Goal: Task Accomplishment & Management: Use online tool/utility

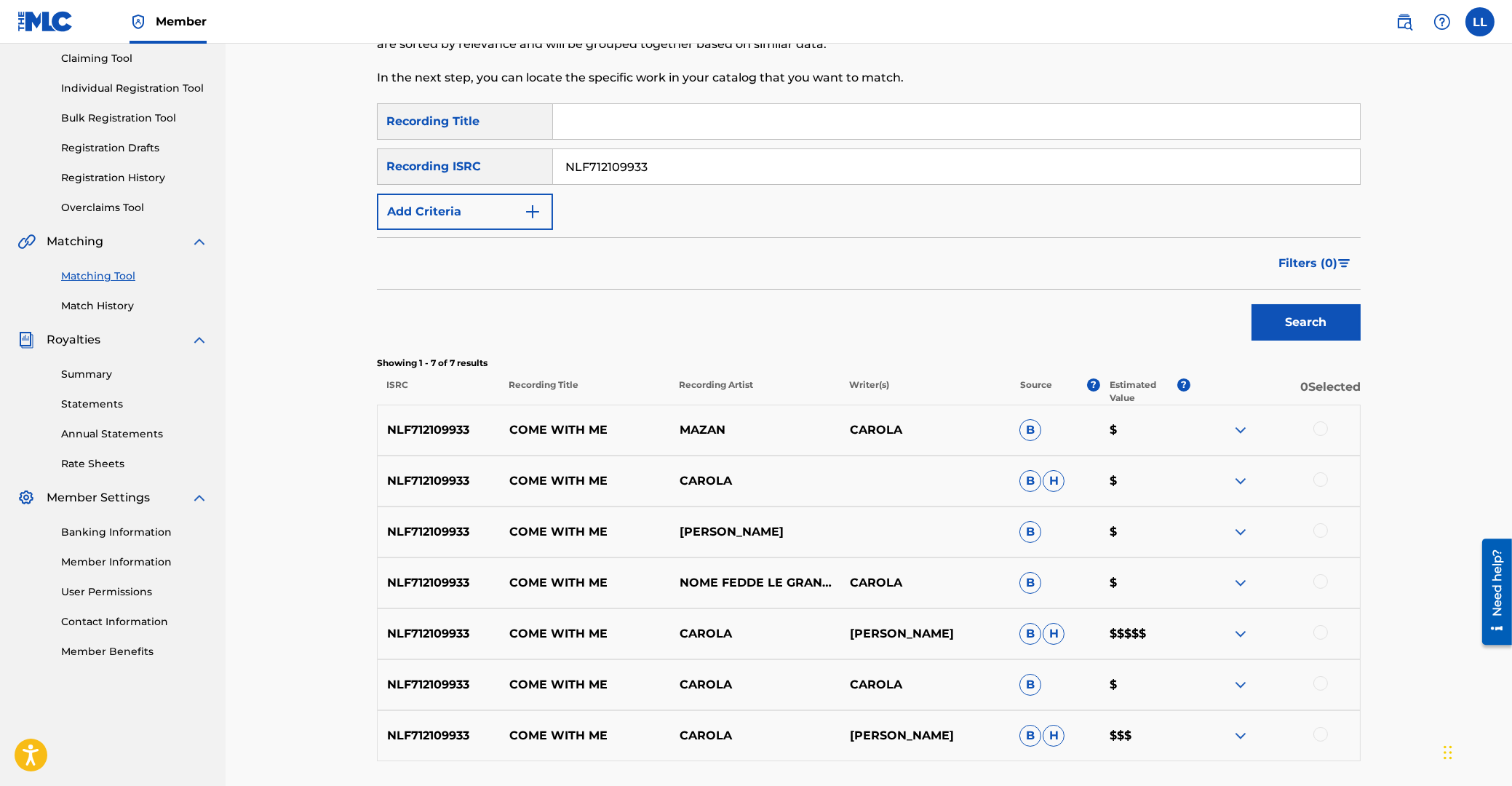
drag, startPoint x: 682, startPoint y: 165, endPoint x: 473, endPoint y: 171, distance: 209.1
click at [553, 171] on input "NLF712109933" at bounding box center [957, 166] width 808 height 35
paste input "203182"
click at [1323, 328] on button "Search" at bounding box center [1307, 322] width 109 height 37
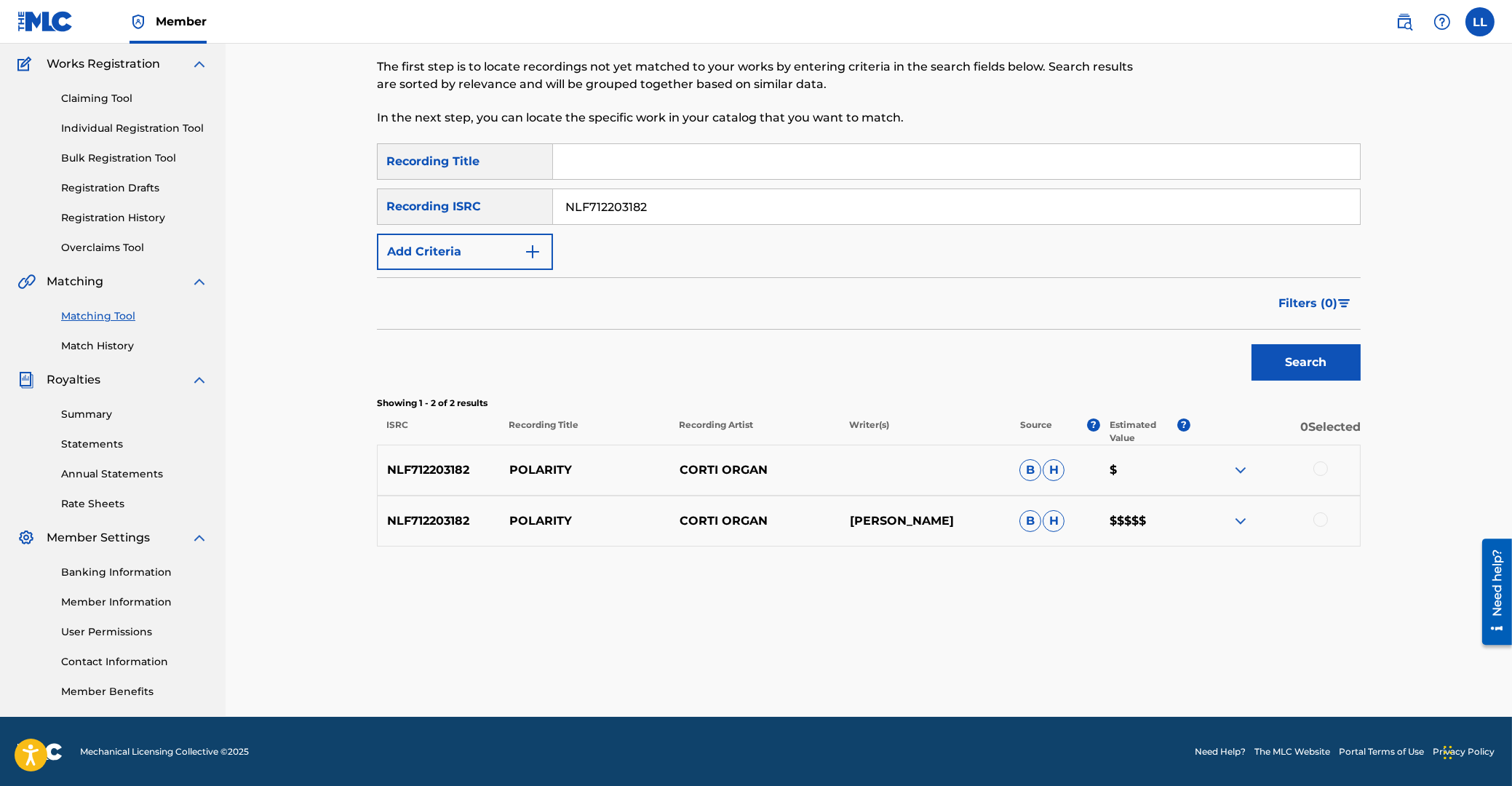
drag, startPoint x: 692, startPoint y: 191, endPoint x: 428, endPoint y: 188, distance: 264.0
click at [553, 193] on input "NLF712203182" at bounding box center [957, 206] width 808 height 35
paste input "Delete Restricted Income Source Income Source Name Sub Code Income Source Song …"
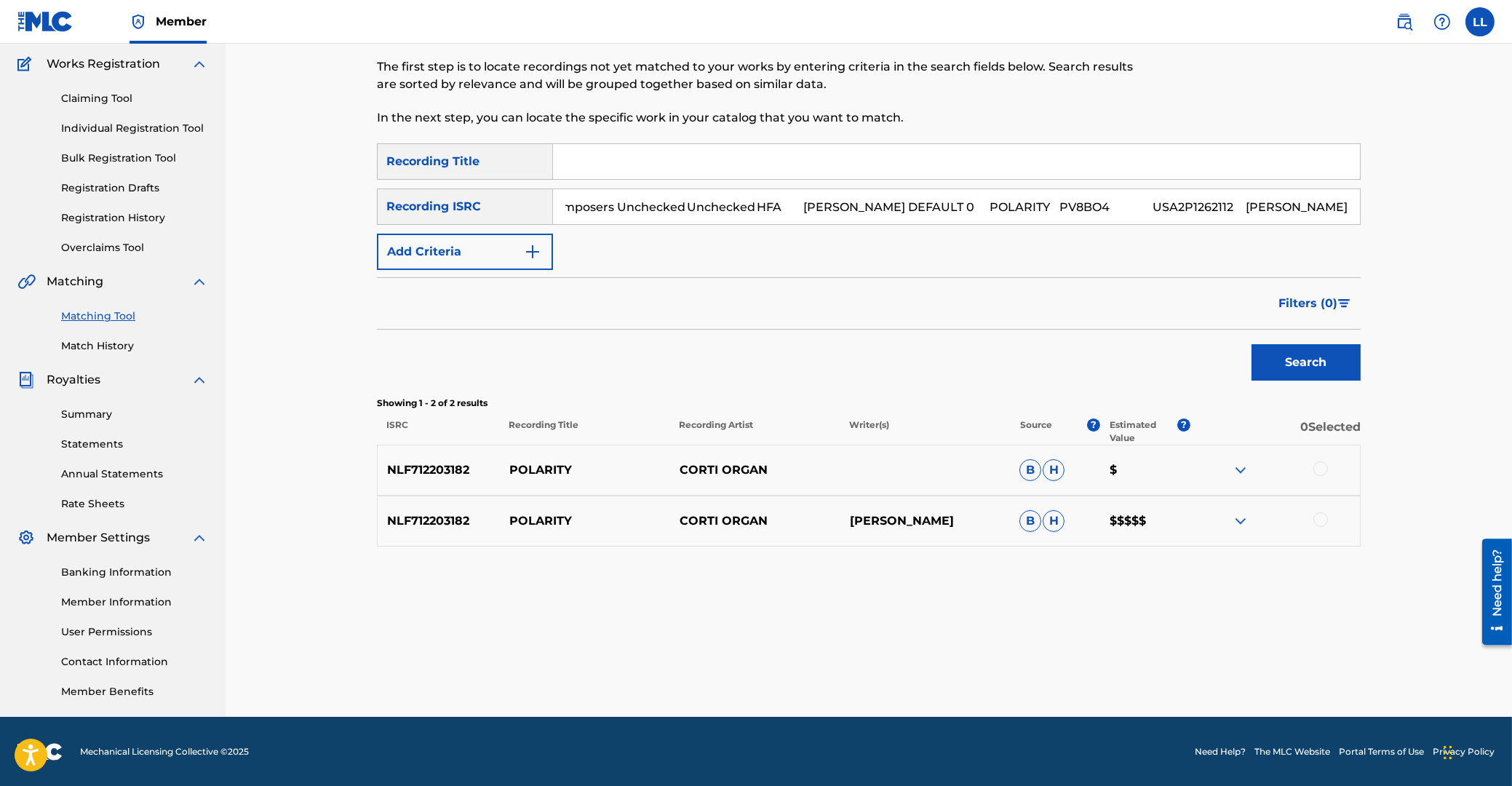
scroll to position [0, 0]
drag, startPoint x: 1095, startPoint y: 206, endPoint x: 155, endPoint y: 171, distance: 940.7
click at [553, 205] on input "Delete Restricted Income Source Income Source Name Sub Code Income Source Song …" at bounding box center [957, 206] width 808 height 35
drag, startPoint x: 645, startPoint y: 206, endPoint x: 1082, endPoint y: 216, distance: 437.1
click at [1079, 211] on input "USA2P1262112 [PERSON_NAME]" at bounding box center [957, 206] width 808 height 35
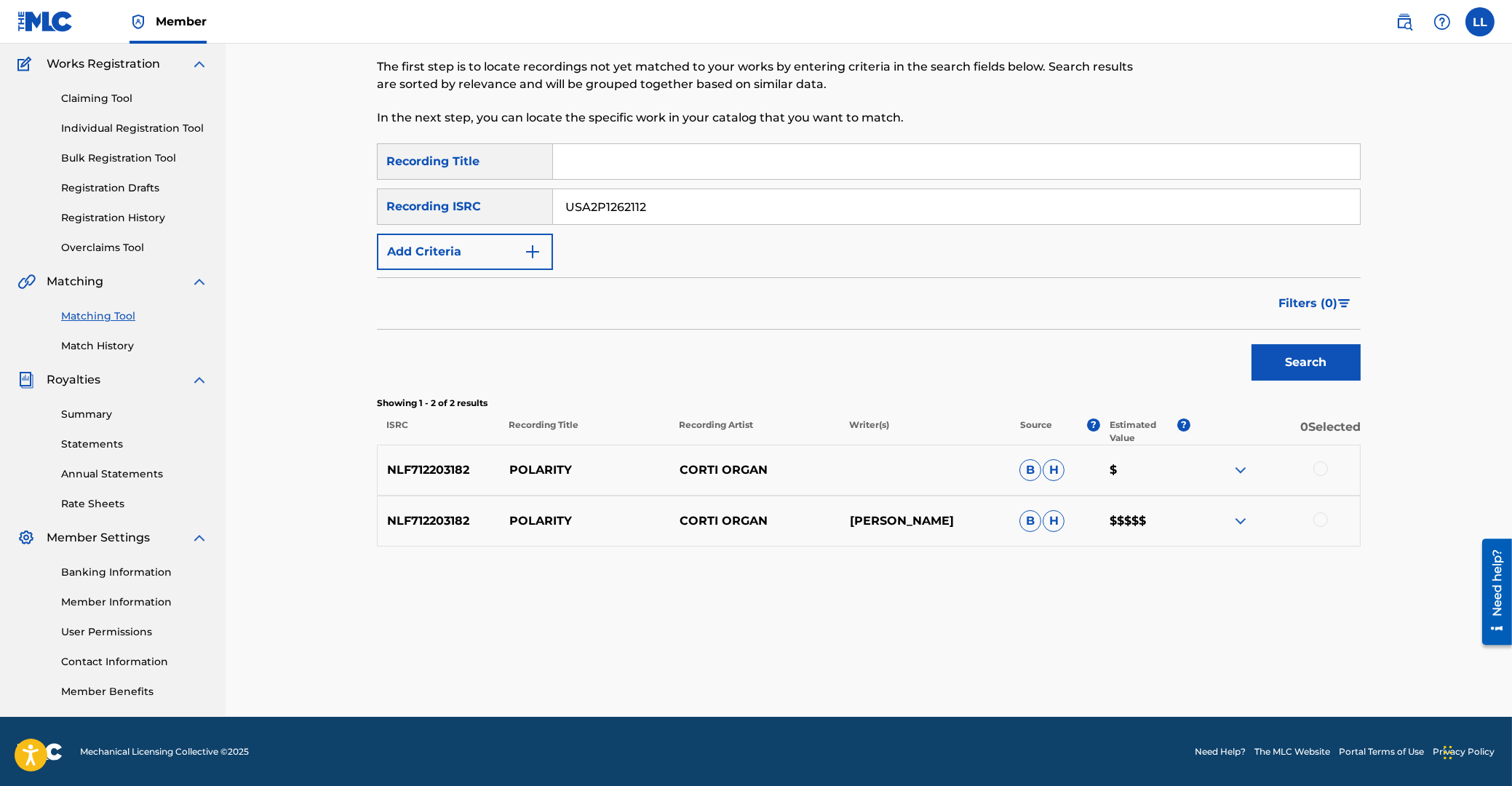
type input "USA2P1262112"
click at [1312, 354] on button "Search" at bounding box center [1307, 362] width 109 height 37
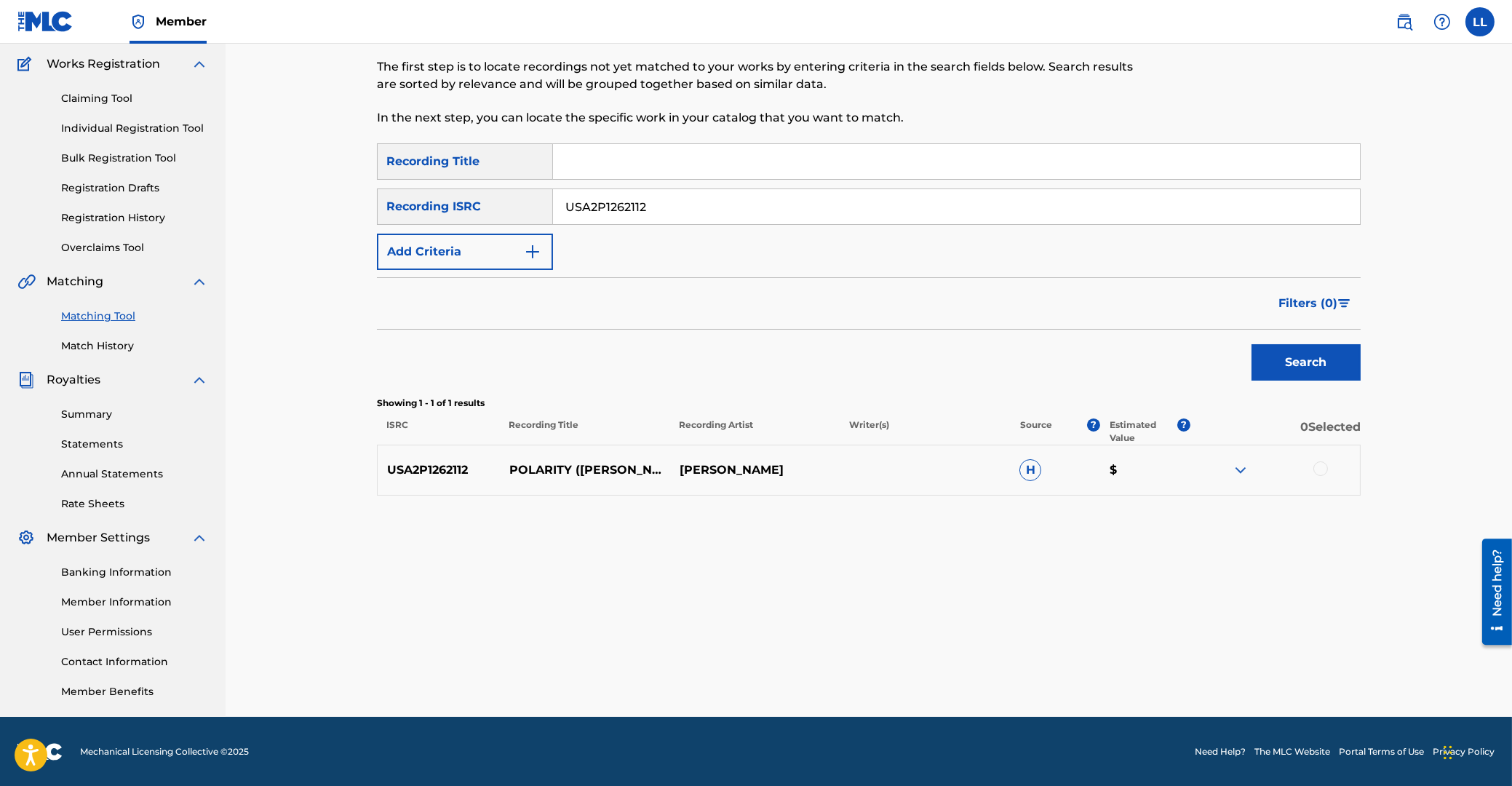
click at [1323, 467] on div at bounding box center [1321, 468] width 14 height 14
click at [1236, 471] on img at bounding box center [1240, 469] width 17 height 17
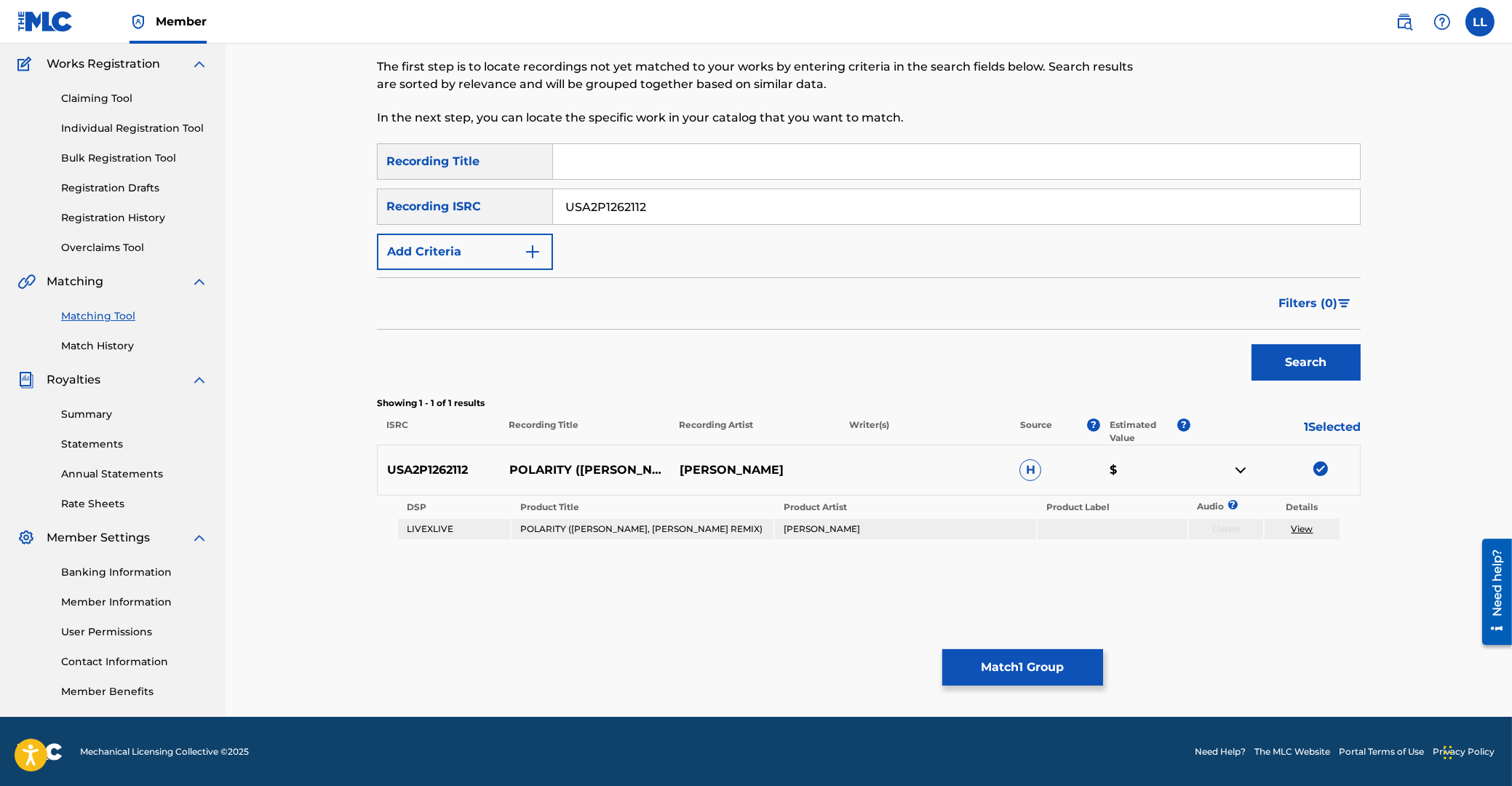
click at [1049, 669] on button "Match 1 Group" at bounding box center [1022, 668] width 161 height 37
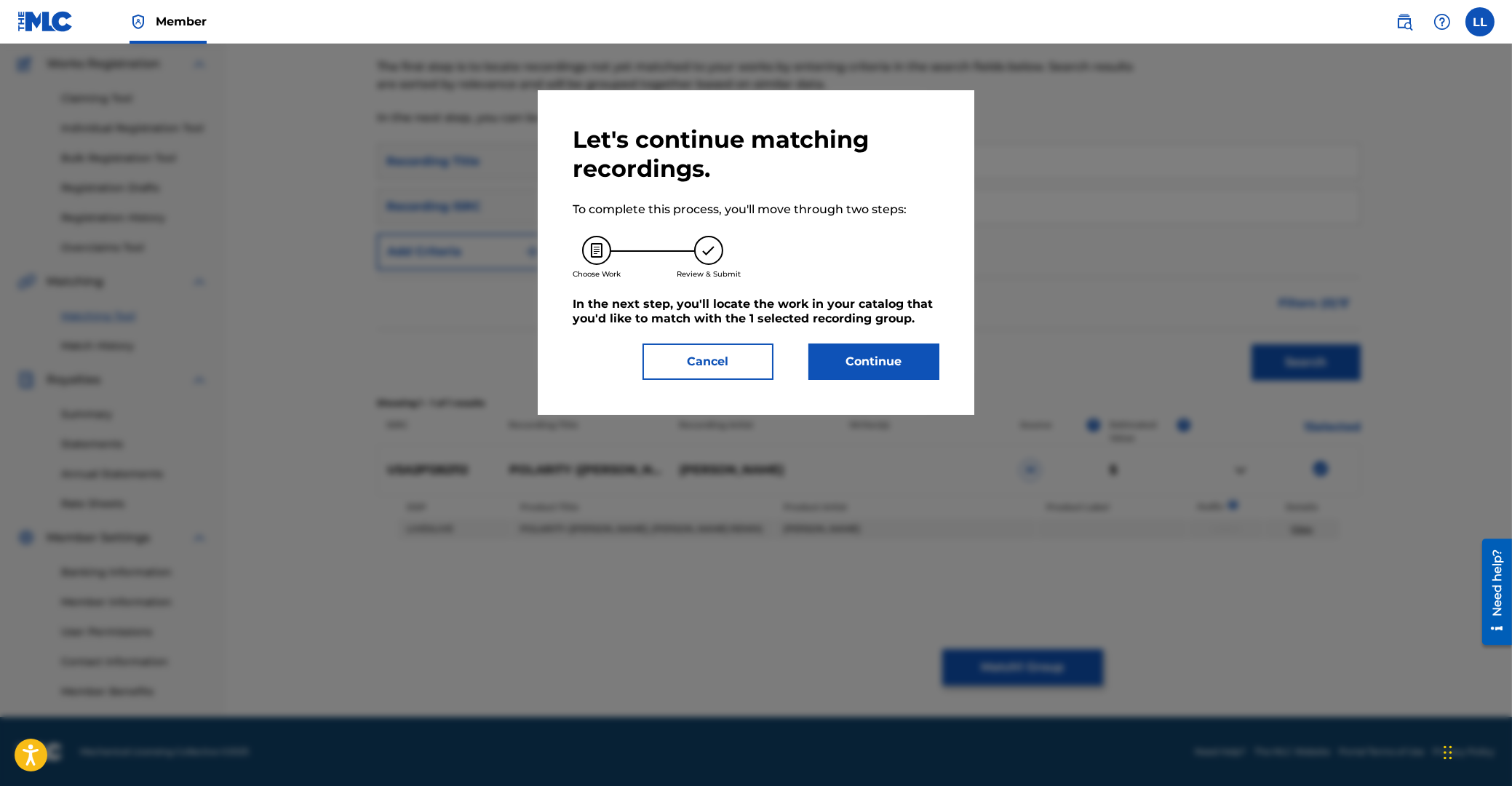
click at [870, 351] on button "Continue" at bounding box center [874, 362] width 131 height 37
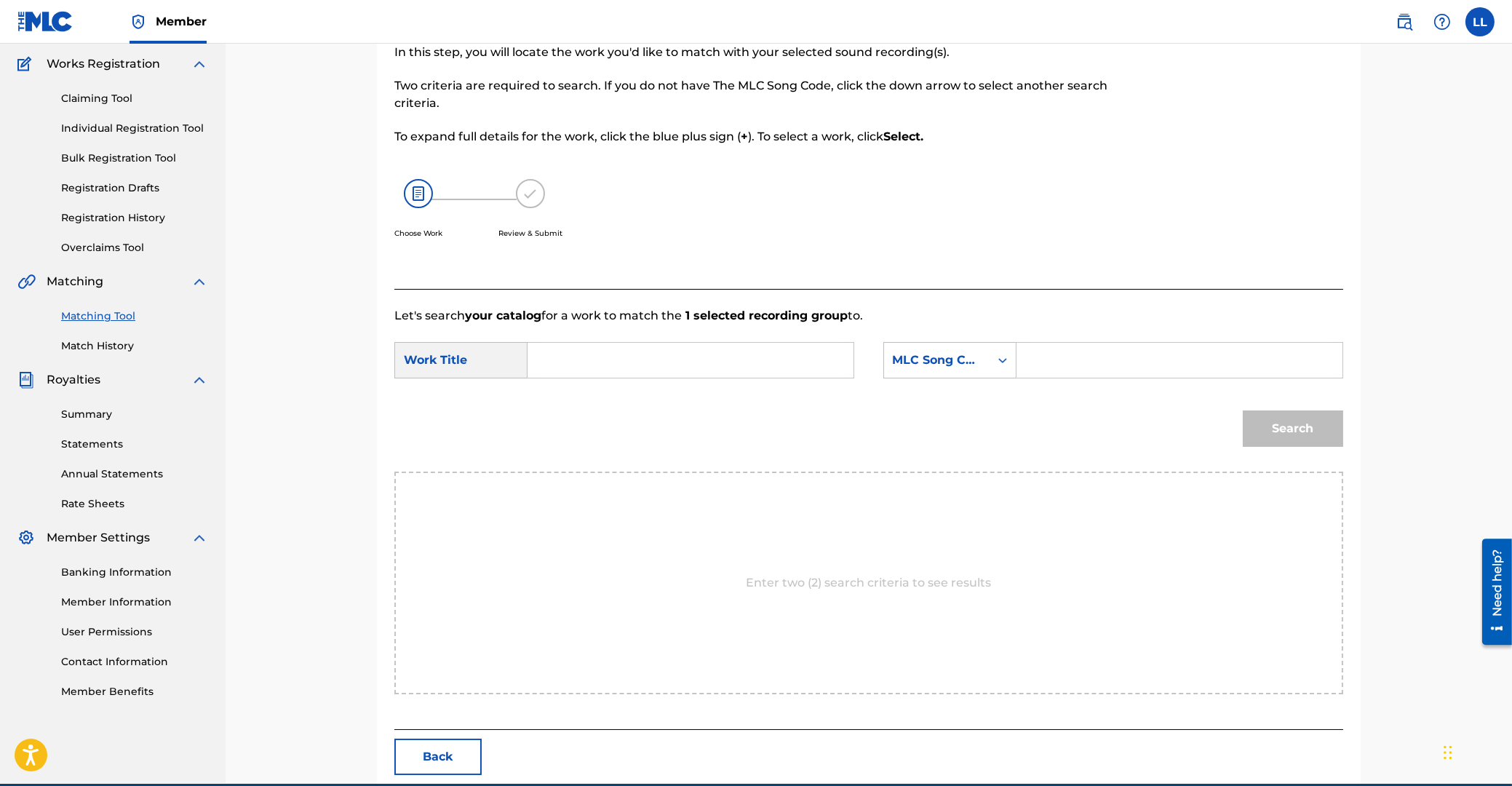
click at [761, 343] on input "Search Form" at bounding box center [691, 360] width 302 height 35
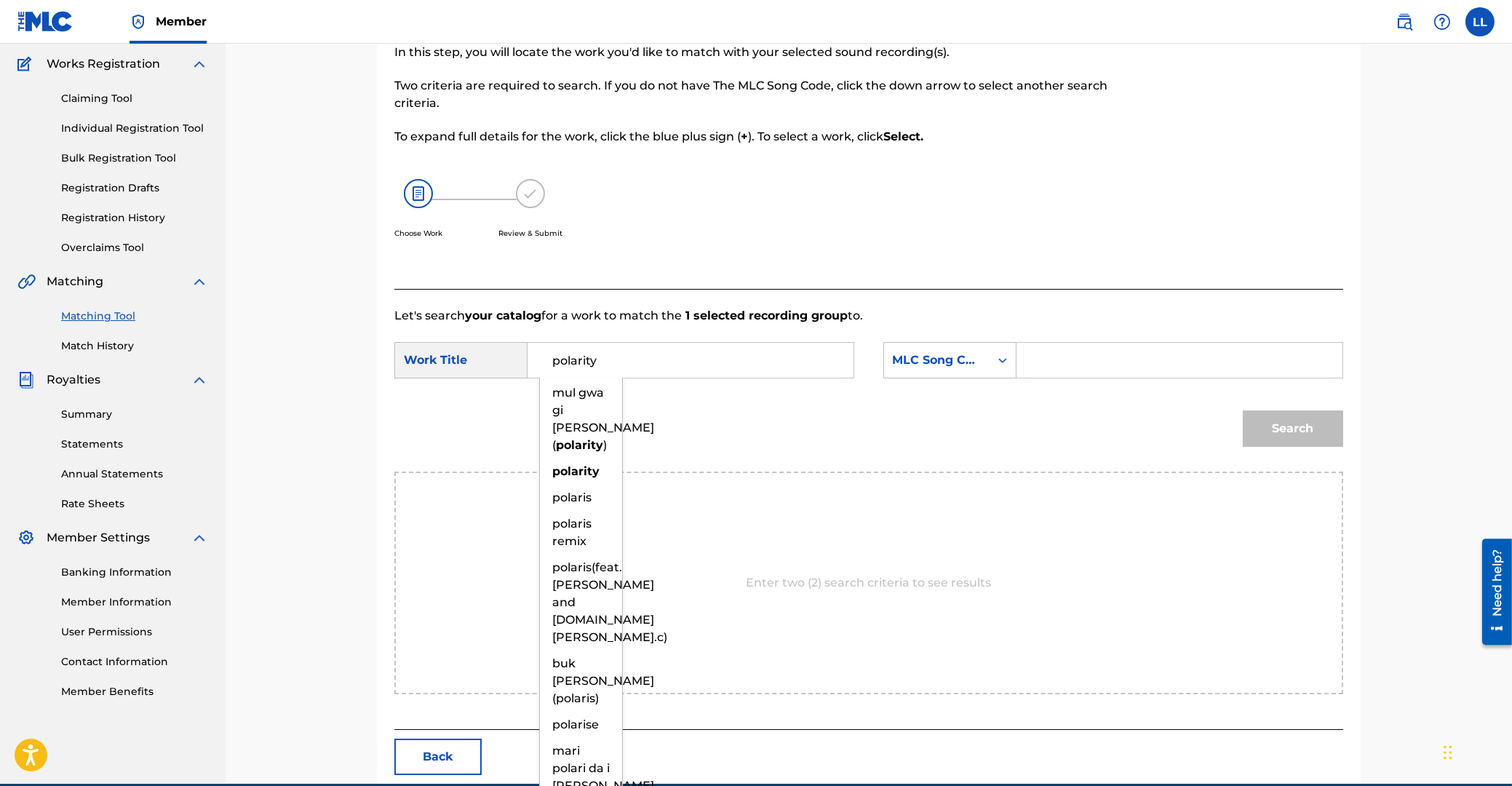
type input "polarity"
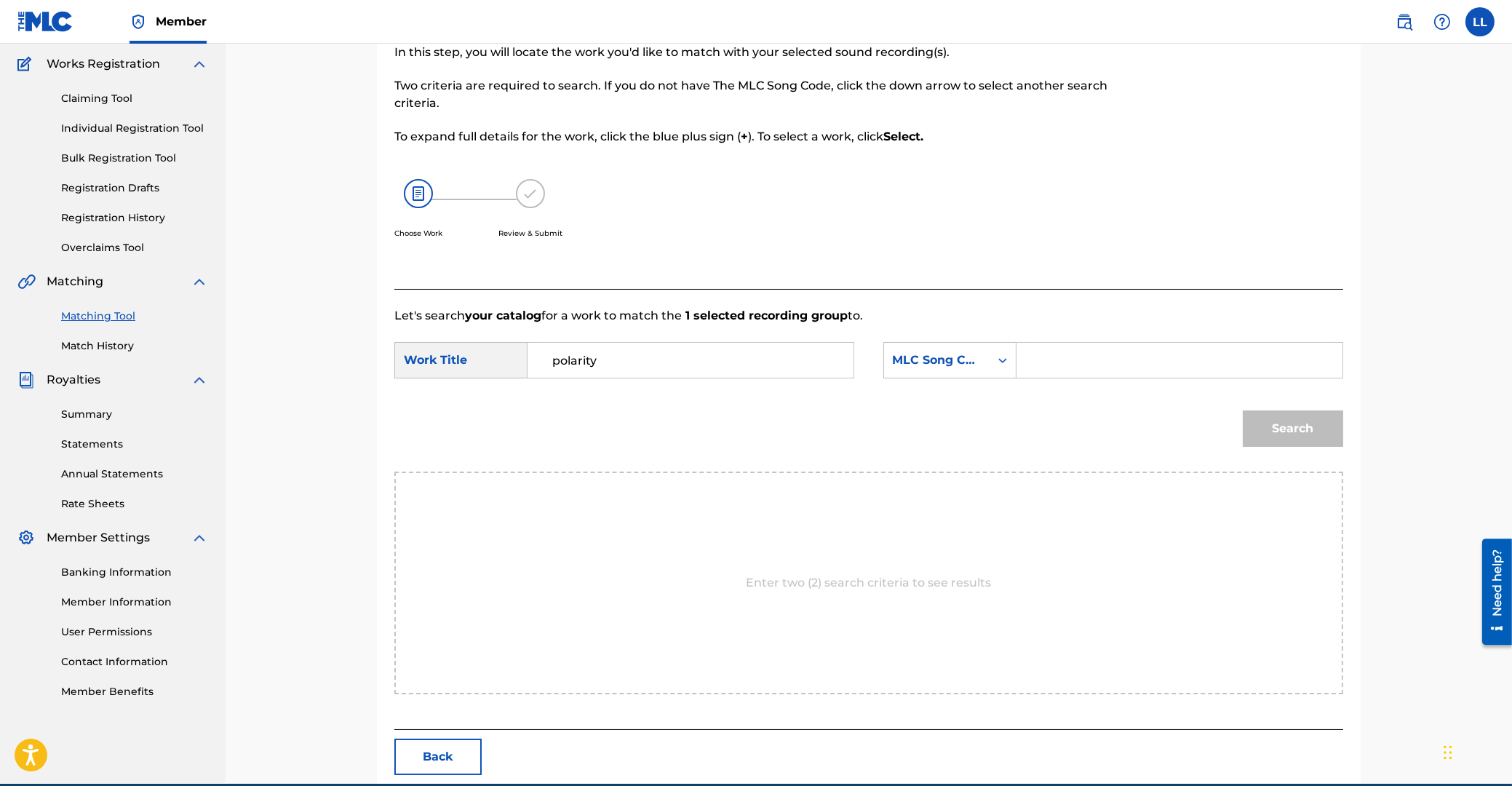
paste input "PV8BO4"
type input "PV8BO4"
click at [1243, 410] on button "Search" at bounding box center [1293, 428] width 101 height 37
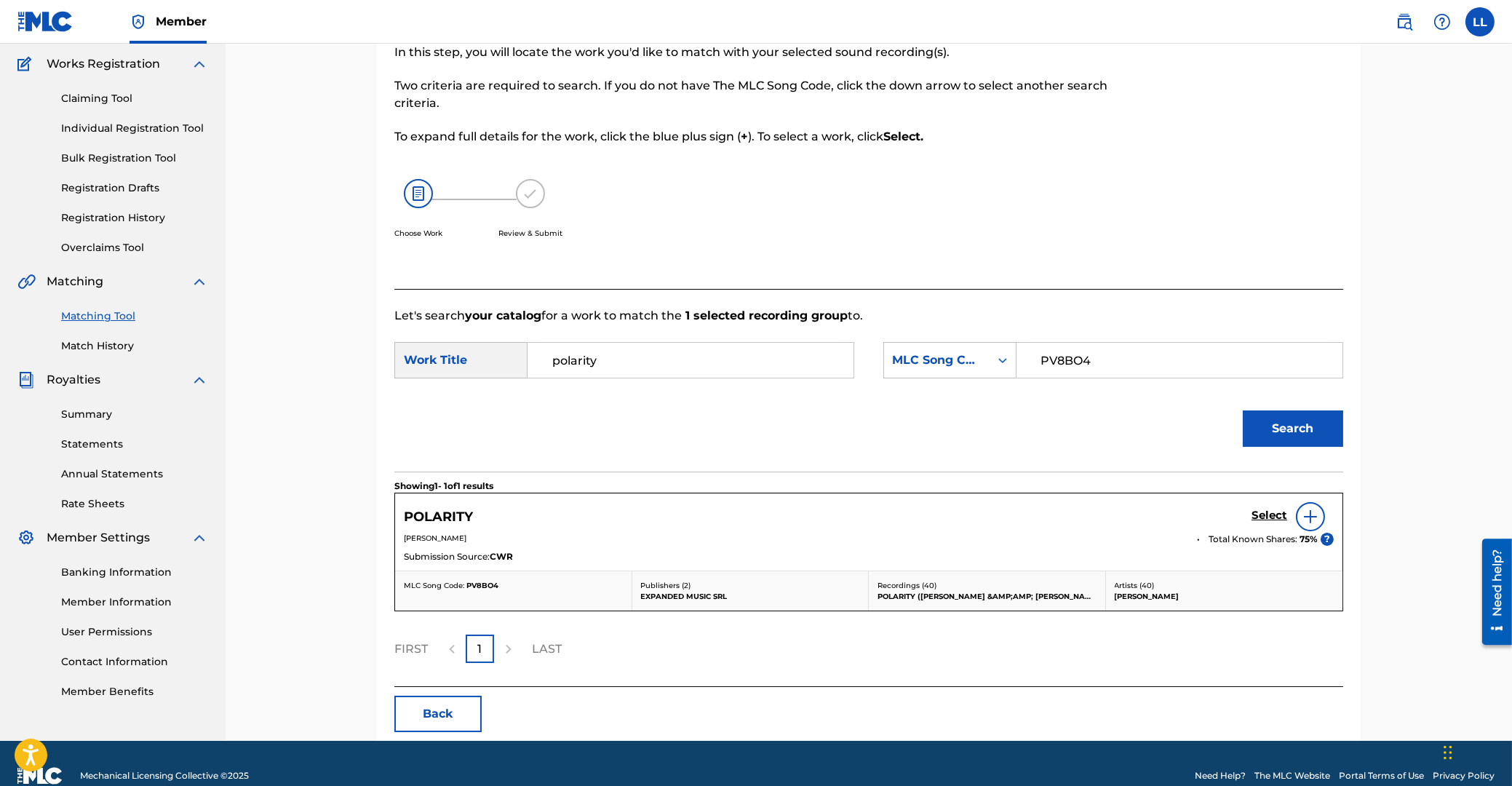
click at [1270, 520] on h5 "Select" at bounding box center [1270, 515] width 36 height 13
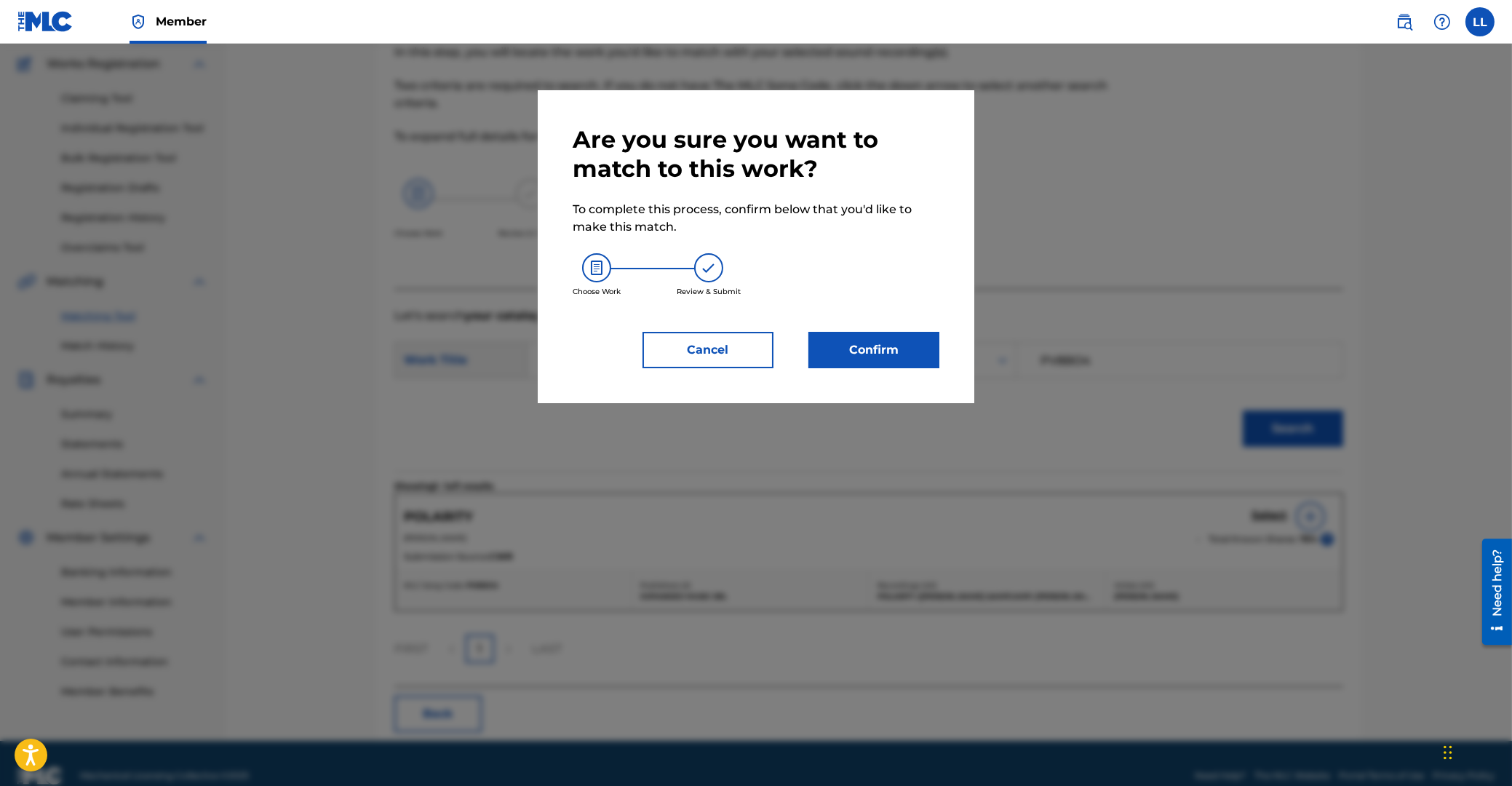
click at [898, 346] on button "Confirm" at bounding box center [874, 350] width 131 height 37
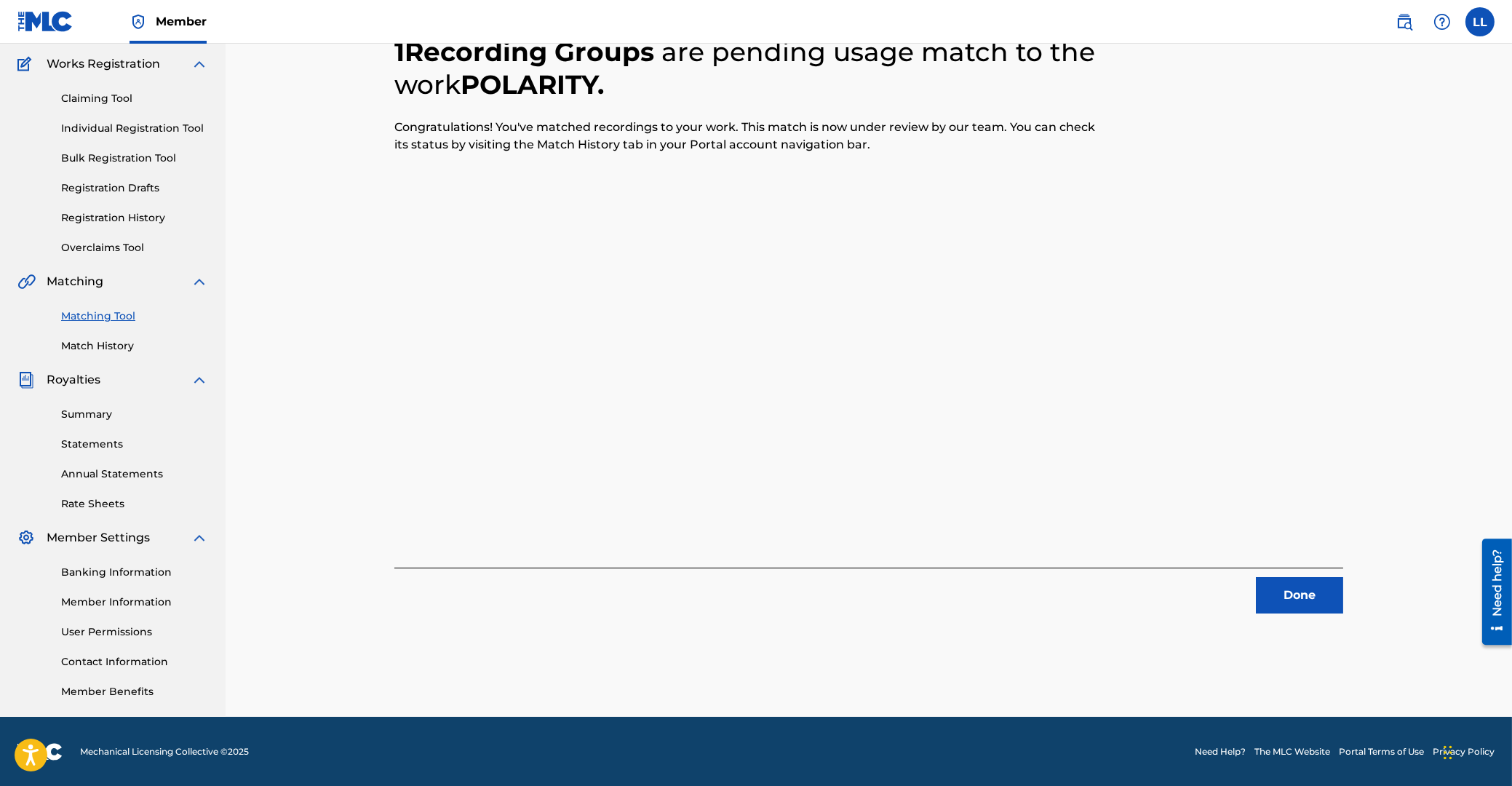
click at [1286, 606] on button "Done" at bounding box center [1299, 595] width 87 height 37
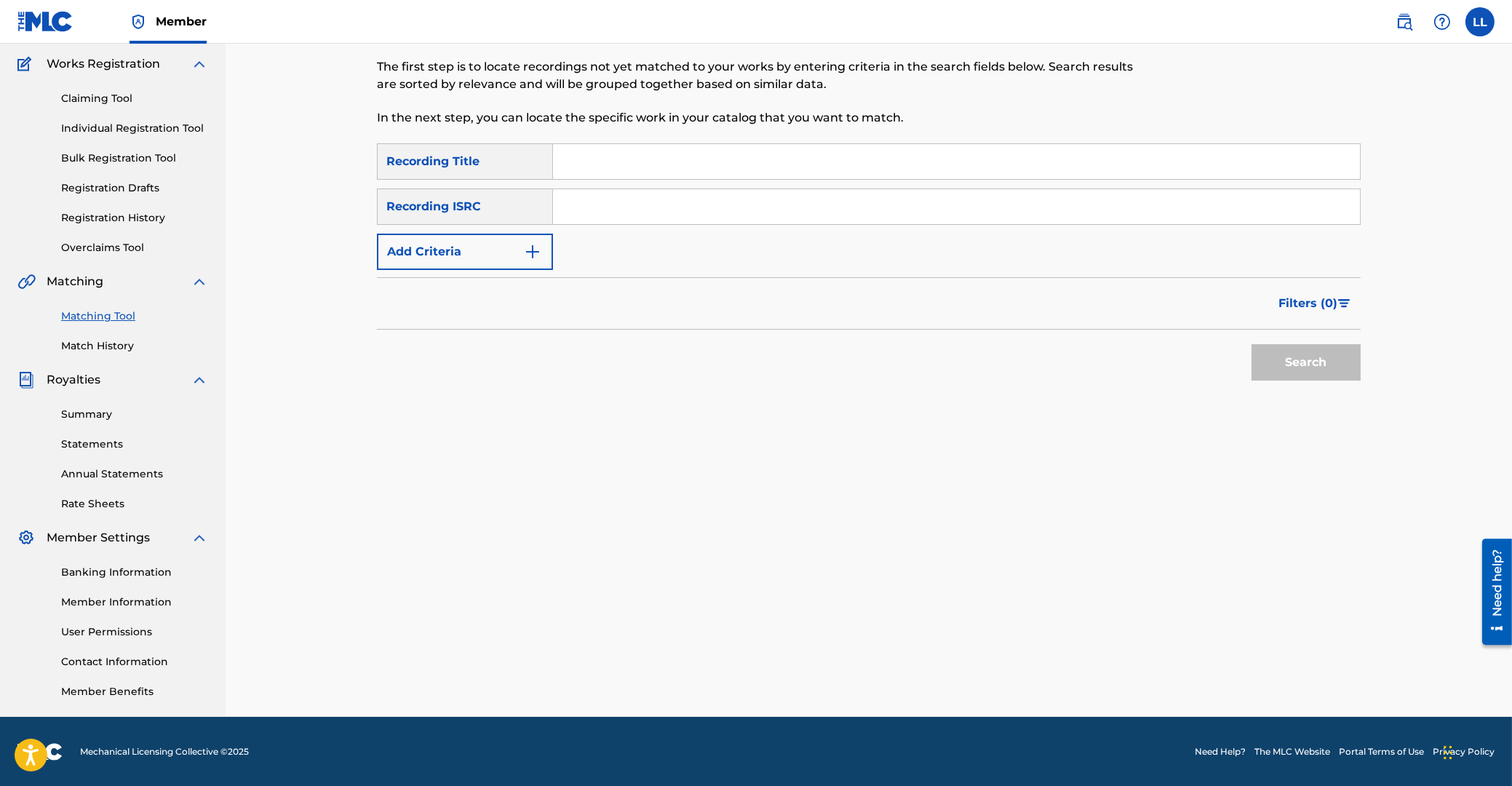
drag, startPoint x: 638, startPoint y: 206, endPoint x: 626, endPoint y: 197, distance: 15.0
click at [642, 208] on input "Search Form" at bounding box center [957, 206] width 808 height 35
paste input "NLQ8D1900022"
type input "NLQ8D1900022"
click at [1289, 360] on button "Search" at bounding box center [1307, 362] width 109 height 37
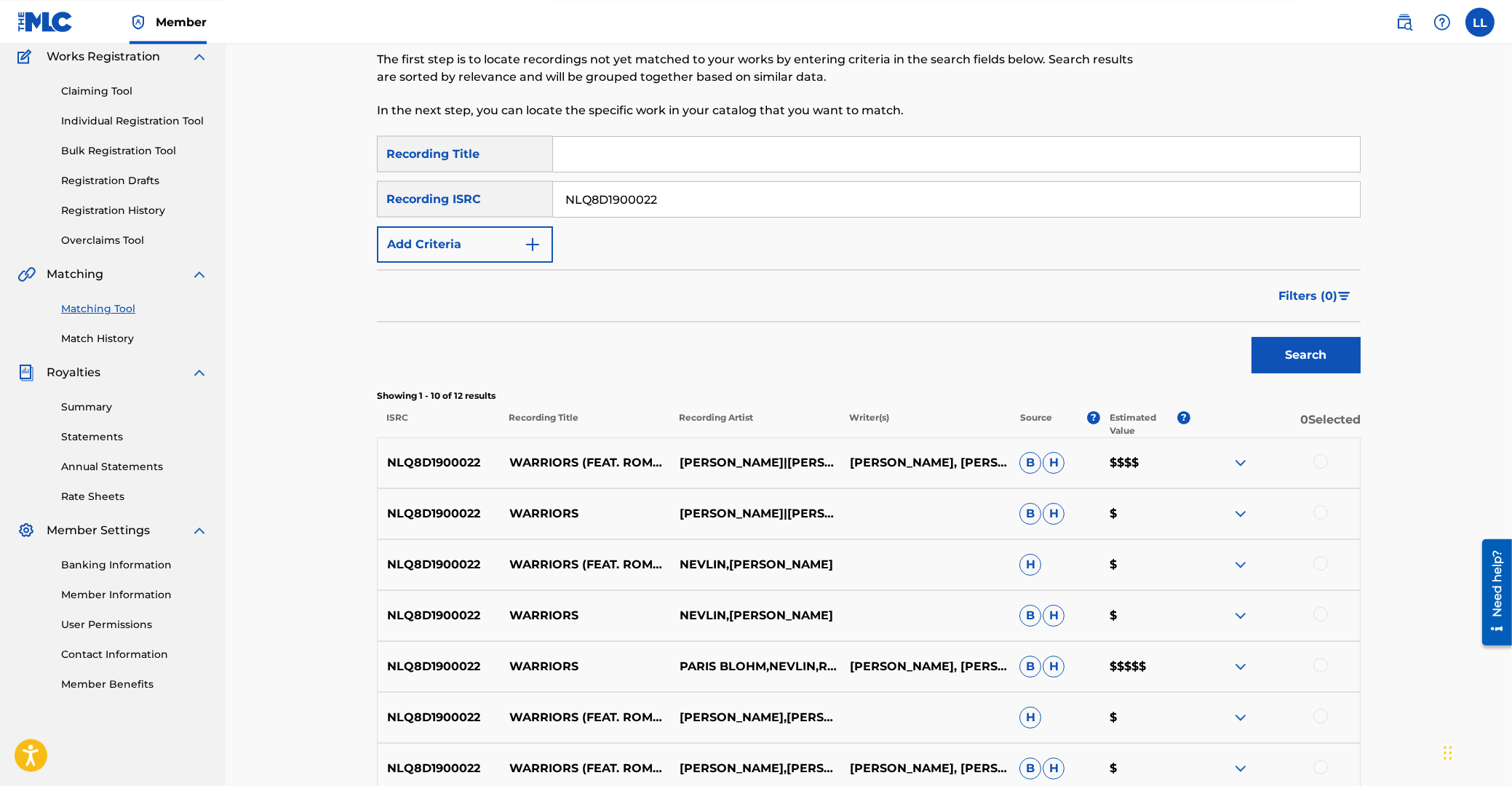
scroll to position [116, 0]
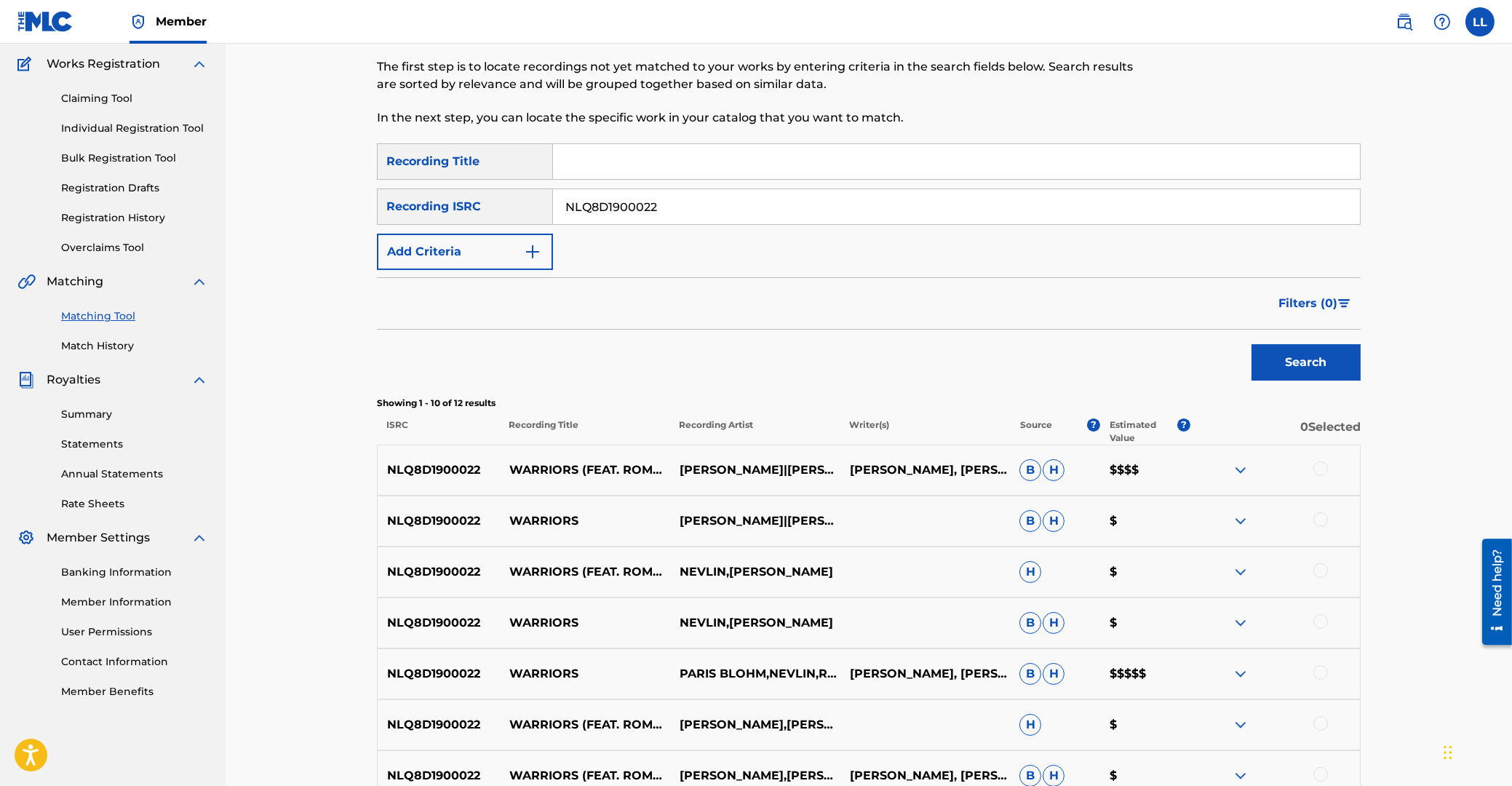
click at [92, 441] on link "Statements" at bounding box center [135, 444] width 147 height 15
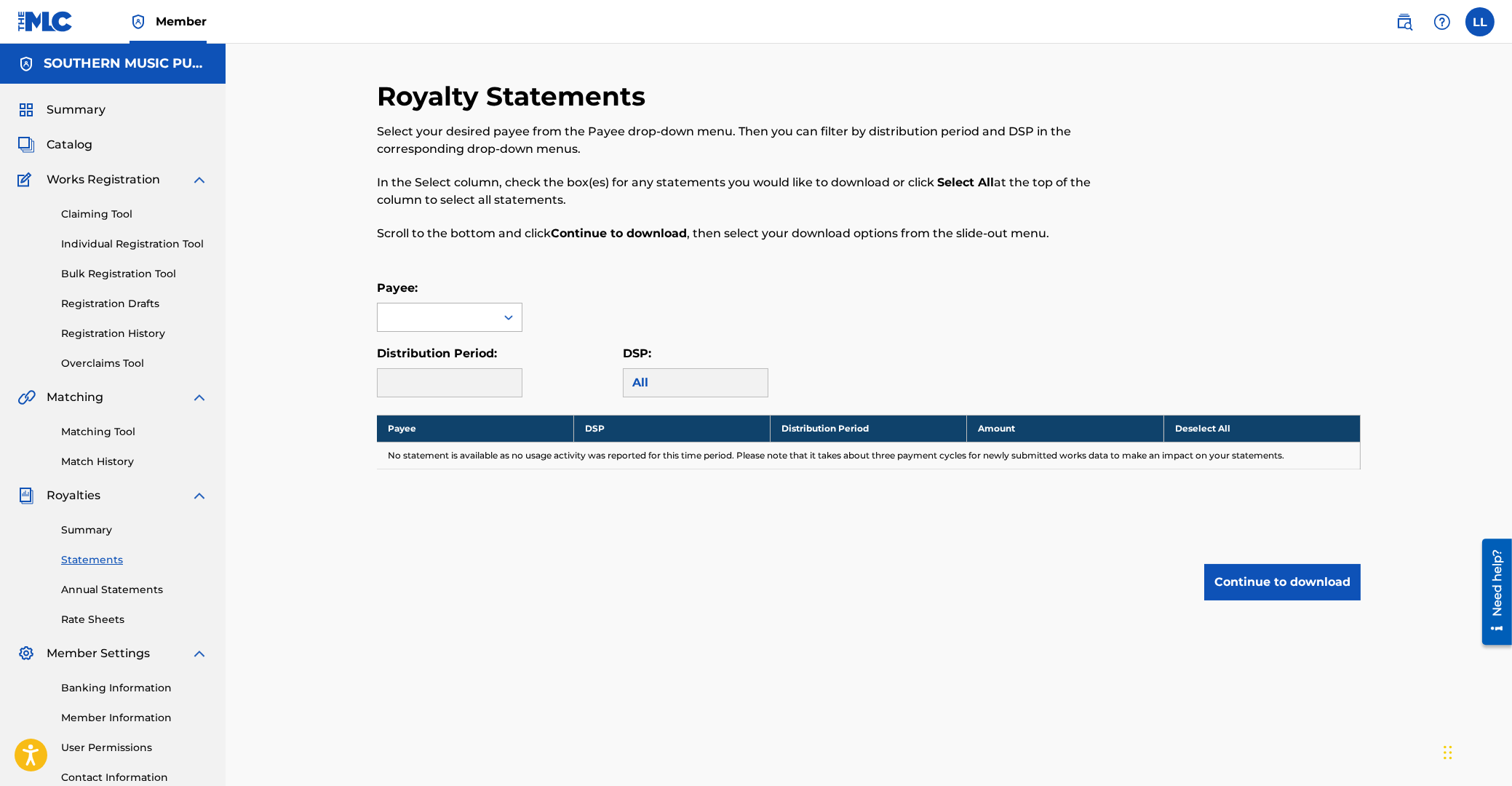
click at [510, 318] on icon at bounding box center [509, 318] width 14 height 14
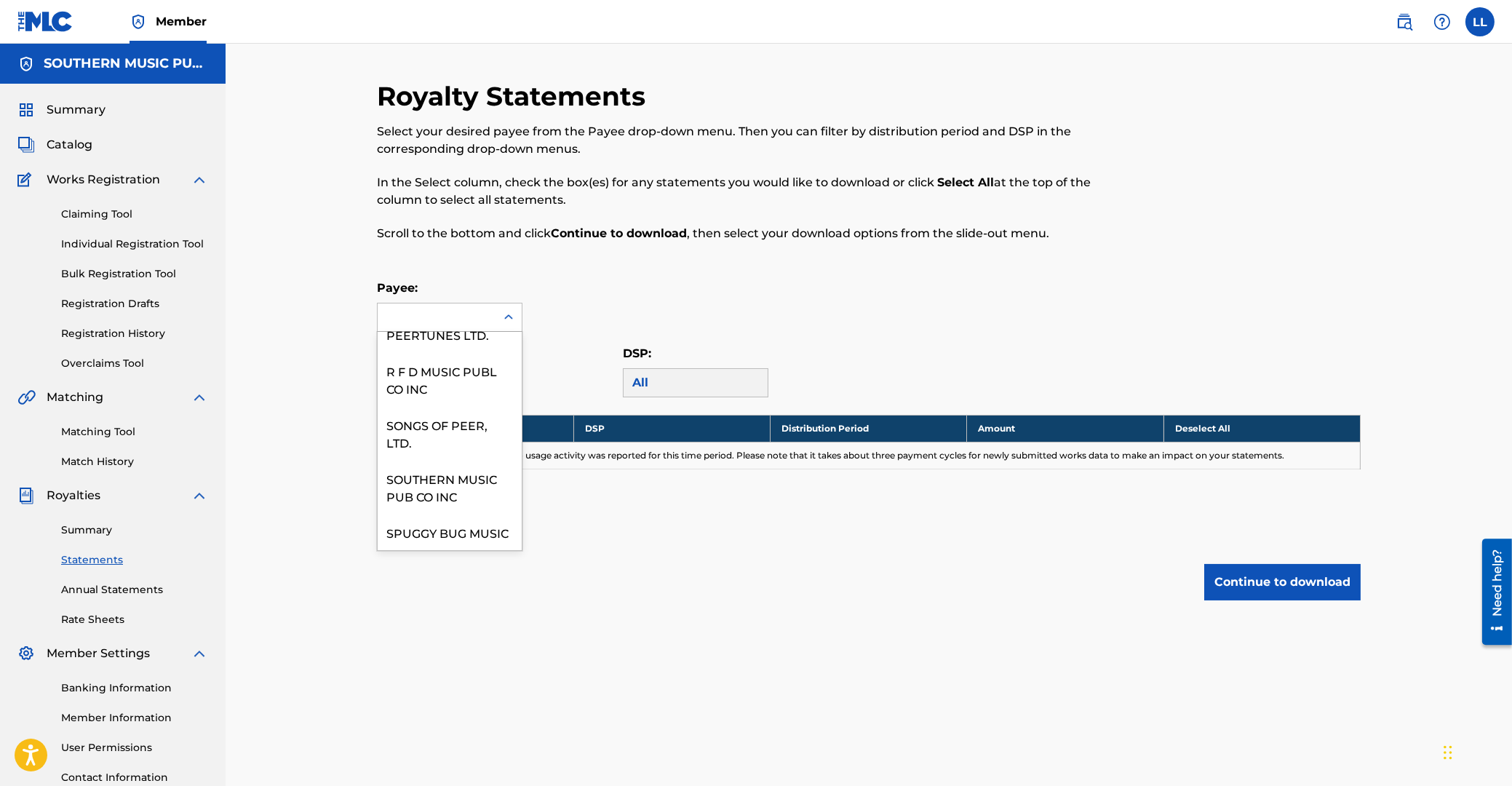
scroll to position [374, 0]
click at [428, 485] on div "SOUTHERN MUSIC PUB CO INC" at bounding box center [450, 487] width 144 height 54
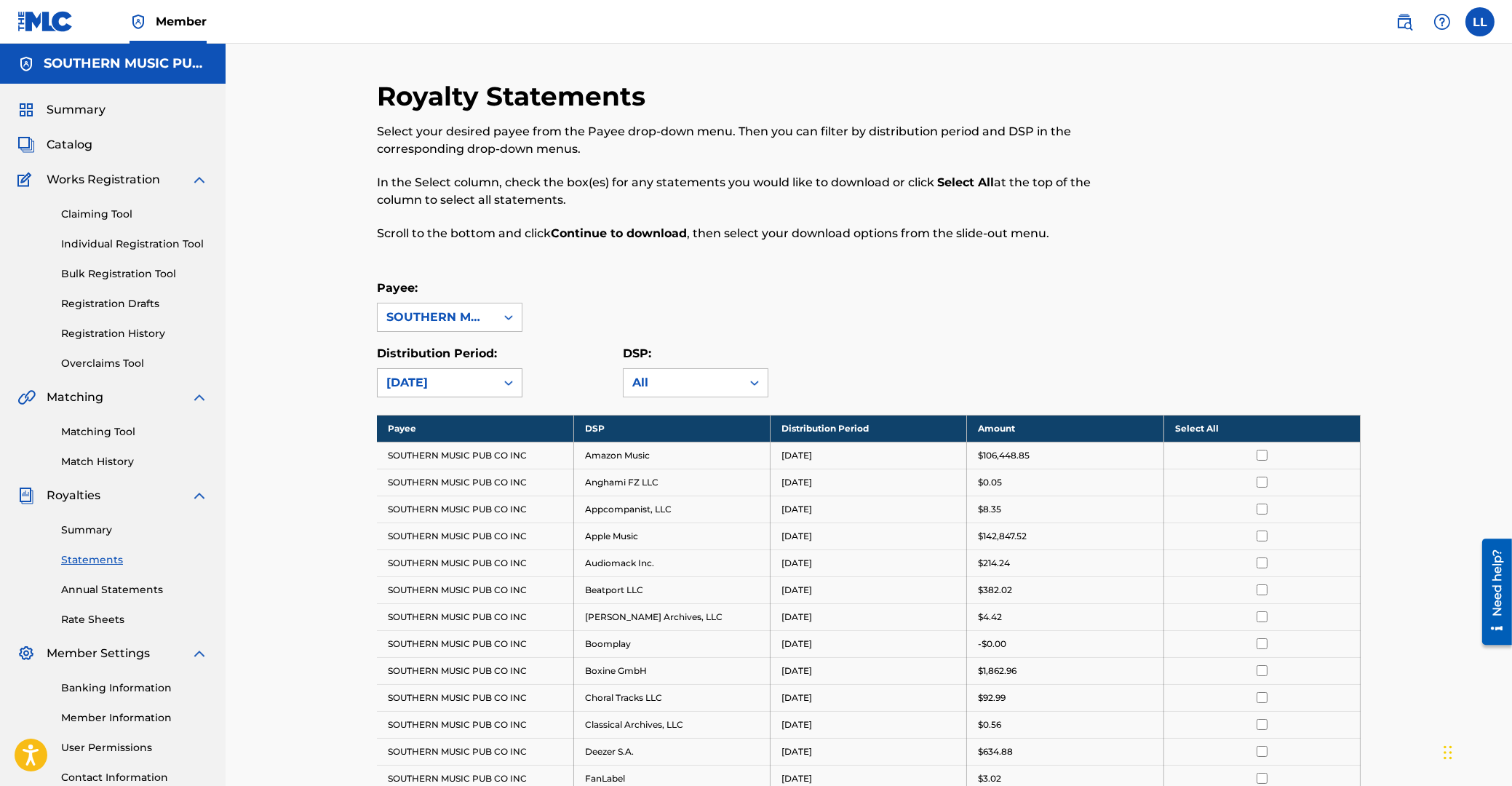
click at [510, 382] on icon at bounding box center [509, 383] width 14 height 14
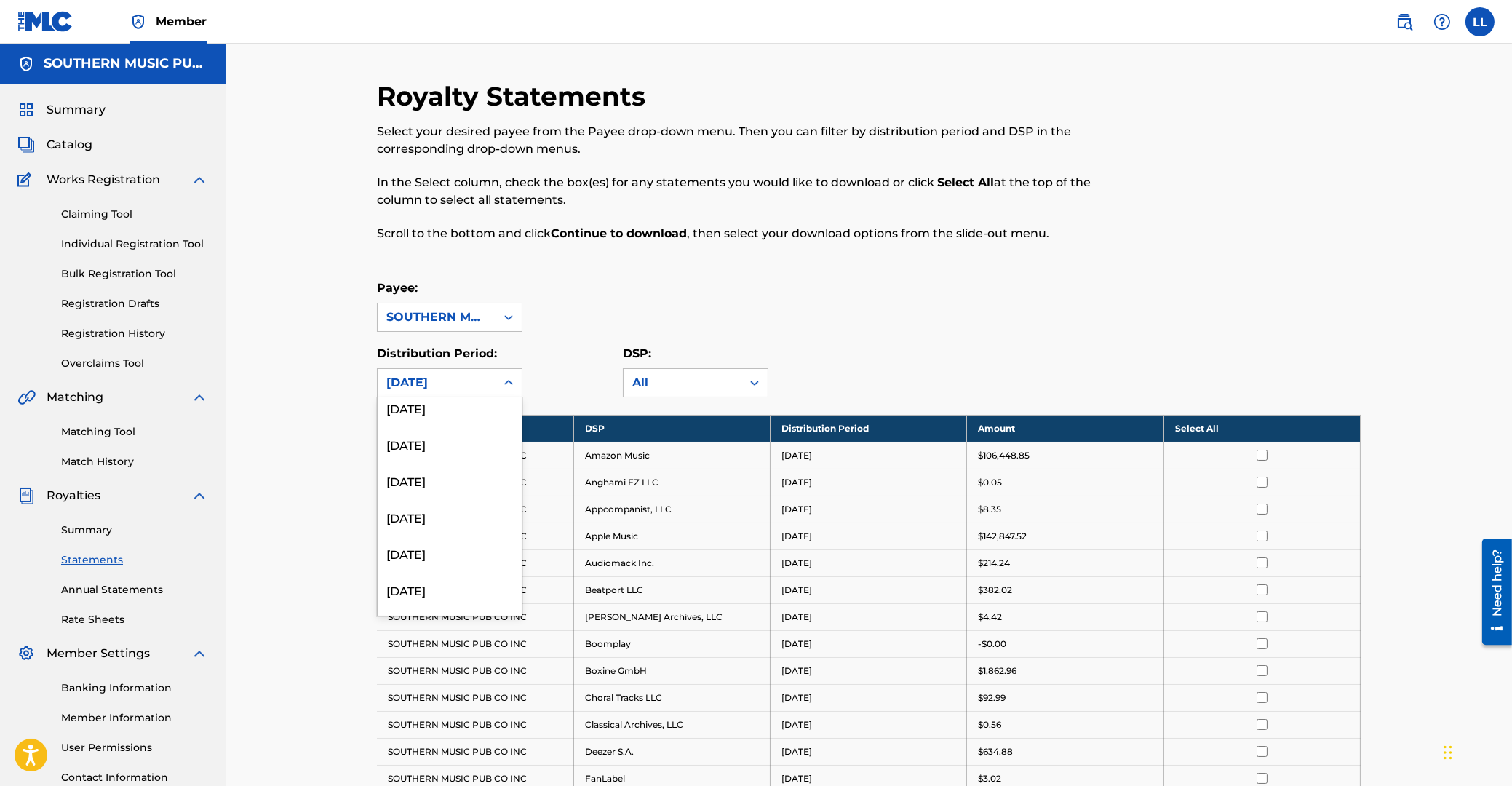
scroll to position [615, 0]
click at [437, 459] on div "[DATE]" at bounding box center [450, 456] width 144 height 37
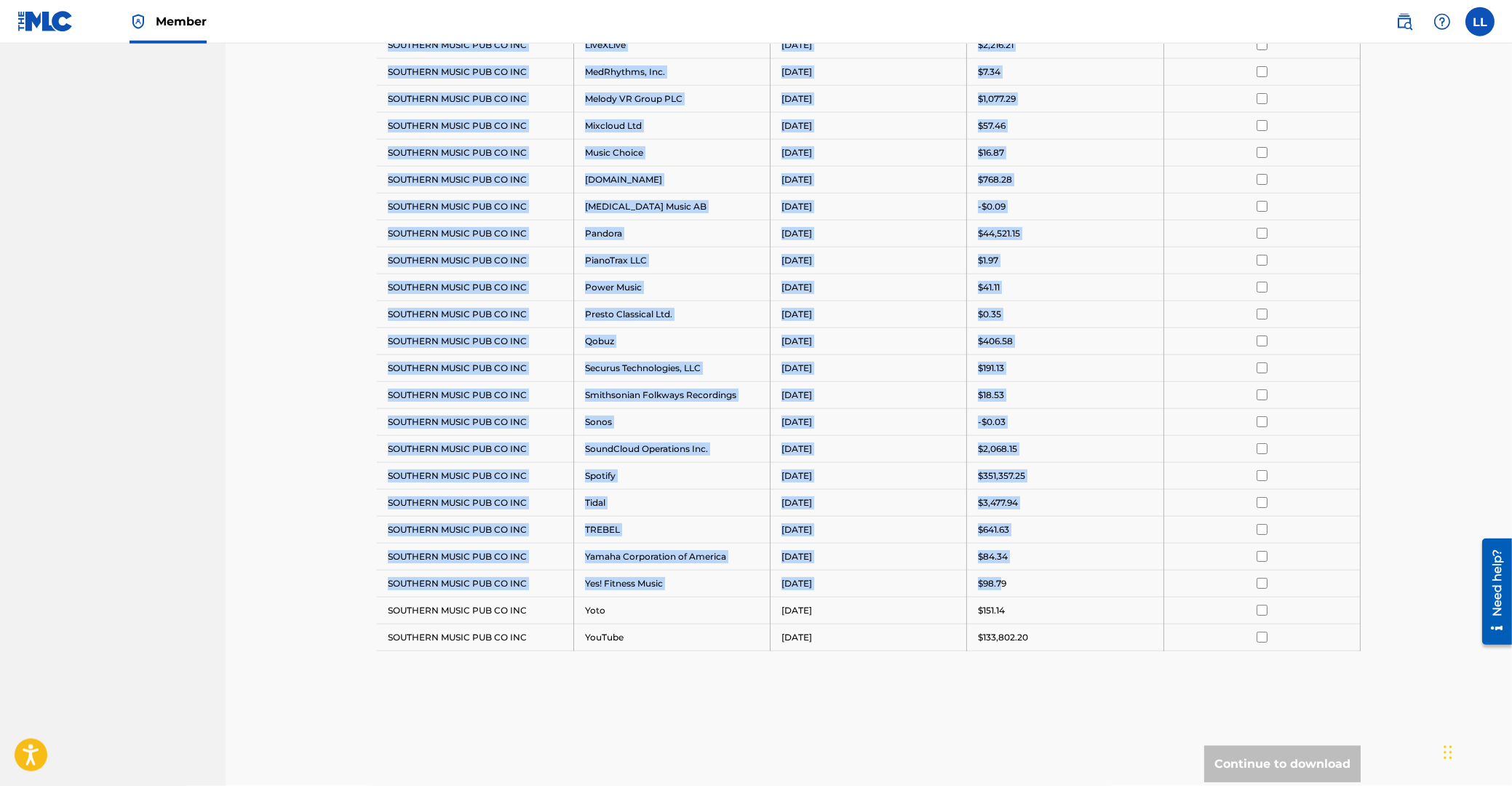
scroll to position [1092, 0]
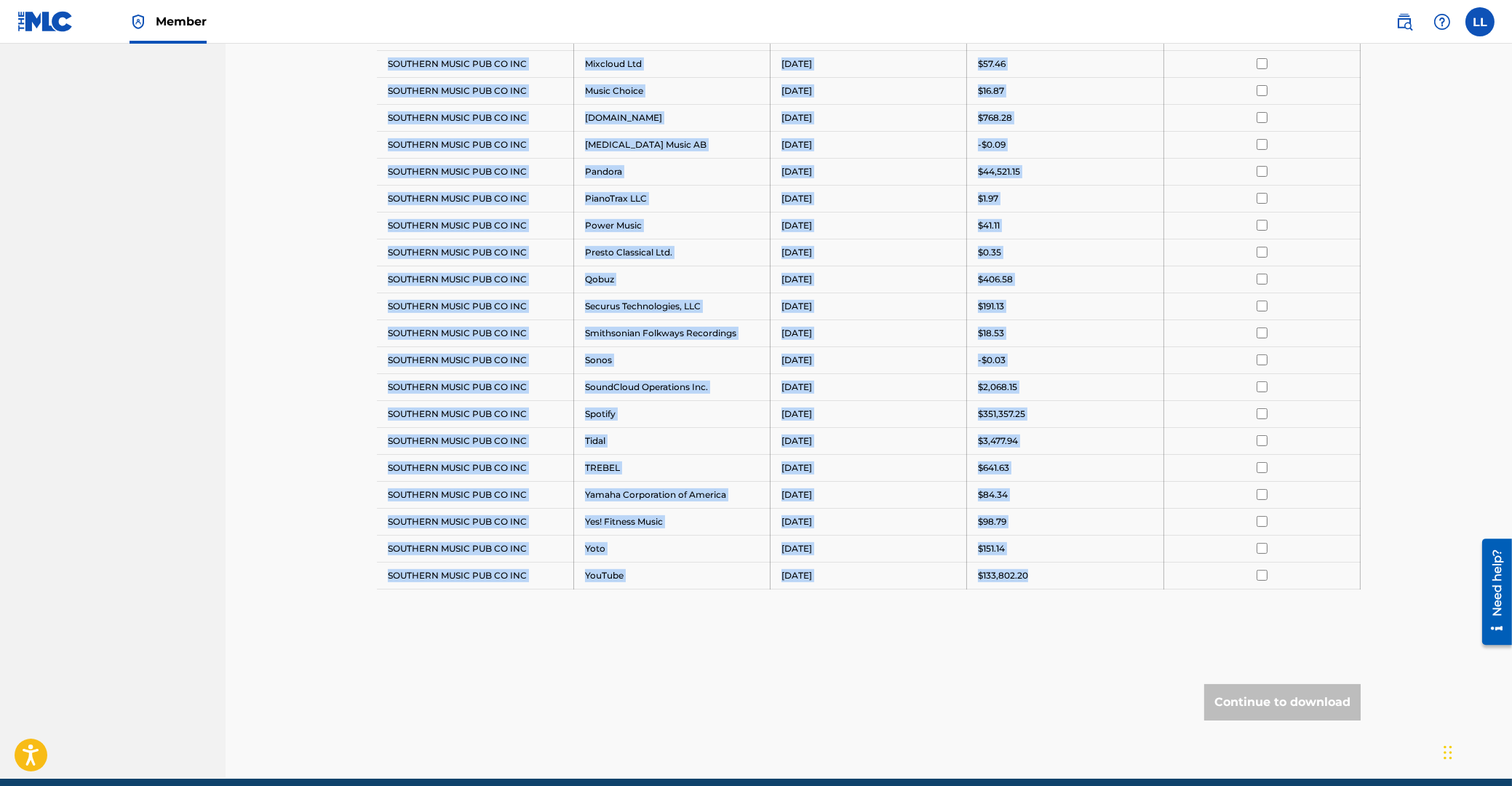
drag, startPoint x: 389, startPoint y: 274, endPoint x: 1042, endPoint y: 576, distance: 719.5
copy tbody "Payee DSP Distribution Period Amount Select All SOUTHERN MUSIC PUB CO INC Amazo…"
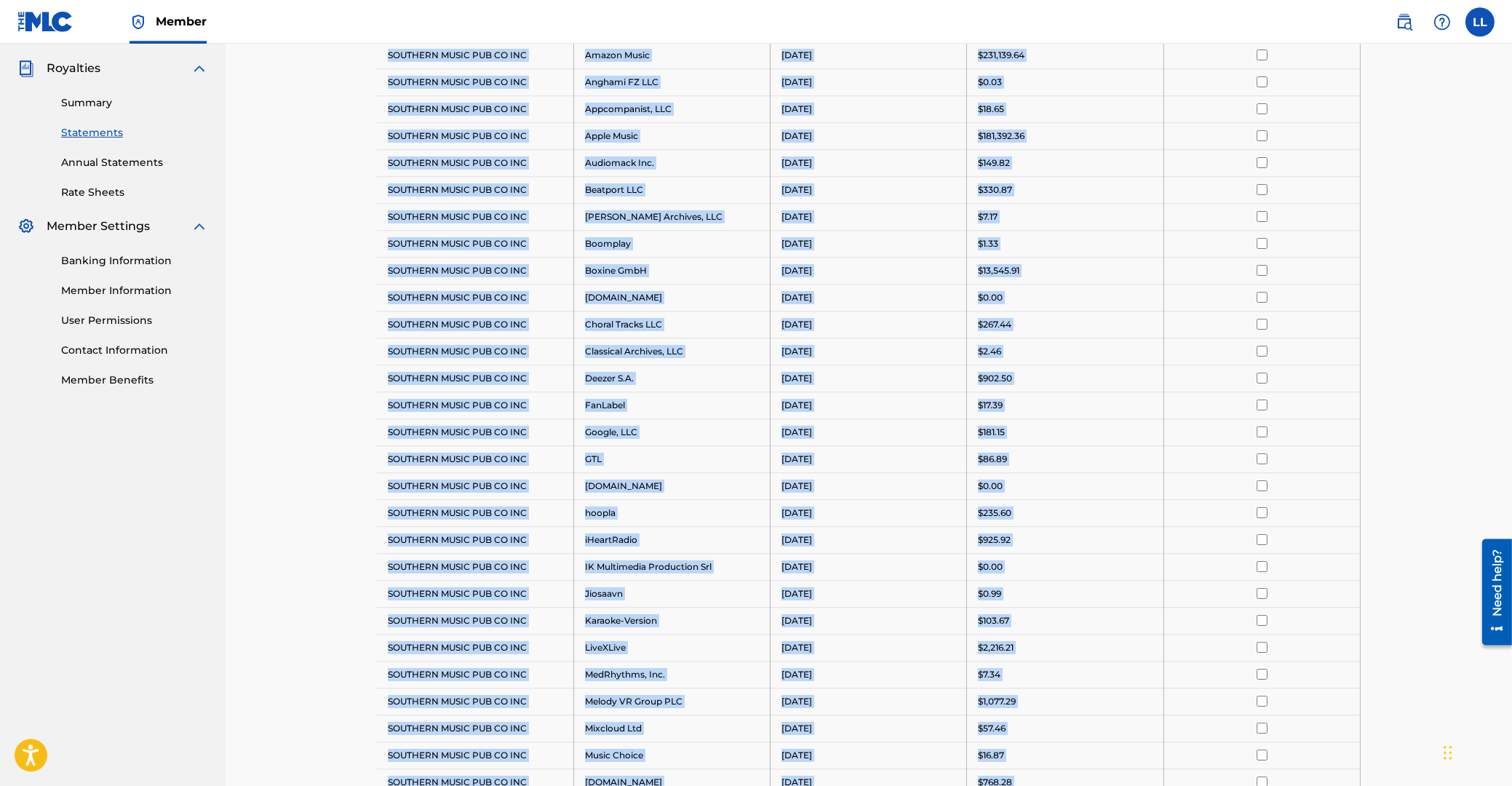
scroll to position [156, 0]
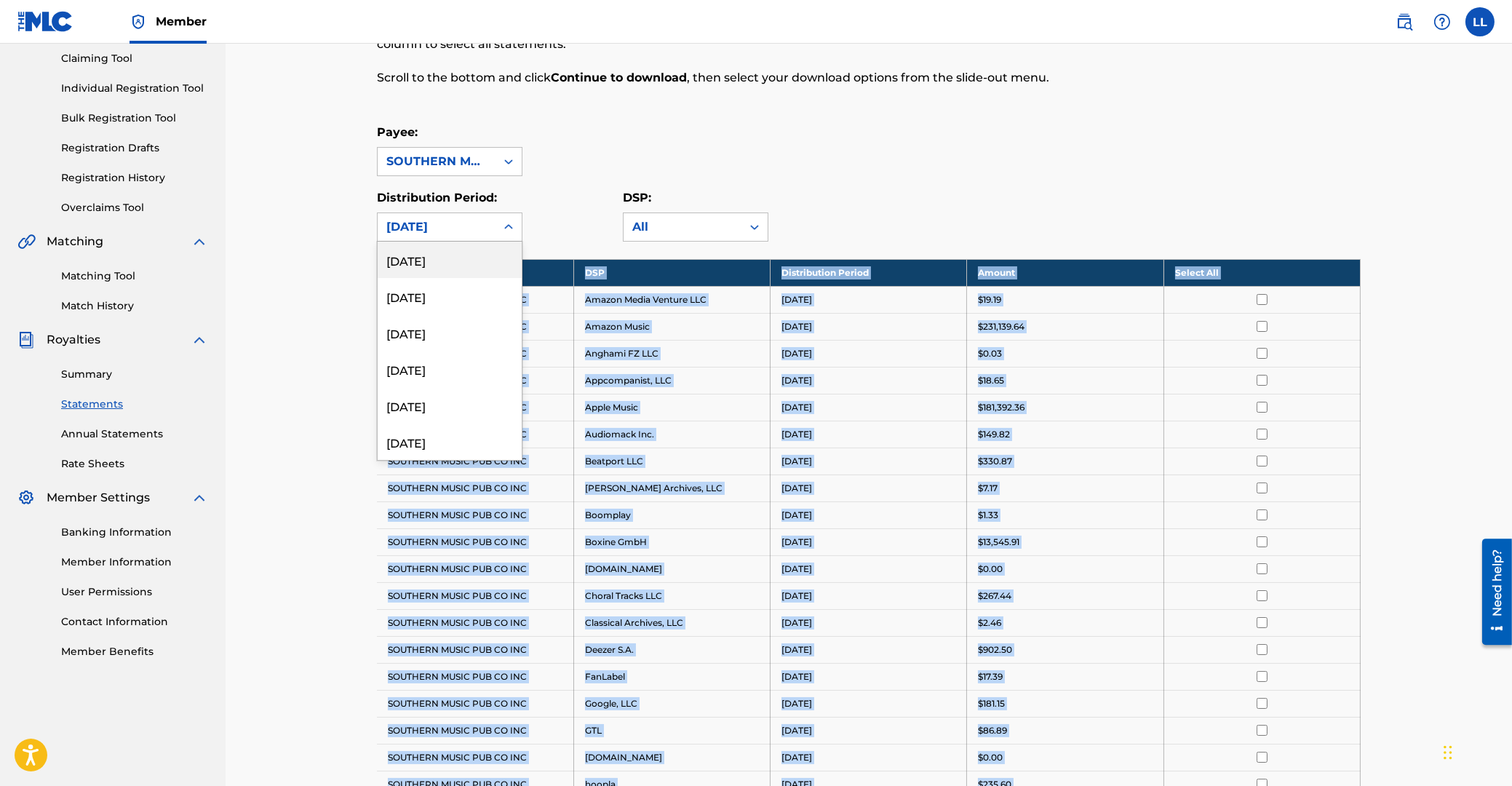
click at [507, 223] on icon at bounding box center [509, 227] width 14 height 14
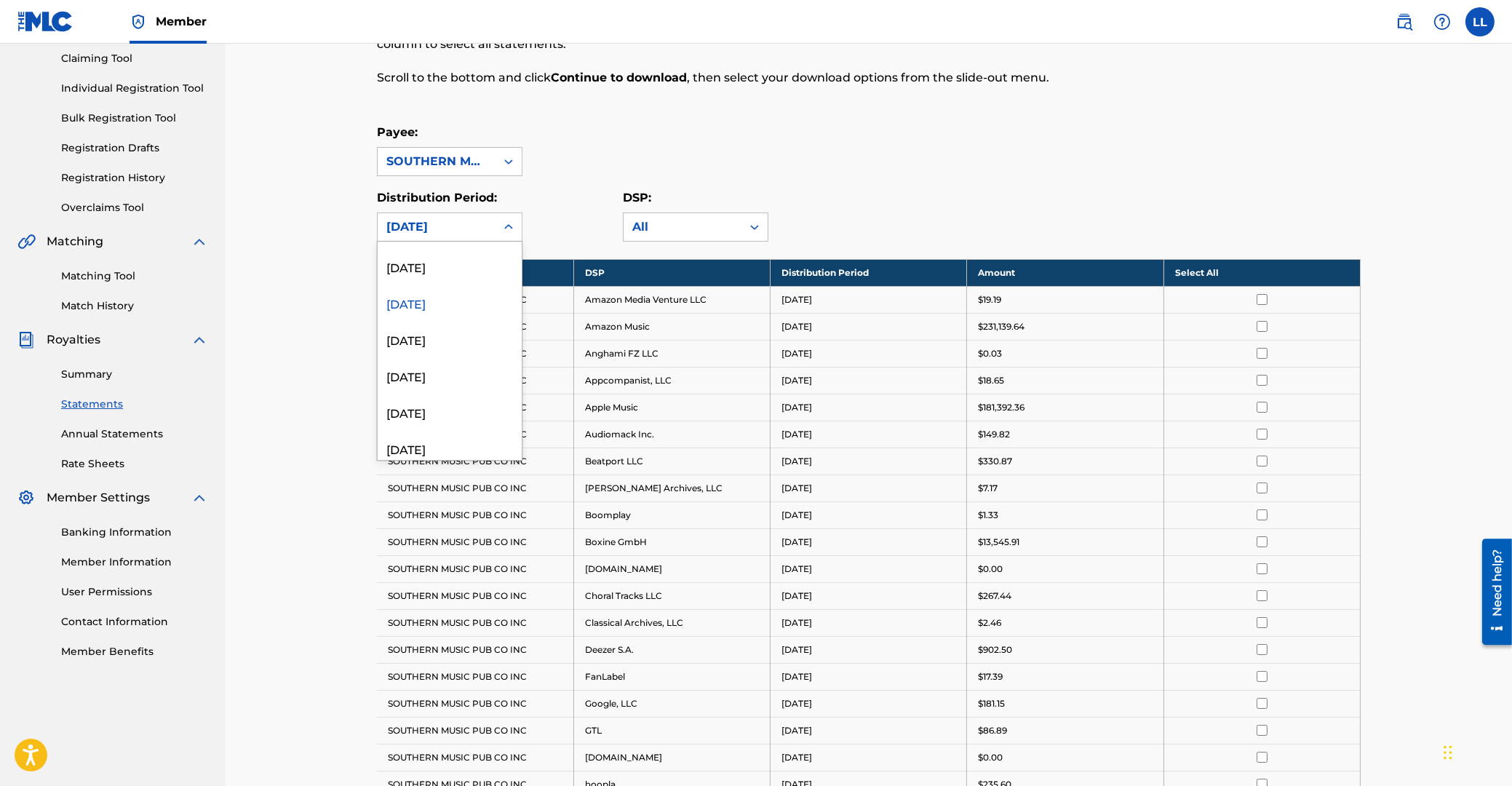
scroll to position [615, 0]
click at [433, 337] on div "[DATE]" at bounding box center [450, 336] width 144 height 37
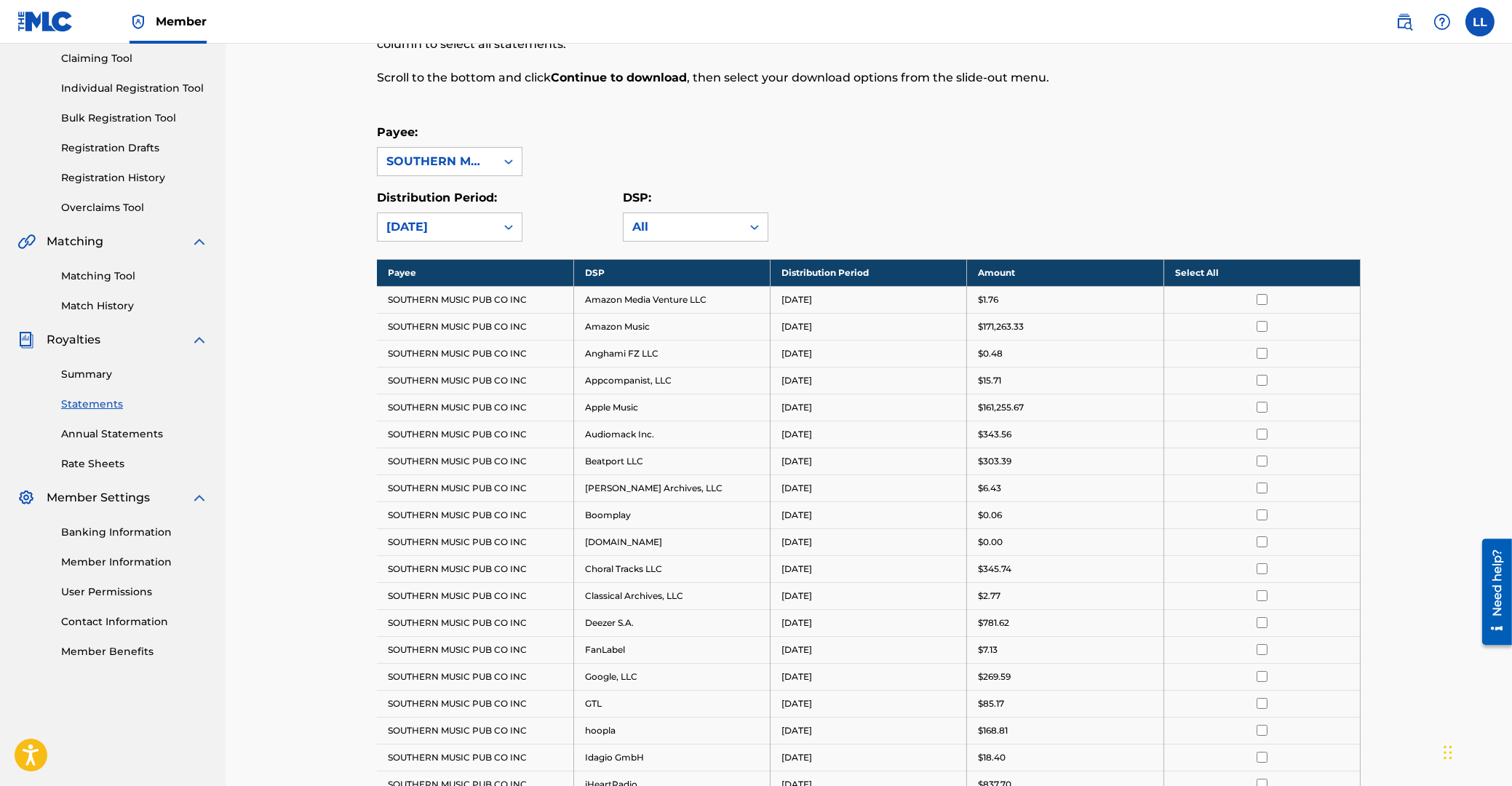
click at [1189, 270] on th "Select All" at bounding box center [1262, 273] width 197 height 27
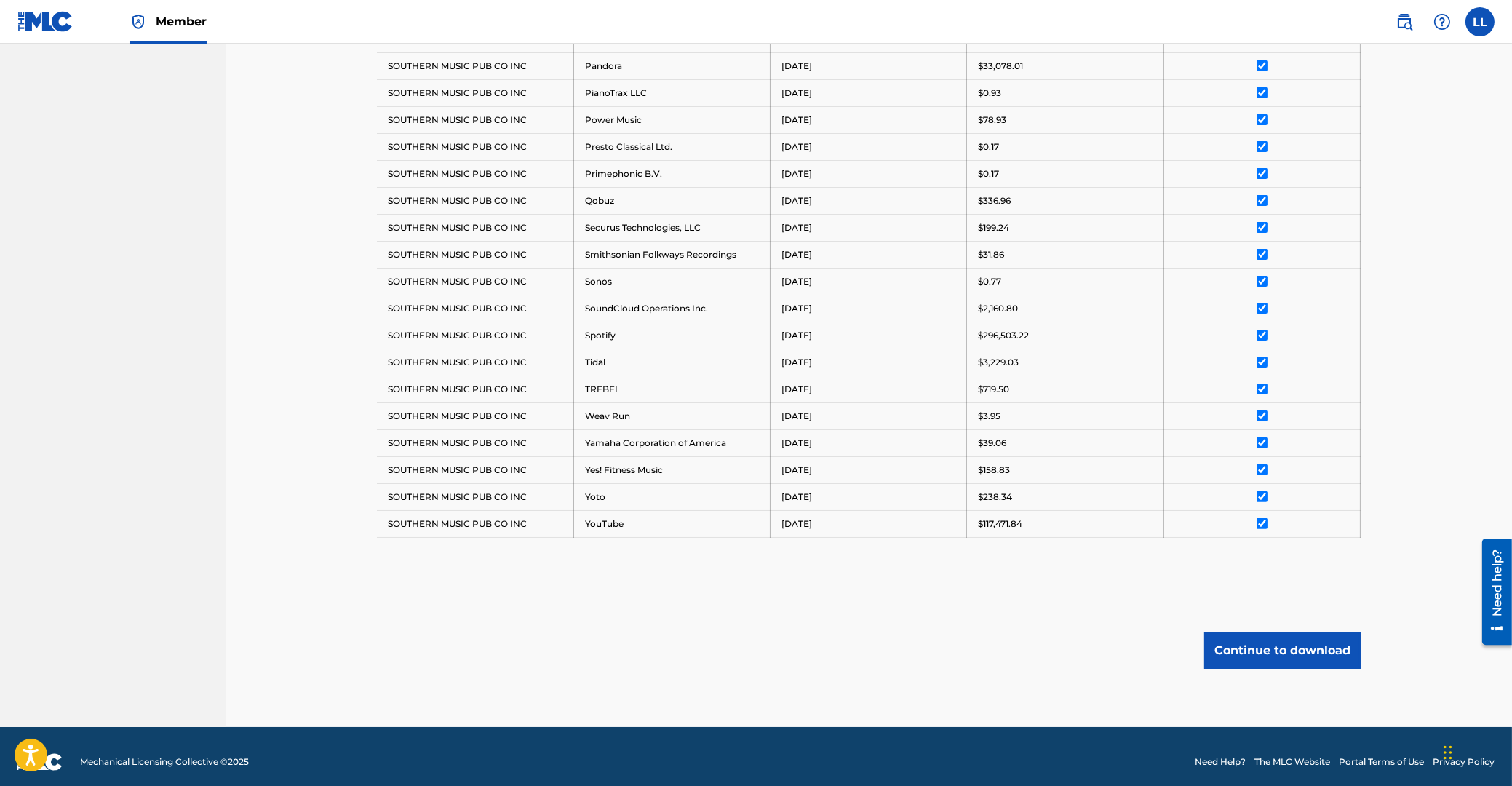
scroll to position [1185, 0]
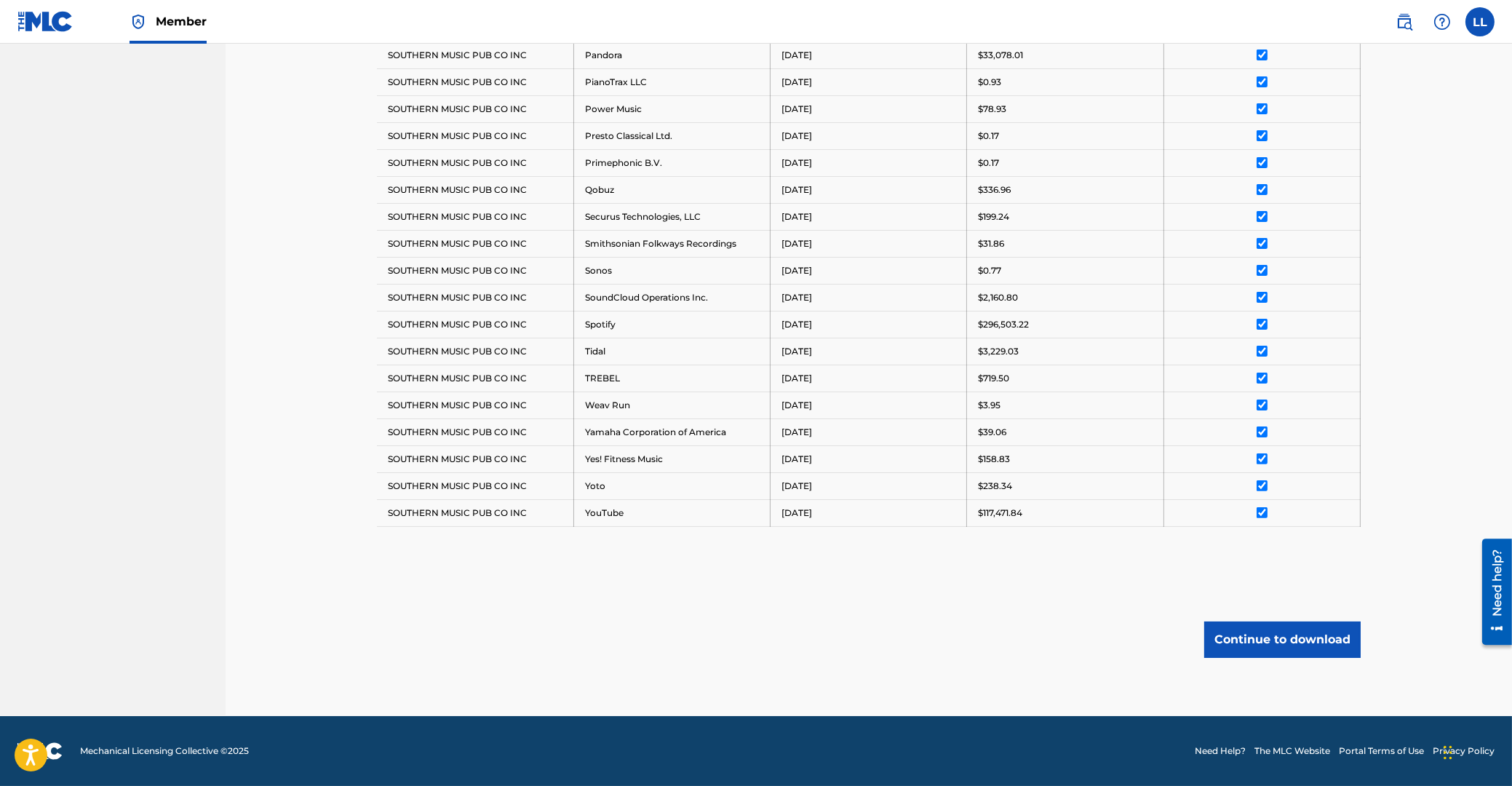
click at [1295, 643] on button "Continue to download" at bounding box center [1282, 640] width 156 height 37
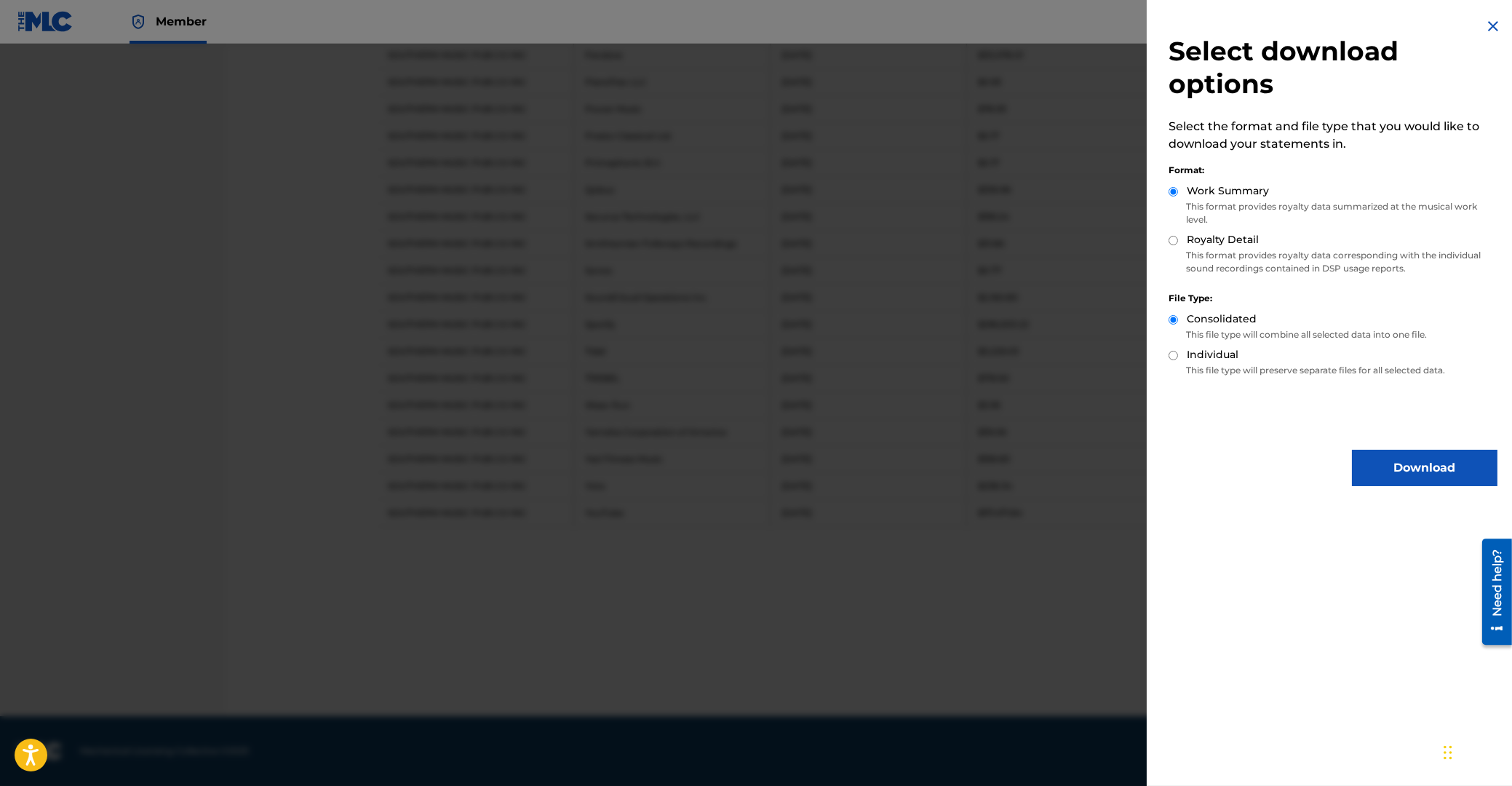
click at [1173, 241] on input "Royalty Detail" at bounding box center [1174, 240] width 10 height 10
radio input "true"
click at [1416, 464] on button "Download" at bounding box center [1425, 467] width 145 height 37
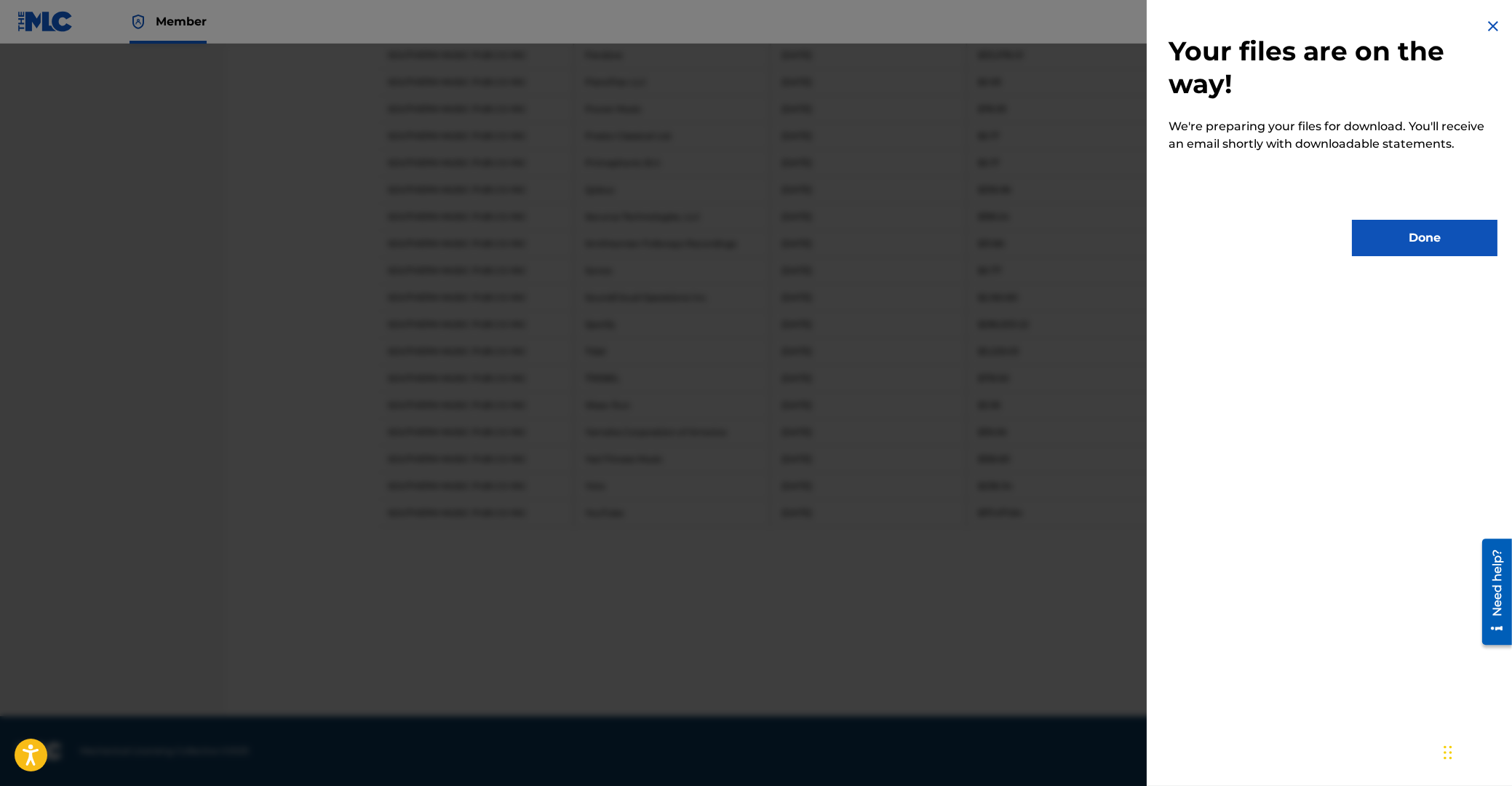
click at [1412, 240] on button "Done" at bounding box center [1425, 238] width 145 height 37
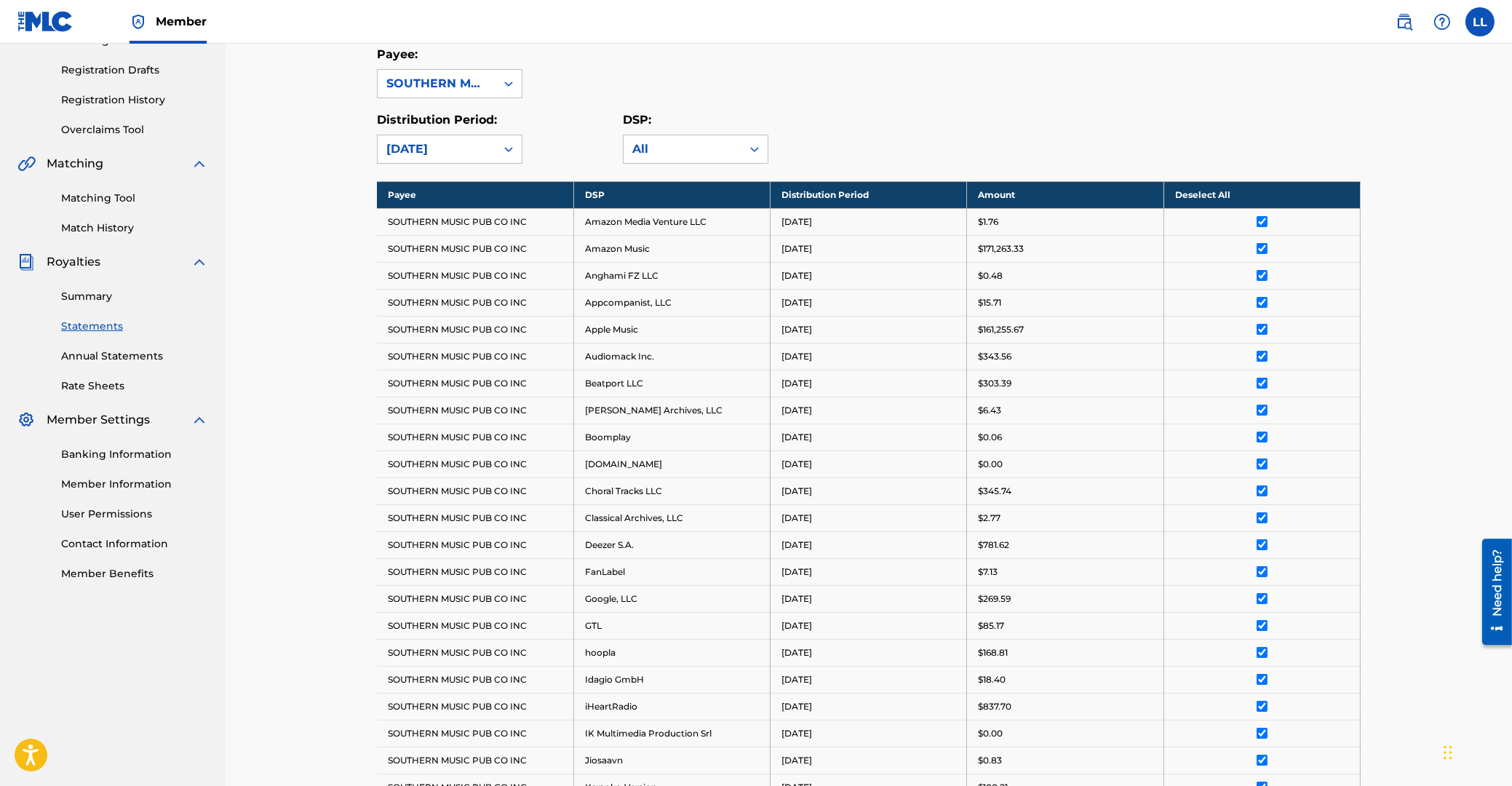
scroll to position [0, 0]
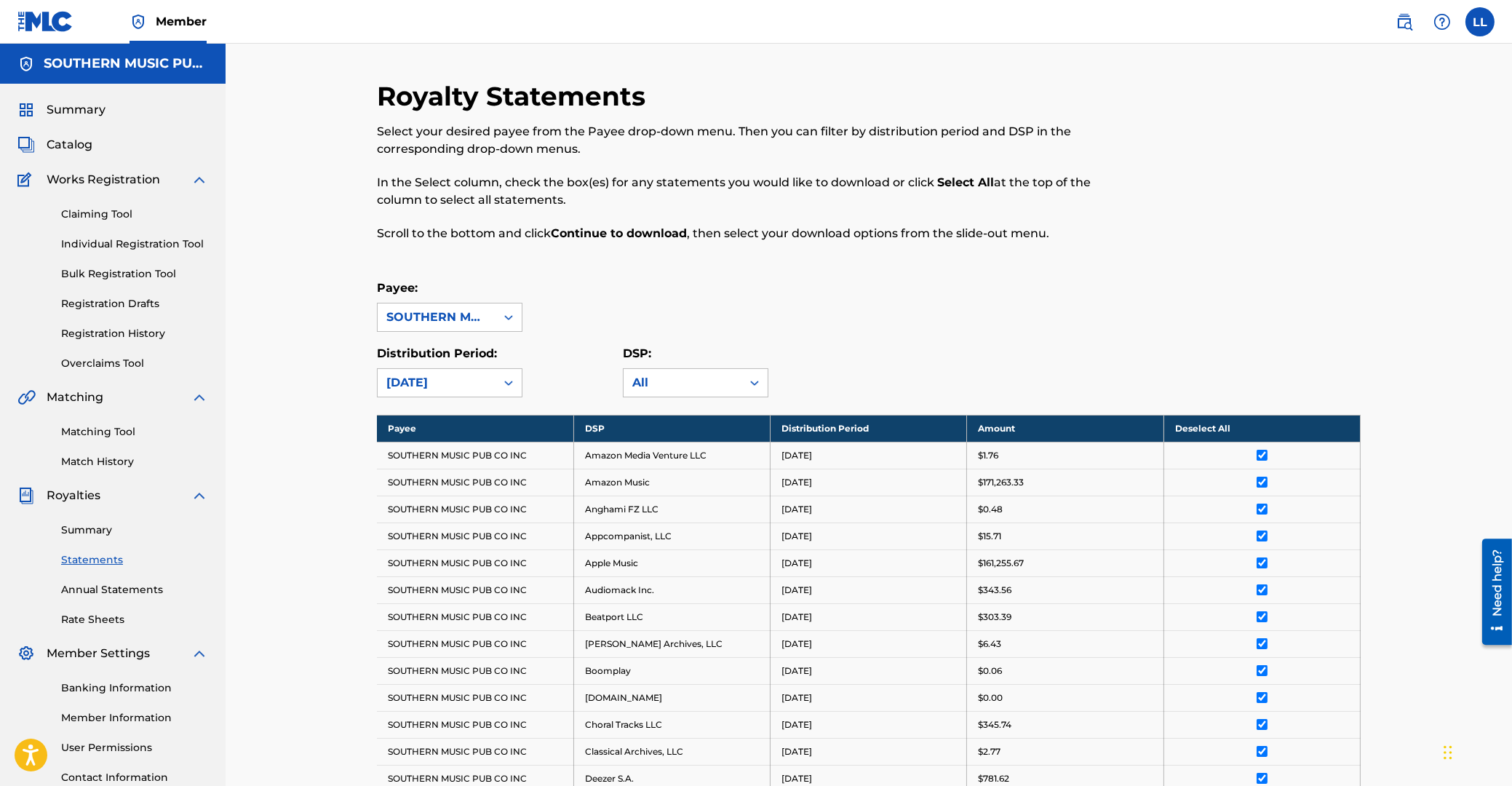
click at [83, 110] on span "Summary" at bounding box center [76, 109] width 59 height 17
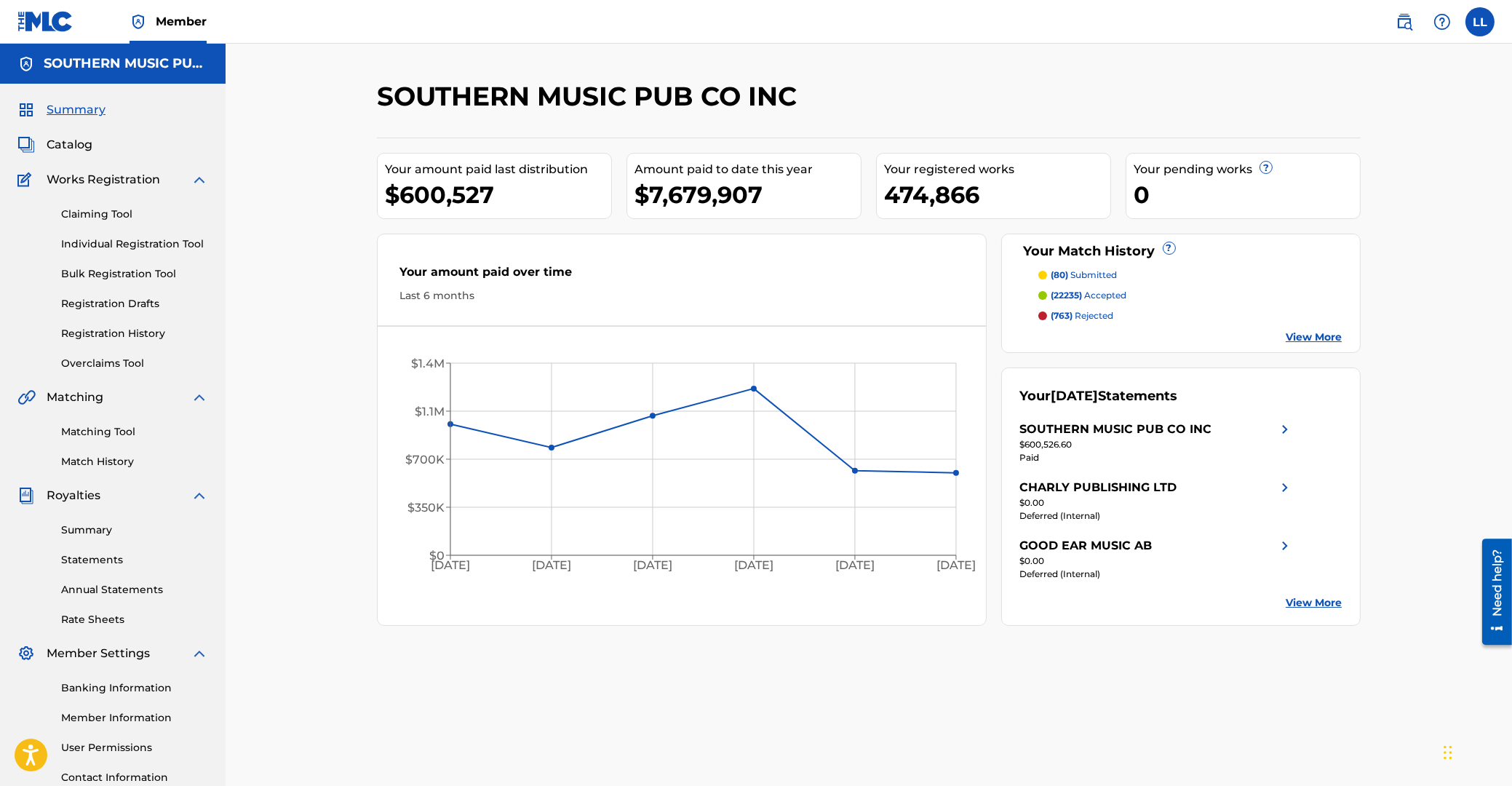
click at [94, 433] on link "Matching Tool" at bounding box center [135, 432] width 147 height 15
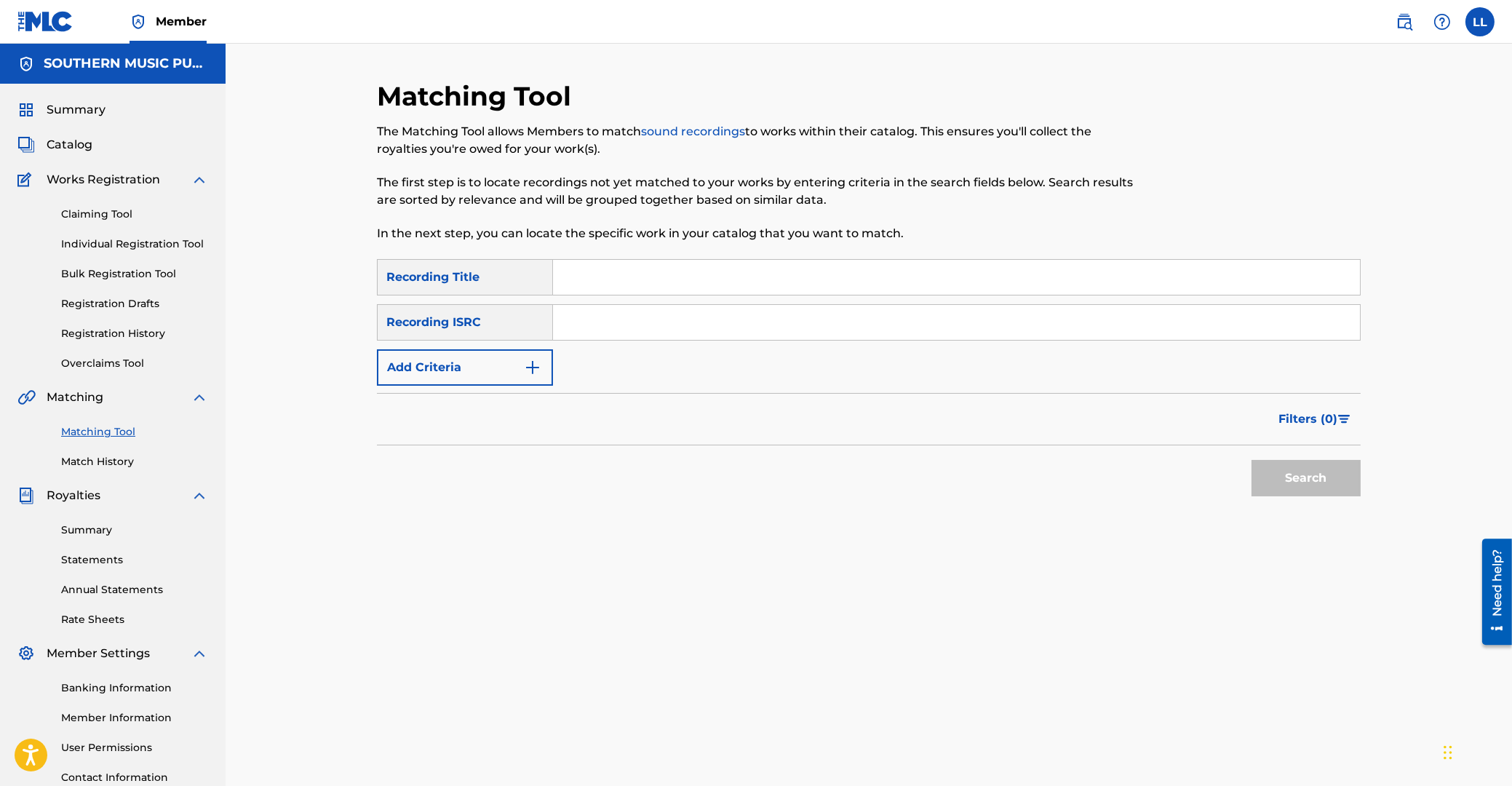
click at [610, 318] on input "Search Form" at bounding box center [957, 322] width 808 height 35
paste input "NLQ8D1900022"
type input "NLQ8D1900022"
click at [1290, 476] on button "Search" at bounding box center [1307, 478] width 109 height 37
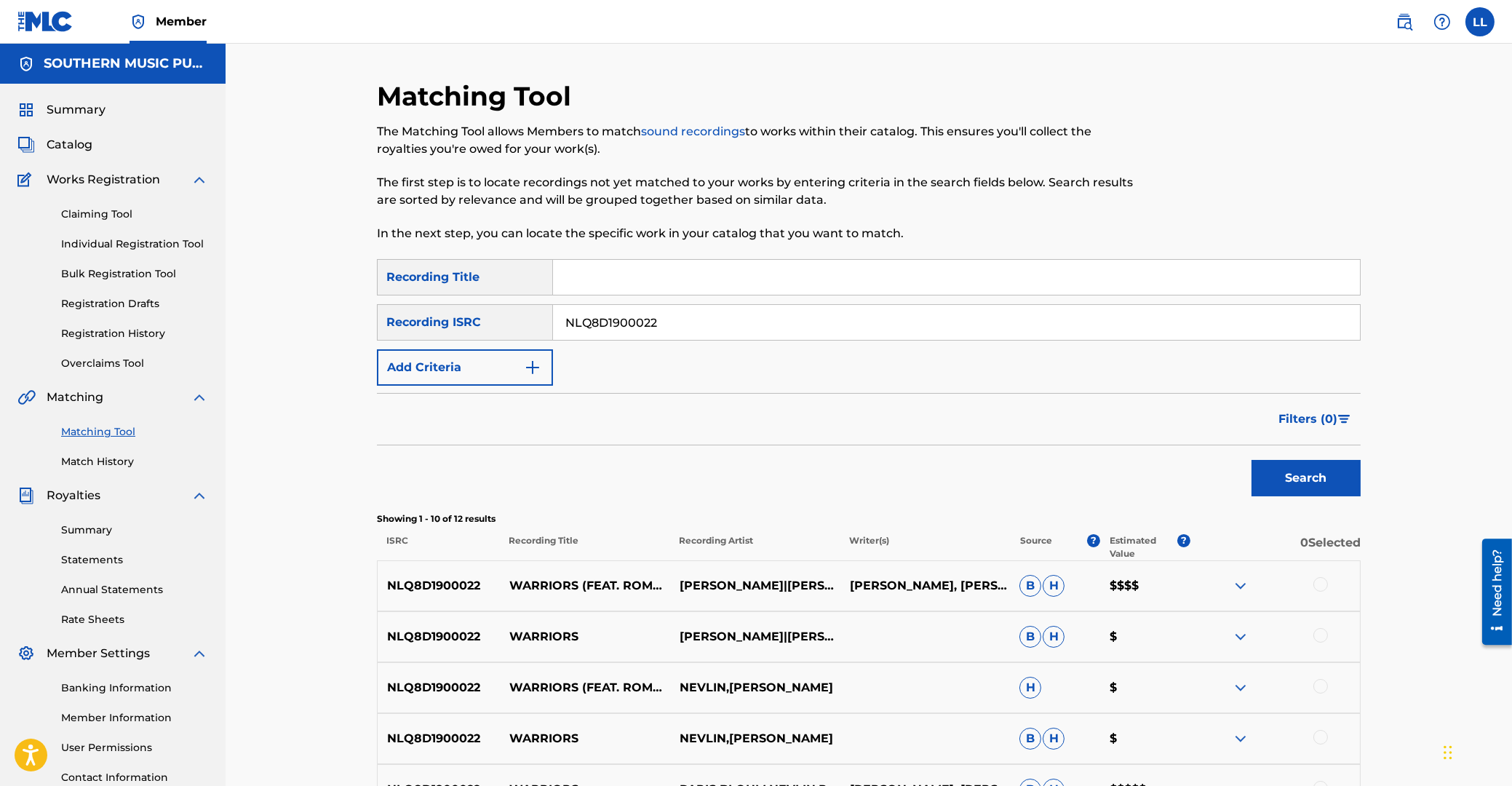
drag, startPoint x: 683, startPoint y: 322, endPoint x: 450, endPoint y: 322, distance: 233.0
click at [553, 322] on input "NLQ8D1900022" at bounding box center [957, 322] width 808 height 35
click at [480, 269] on div "Recording Title" at bounding box center [465, 277] width 176 height 37
click at [580, 284] on input "Search Form" at bounding box center [957, 277] width 808 height 35
type input "warriors"
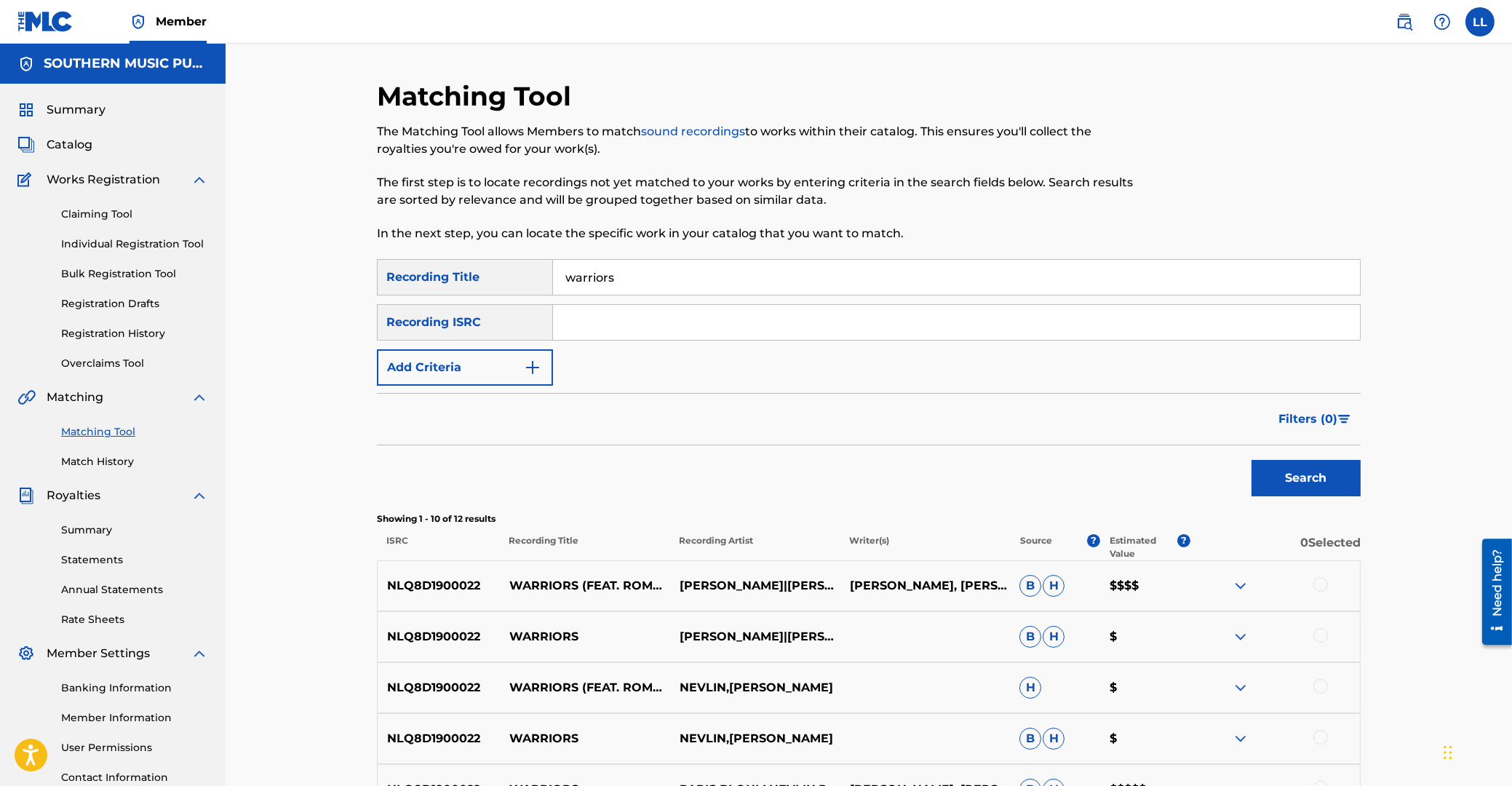
click at [471, 363] on button "Add Criteria" at bounding box center [465, 367] width 176 height 37
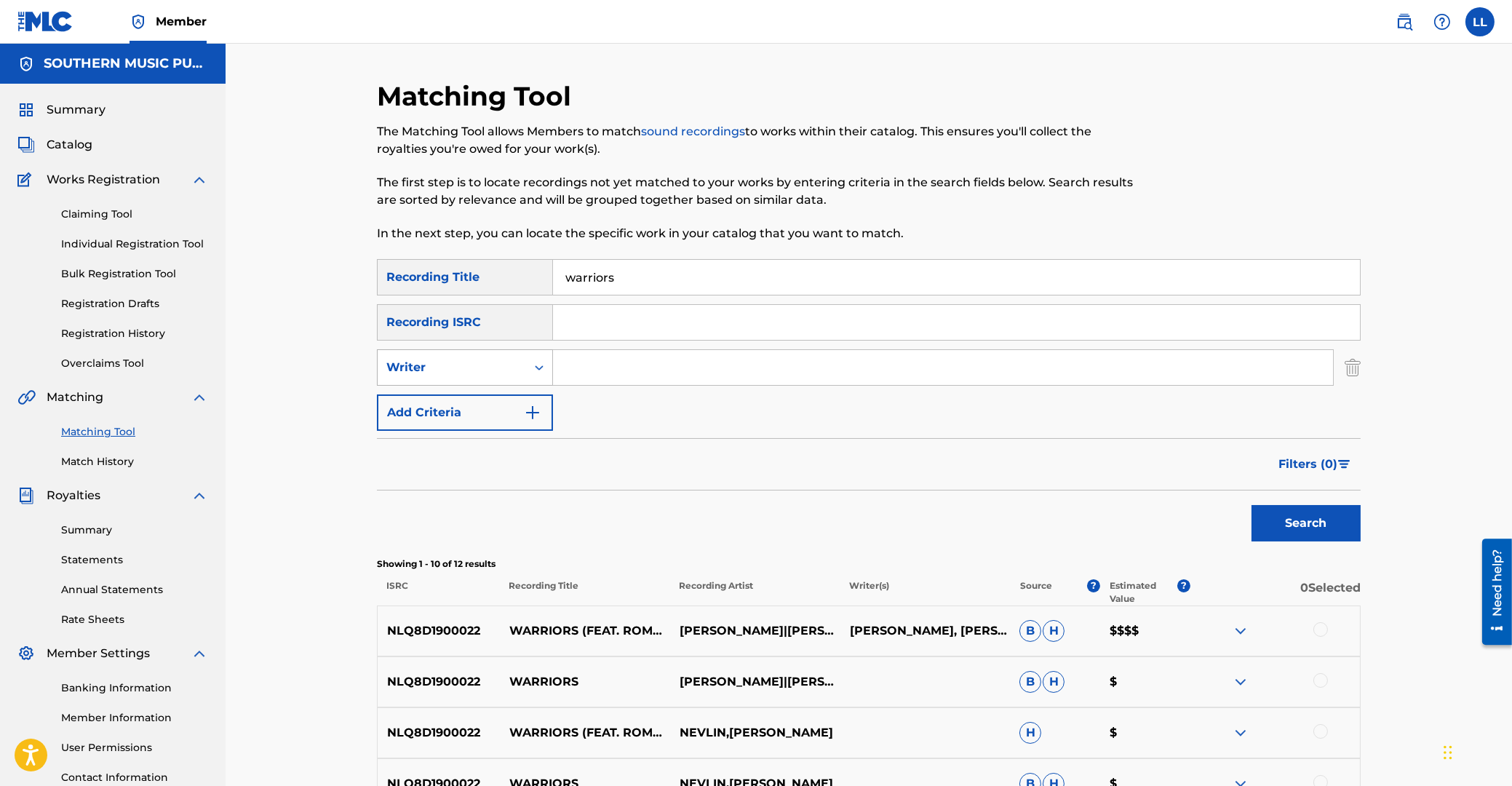
click at [500, 370] on div "Writer" at bounding box center [452, 367] width 131 height 17
click at [478, 410] on div "Recording Artist" at bounding box center [465, 404] width 175 height 37
click at [565, 362] on input "Search Form" at bounding box center [942, 367] width 780 height 35
type input "aswad"
click at [1252, 505] on button "Search" at bounding box center [1307, 523] width 109 height 37
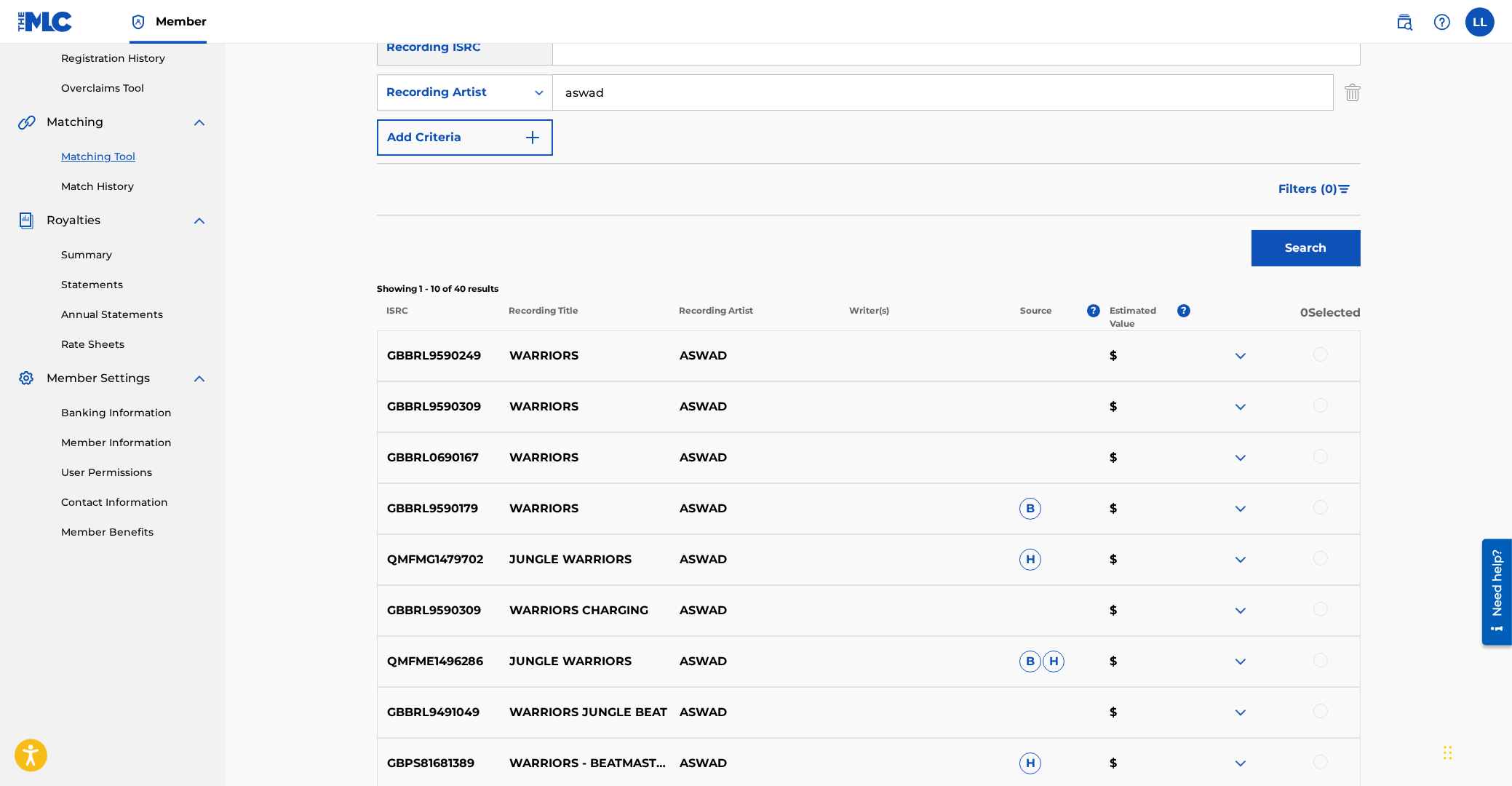
scroll to position [390, 0]
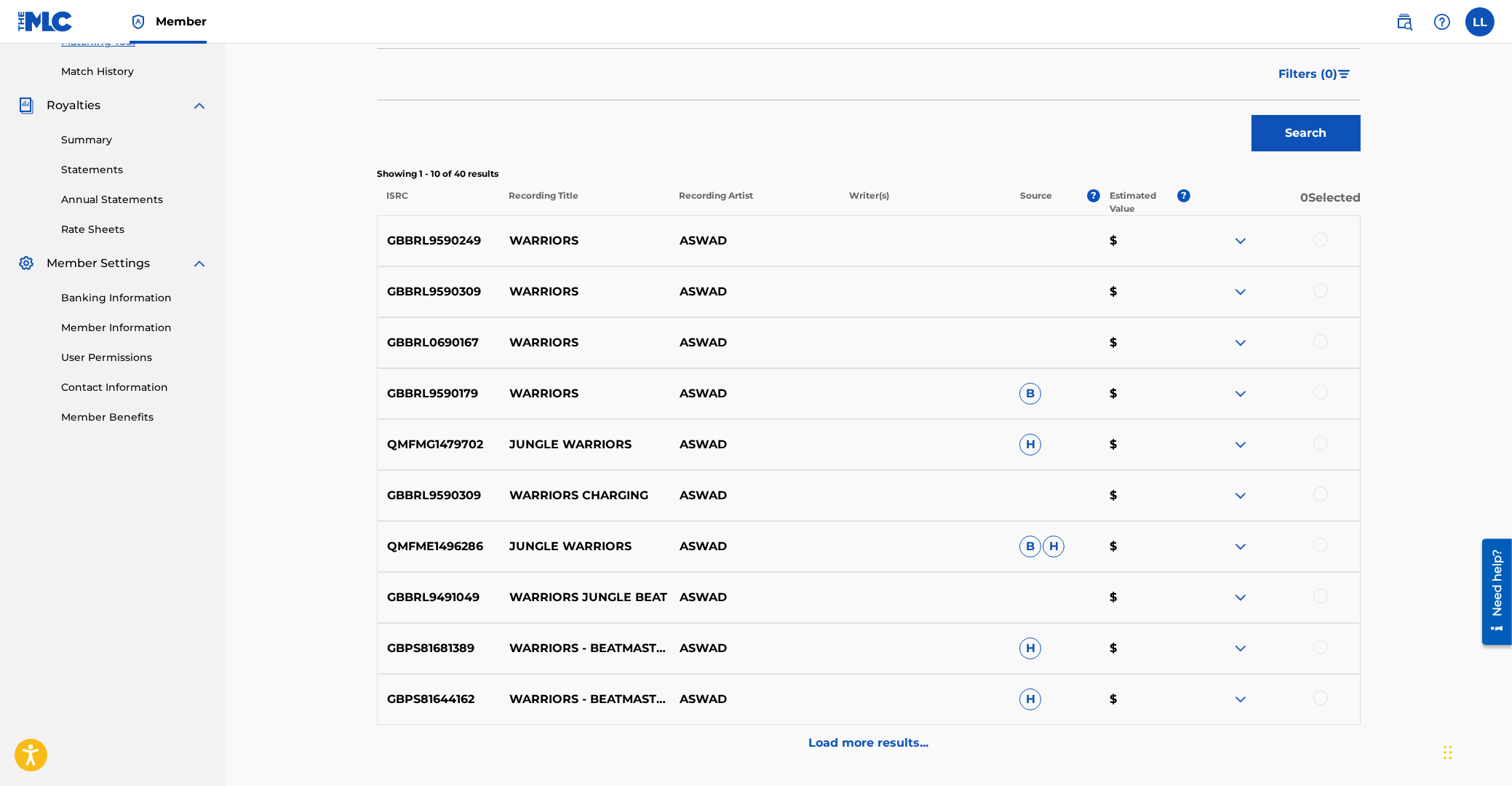
click at [1321, 237] on div at bounding box center [1321, 240] width 14 height 14
click at [1324, 292] on div at bounding box center [1321, 291] width 14 height 14
click at [1323, 344] on div at bounding box center [1321, 341] width 14 height 14
click at [1318, 389] on div at bounding box center [1321, 392] width 14 height 14
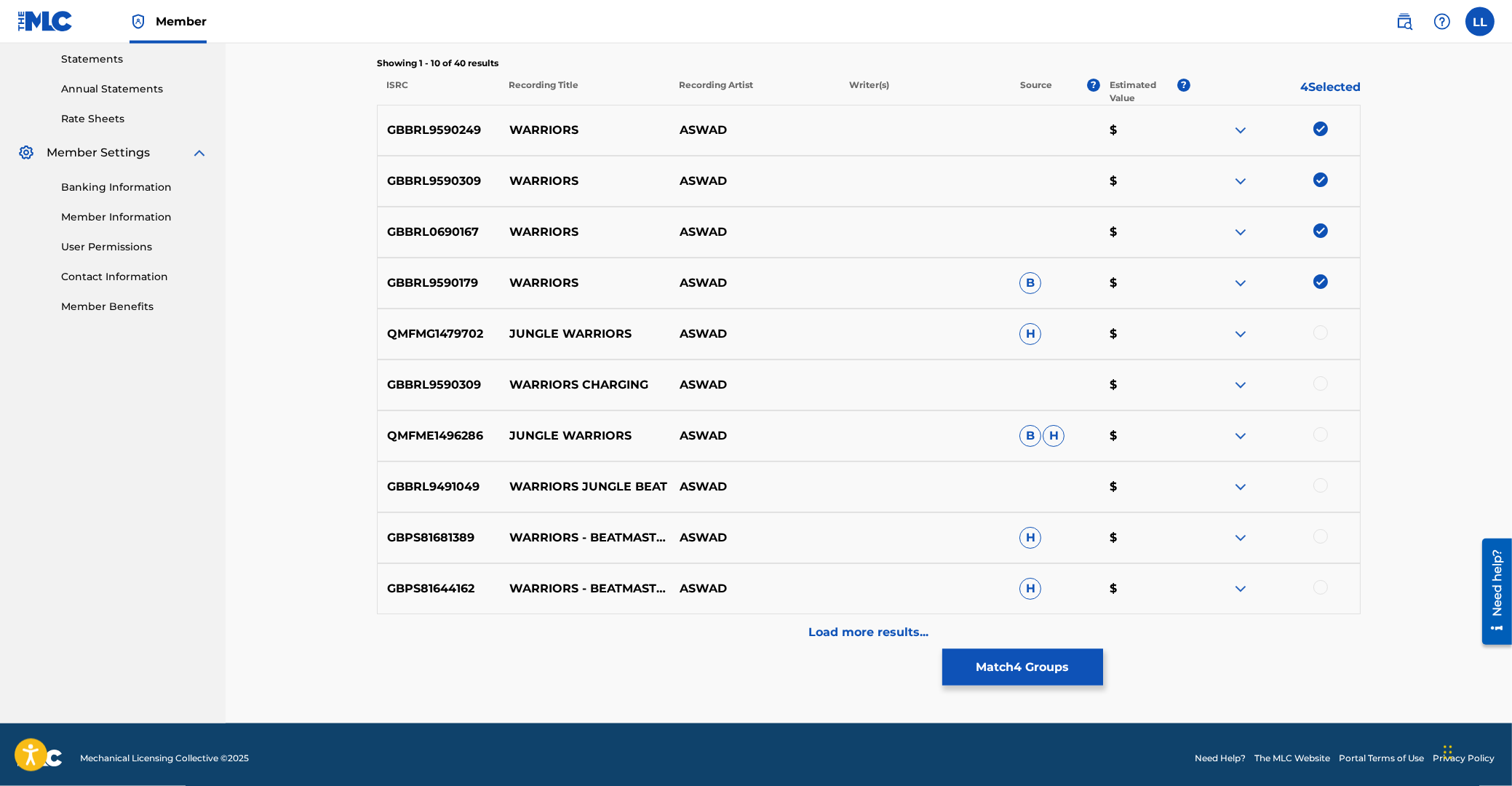
scroll to position [507, 0]
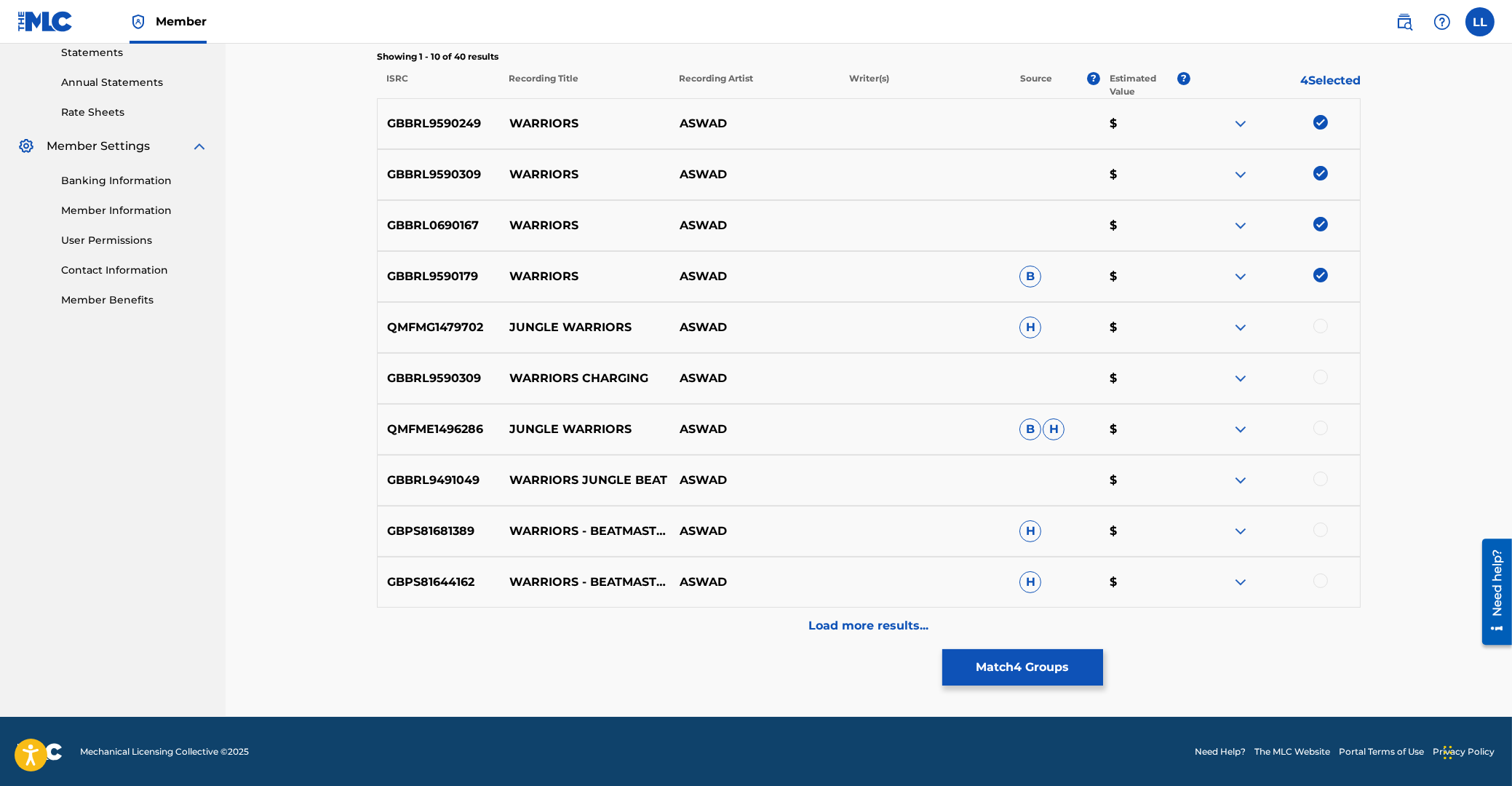
click at [853, 631] on p "Load more results..." at bounding box center [870, 625] width 120 height 17
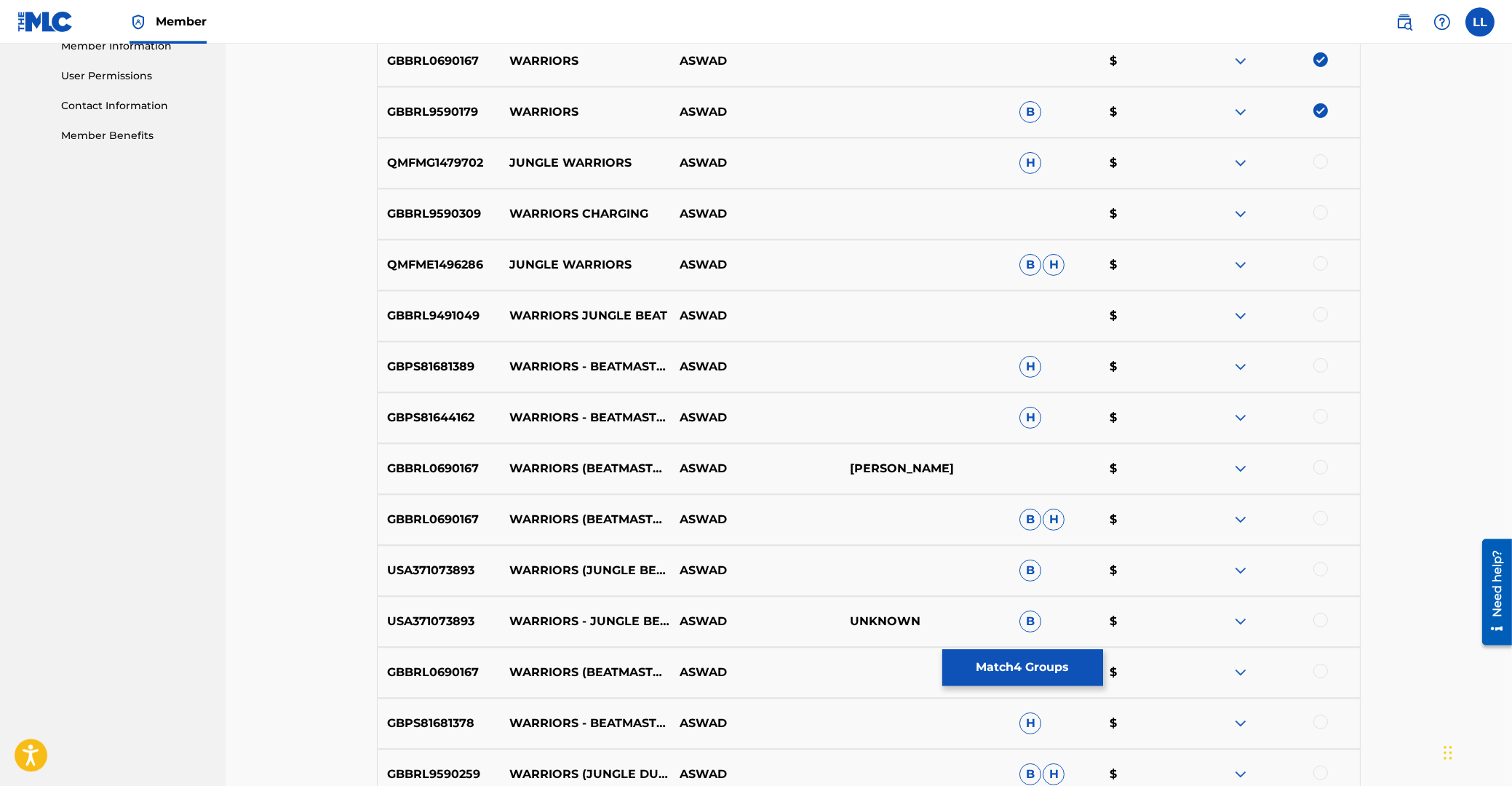
scroll to position [705, 0]
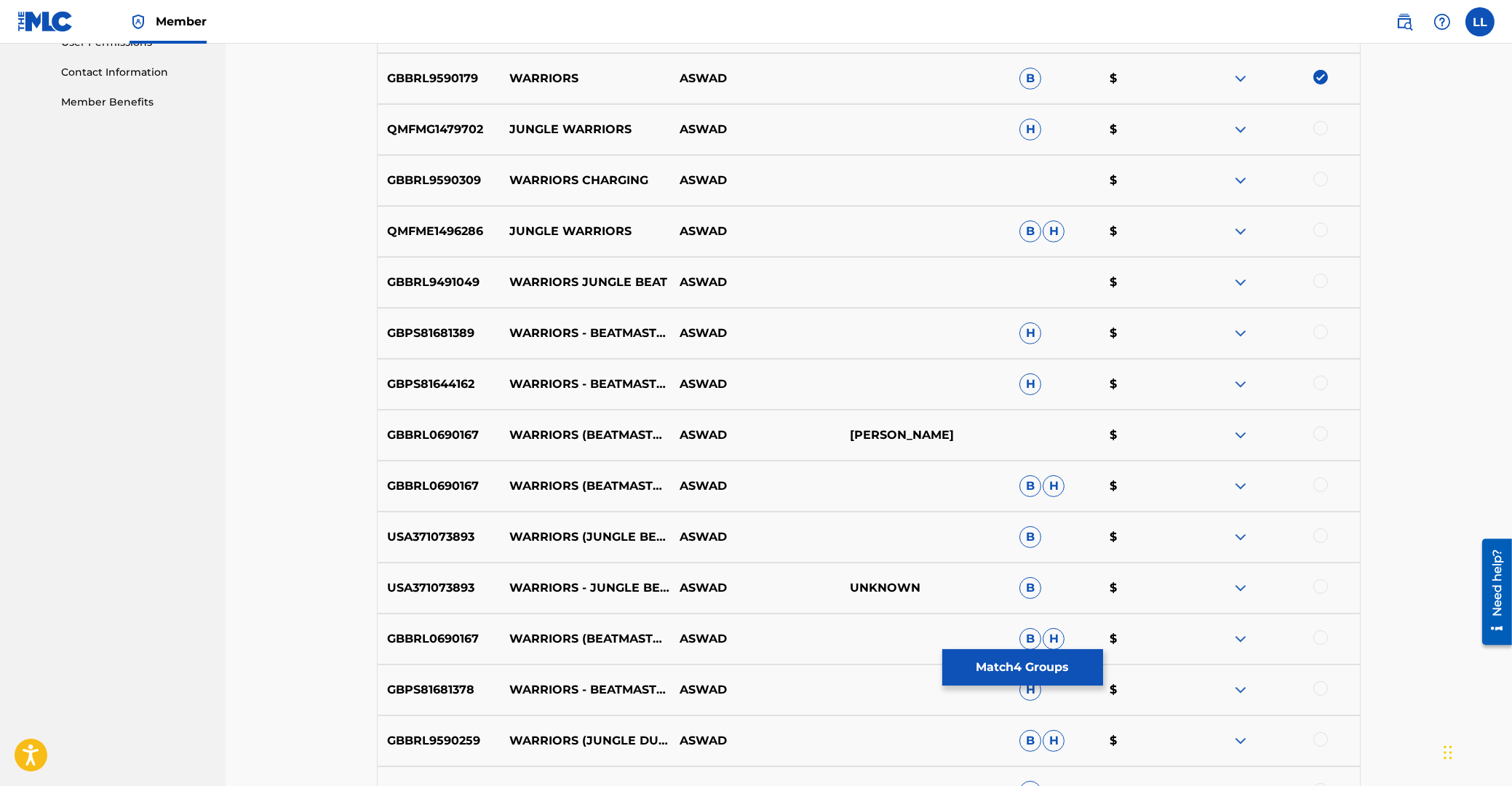
click at [1321, 333] on div at bounding box center [1321, 332] width 14 height 14
click at [1320, 384] on div at bounding box center [1321, 383] width 14 height 14
click at [1323, 433] on div at bounding box center [1321, 433] width 14 height 14
click at [1320, 483] on div at bounding box center [1321, 485] width 14 height 14
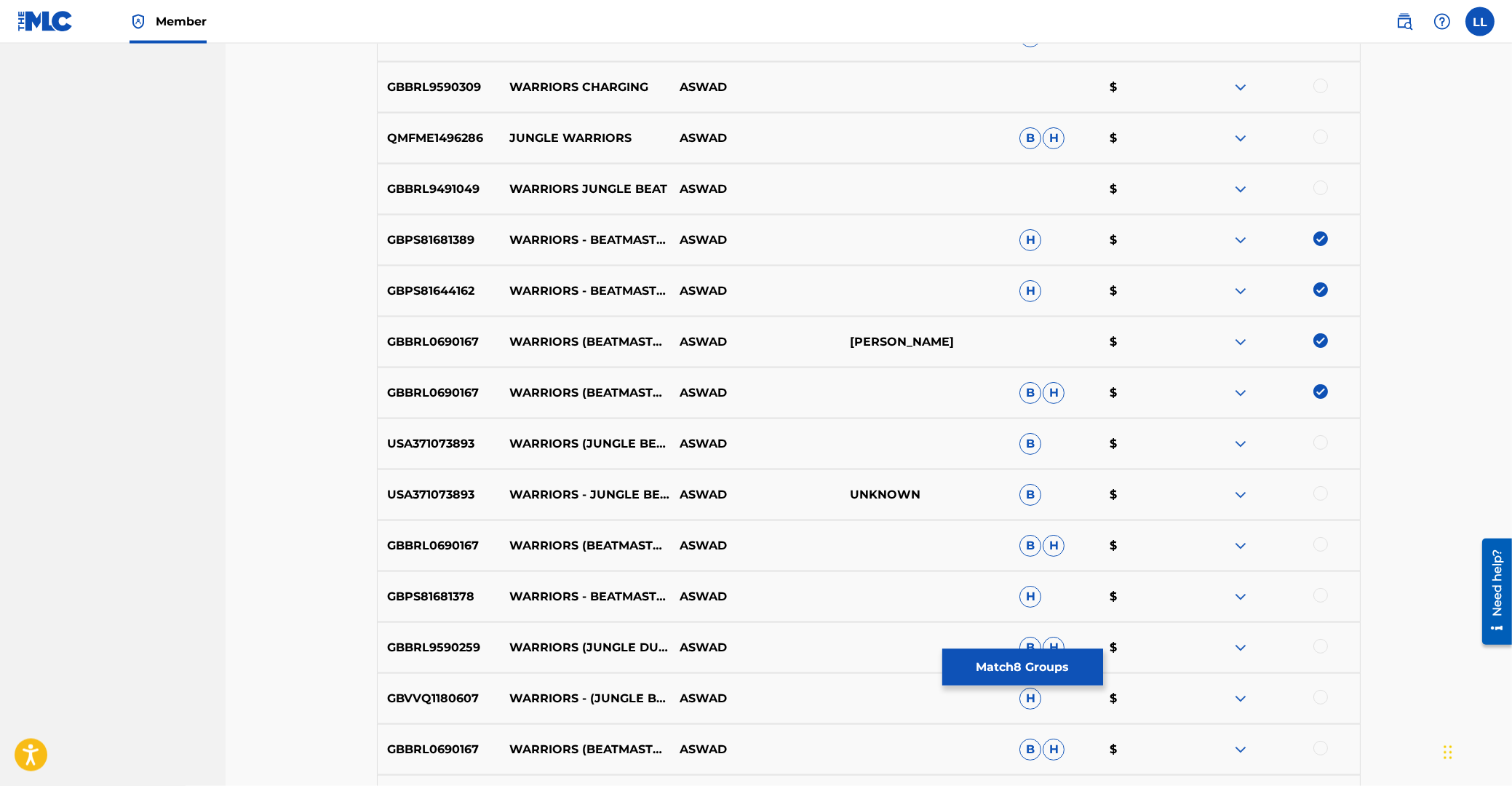
scroll to position [939, 0]
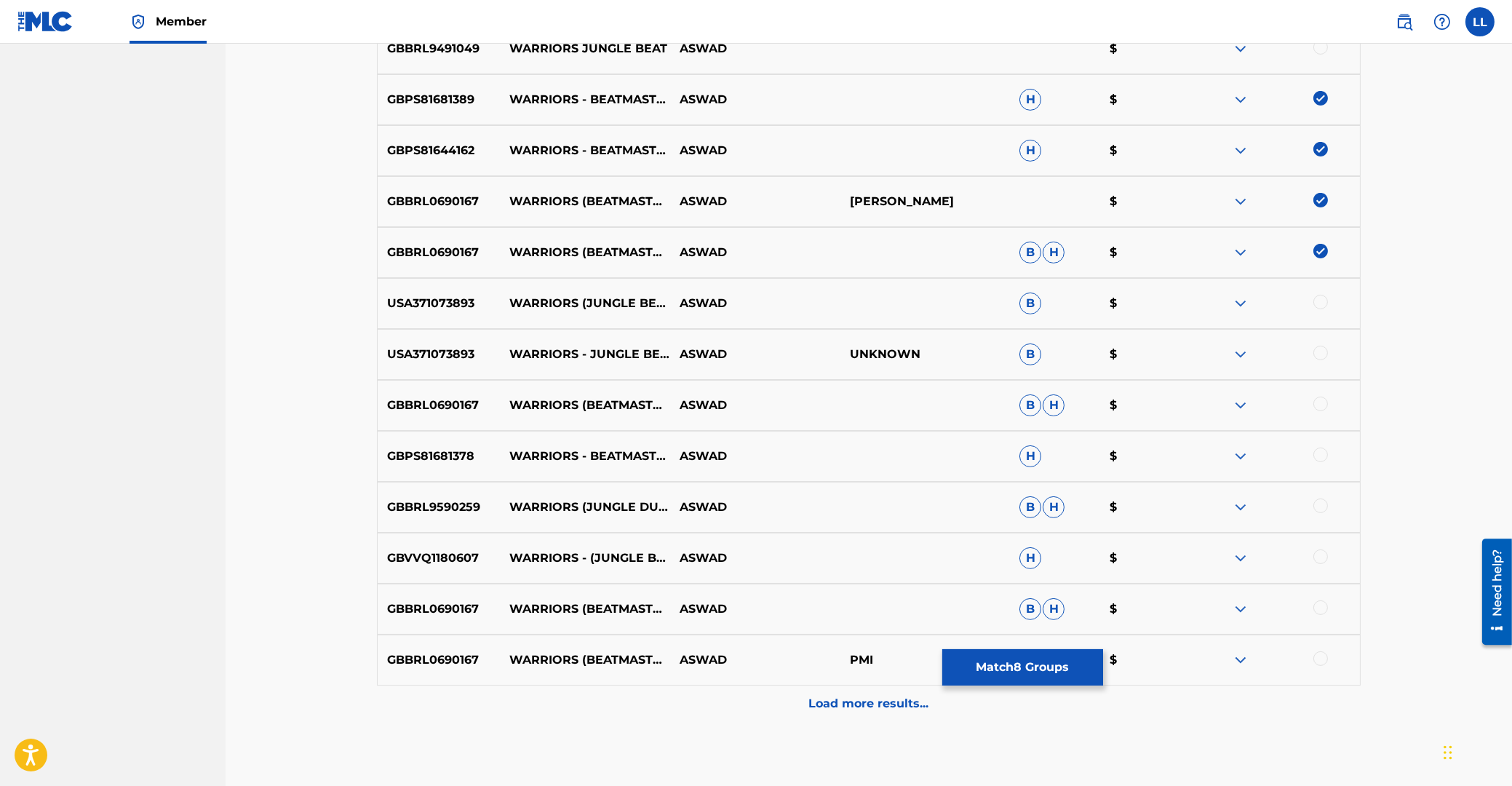
click at [1317, 297] on div at bounding box center [1321, 301] width 14 height 14
click at [1319, 355] on div at bounding box center [1321, 353] width 14 height 14
click at [1323, 406] on div at bounding box center [1321, 404] width 14 height 14
click at [1318, 454] on div at bounding box center [1321, 455] width 14 height 14
click at [1321, 504] on div at bounding box center [1321, 506] width 14 height 14
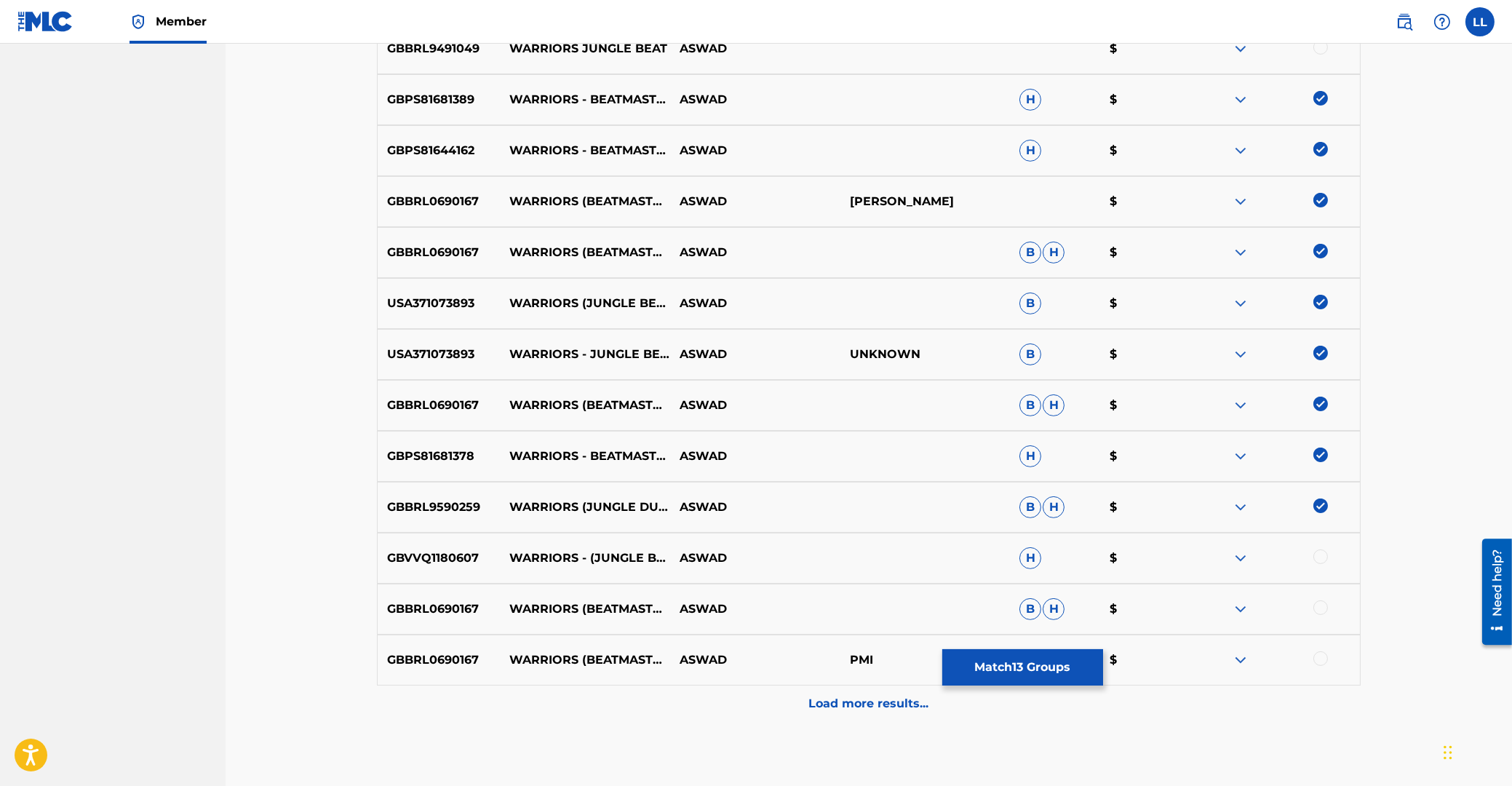
click at [1321, 556] on div at bounding box center [1321, 556] width 14 height 14
click at [1321, 610] on div at bounding box center [1321, 607] width 14 height 14
click at [1324, 657] on div at bounding box center [1321, 659] width 14 height 14
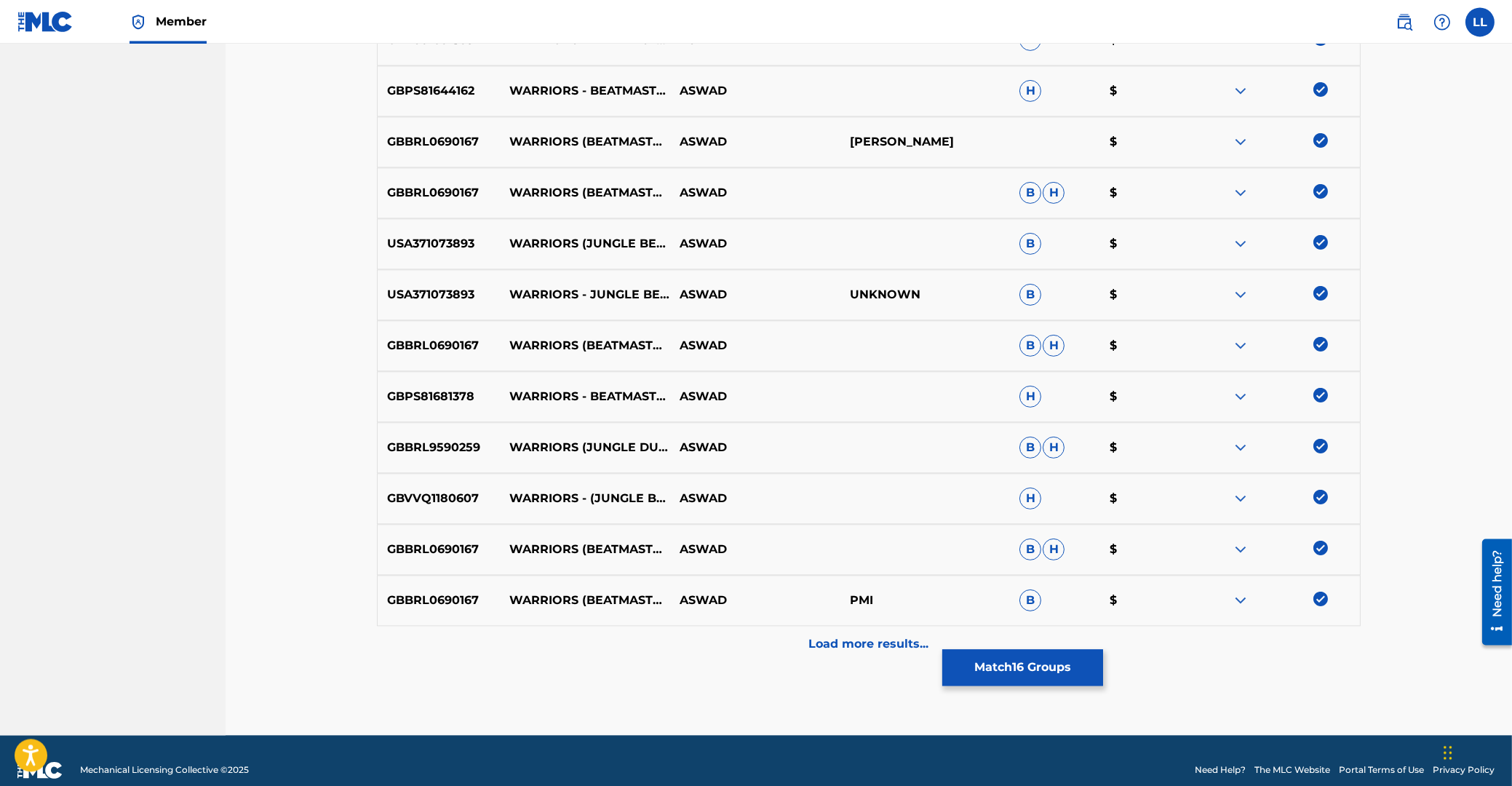
scroll to position [1017, 0]
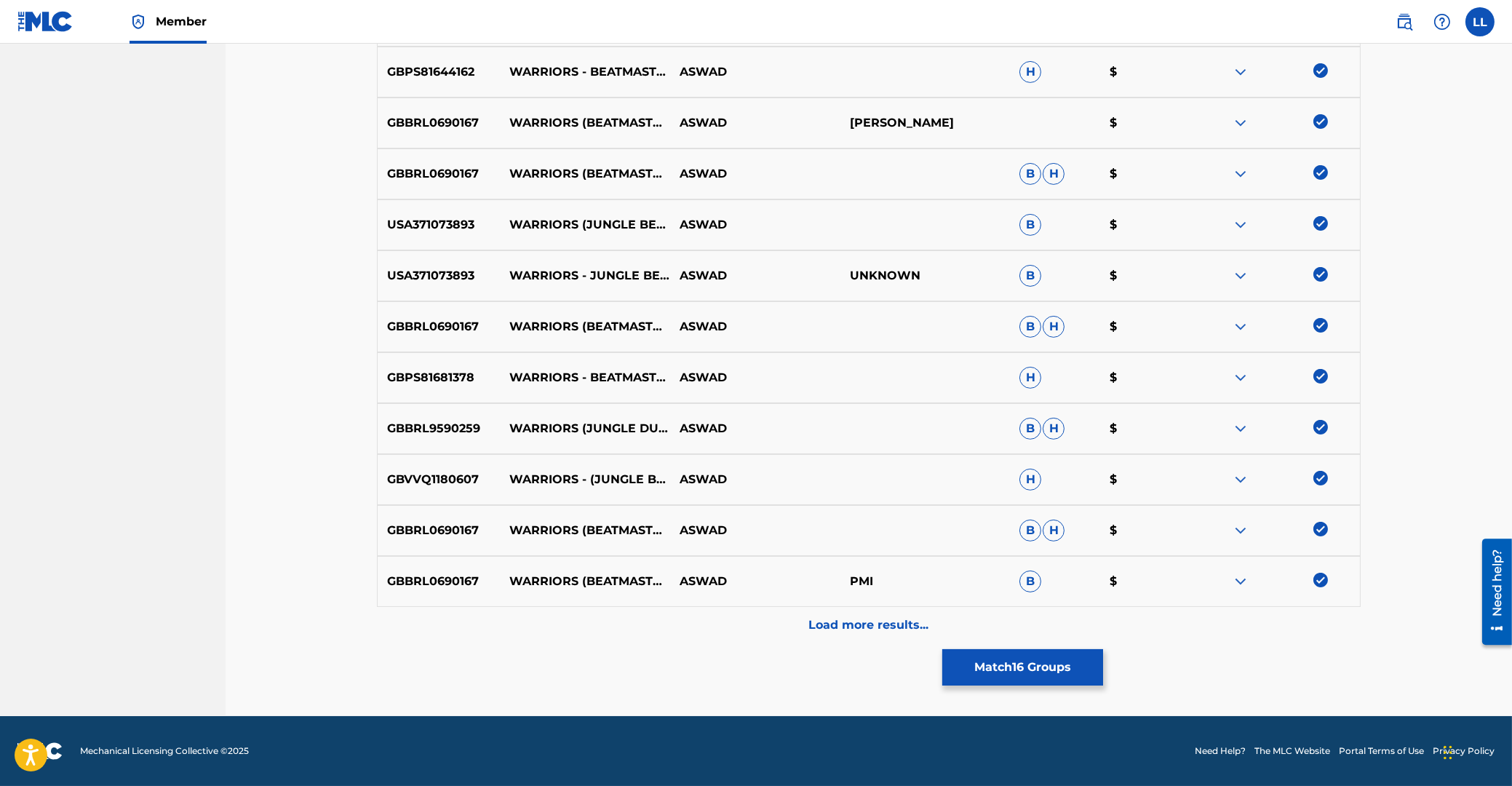
click at [852, 630] on p "Load more results..." at bounding box center [870, 624] width 120 height 17
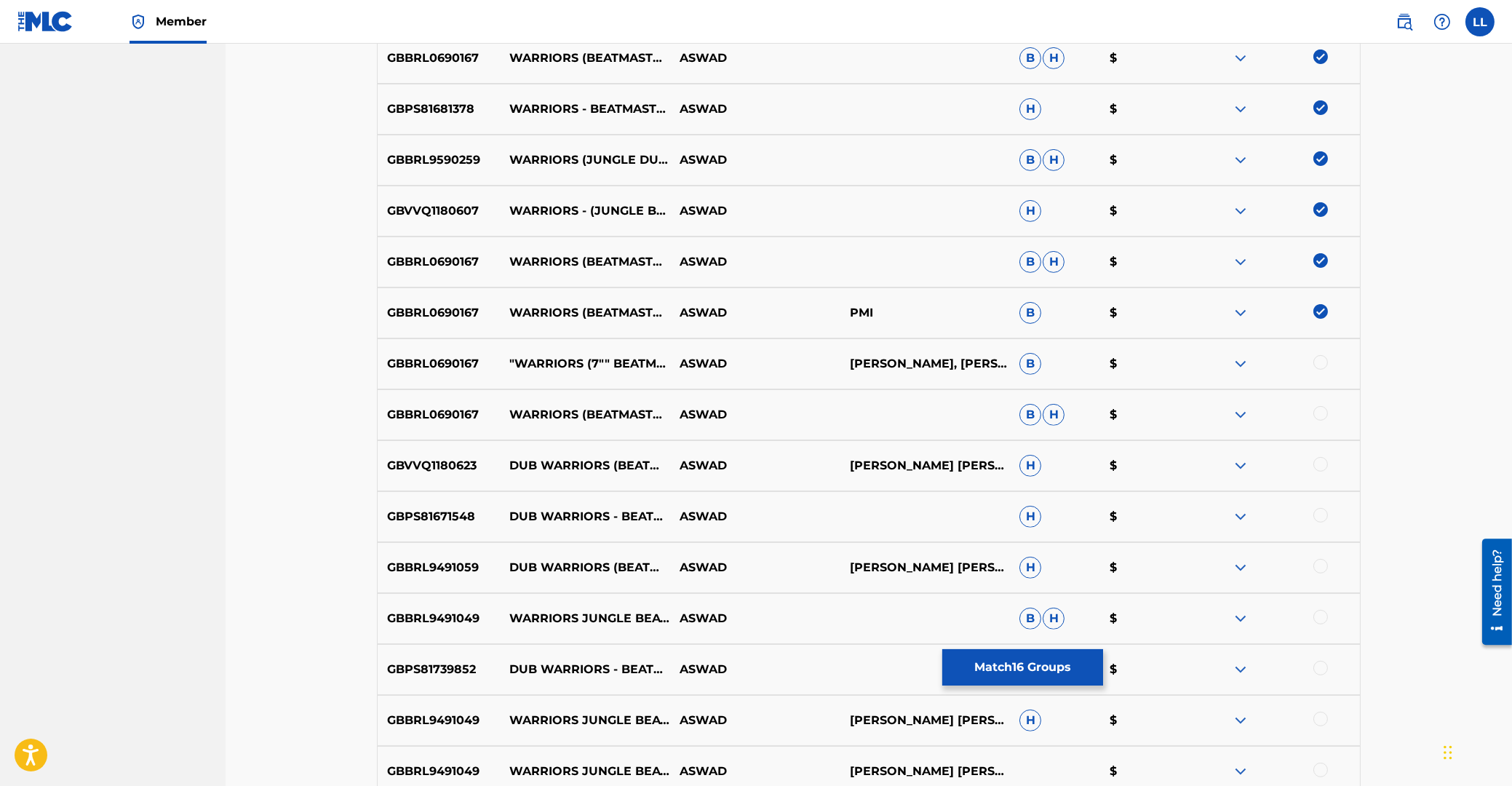
scroll to position [1443, 0]
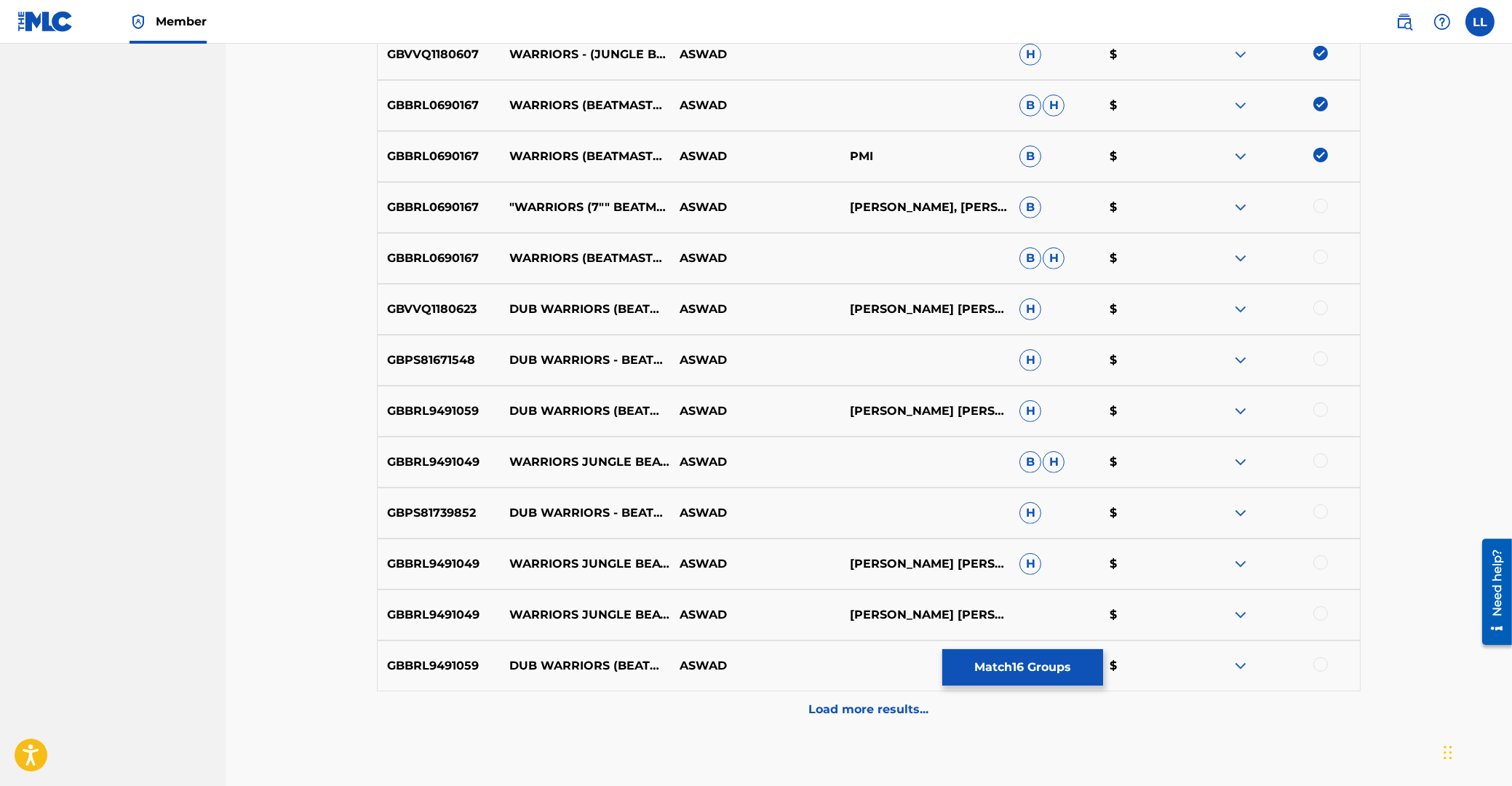
click at [1316, 205] on div at bounding box center [1321, 205] width 14 height 14
drag, startPoint x: 1324, startPoint y: 257, endPoint x: 747, endPoint y: 322, distance: 580.6
click at [1324, 257] on div at bounding box center [1321, 257] width 14 height 14
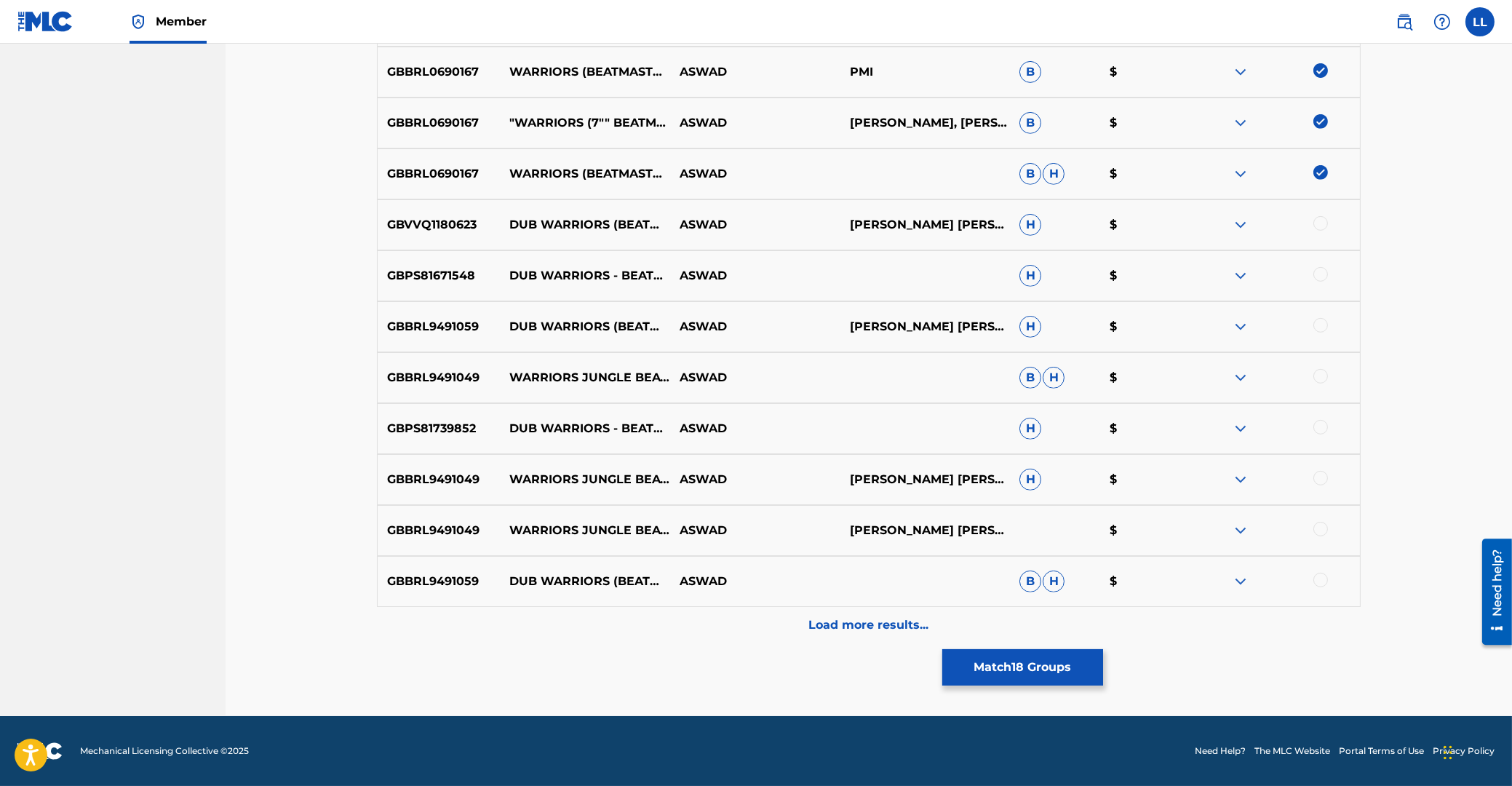
click at [861, 622] on p "Load more results..." at bounding box center [870, 624] width 120 height 17
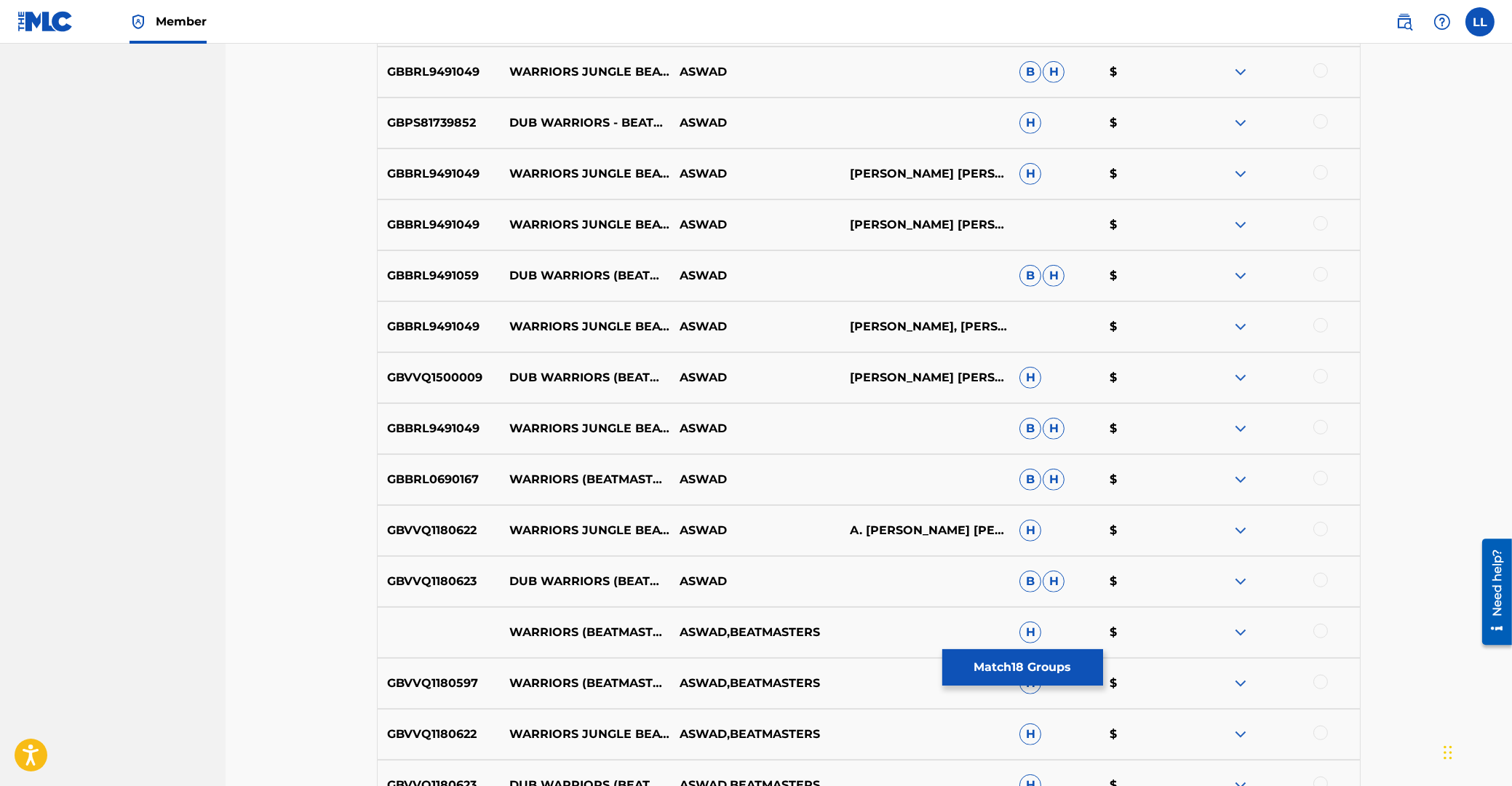
scroll to position [2000, 0]
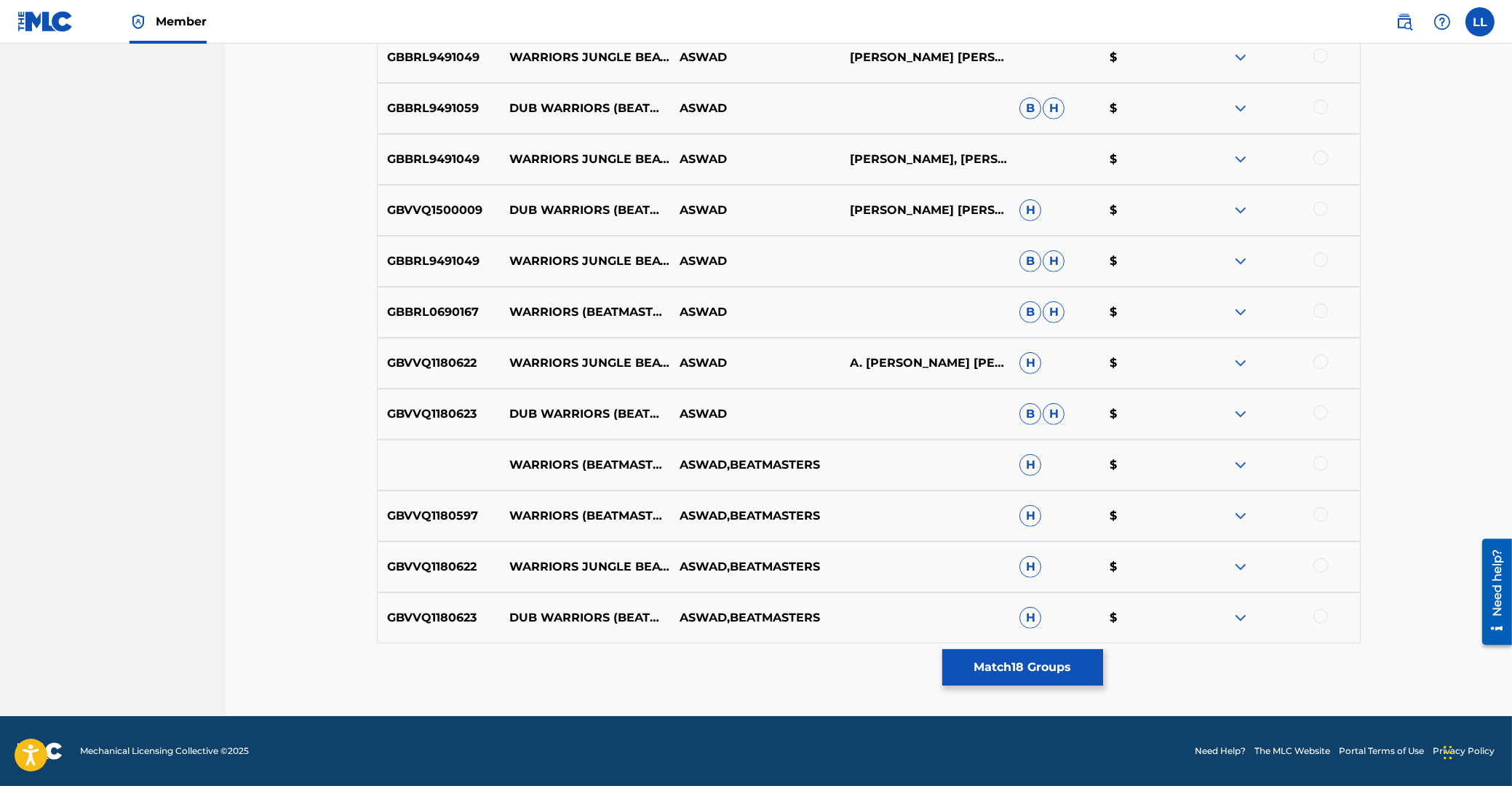
click at [1322, 468] on div at bounding box center [1321, 464] width 14 height 14
click at [1317, 513] on div at bounding box center [1321, 514] width 14 height 14
click at [1031, 663] on button "Match 20 Groups" at bounding box center [1022, 668] width 161 height 37
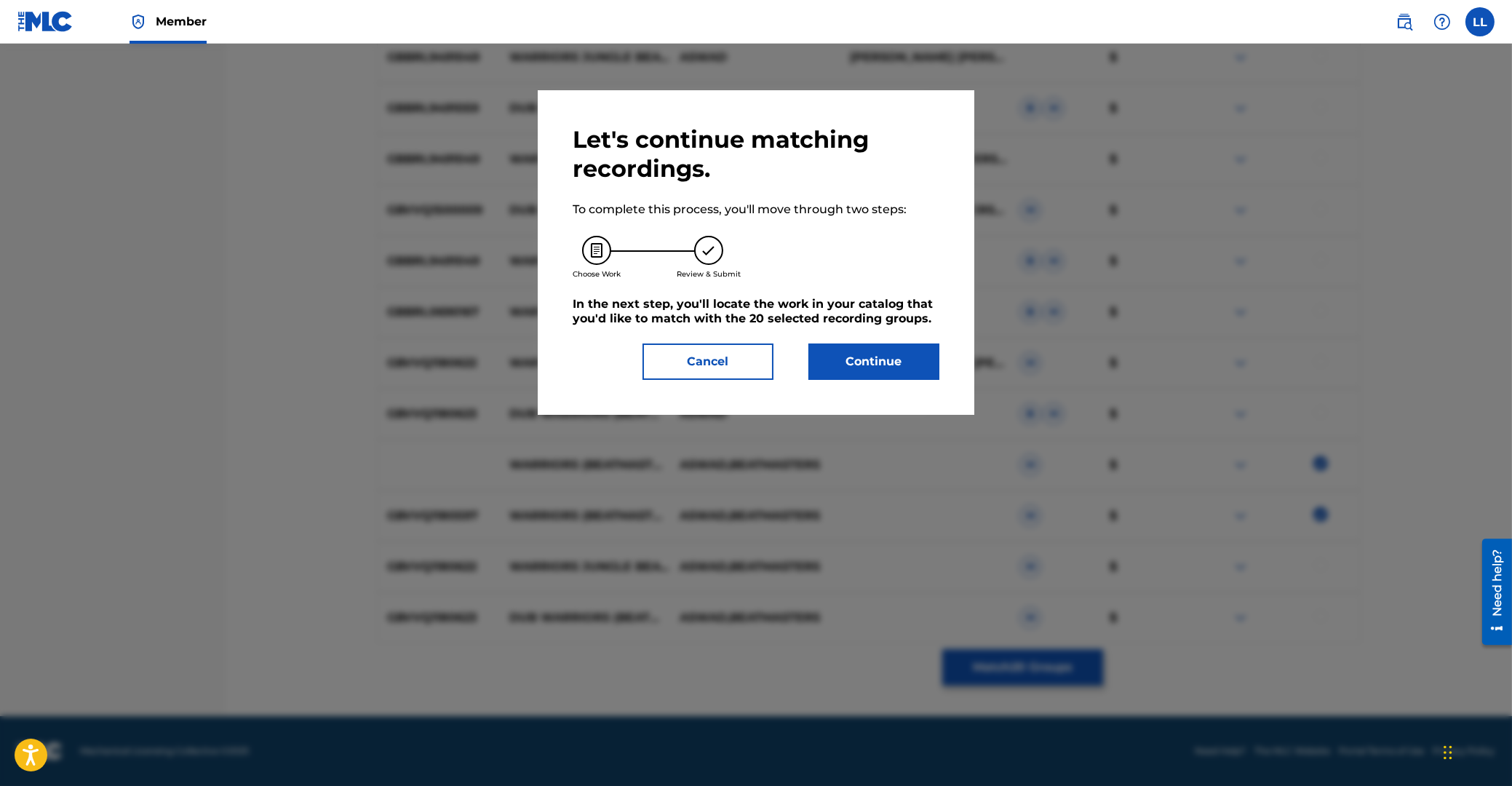
click at [890, 366] on button "Continue" at bounding box center [874, 362] width 131 height 37
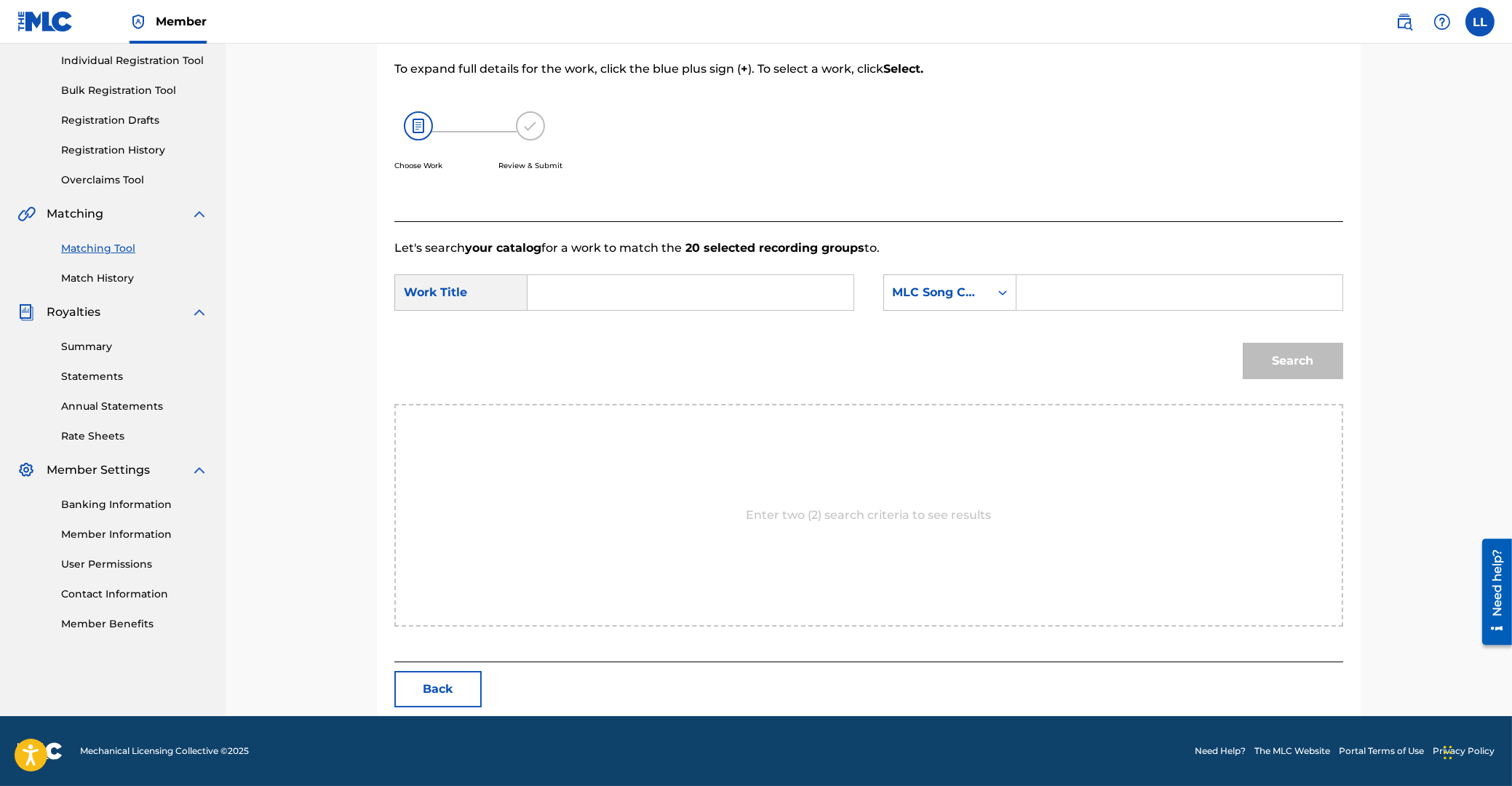
scroll to position [116, 0]
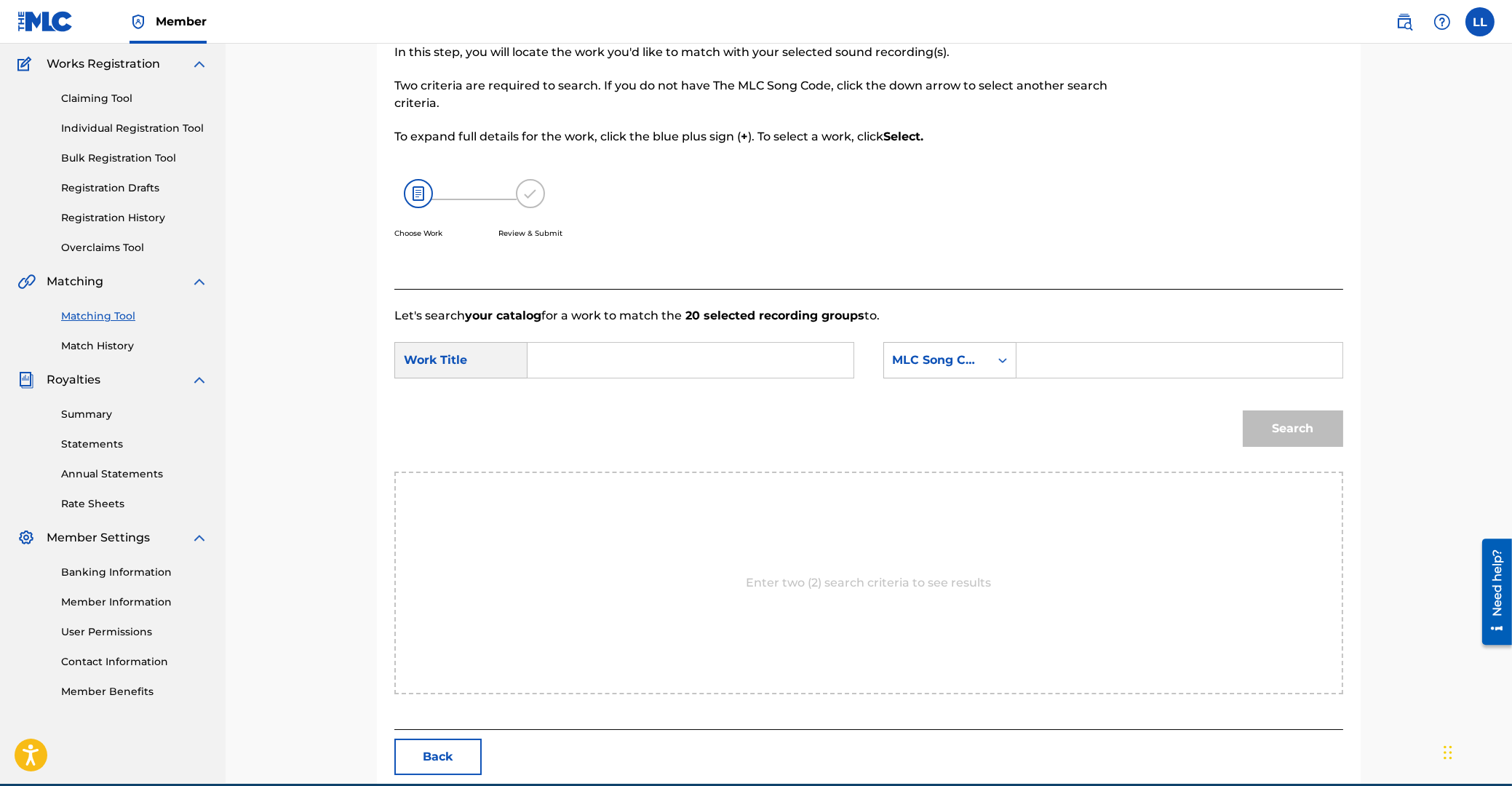
click at [625, 360] on input "Search Form" at bounding box center [691, 360] width 302 height 35
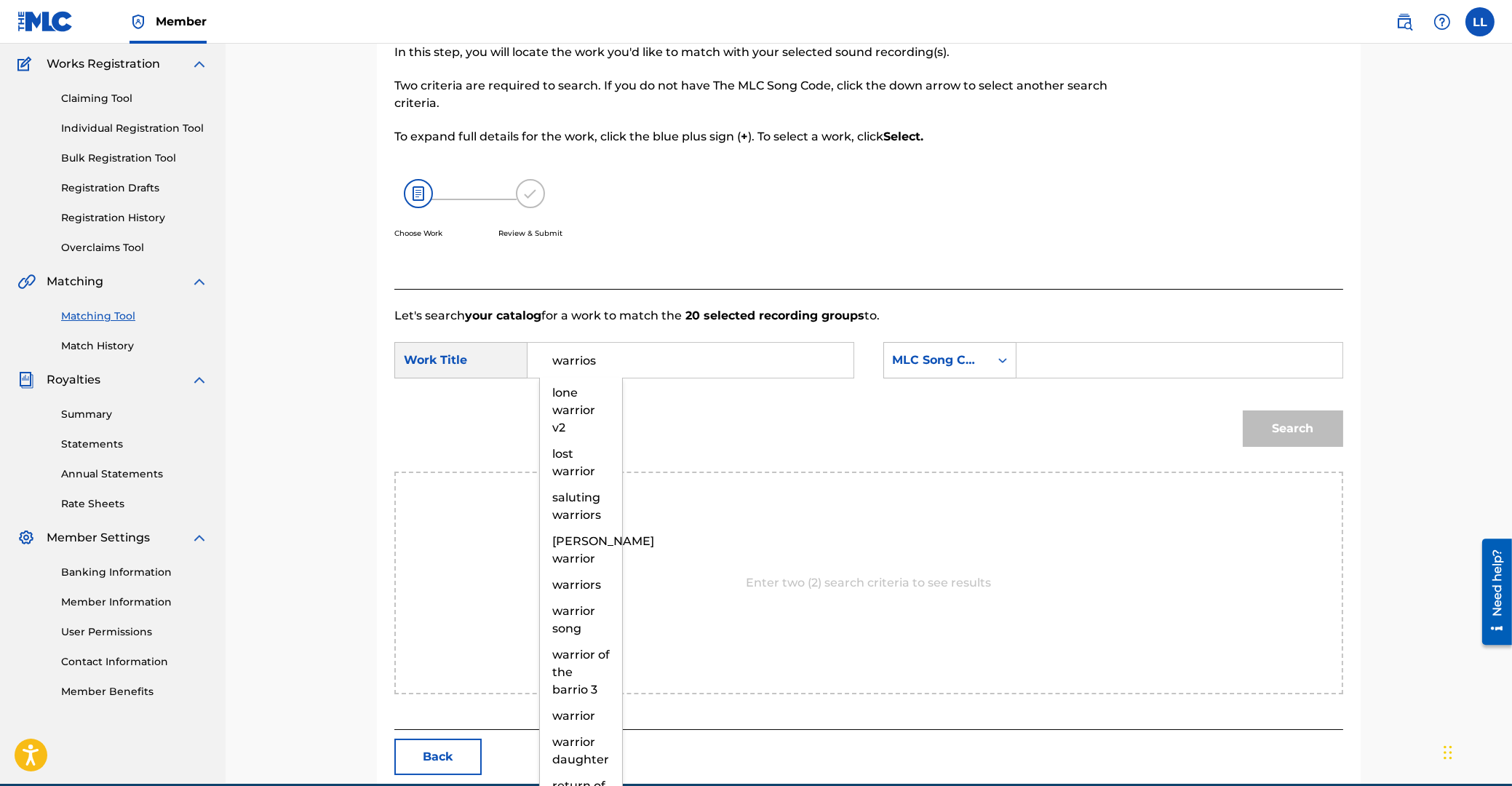
type input "warrios"
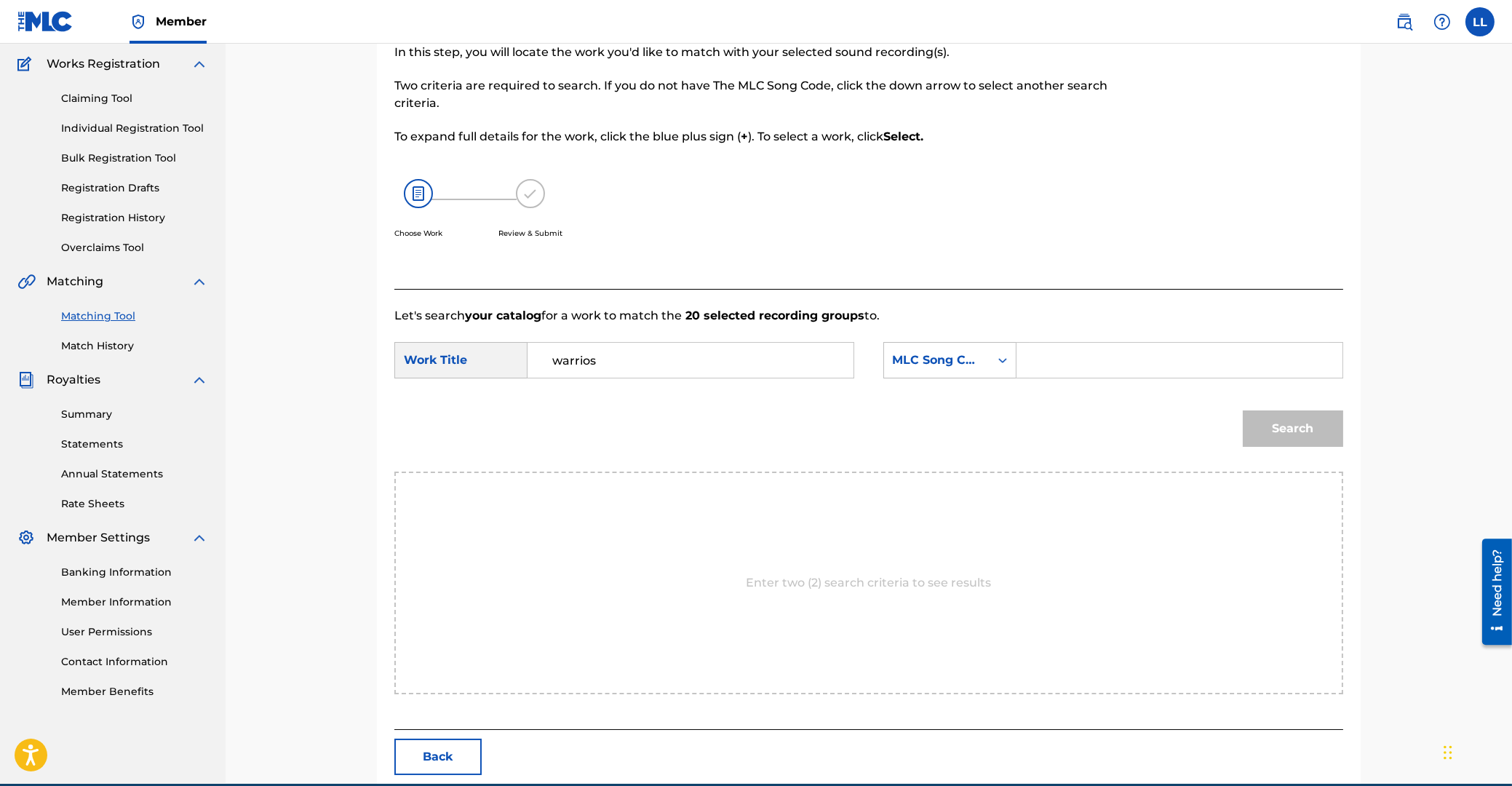
paste input "W05681"
type input "W05681"
click at [1243, 410] on button "Search" at bounding box center [1293, 428] width 101 height 37
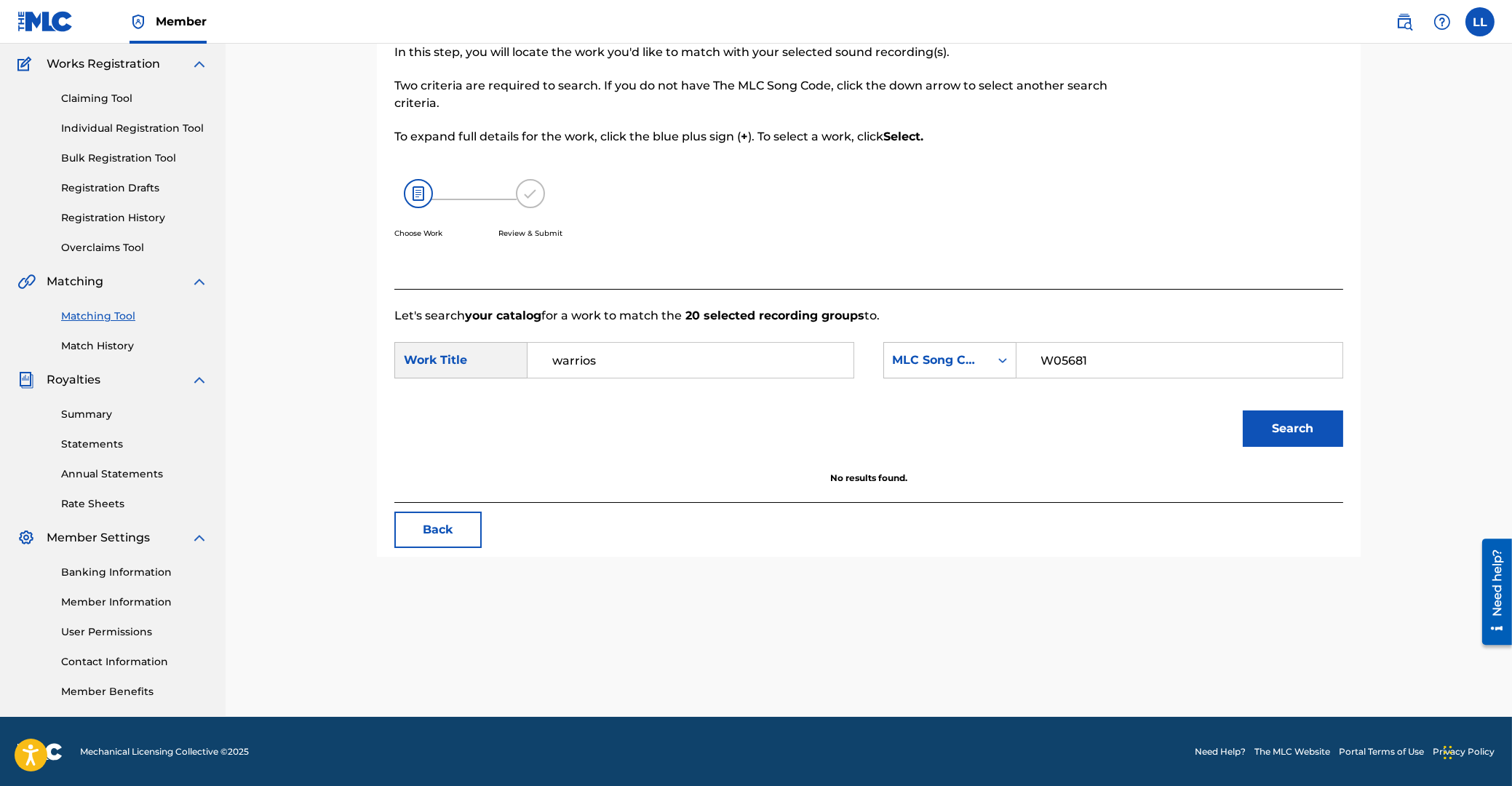
click at [642, 355] on input "warrios" at bounding box center [691, 360] width 302 height 35
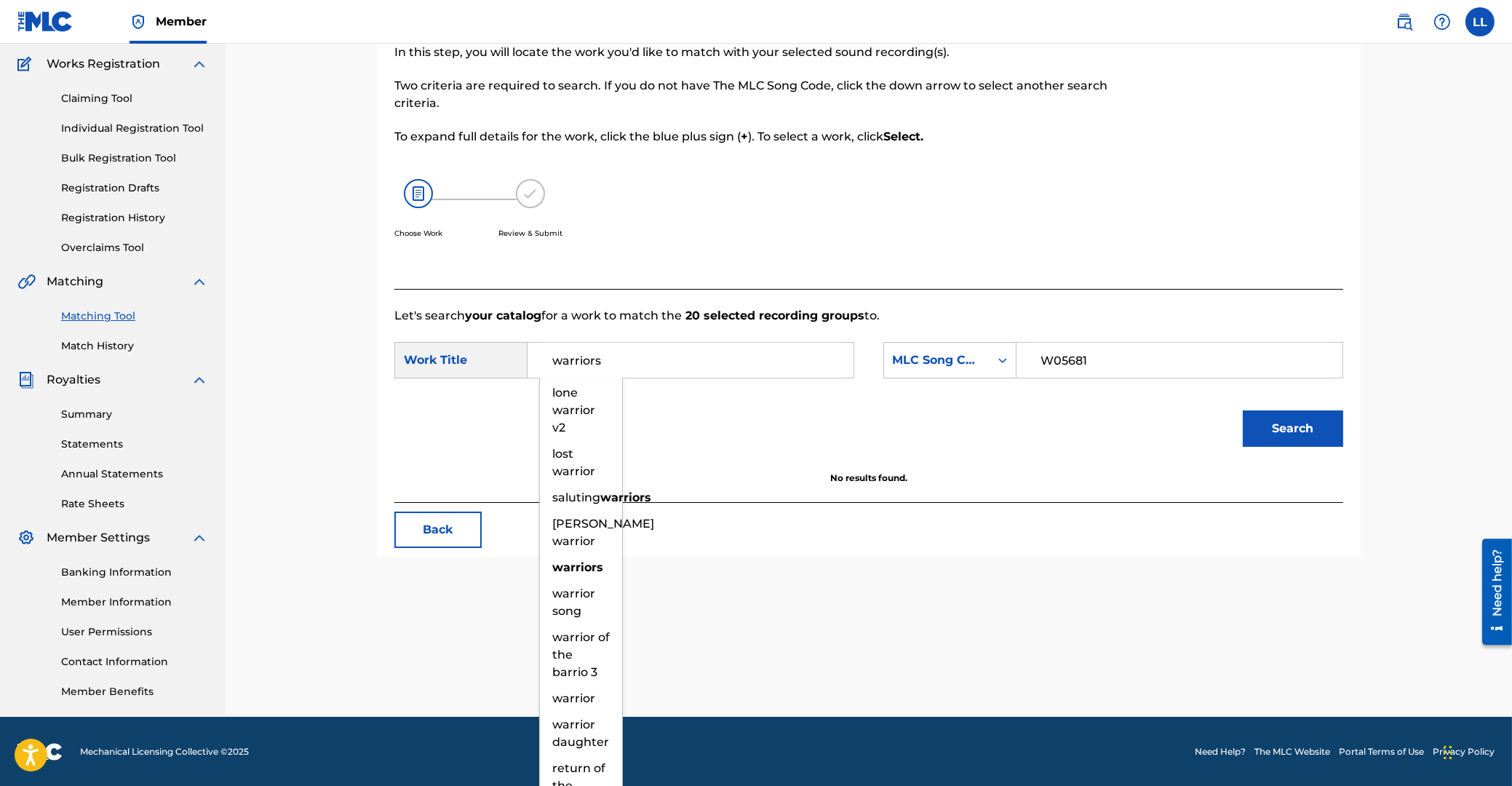
type input "warriors"
click at [1243, 410] on button "Search" at bounding box center [1293, 428] width 101 height 37
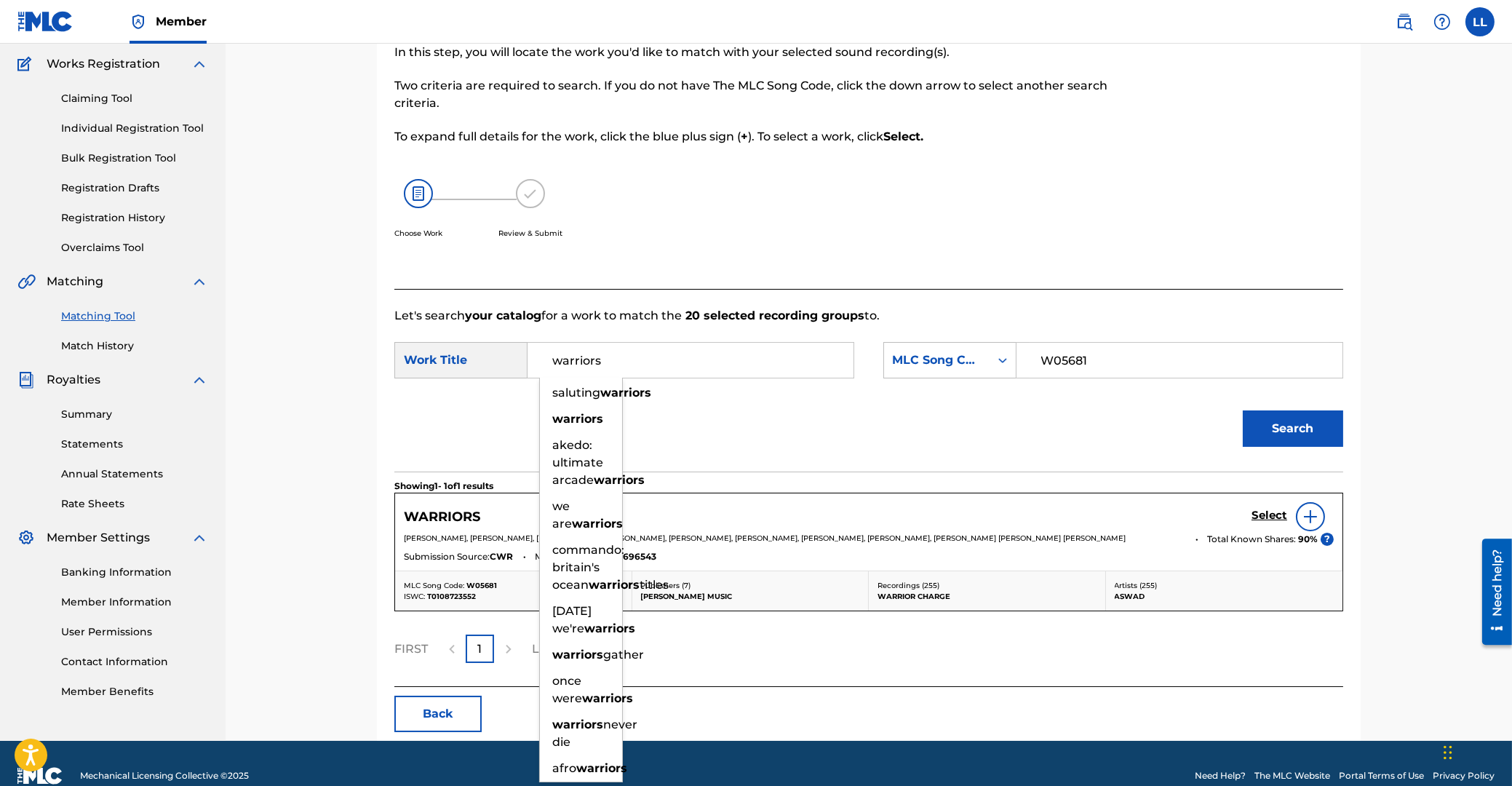
click at [785, 478] on section "Showing 1 - 1 of 1 results" at bounding box center [870, 483] width 949 height 22
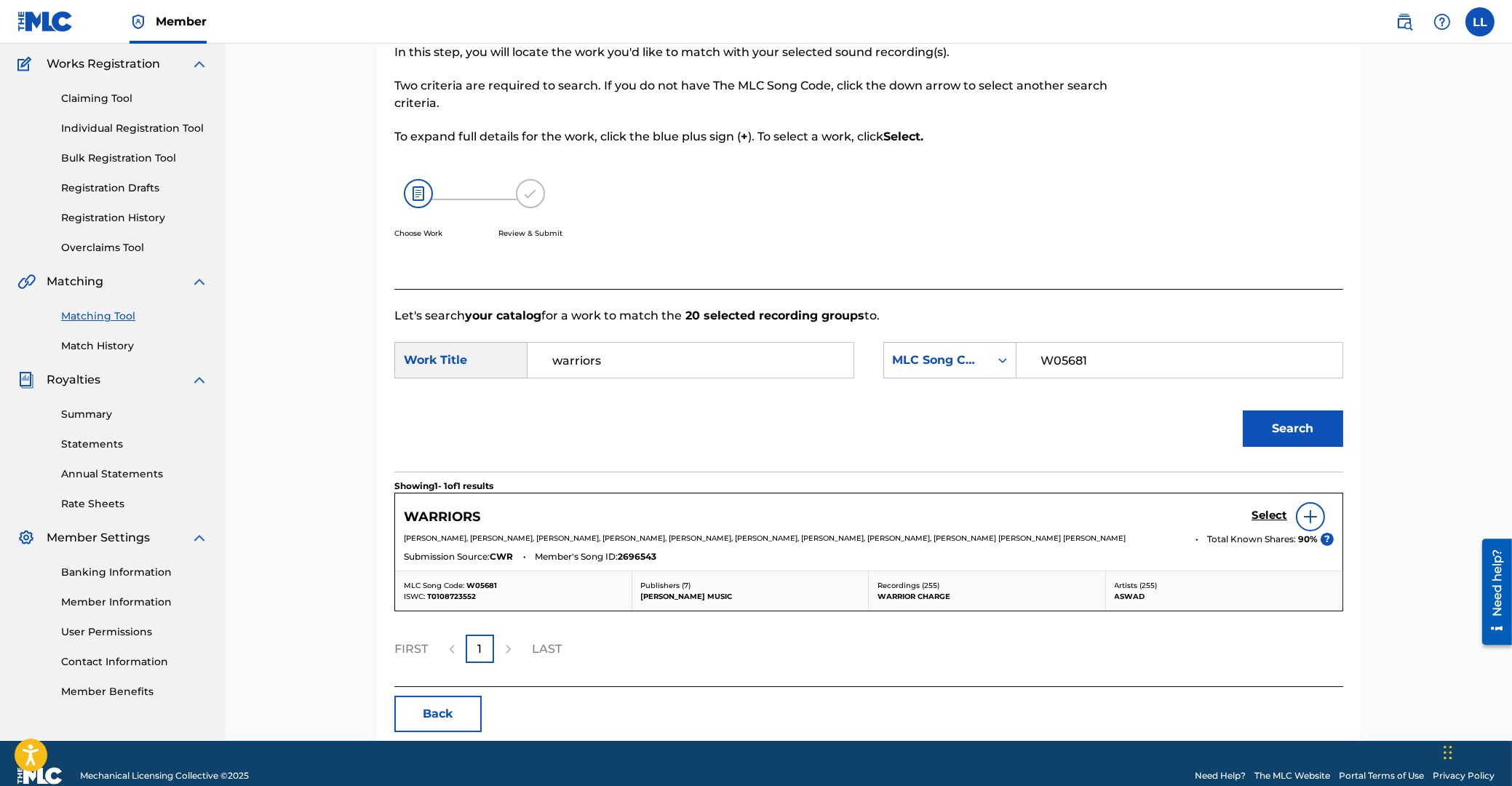
click at [1276, 512] on h5 "Select" at bounding box center [1270, 515] width 36 height 13
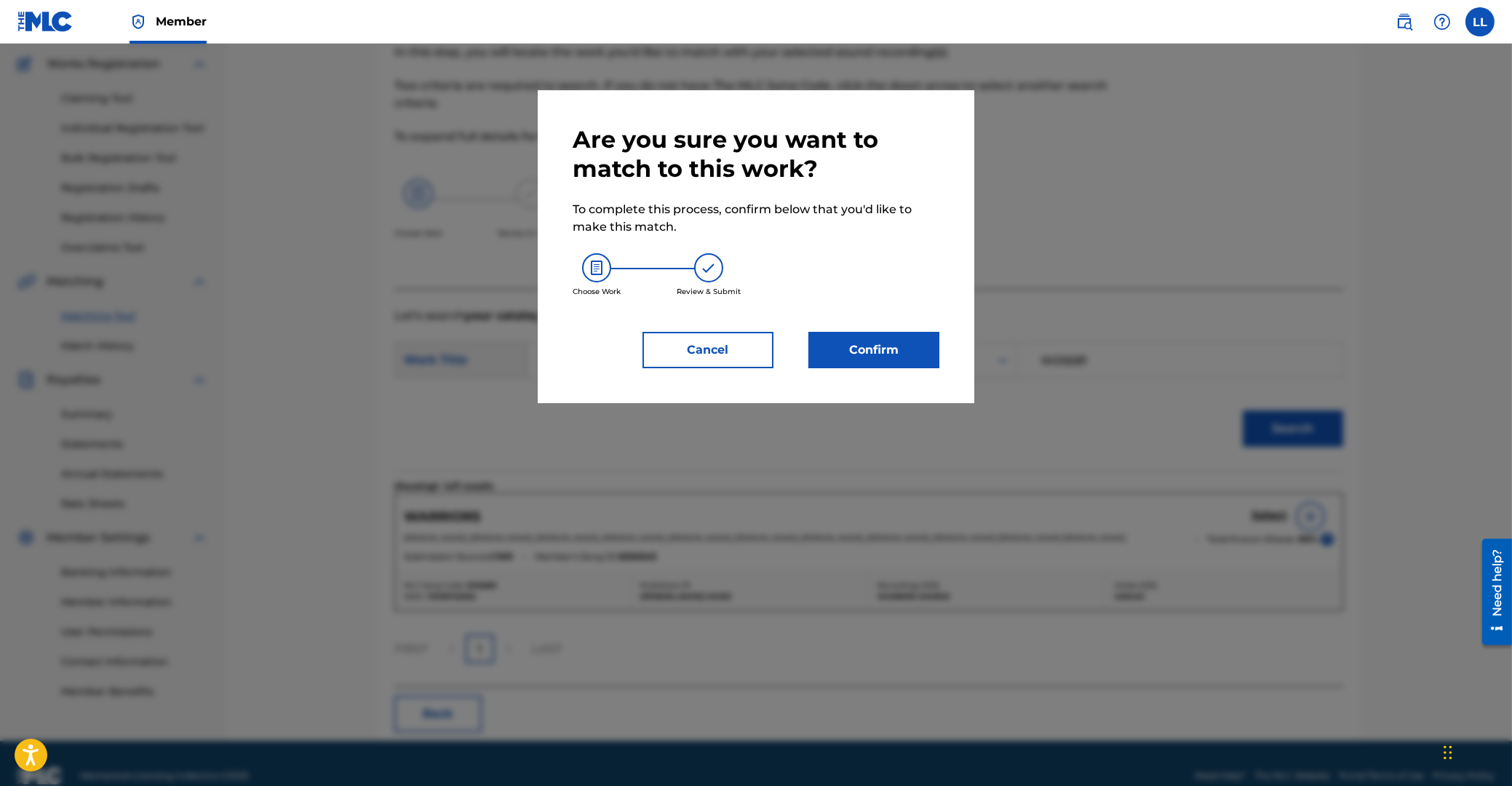
click at [898, 350] on button "Confirm" at bounding box center [874, 350] width 131 height 37
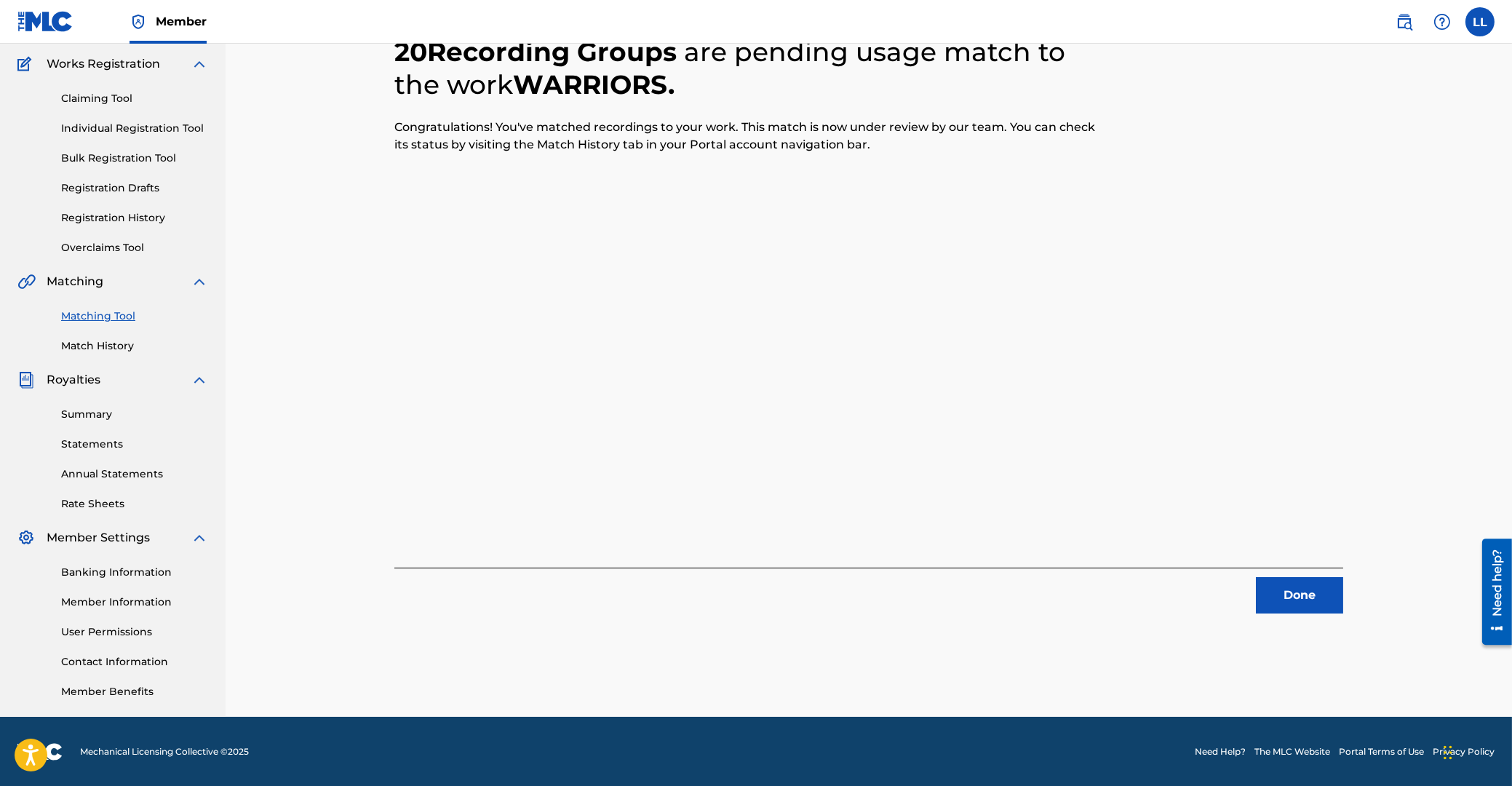
click at [1302, 596] on button "Done" at bounding box center [1299, 595] width 87 height 37
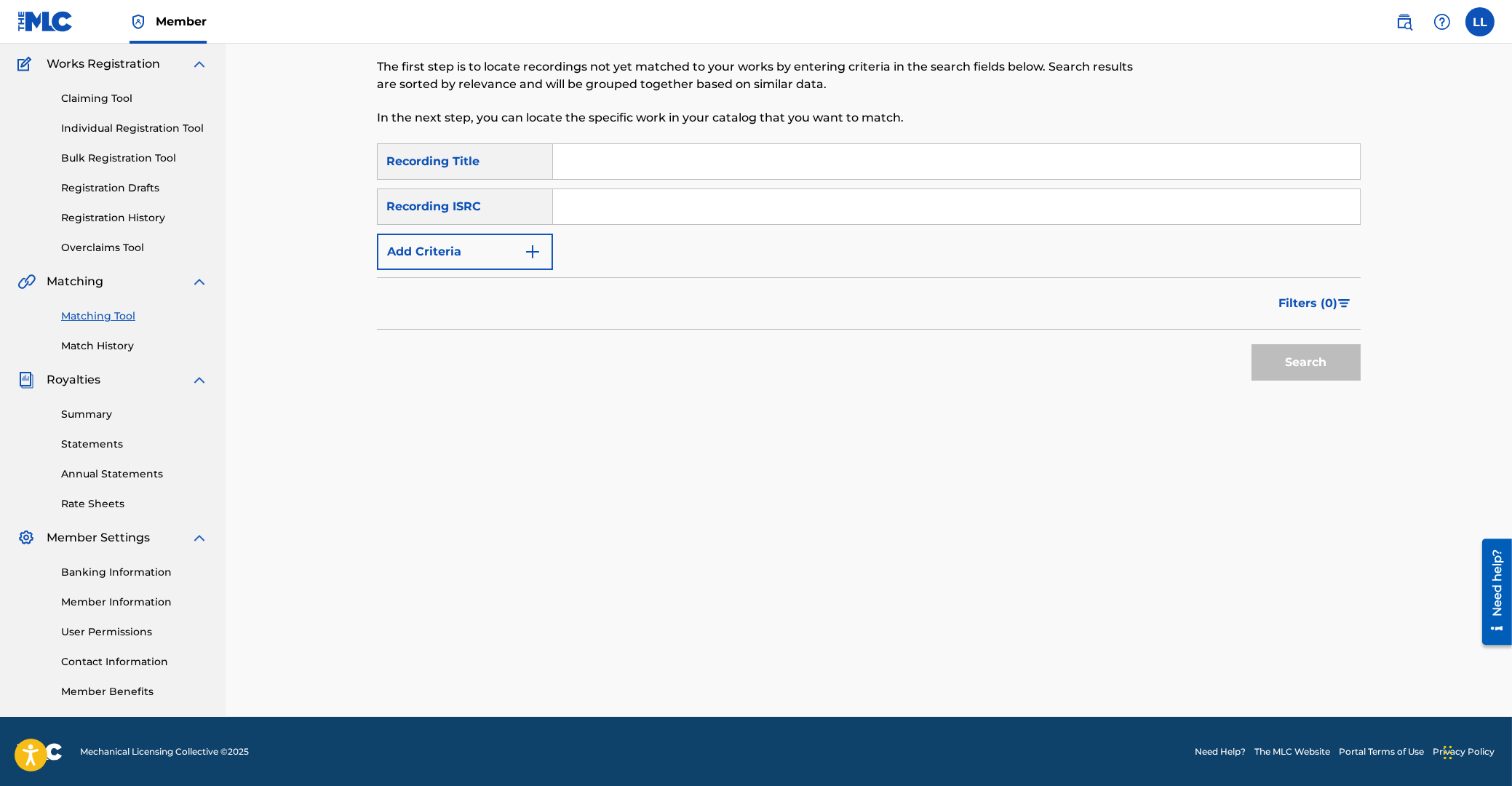
click at [640, 210] on input "Search Form" at bounding box center [957, 206] width 808 height 35
paste input "NLRD51831621"
click at [1316, 362] on button "Search" at bounding box center [1307, 362] width 109 height 37
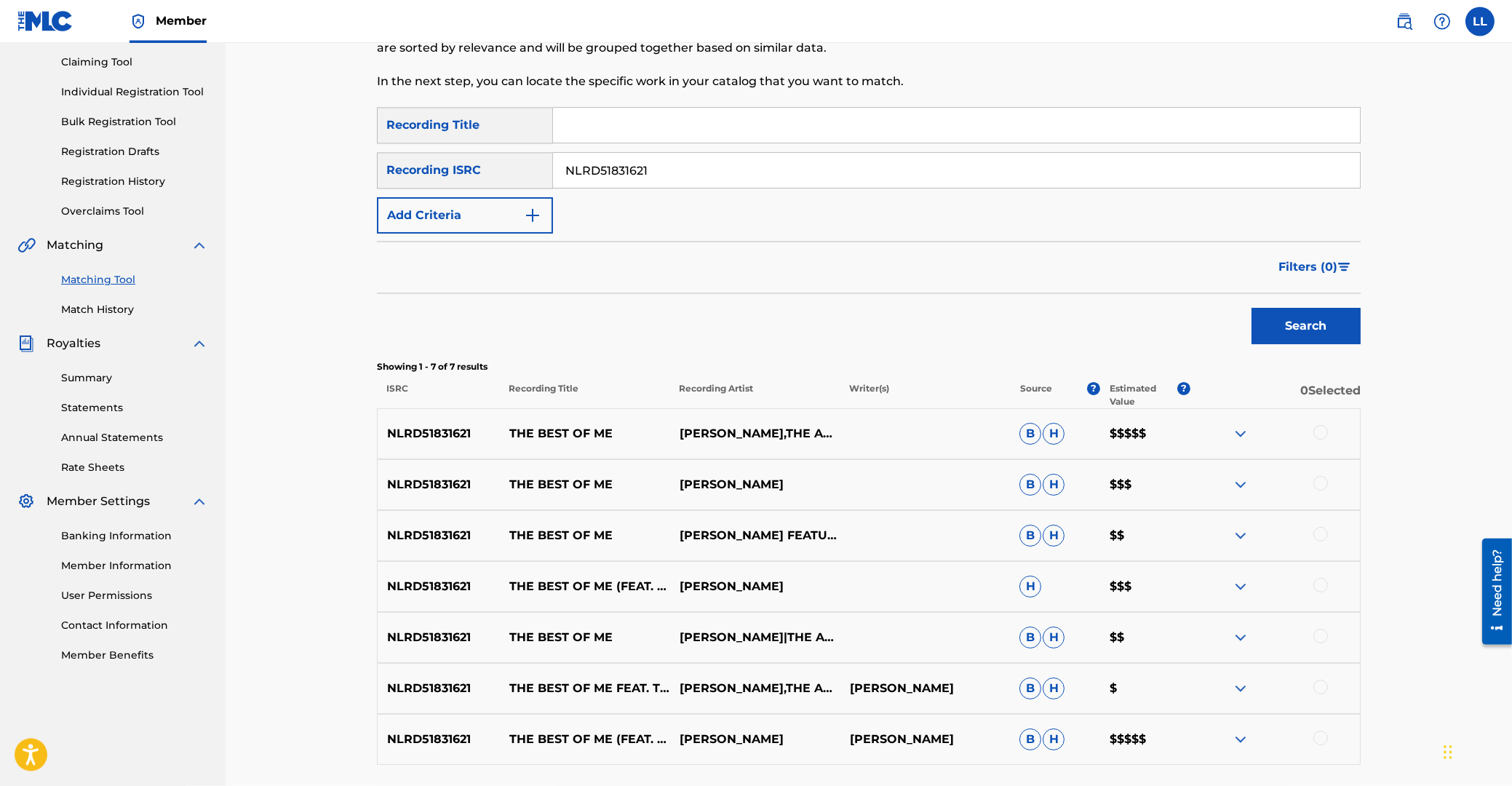
scroll to position [118, 0]
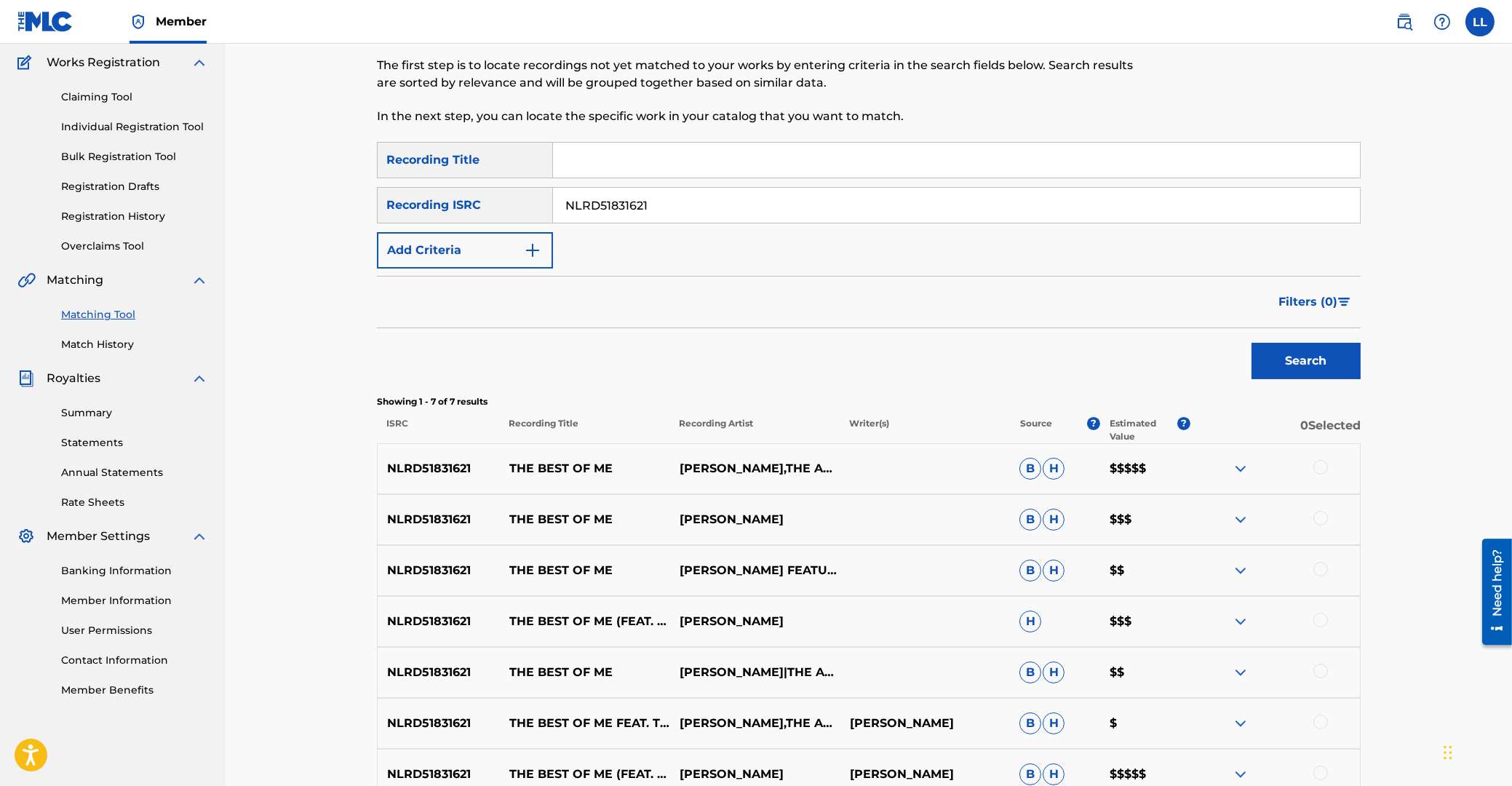
drag, startPoint x: 664, startPoint y: 211, endPoint x: 468, endPoint y: 214, distance: 196.0
click at [553, 211] on input "NLRD51831621" at bounding box center [957, 205] width 808 height 35
paste input "45365"
click at [1321, 356] on button "Search" at bounding box center [1307, 361] width 109 height 37
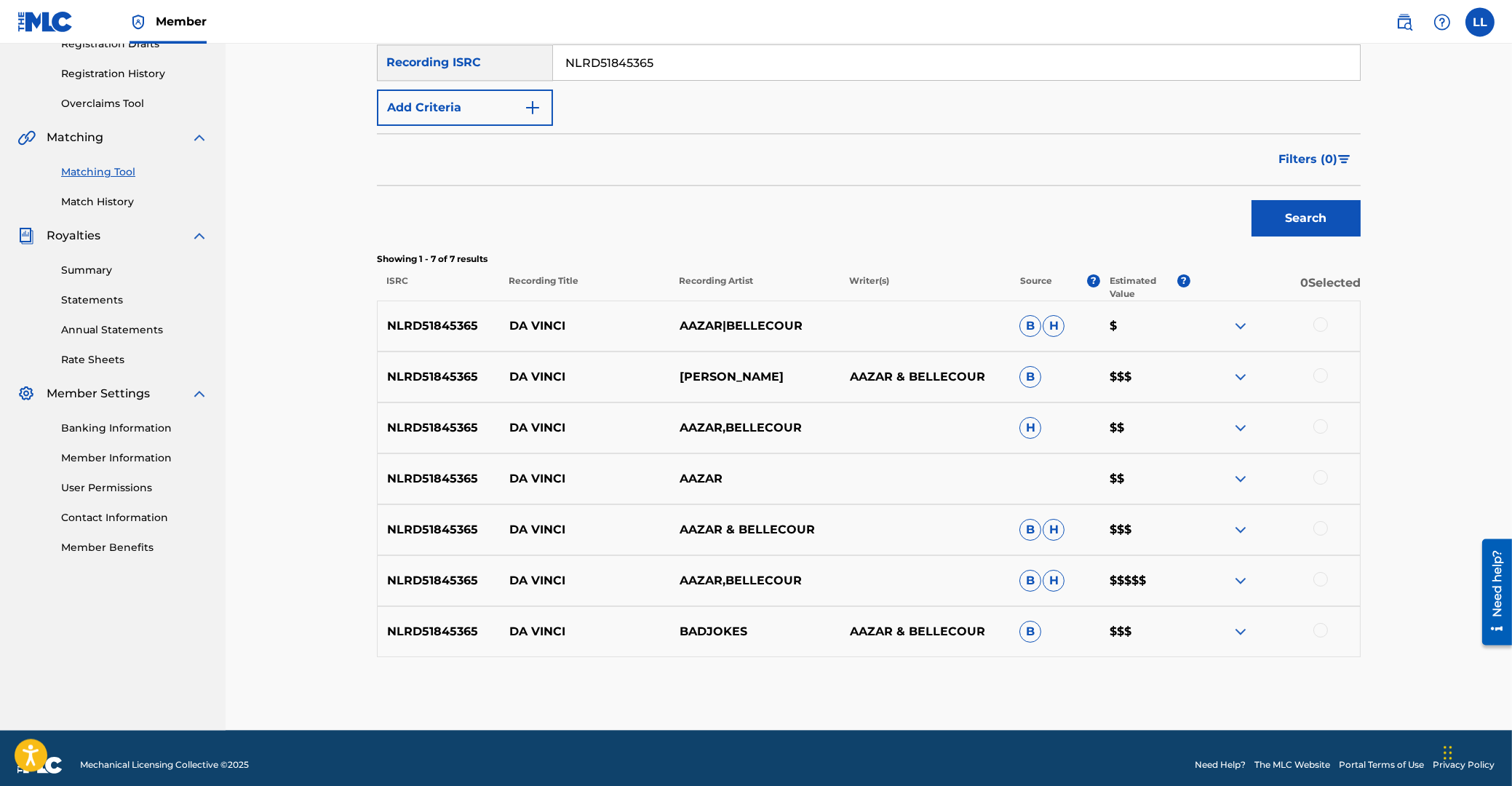
scroll to position [274, 0]
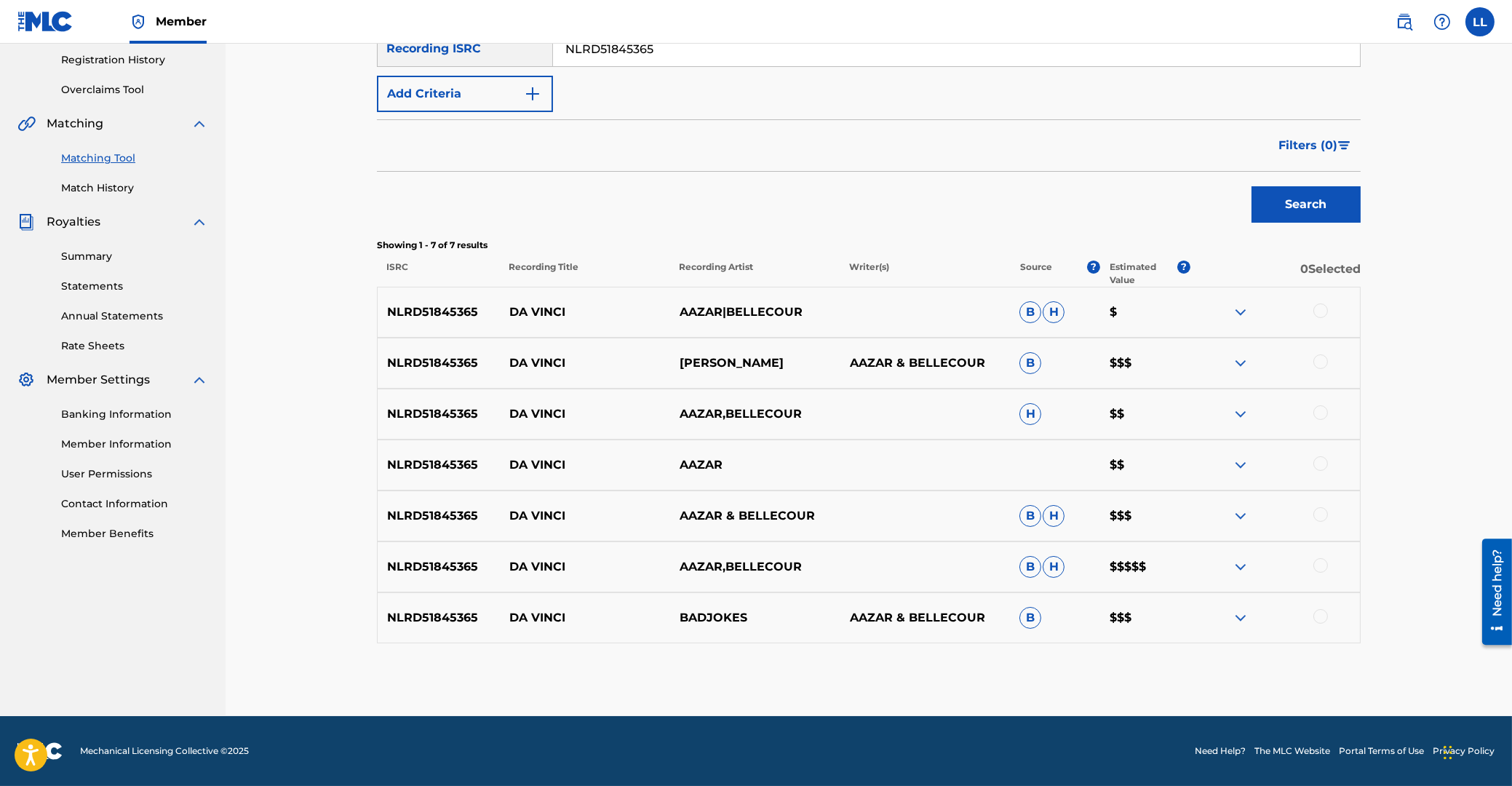
drag, startPoint x: 686, startPoint y: 48, endPoint x: 478, endPoint y: 31, distance: 208.7
click at [553, 31] on input "NLRD51845365" at bounding box center [957, 48] width 808 height 35
paste input "PHBO10000357"
type input "PHBO10000357"
drag, startPoint x: 1294, startPoint y: 200, endPoint x: 1277, endPoint y: 200, distance: 17.0
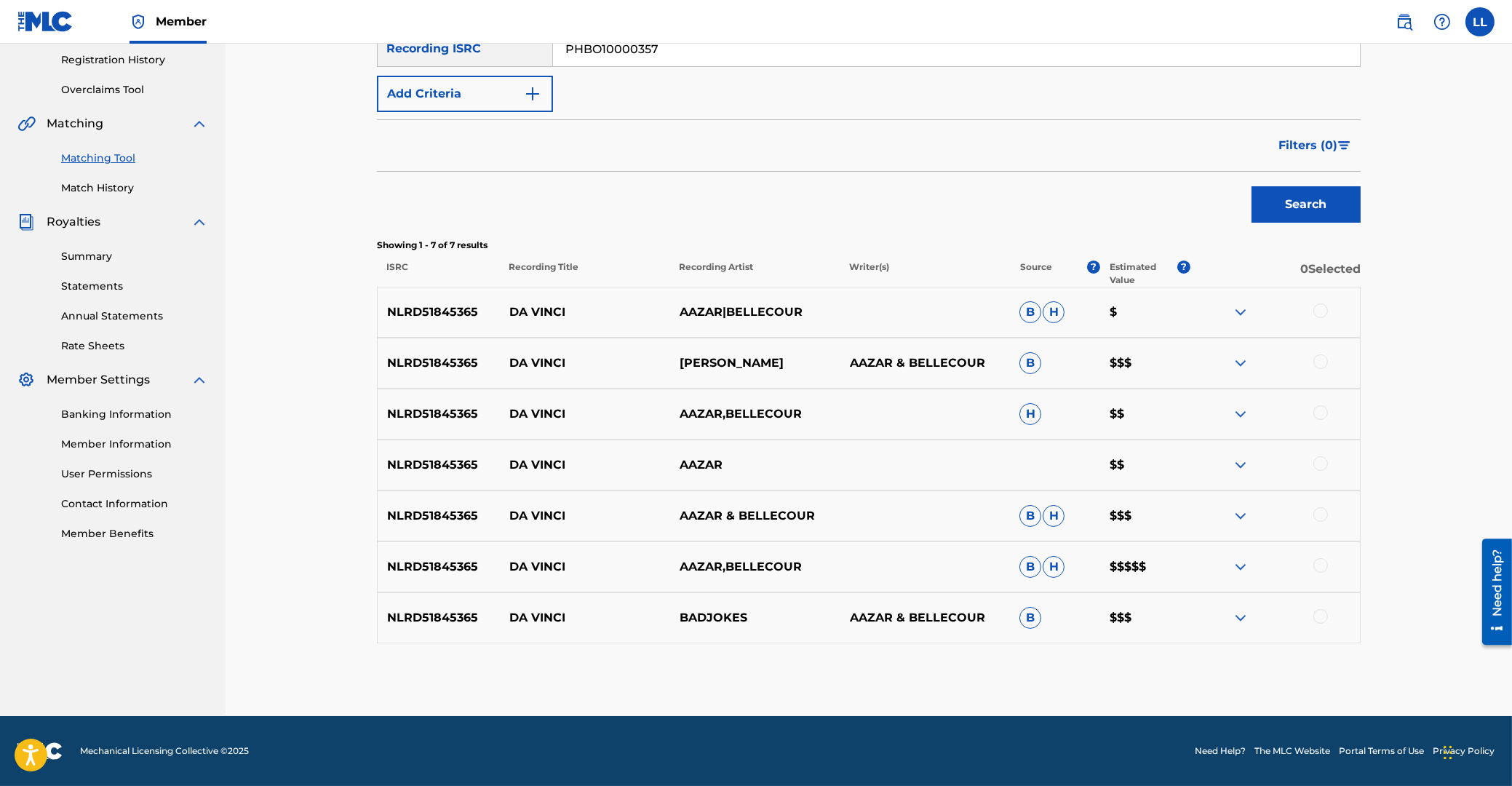
click at [1295, 200] on button "Search" at bounding box center [1307, 205] width 109 height 37
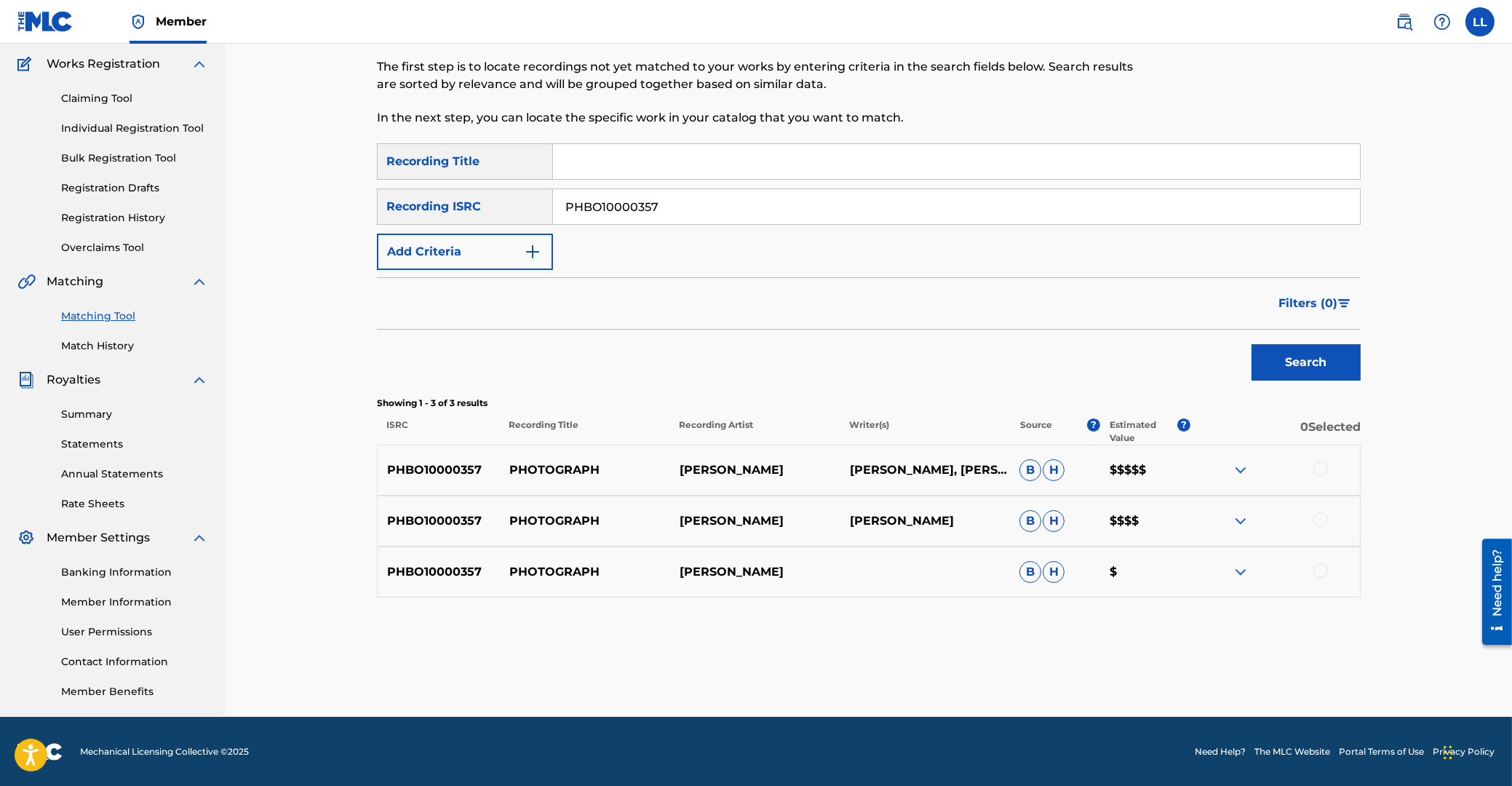
click at [1323, 466] on div at bounding box center [1321, 468] width 14 height 14
click at [1324, 515] on div at bounding box center [1321, 520] width 14 height 14
drag, startPoint x: 1320, startPoint y: 570, endPoint x: 878, endPoint y: 590, distance: 442.5
click at [1319, 571] on div at bounding box center [1321, 571] width 14 height 14
click at [996, 660] on button "Match 3 Groups" at bounding box center [1022, 668] width 161 height 37
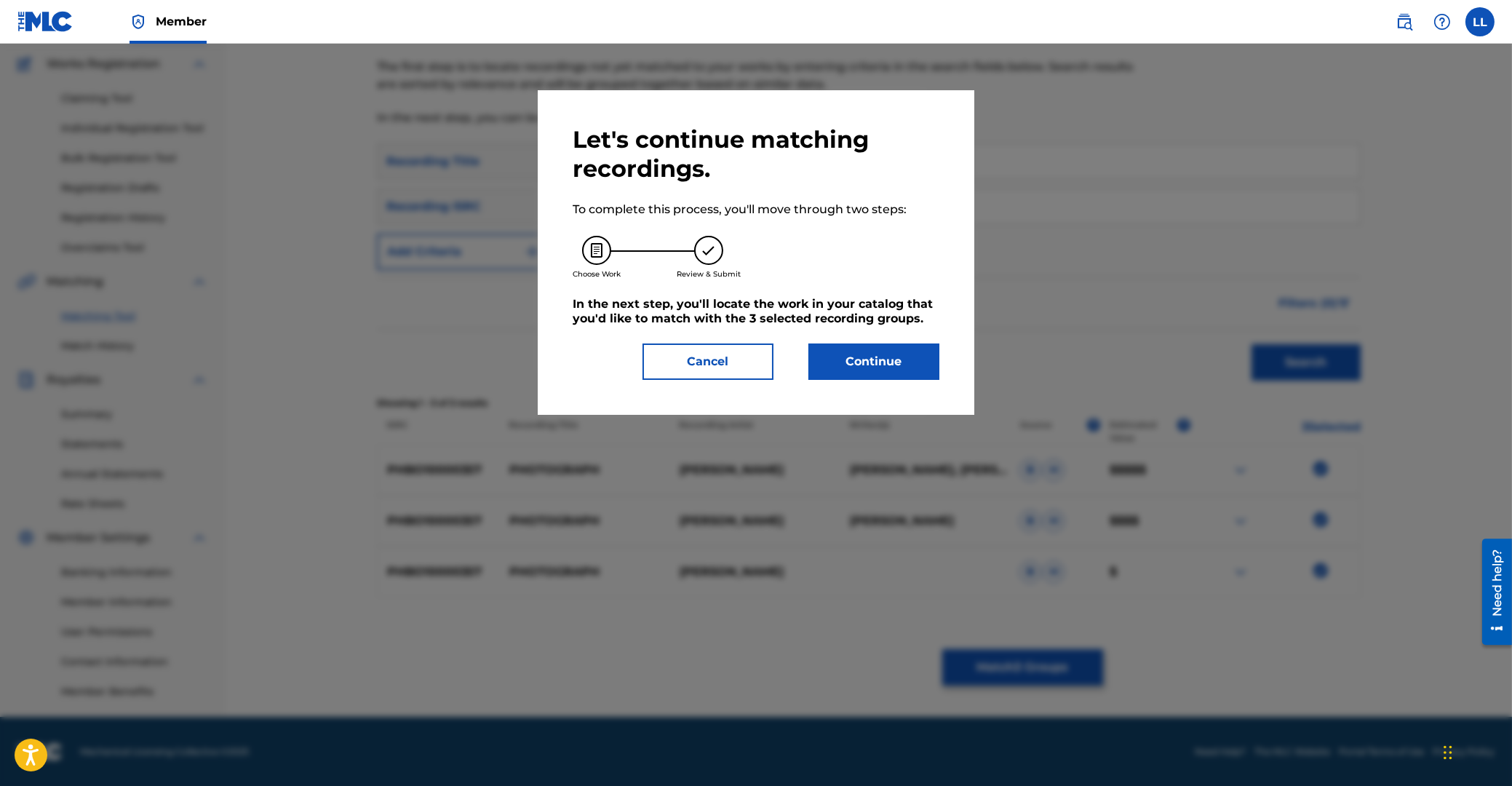
click at [884, 356] on button "Continue" at bounding box center [874, 362] width 131 height 37
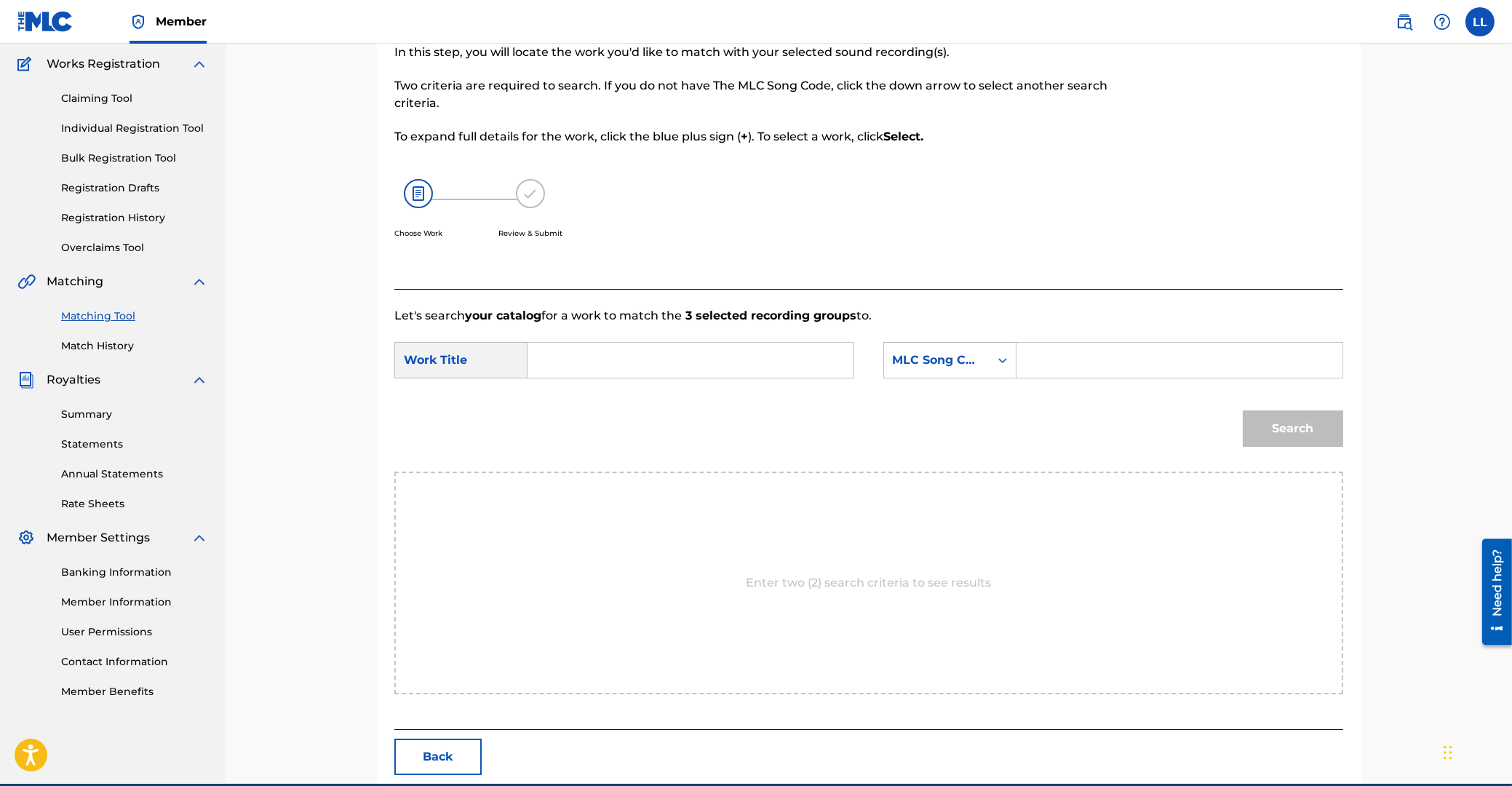
click at [632, 357] on input "Search Form" at bounding box center [691, 360] width 302 height 35
paste input "PHOTOGRAPH"
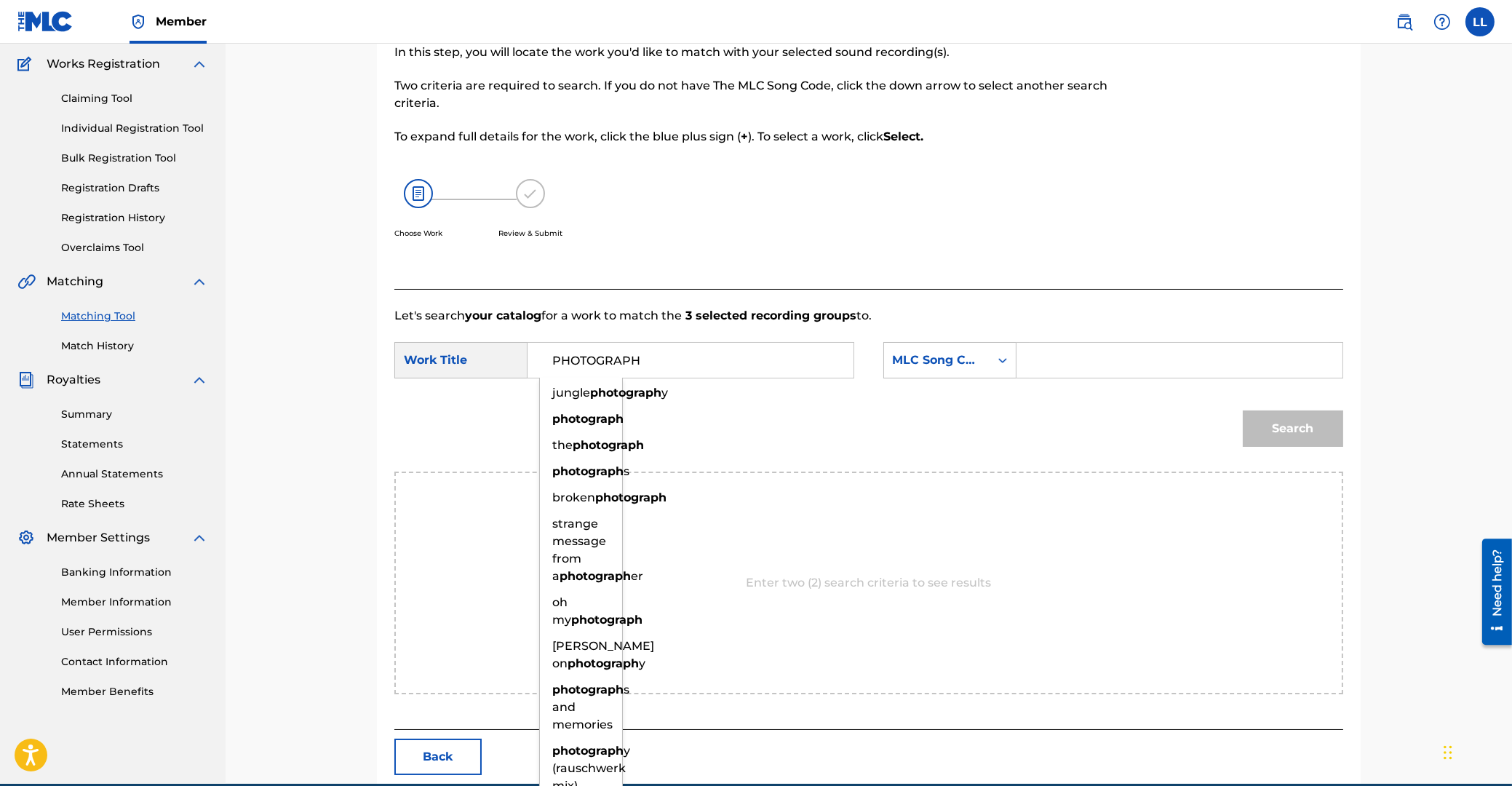
type input "PHOTOGRAPH"
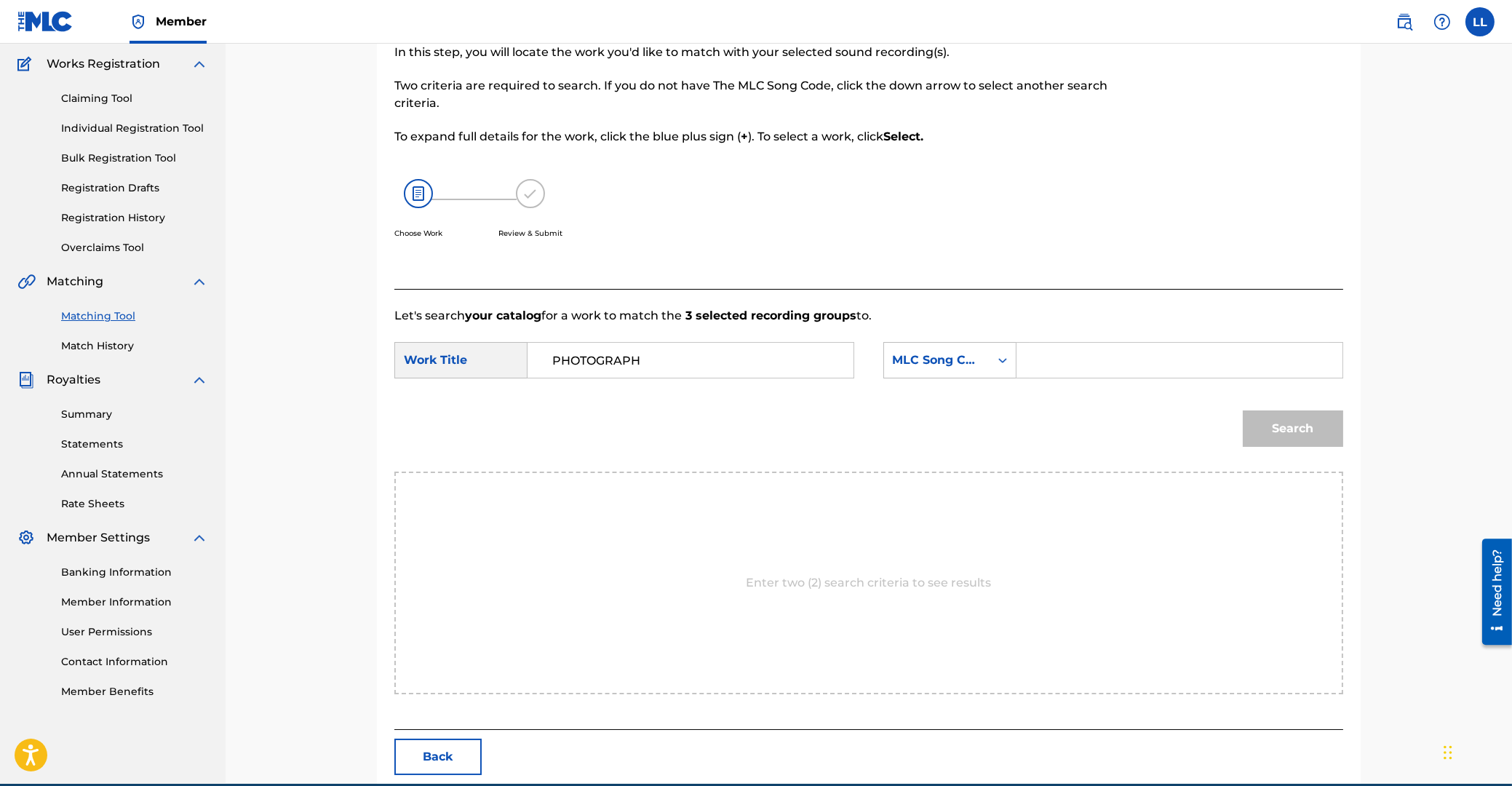
click at [1148, 356] on input "Search Form" at bounding box center [1180, 360] width 302 height 35
paste input "PA118H"
type input "PA118H"
click at [1293, 428] on button "Search" at bounding box center [1293, 428] width 101 height 37
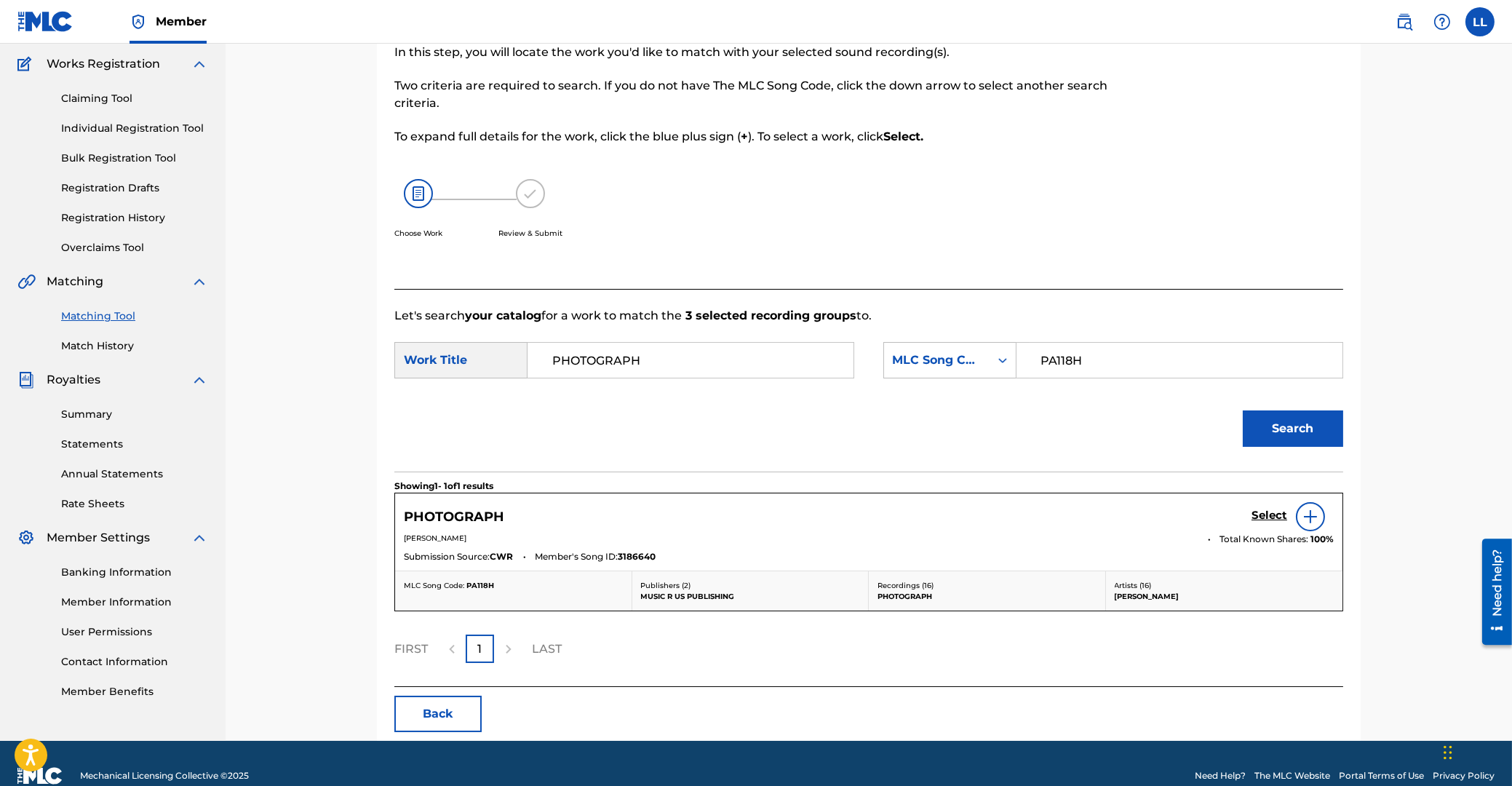
click at [1270, 514] on h5 "Select" at bounding box center [1270, 515] width 36 height 13
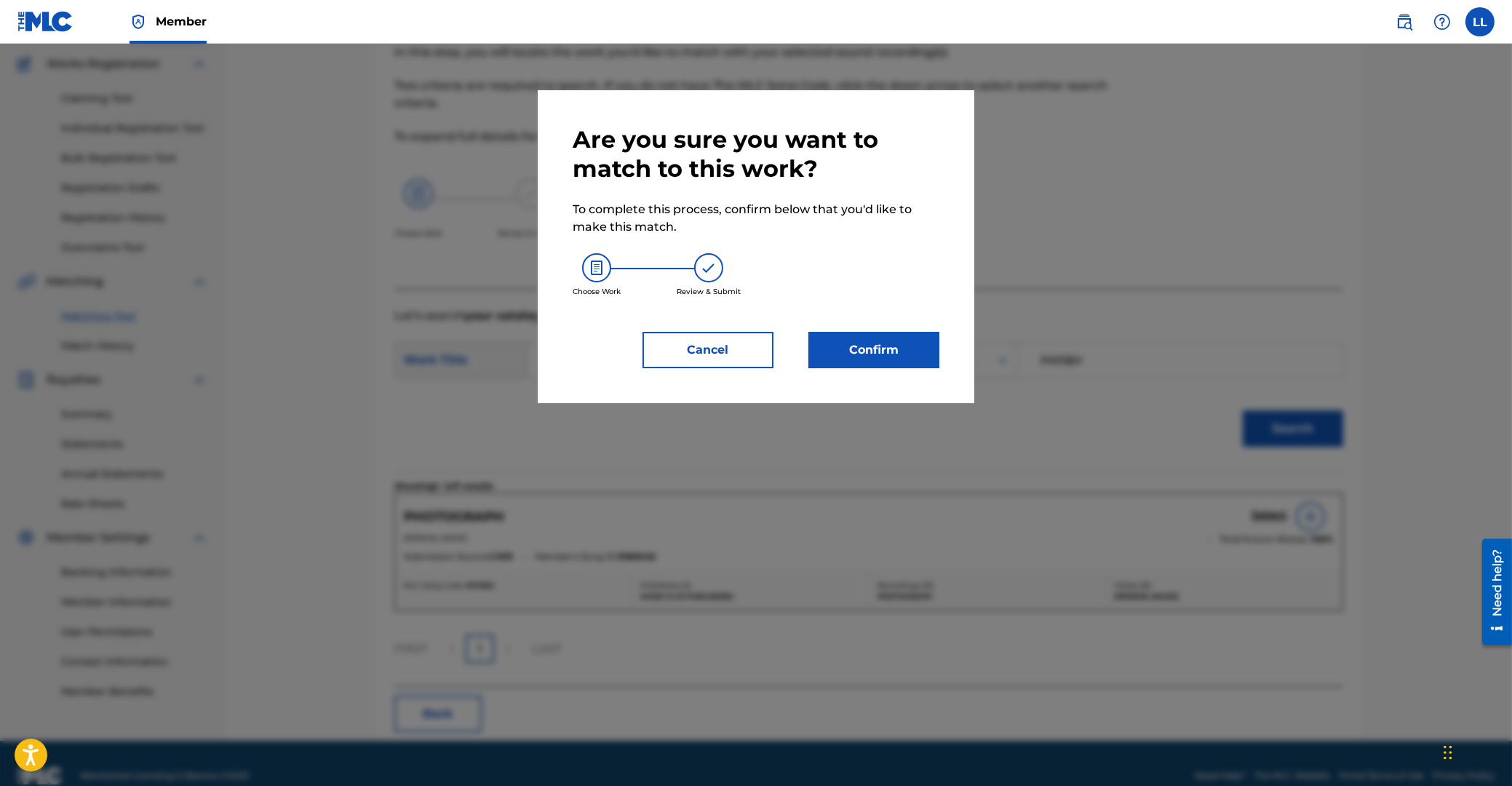
click at [890, 354] on button "Confirm" at bounding box center [874, 350] width 131 height 37
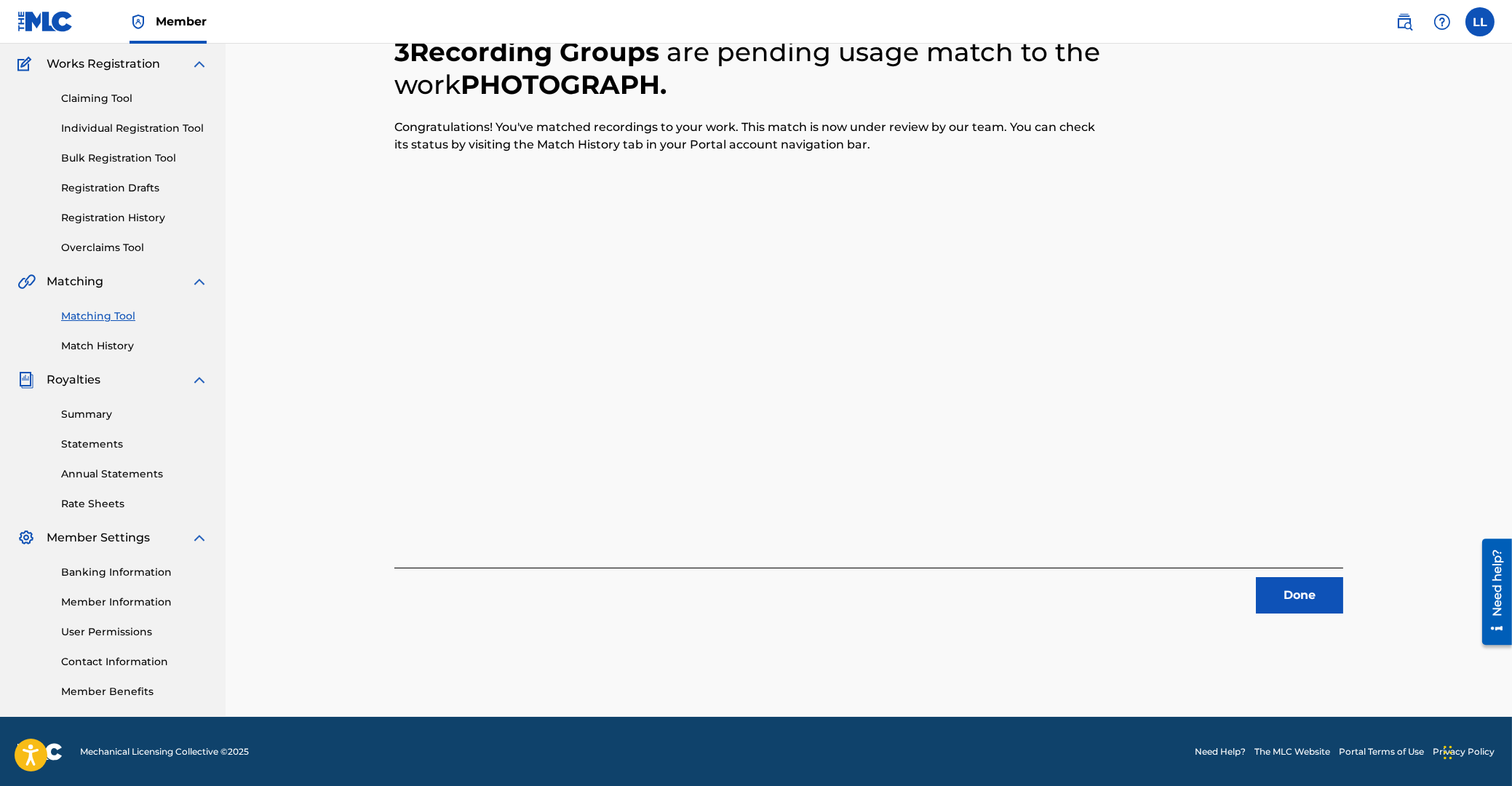
click at [1300, 595] on button "Done" at bounding box center [1299, 595] width 87 height 37
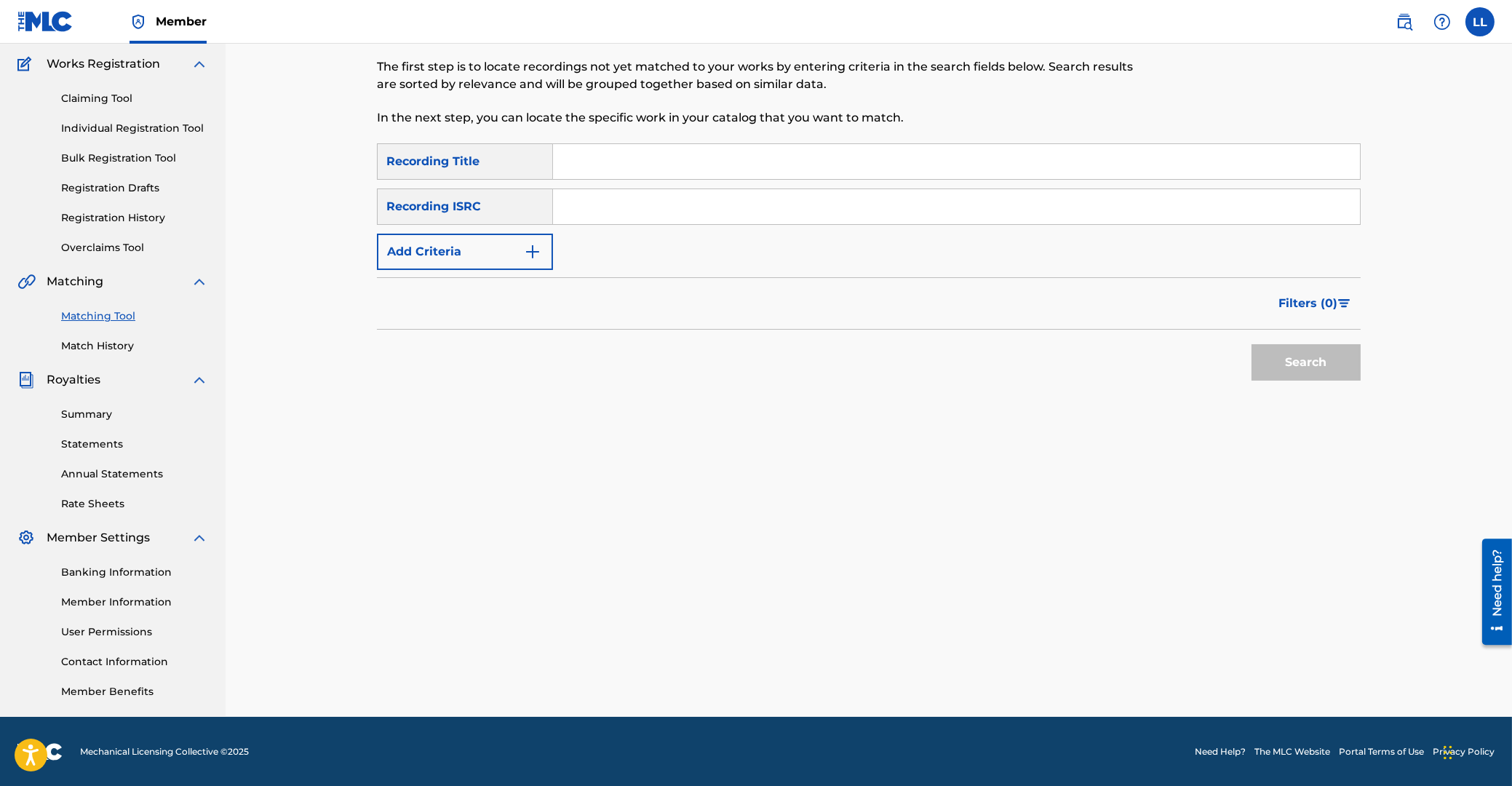
click at [667, 211] on input "Search Form" at bounding box center [957, 206] width 808 height 35
paste input "PHS099700126"
type input "PHS099700126"
click at [1314, 357] on button "Search" at bounding box center [1307, 362] width 109 height 37
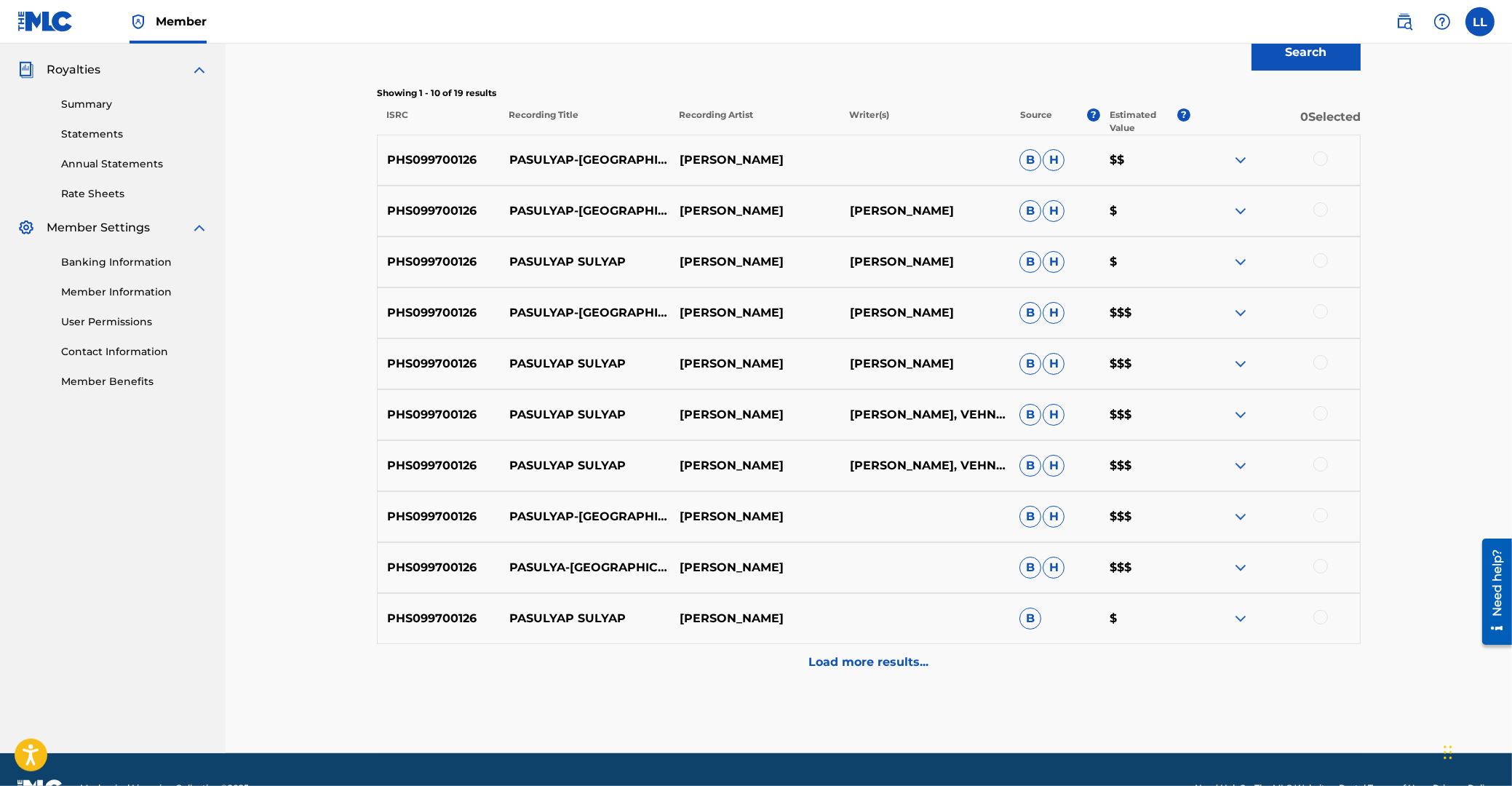
scroll to position [428, 0]
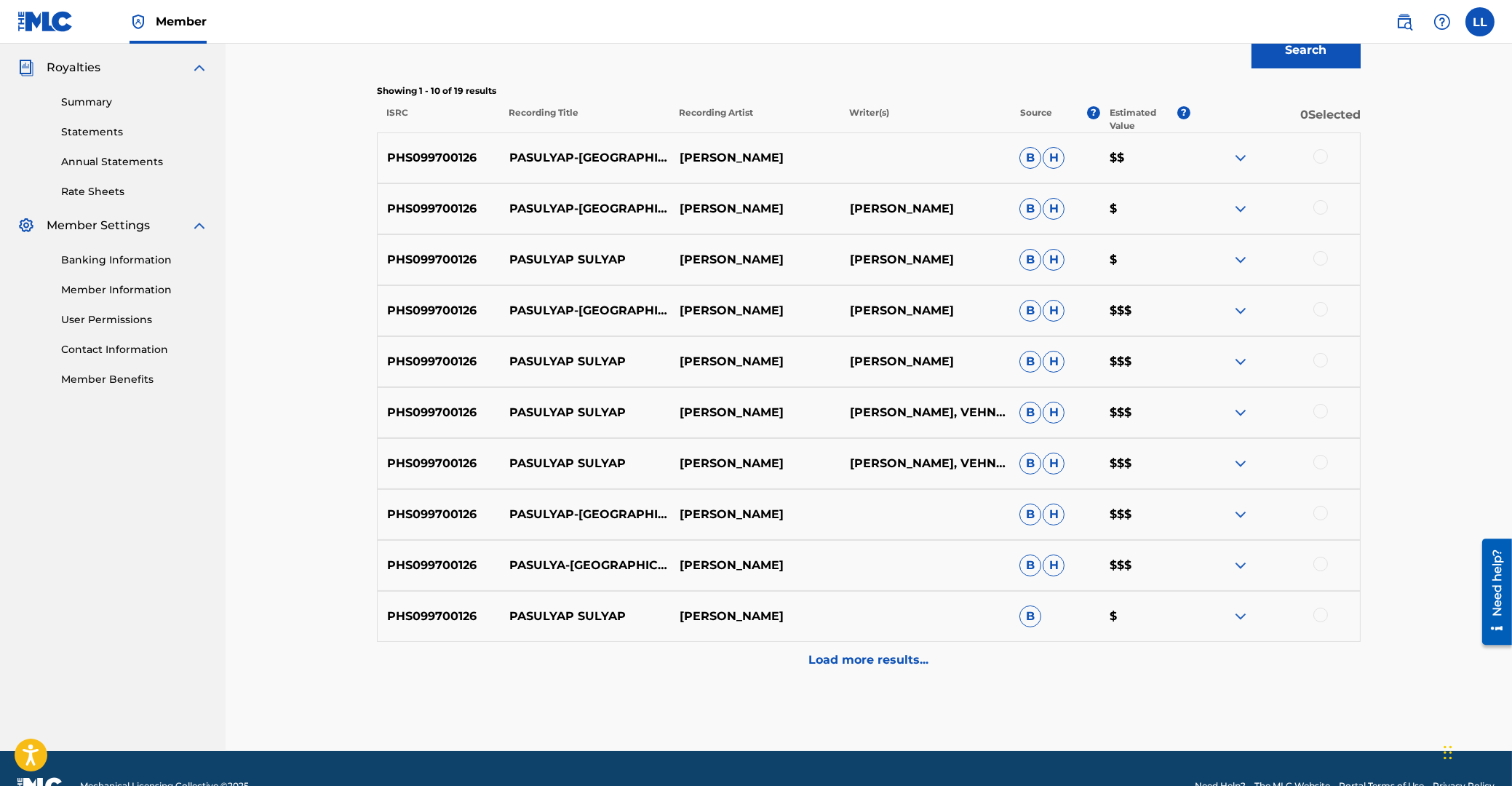
click at [903, 660] on p "Load more results..." at bounding box center [870, 659] width 120 height 17
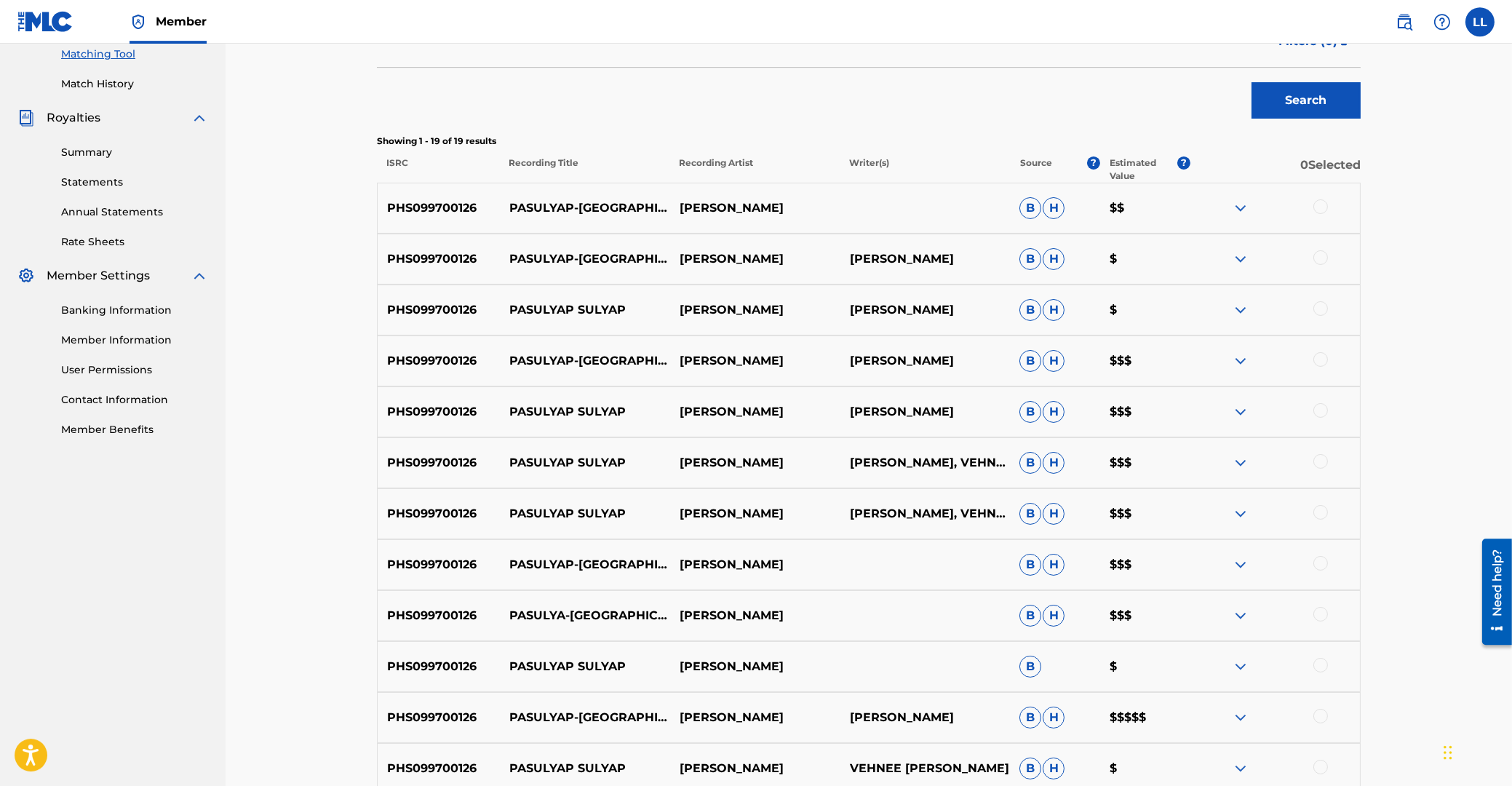
scroll to position [338, 0]
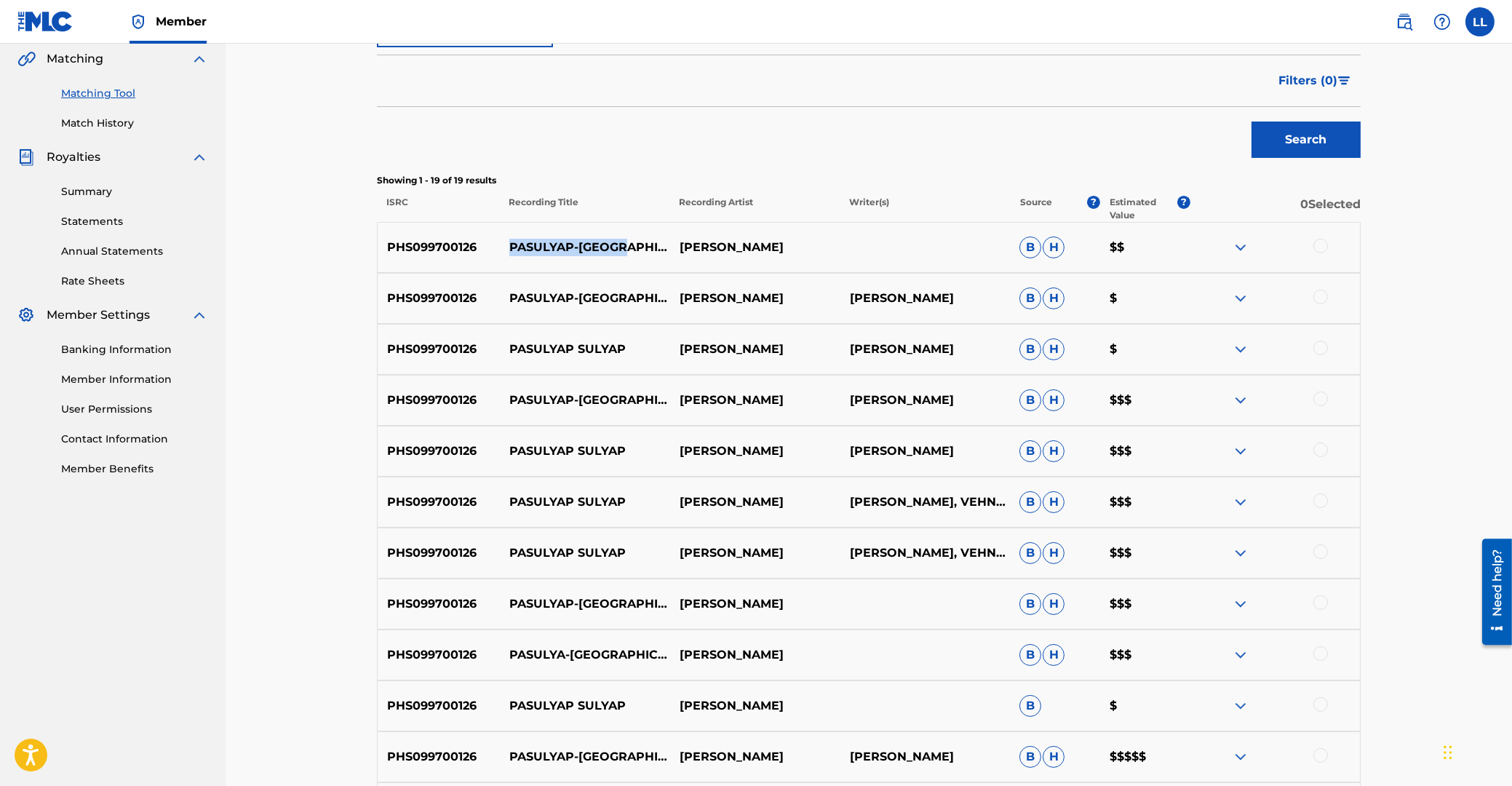
drag, startPoint x: 511, startPoint y: 247, endPoint x: 622, endPoint y: 245, distance: 111.0
click at [622, 245] on p "PASULYAP-[GEOGRAPHIC_DATA]" at bounding box center [585, 247] width 170 height 17
copy p "PASULYAP-[GEOGRAPHIC_DATA]"
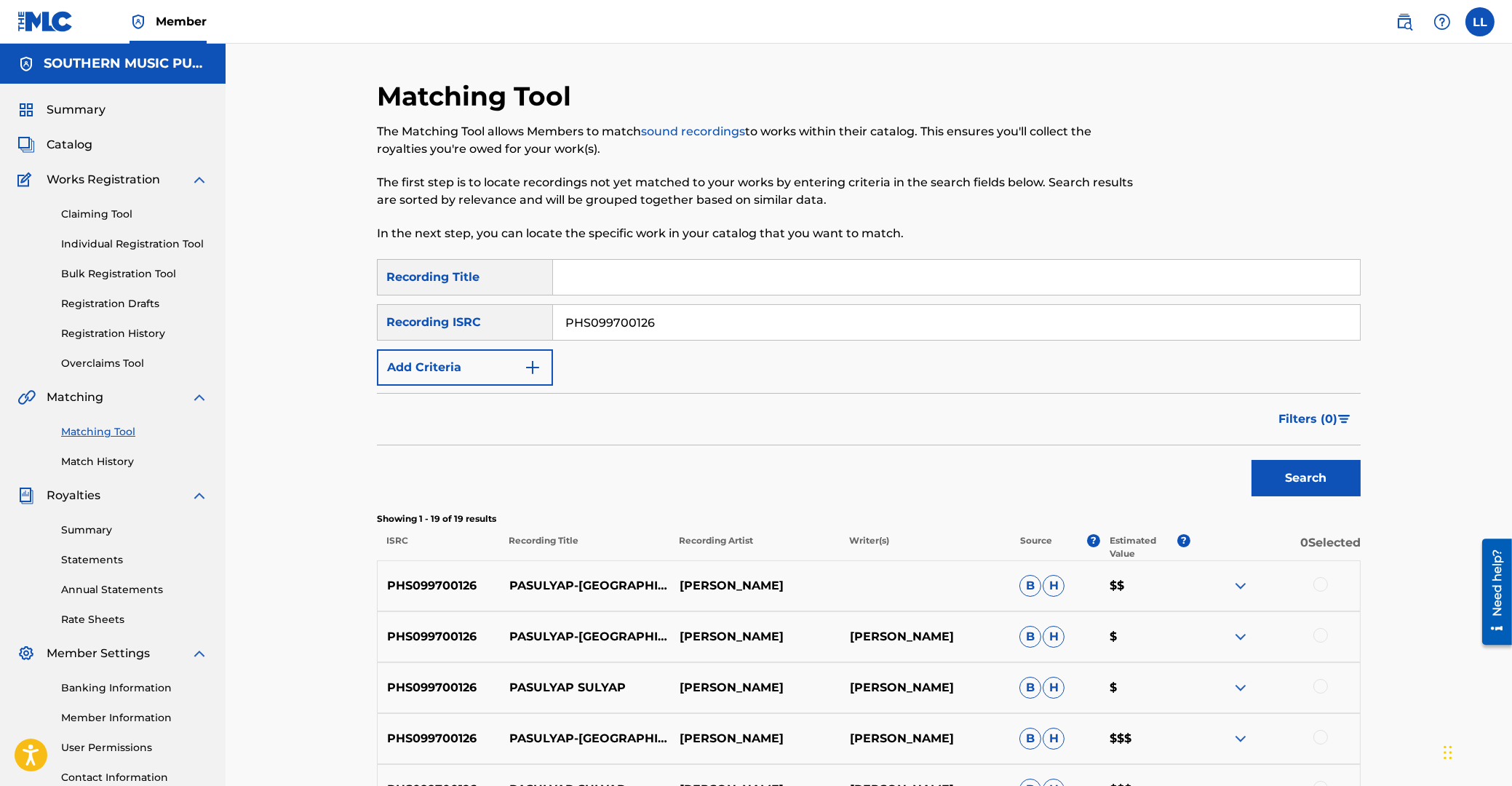
click at [677, 279] on input "Search Form" at bounding box center [957, 277] width 808 height 35
paste input "PASULYAP-[GEOGRAPHIC_DATA]"
type input "PASULYAP-[GEOGRAPHIC_DATA]"
drag, startPoint x: 655, startPoint y: 326, endPoint x: 413, endPoint y: 319, distance: 242.1
click at [553, 319] on input "PHS099700126" at bounding box center [957, 322] width 808 height 35
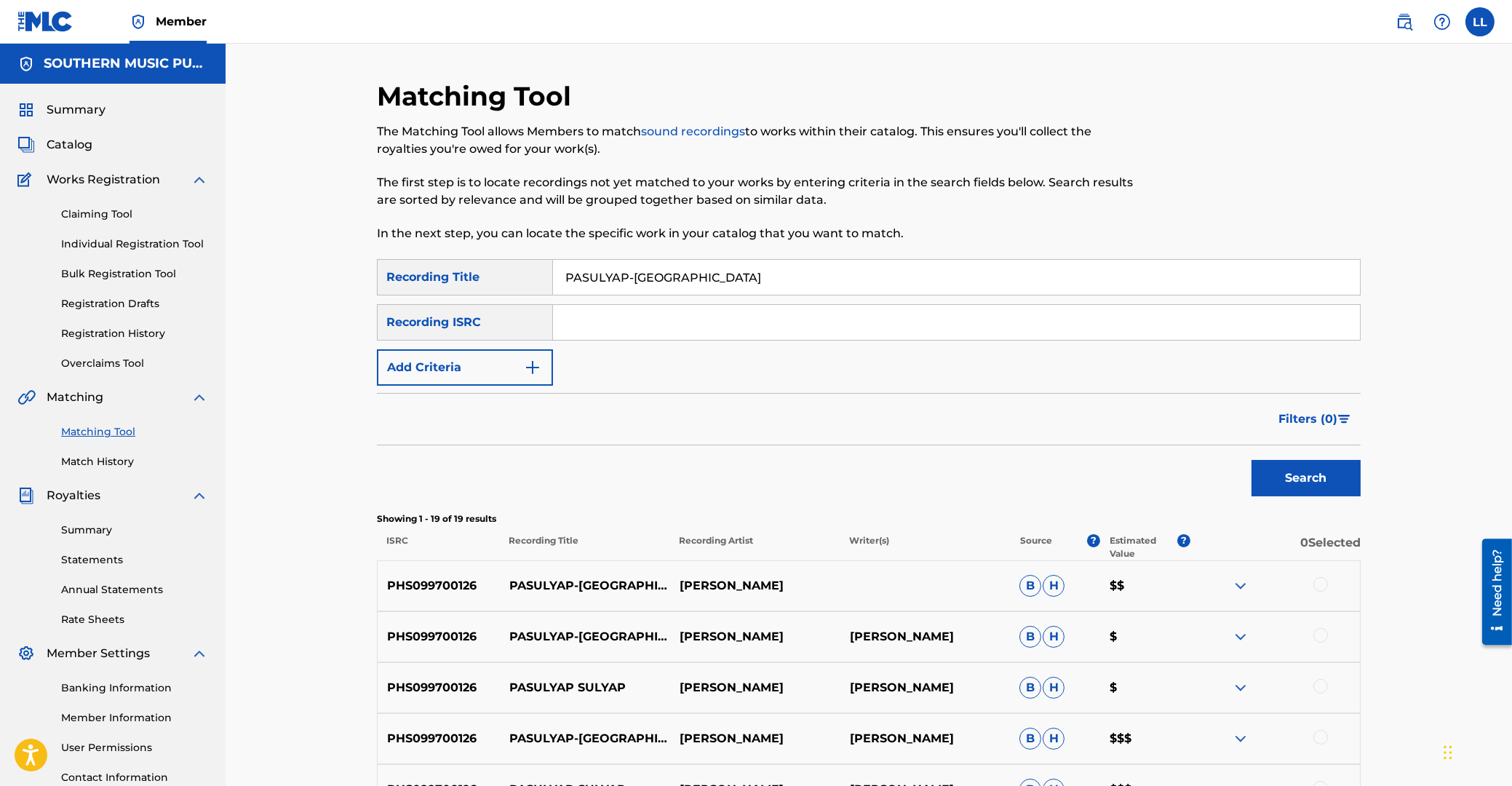
click at [415, 362] on button "Add Criteria" at bounding box center [465, 367] width 176 height 37
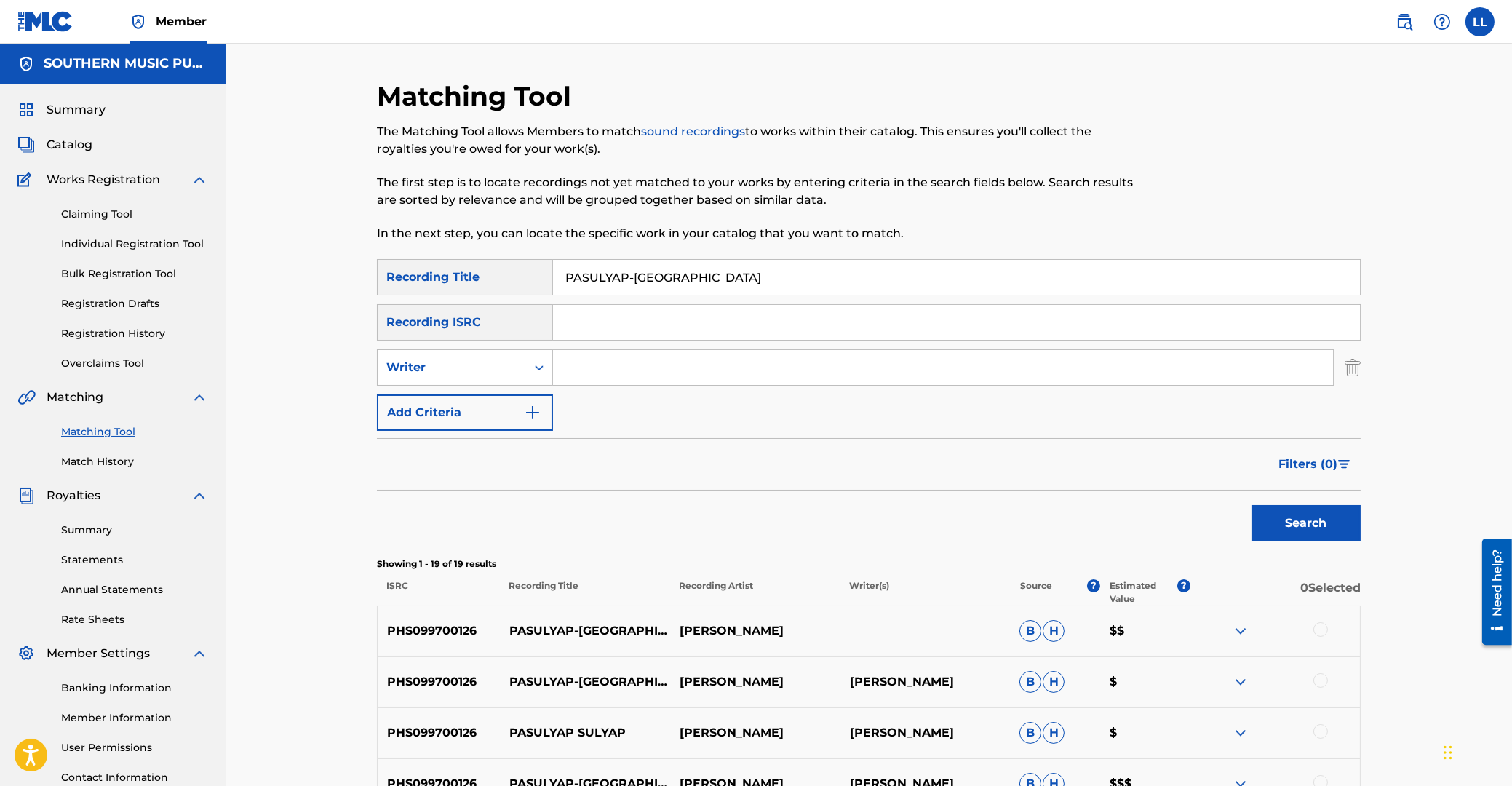
click at [614, 374] on input "Search Form" at bounding box center [942, 367] width 780 height 35
type input "daruis"
click at [1252, 505] on button "Search" at bounding box center [1307, 523] width 109 height 37
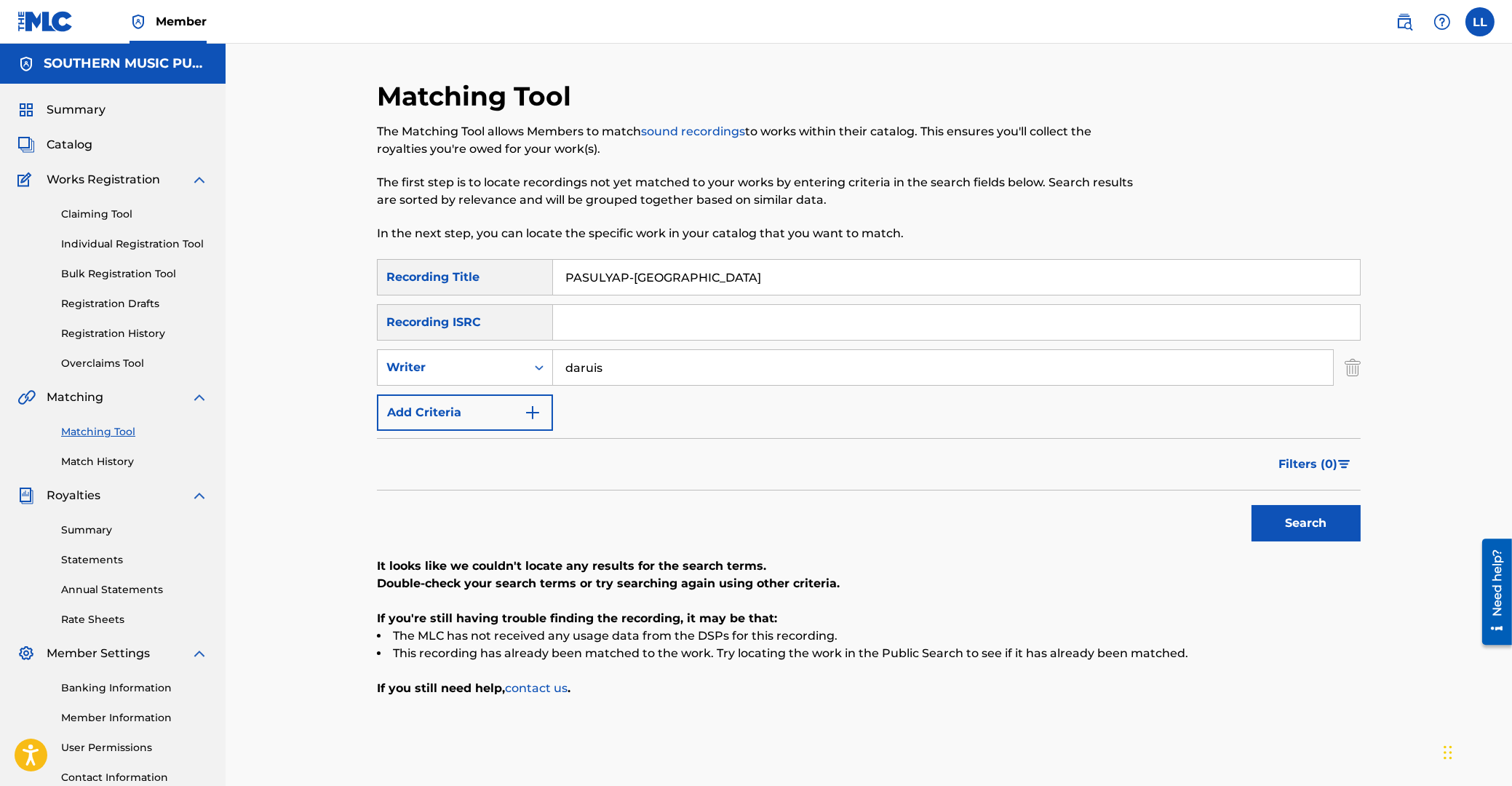
drag, startPoint x: 502, startPoint y: 366, endPoint x: 376, endPoint y: 367, distance: 126.0
click at [553, 363] on input "daruis" at bounding box center [942, 367] width 780 height 35
drag, startPoint x: 704, startPoint y: 278, endPoint x: 412, endPoint y: 274, distance: 292.0
click at [553, 274] on input "PASULYAP-[GEOGRAPHIC_DATA]" at bounding box center [957, 277] width 808 height 35
click at [305, 322] on div "Matching Tool The Matching Tool allows Members to match sound recordings to wor…" at bounding box center [869, 438] width 1287 height 789
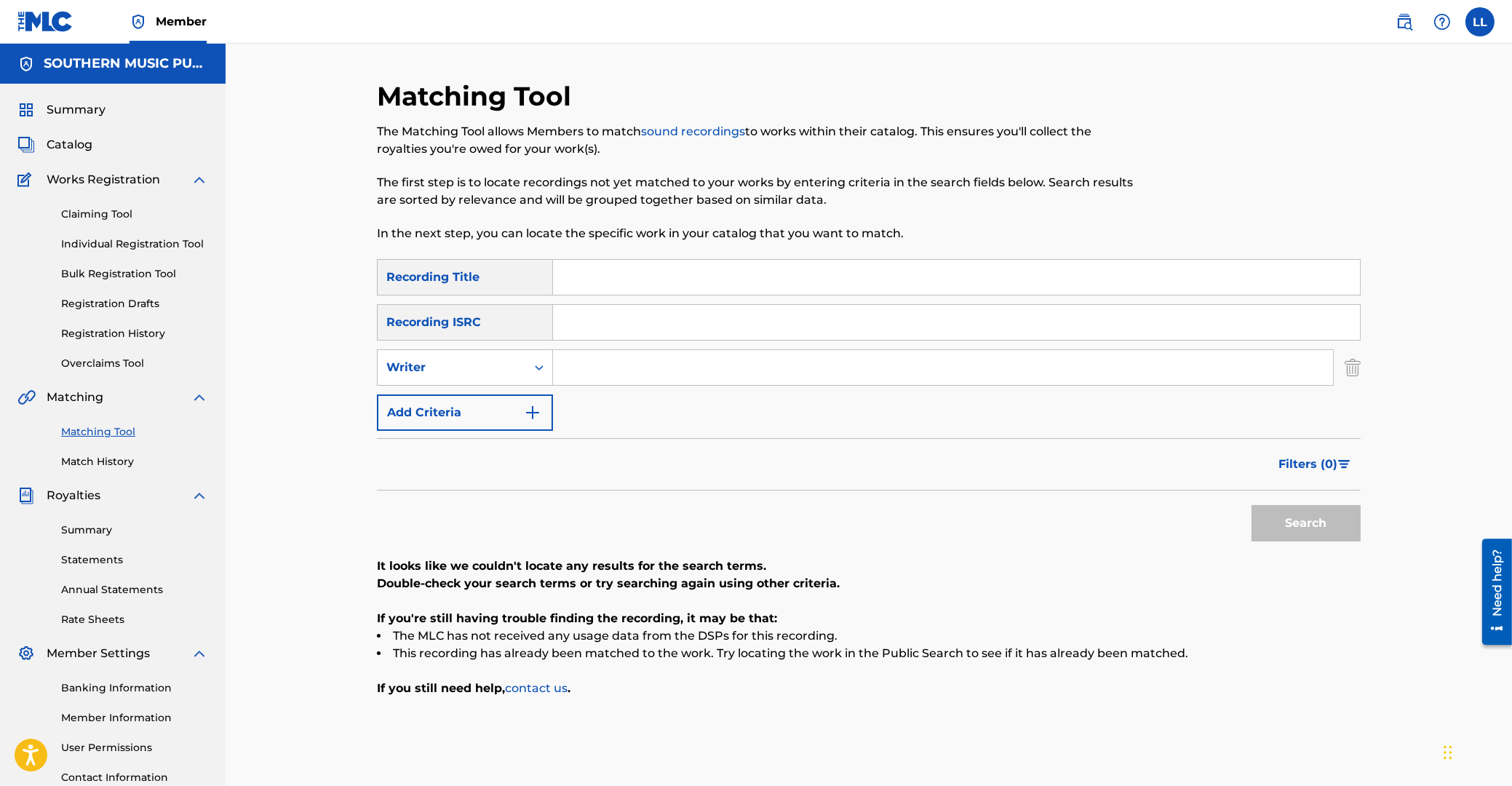
click at [90, 561] on link "Statements" at bounding box center [135, 560] width 147 height 15
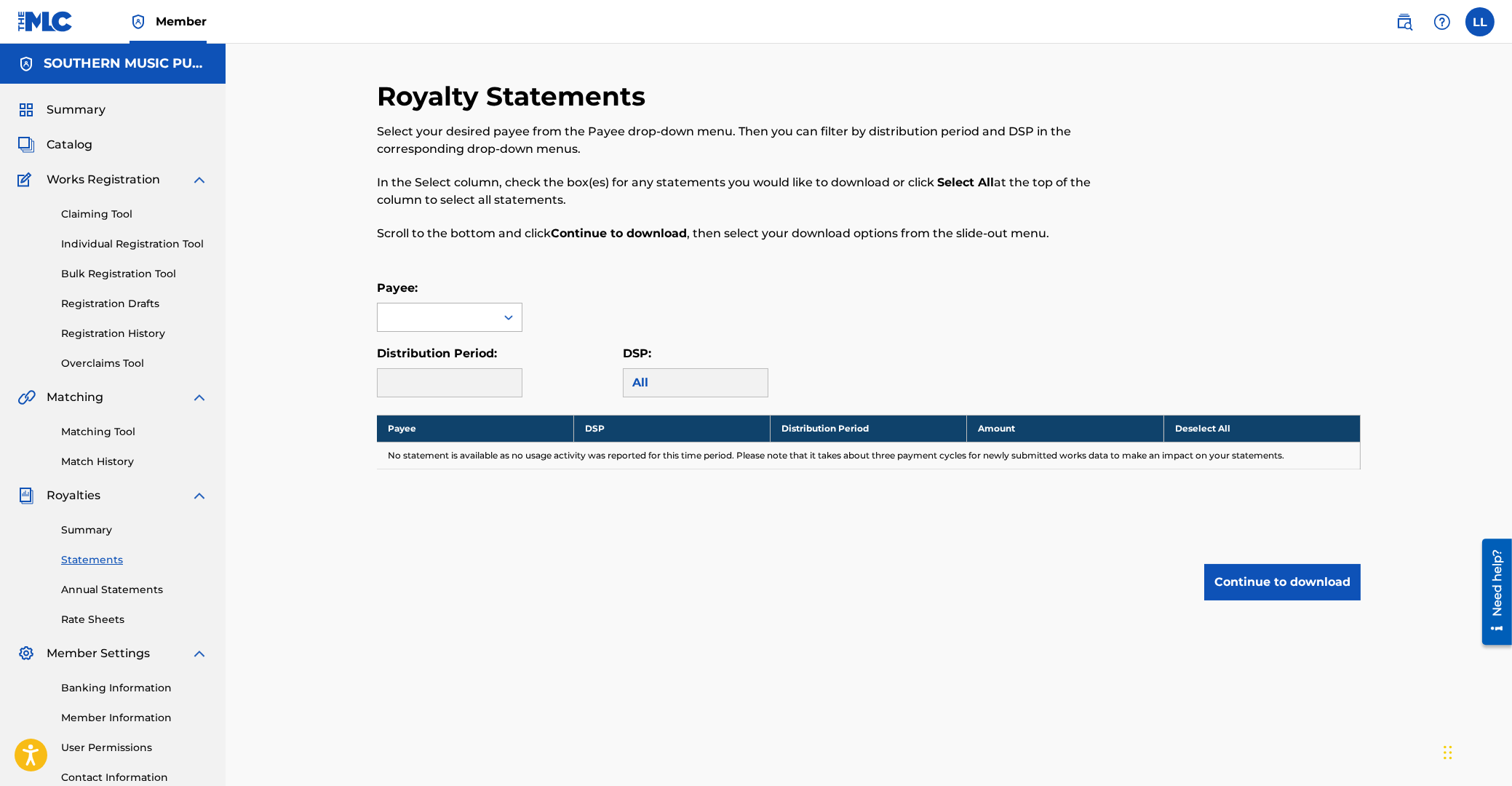
click at [511, 319] on icon at bounding box center [509, 318] width 14 height 14
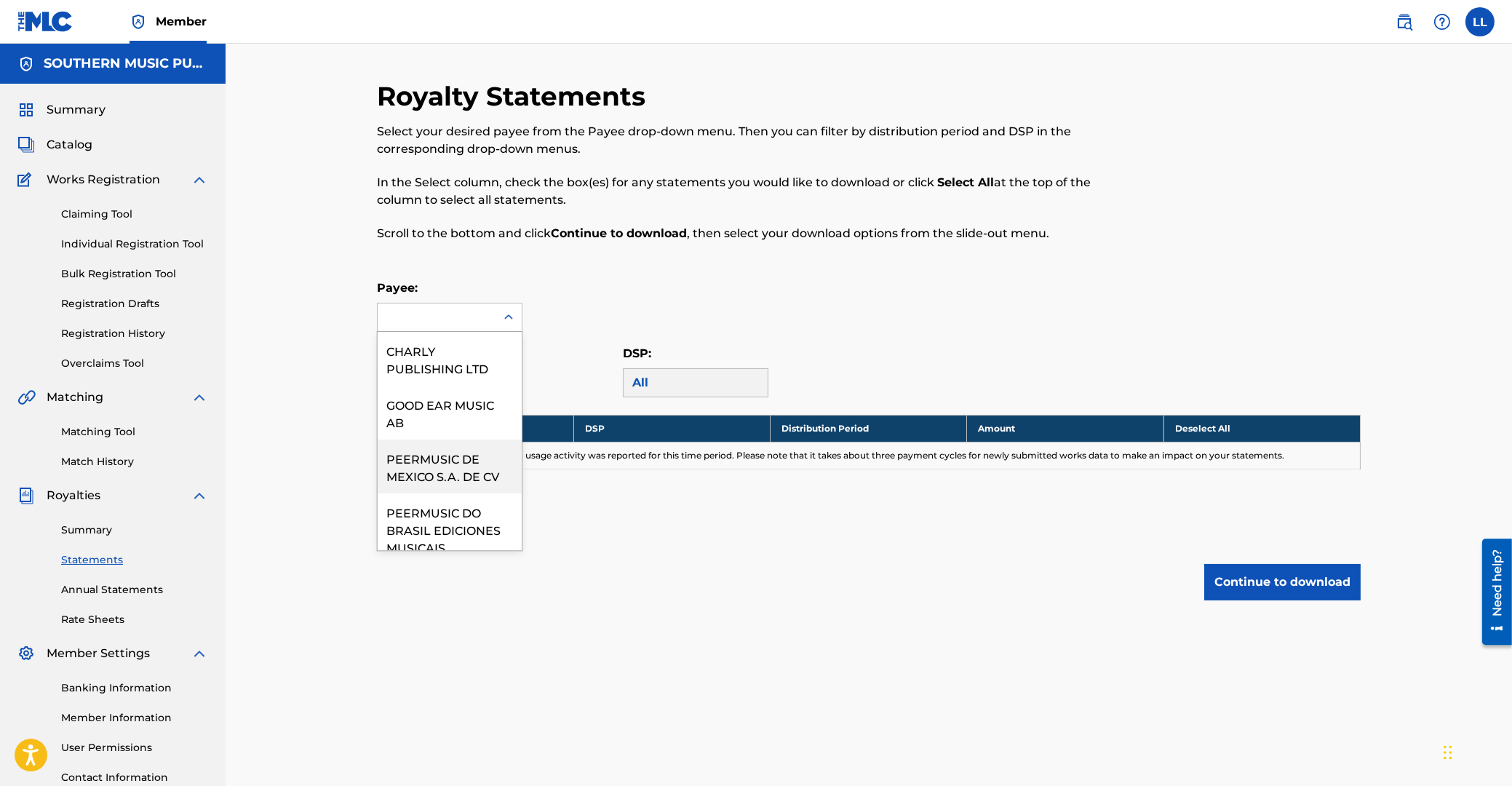
scroll to position [374, 0]
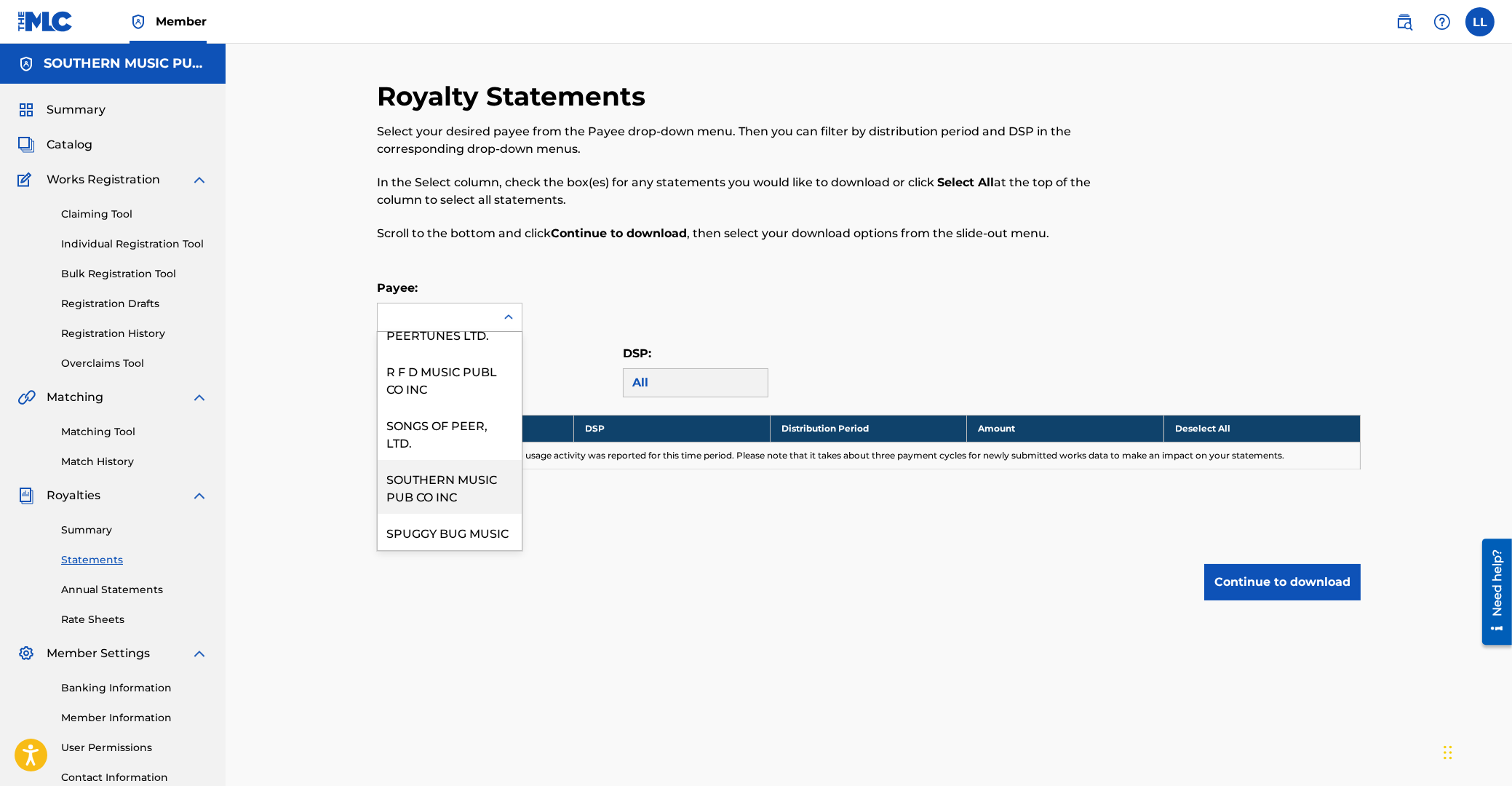
click at [418, 469] on div "SOUTHERN MUSIC PUB CO INC" at bounding box center [450, 487] width 144 height 54
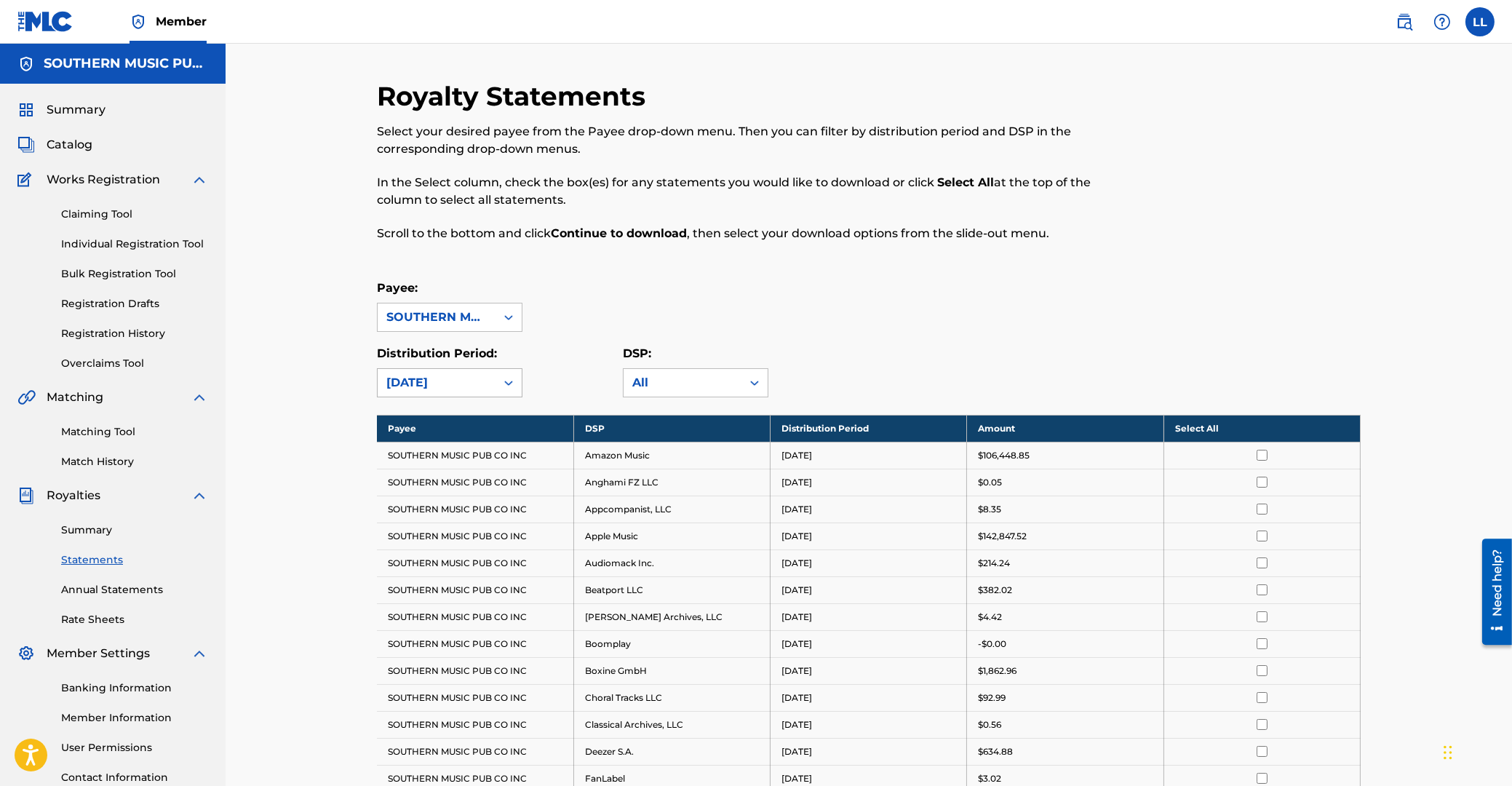
click at [510, 382] on icon at bounding box center [509, 383] width 14 height 14
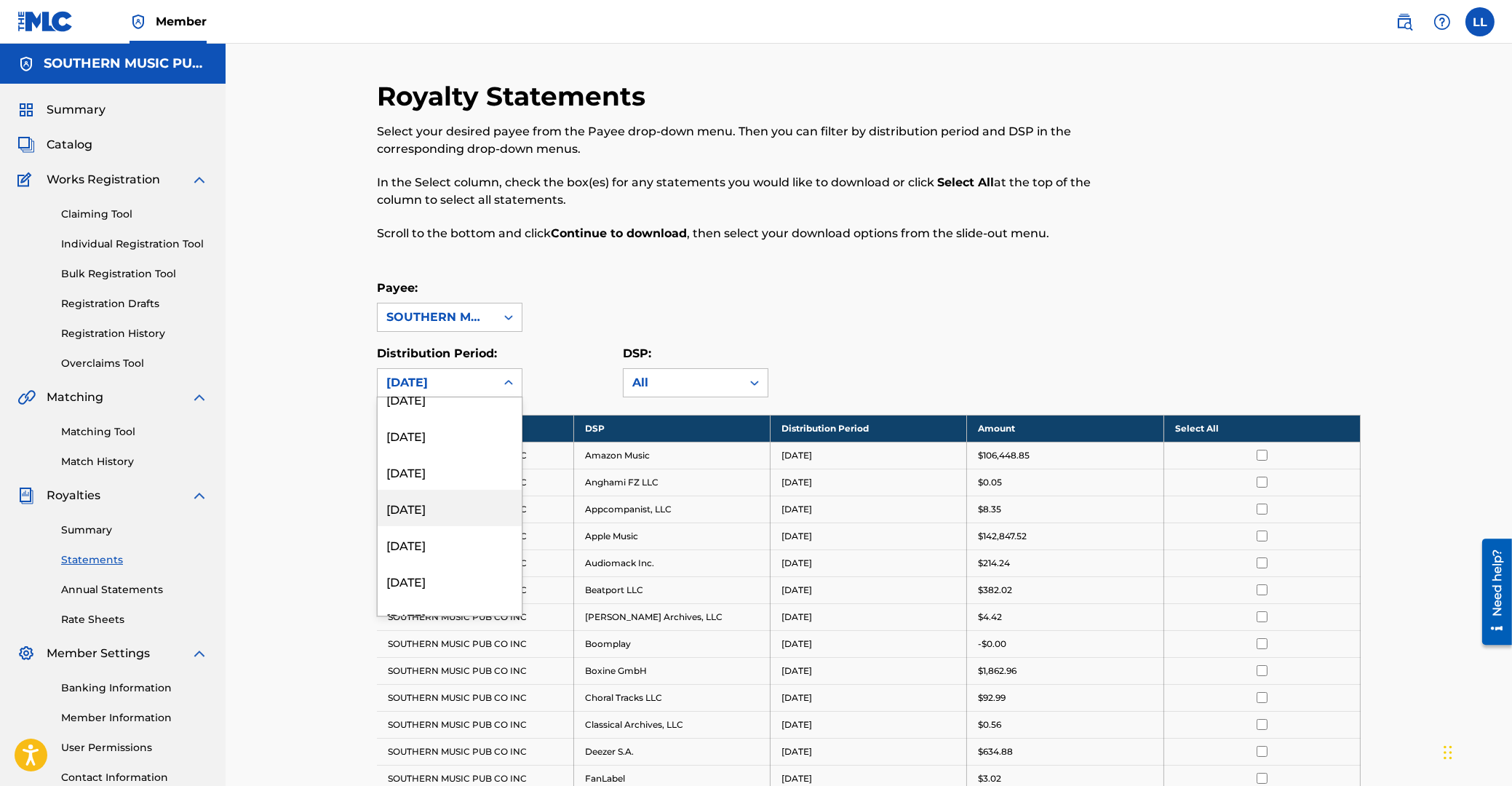
scroll to position [615, 0]
click at [438, 532] on div "[DATE]" at bounding box center [450, 528] width 144 height 37
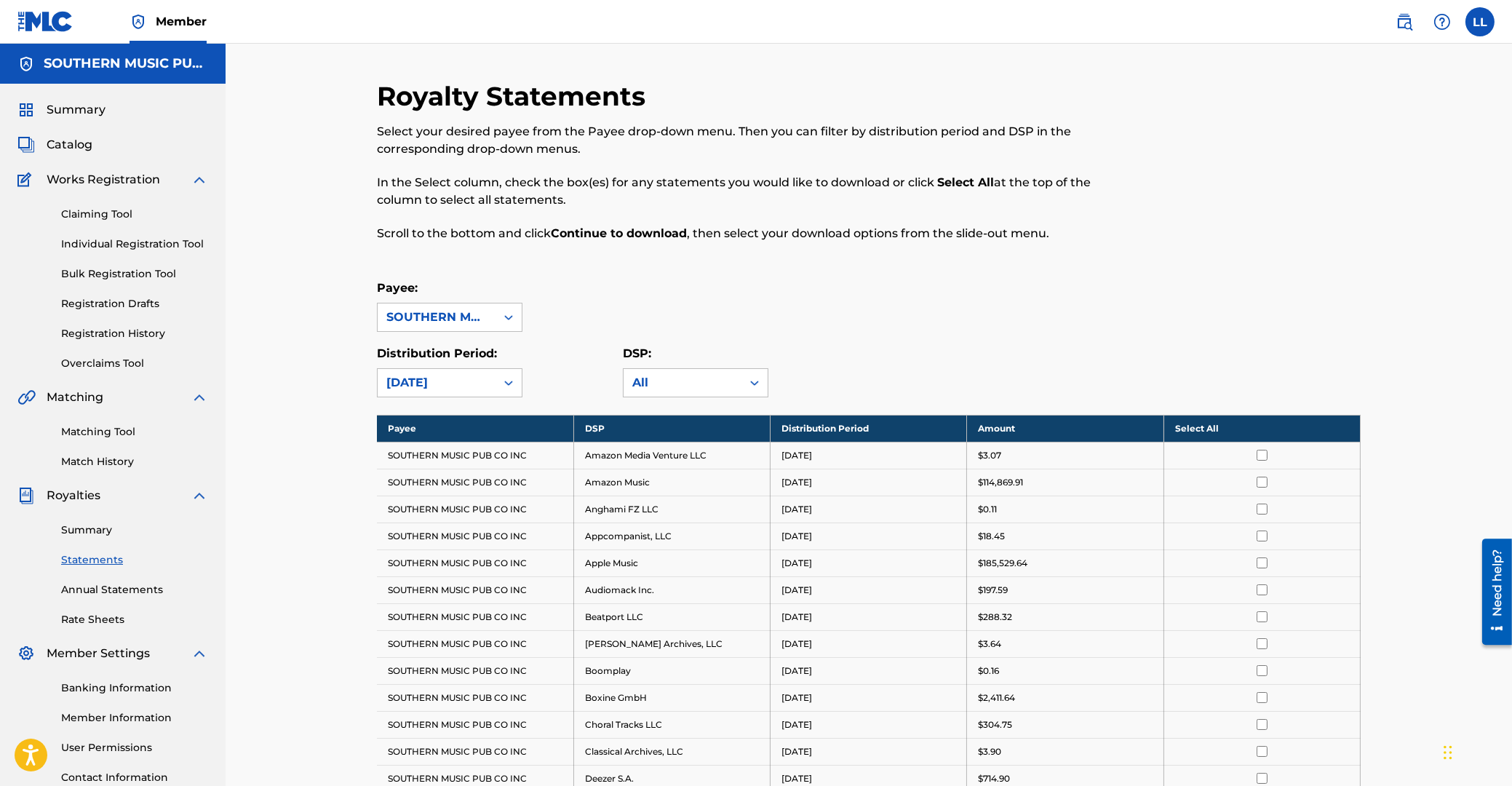
click at [1195, 430] on th "Select All" at bounding box center [1262, 428] width 197 height 27
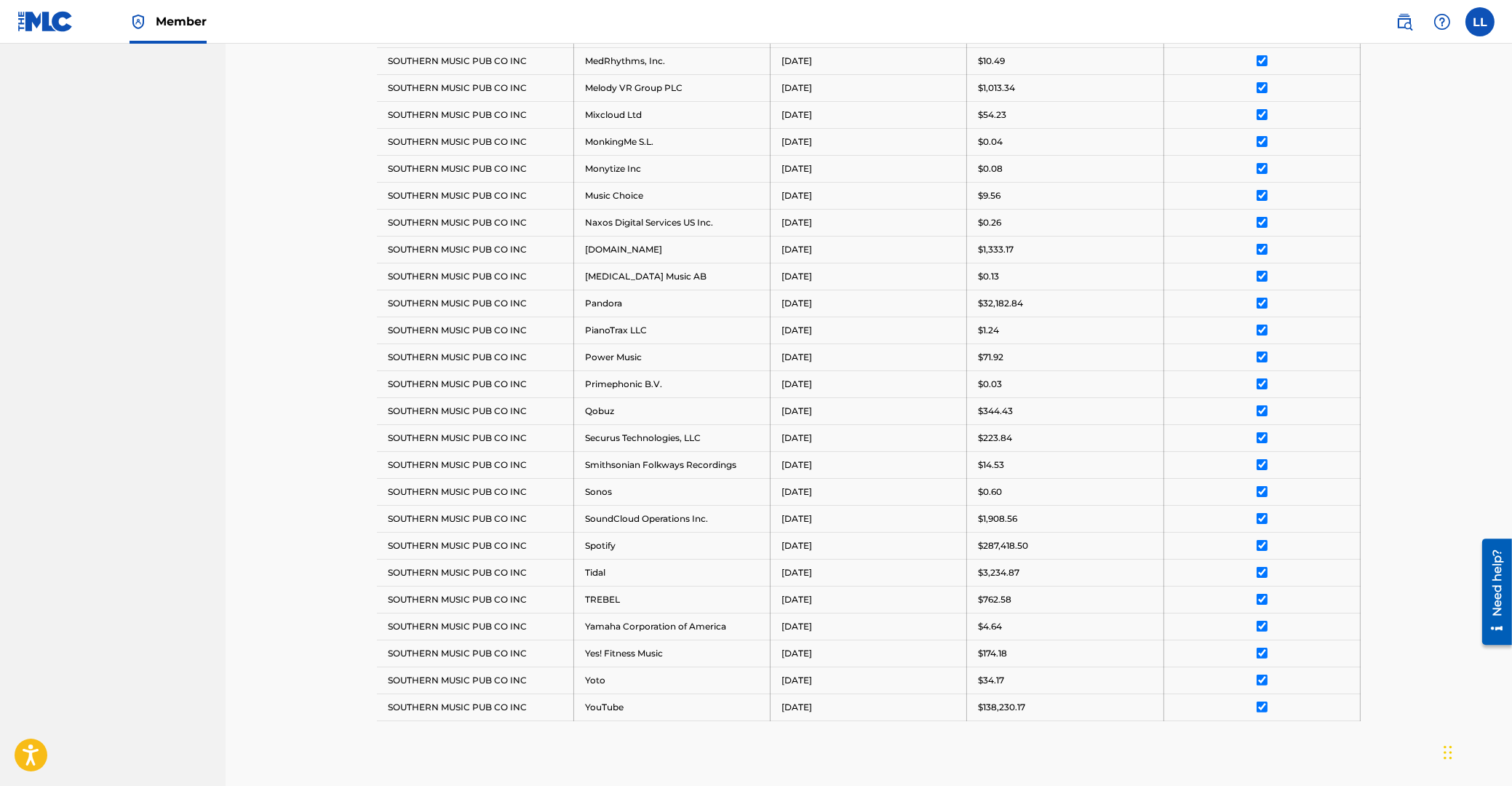
scroll to position [1212, 0]
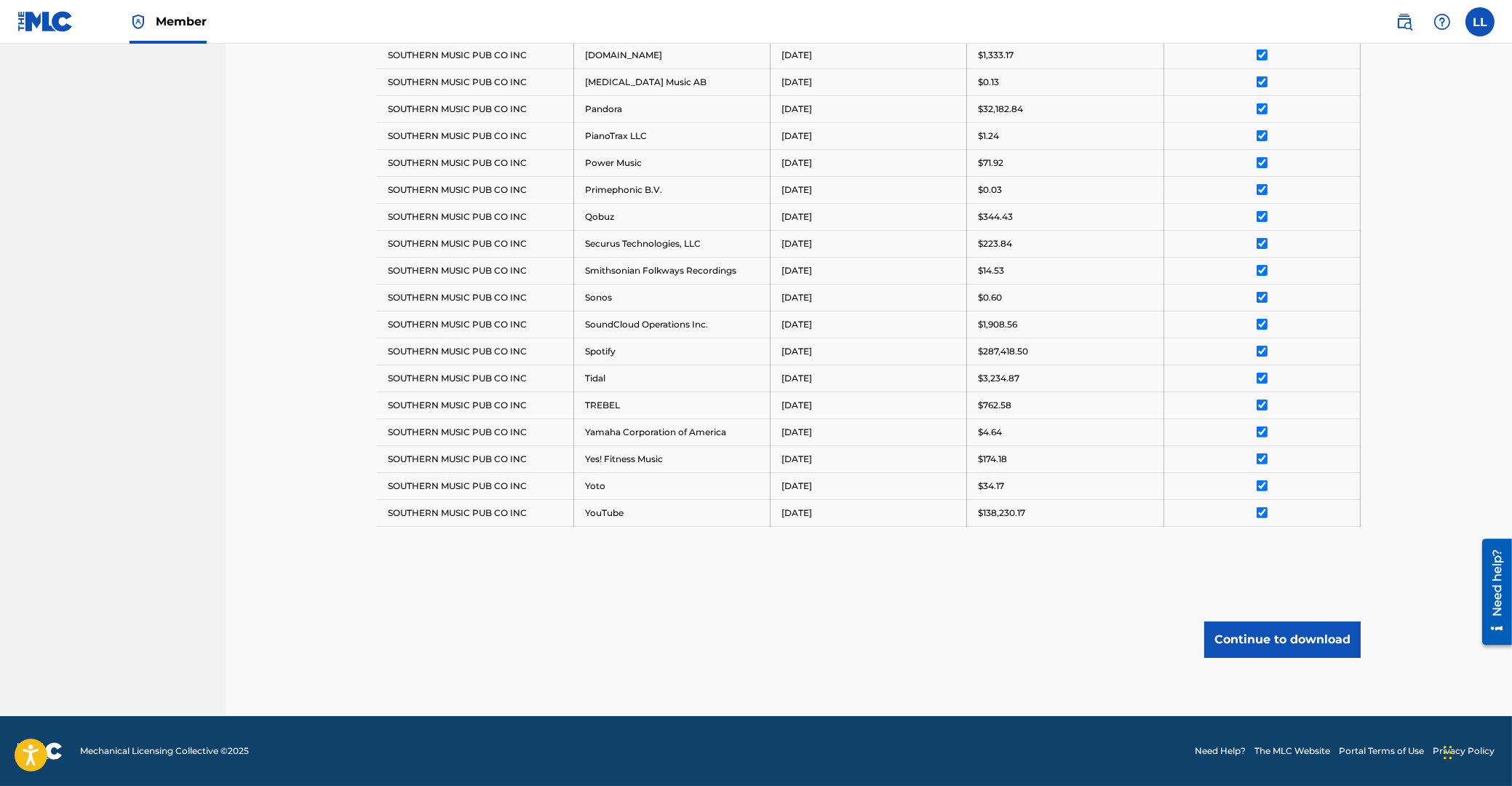
click at [1282, 642] on button "Continue to download" at bounding box center [1282, 640] width 156 height 37
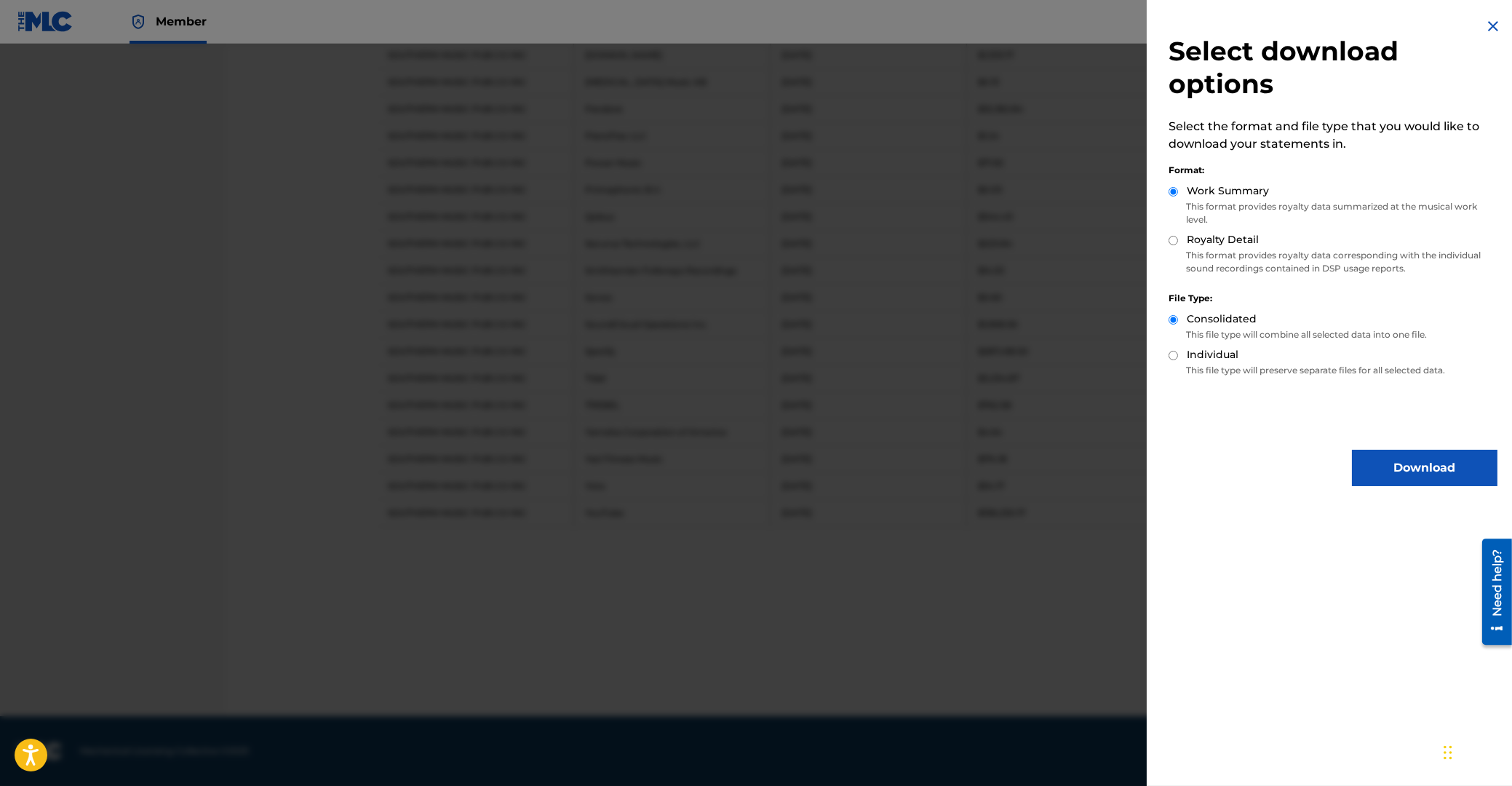
click at [1176, 239] on input "Royalty Detail" at bounding box center [1174, 240] width 10 height 10
radio input "true"
click at [1412, 472] on button "Download" at bounding box center [1425, 467] width 145 height 37
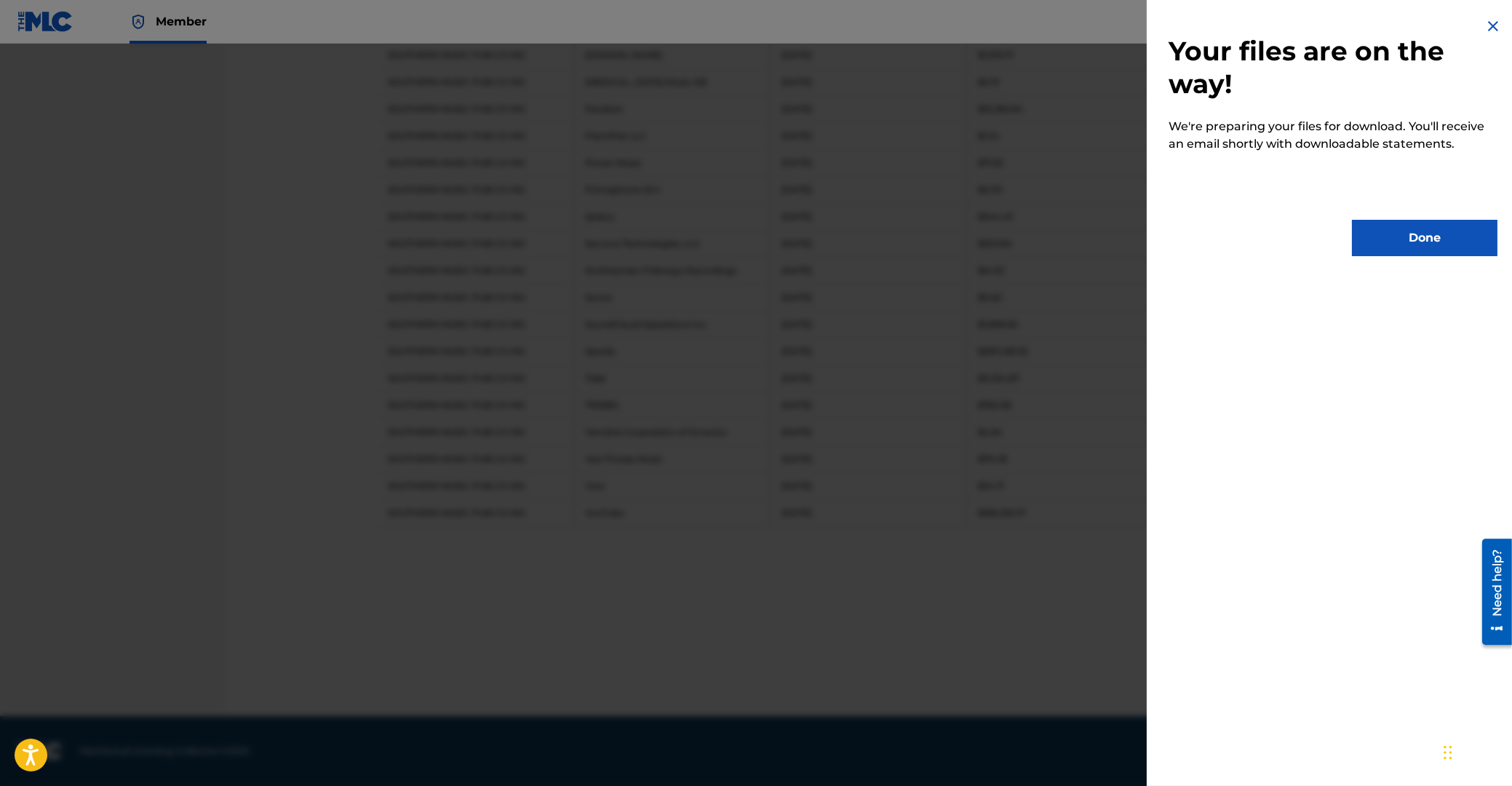
click at [1439, 228] on button "Done" at bounding box center [1425, 238] width 145 height 37
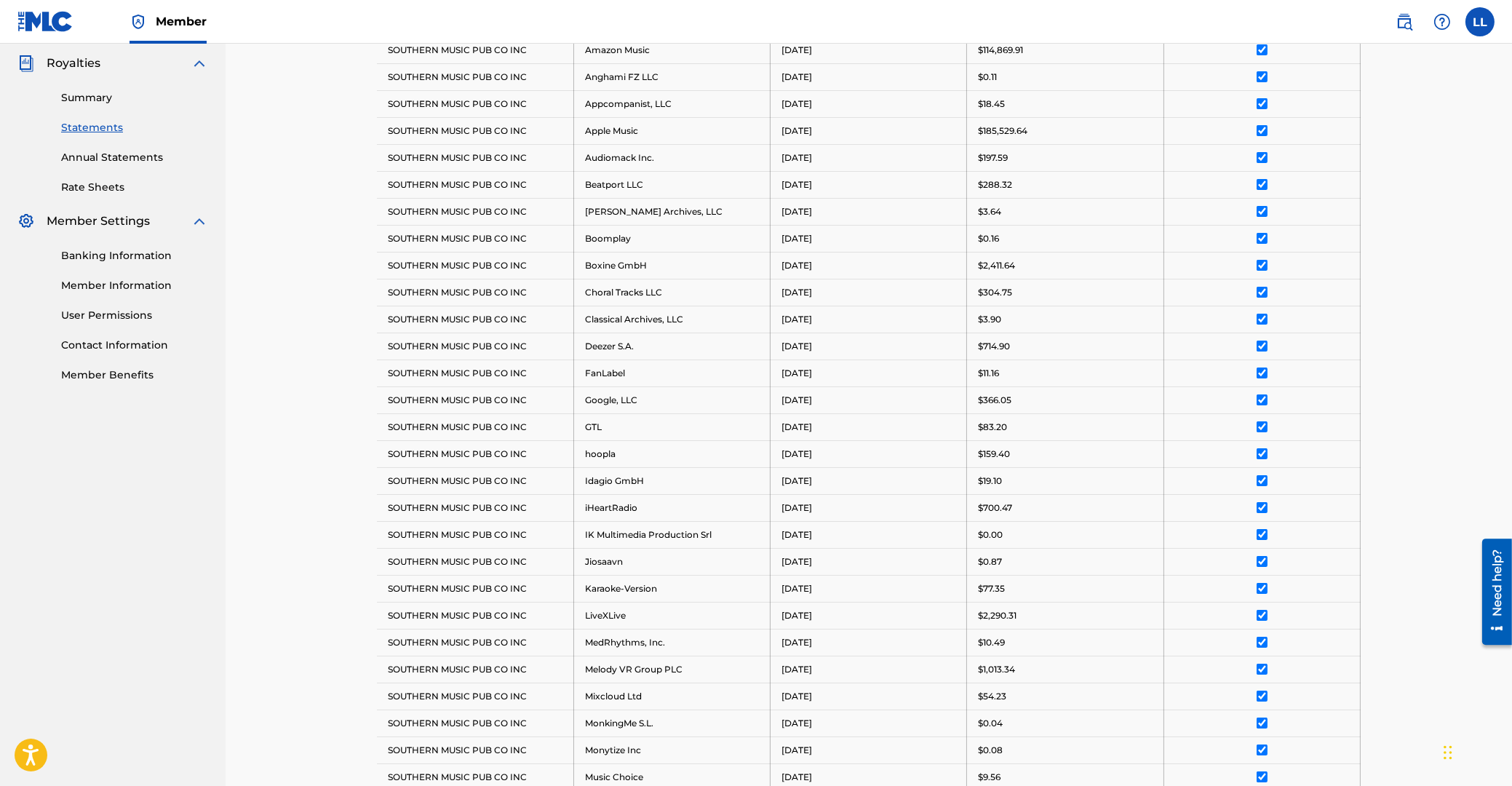
scroll to position [198, 0]
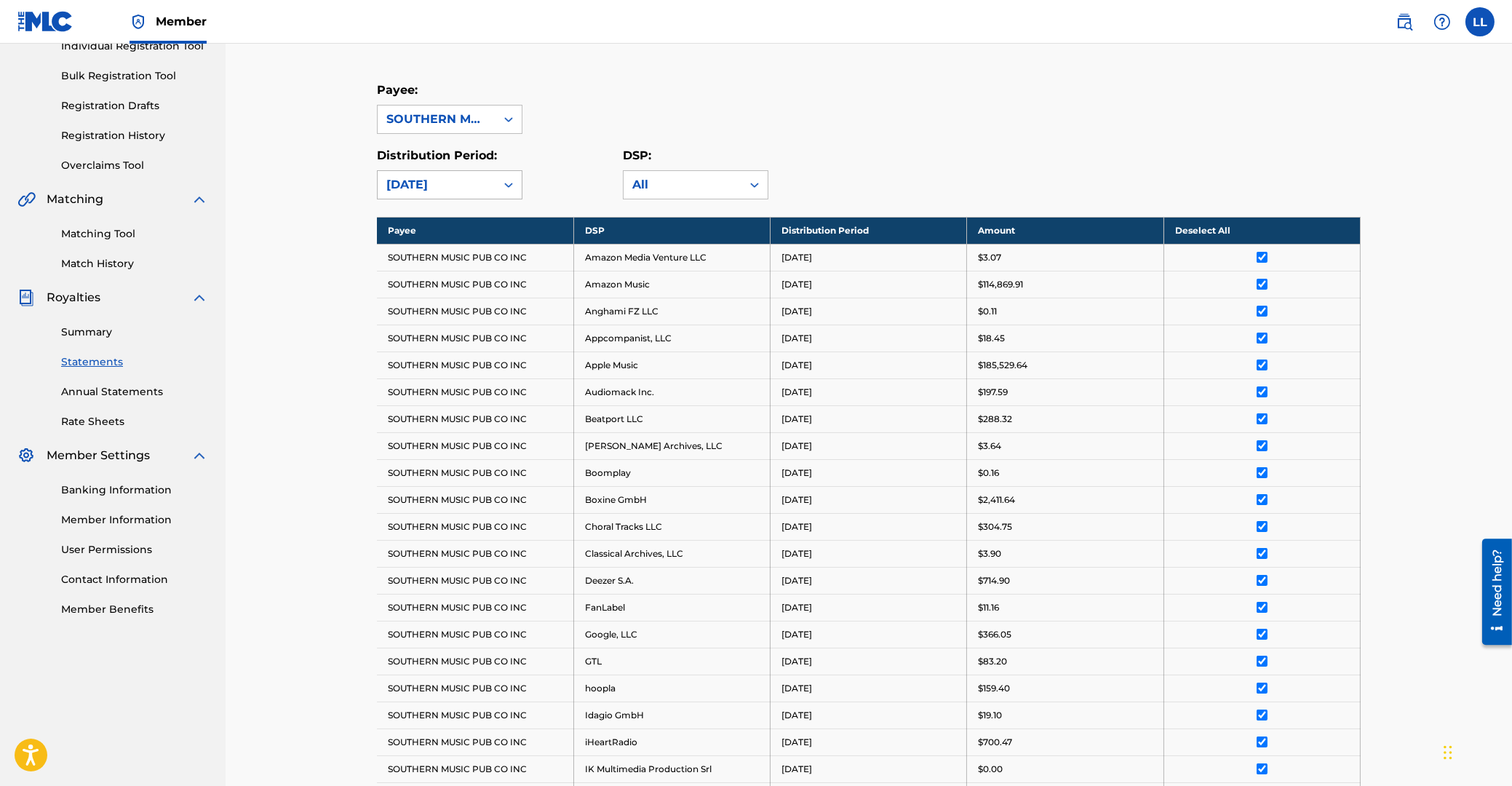
click at [511, 179] on icon at bounding box center [509, 185] width 14 height 14
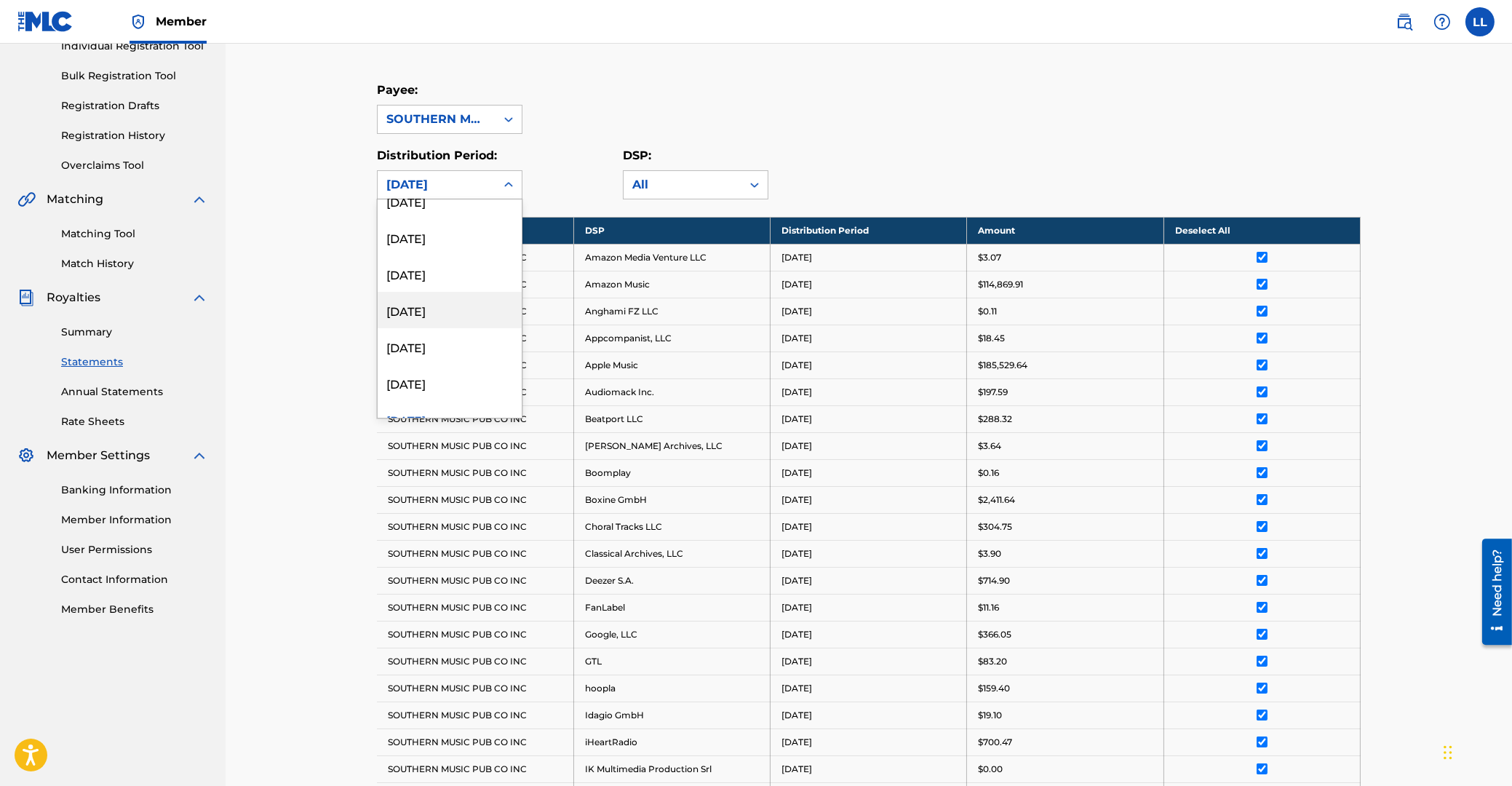
scroll to position [615, 0]
click at [433, 287] on div "[DATE]" at bounding box center [450, 294] width 144 height 37
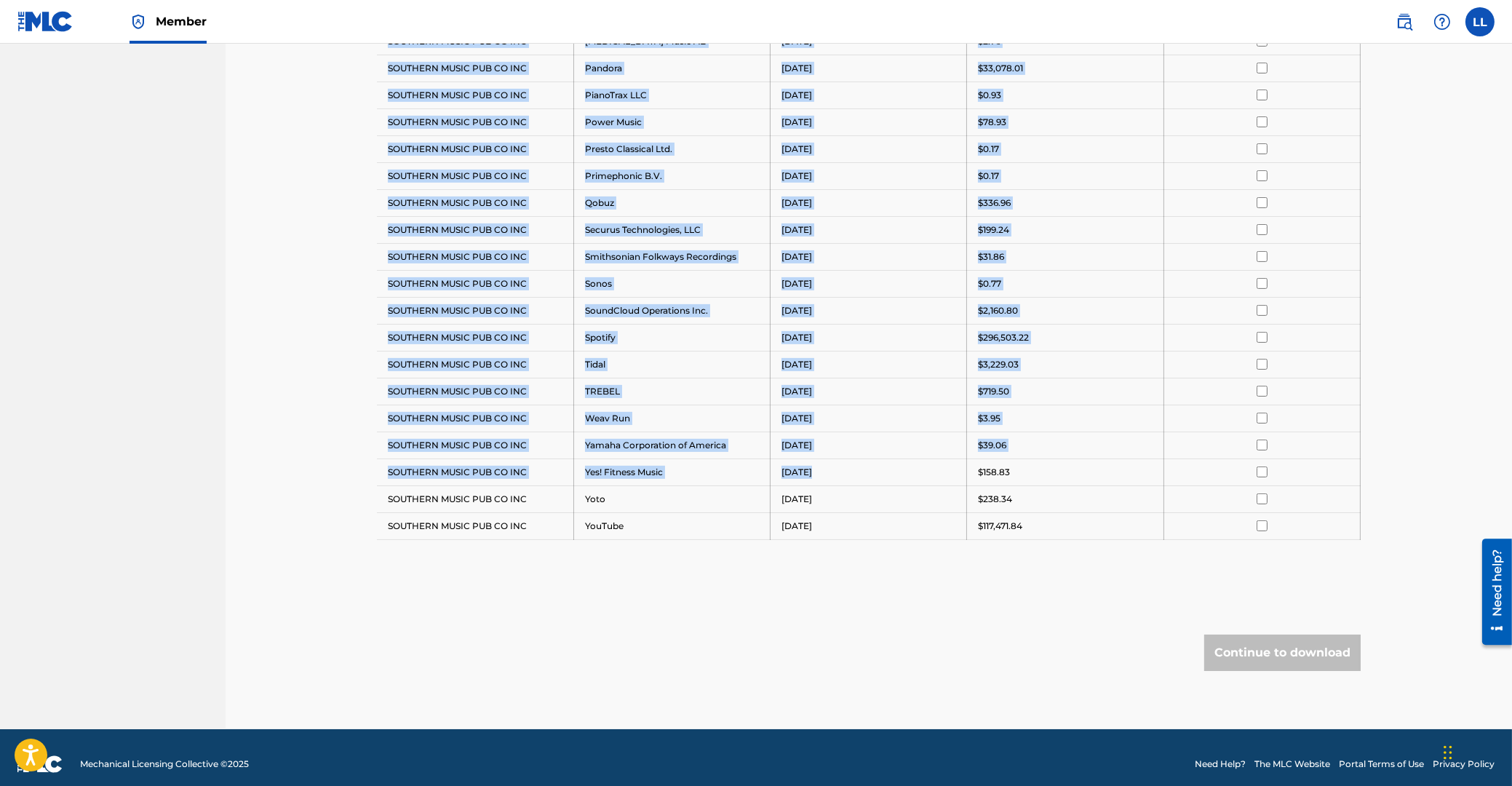
scroll to position [1185, 0]
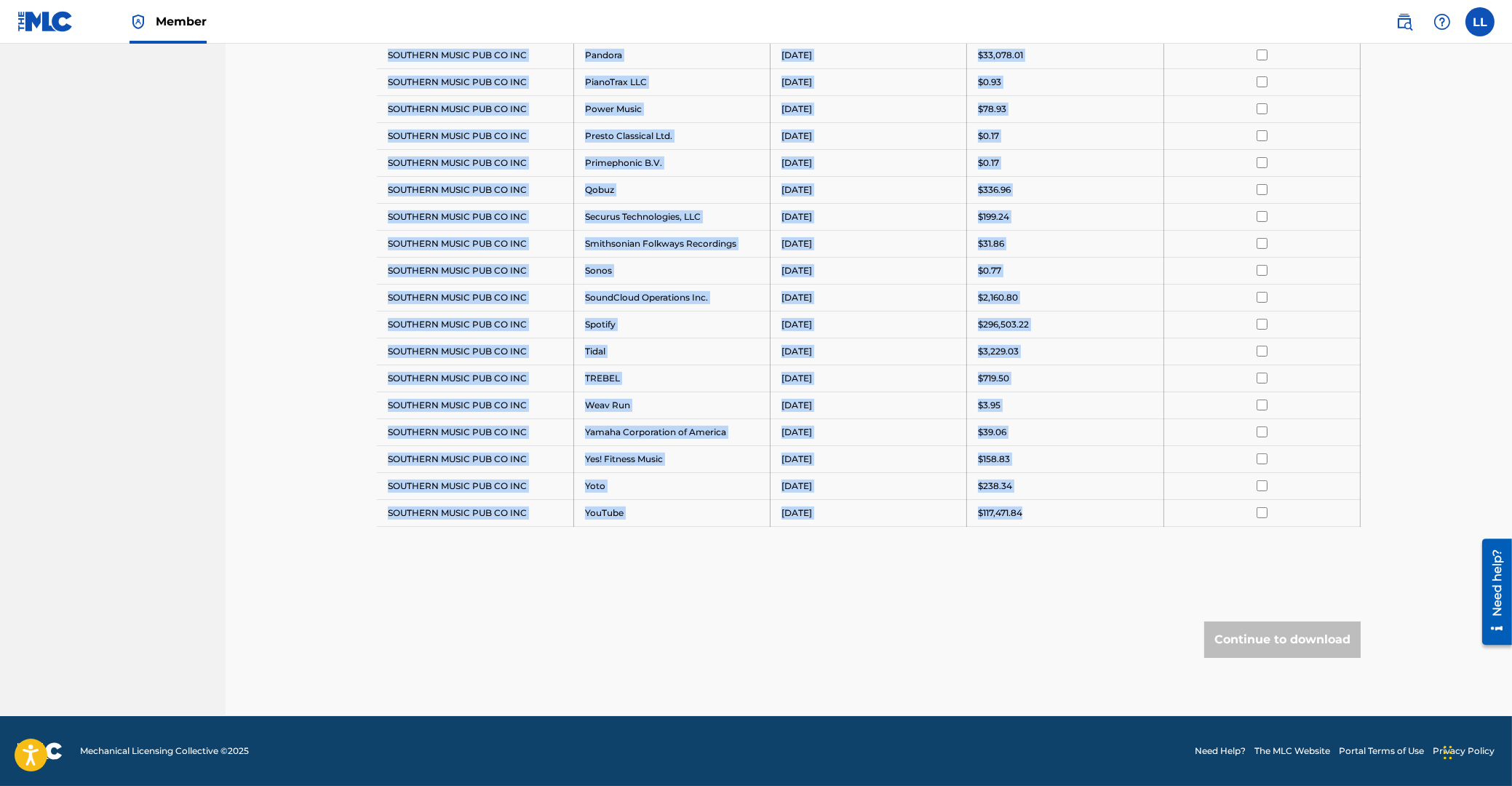
drag, startPoint x: 389, startPoint y: 228, endPoint x: 1112, endPoint y: 517, distance: 778.6
copy tbody "Payee DSP Distribution Period Amount Select All SOUTHERN MUSIC PUB CO INC Amazo…"
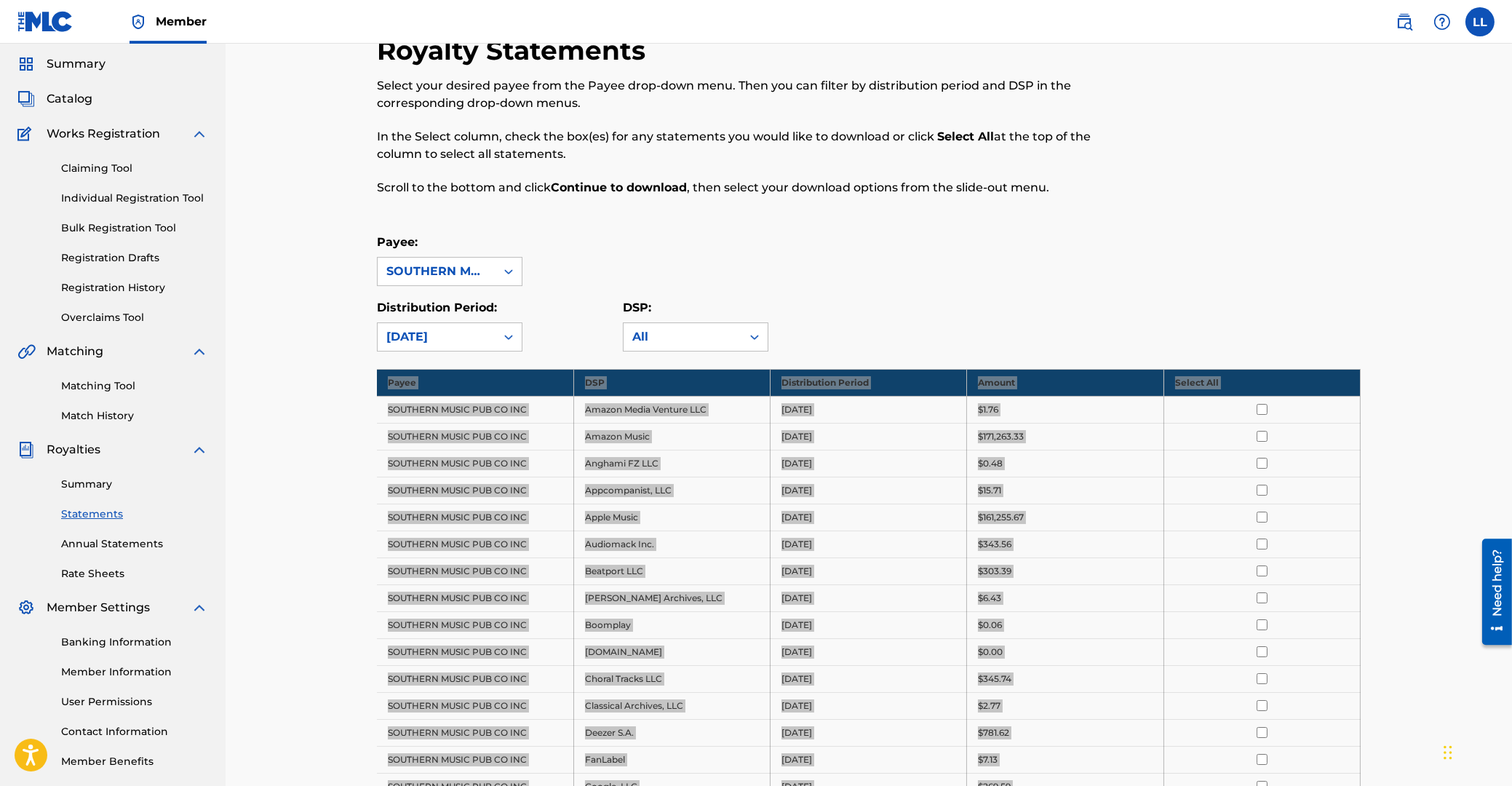
scroll to position [15, 0]
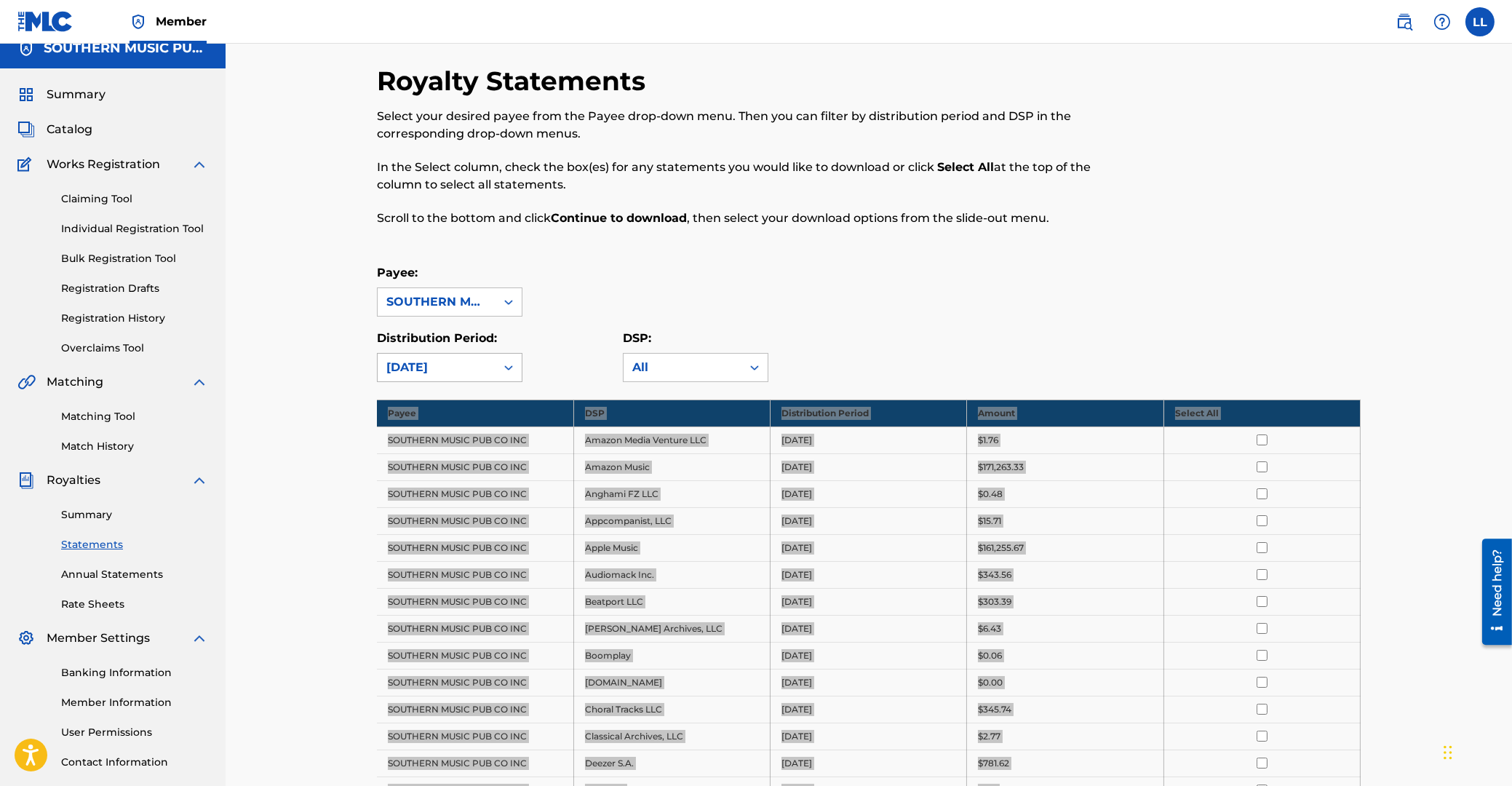
click at [508, 371] on icon at bounding box center [509, 367] width 14 height 14
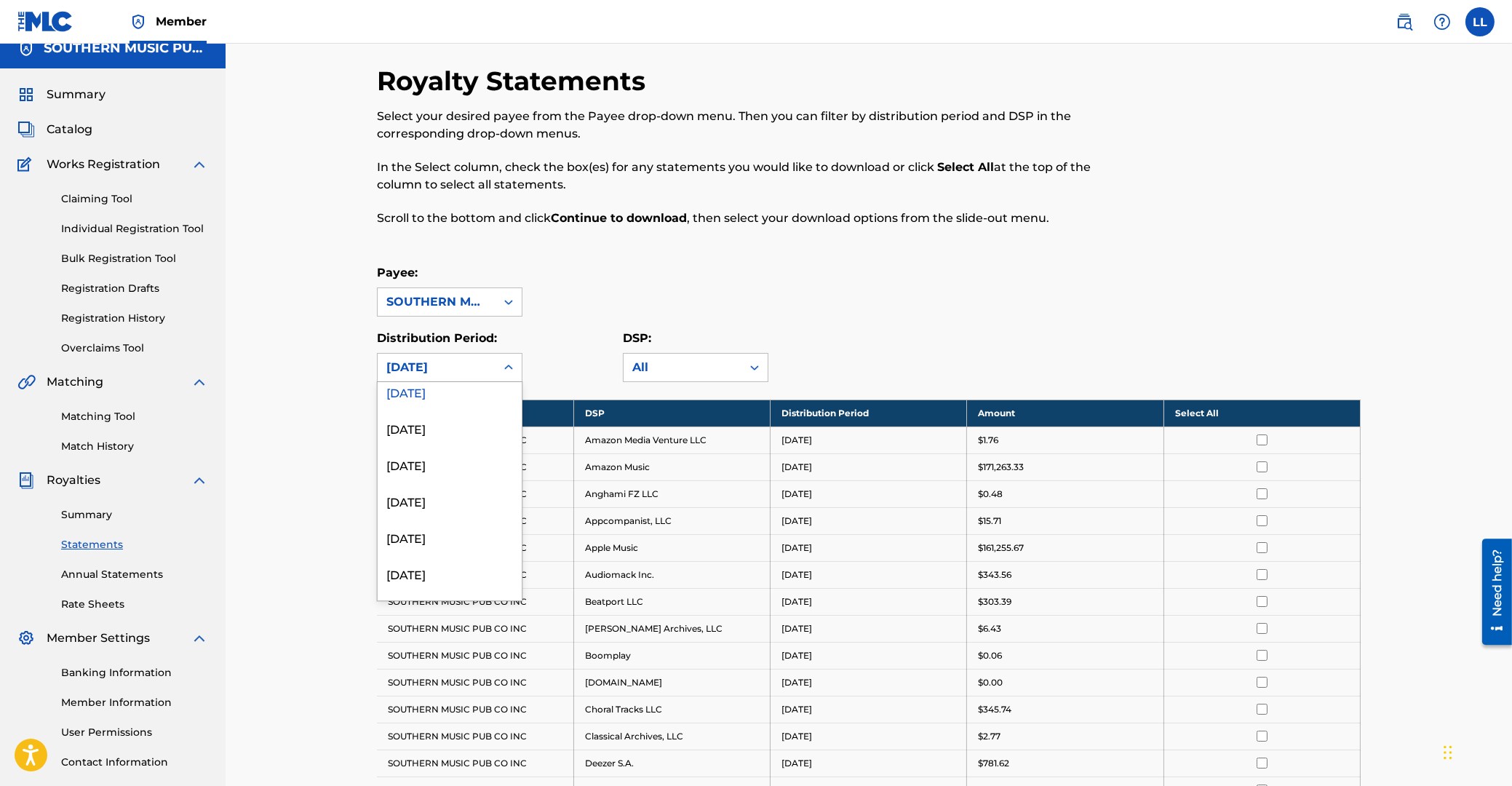
scroll to position [702, 0]
click at [431, 432] on div "[DATE]" at bounding box center [450, 426] width 144 height 37
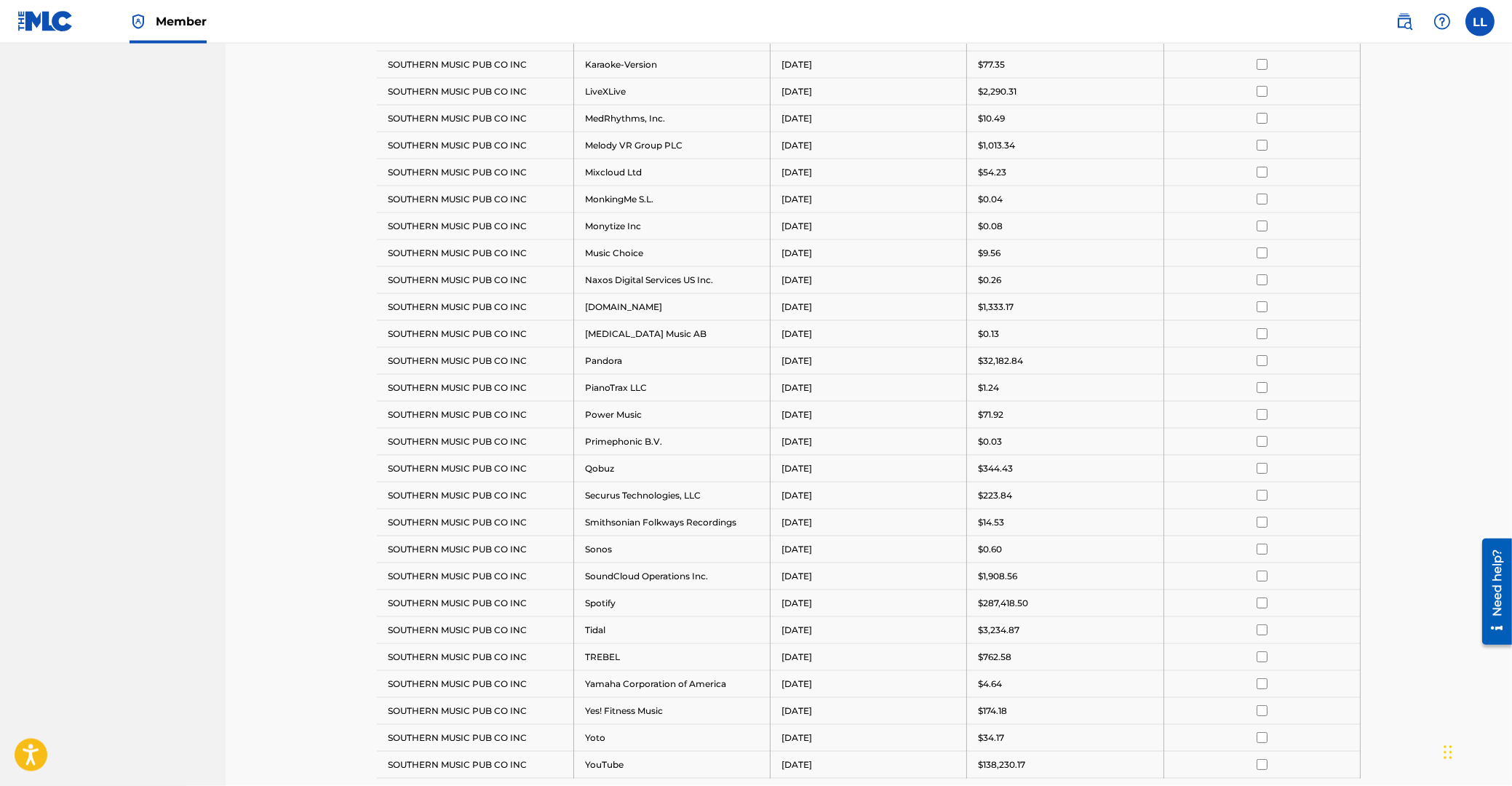
scroll to position [1029, 0]
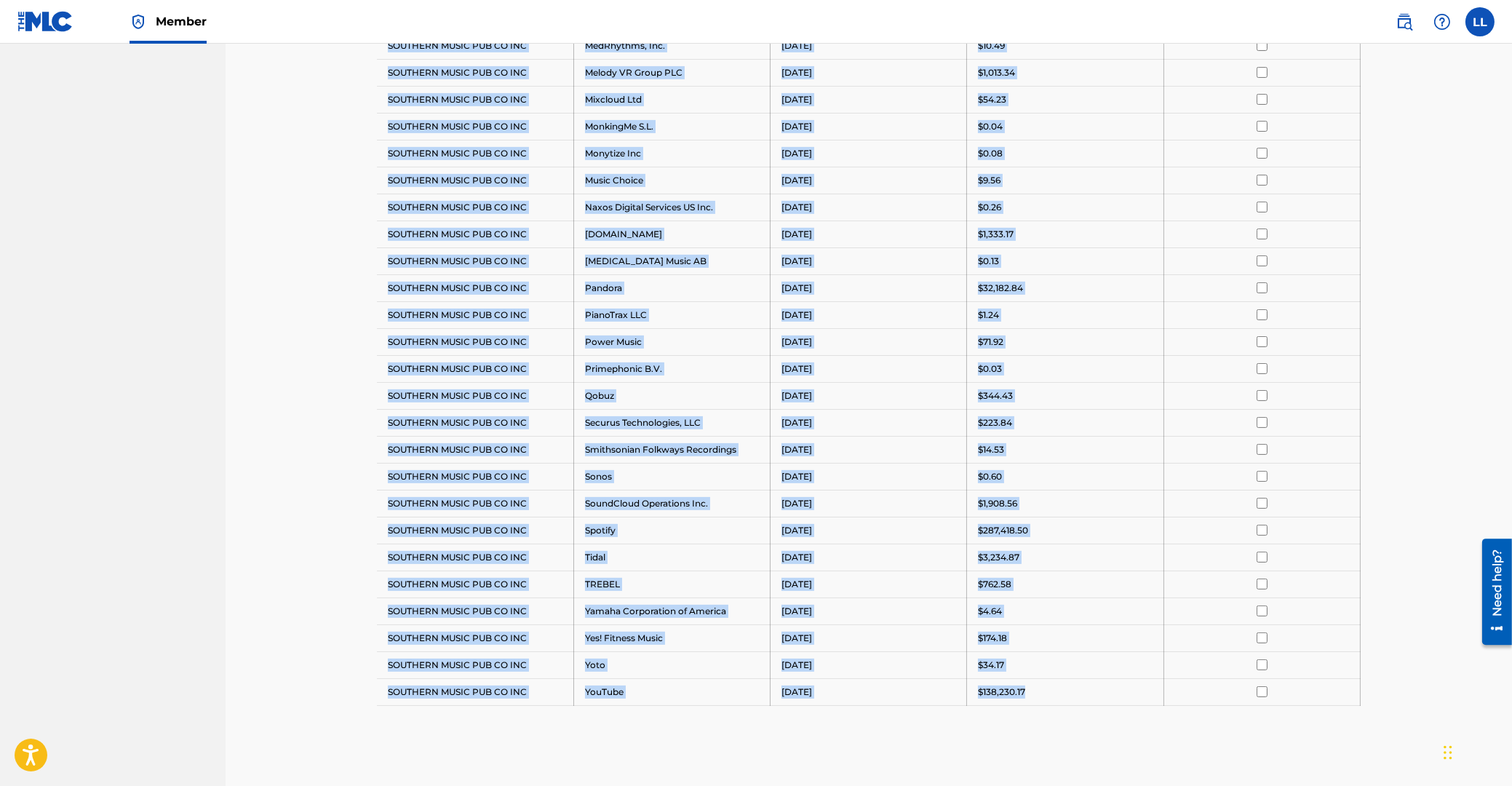
drag, startPoint x: 389, startPoint y: 257, endPoint x: 1051, endPoint y: 690, distance: 791.0
click at [1051, 690] on tbody "Payee DSP Distribution Period Amount Select All SOUTHERN MUSIC PUB CO INC Amazo…" at bounding box center [869, 45] width 984 height 1320
copy tbody "Payee DSP Distribution Period Amount Select All SOUTHERN MUSIC PUB CO INC Amazo…"
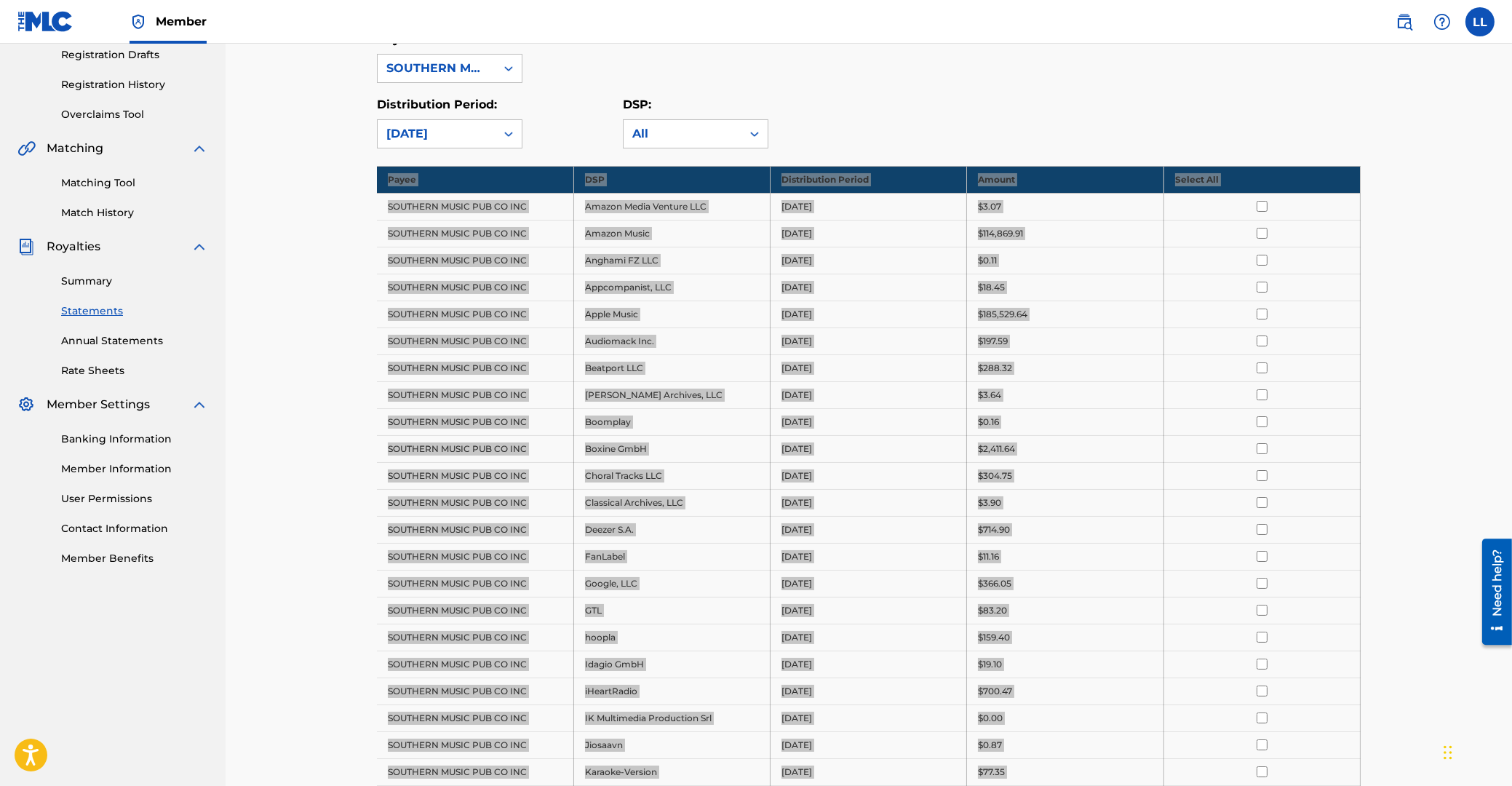
scroll to position [0, 0]
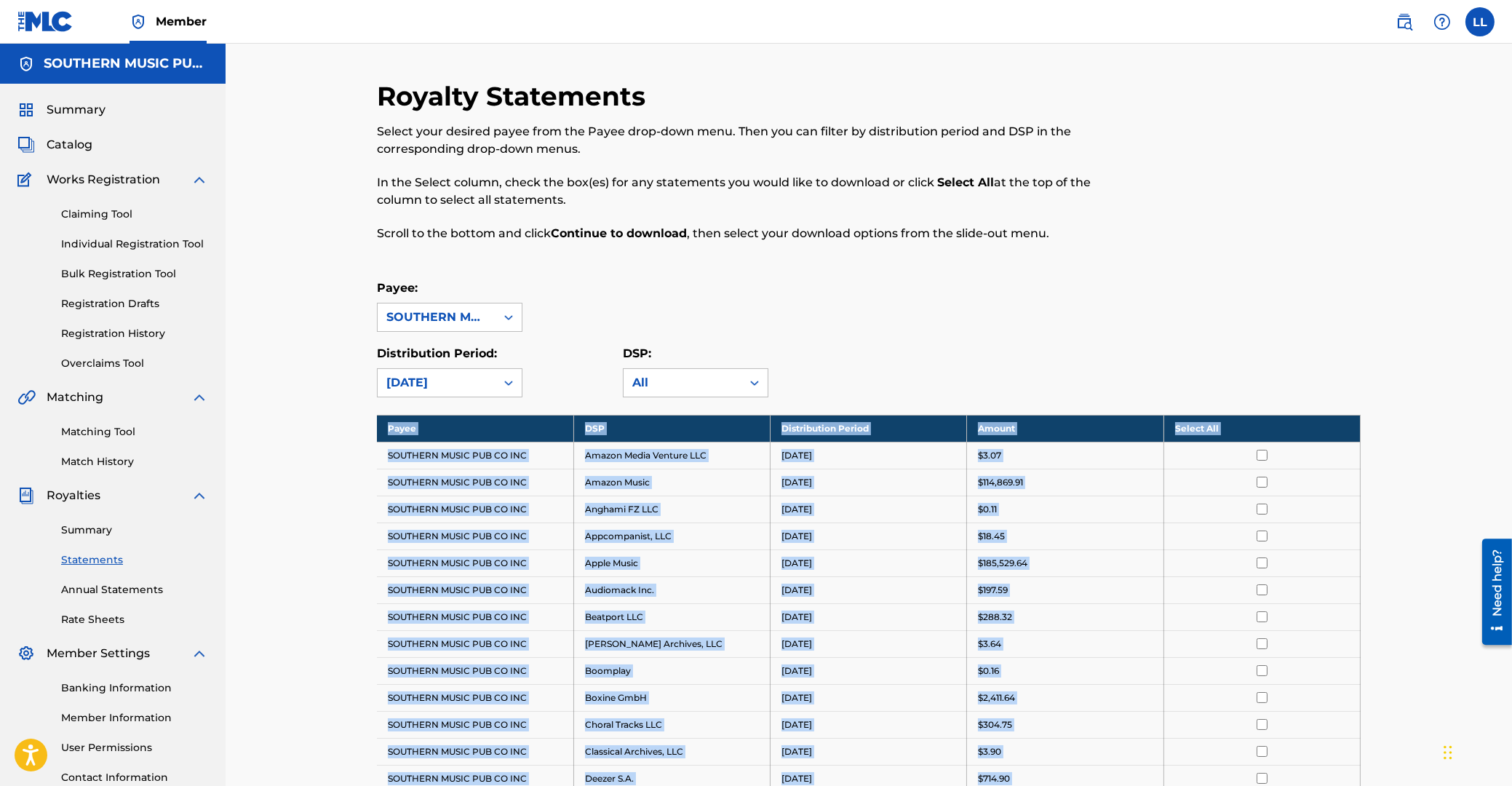
click at [97, 434] on link "Matching Tool" at bounding box center [135, 432] width 147 height 15
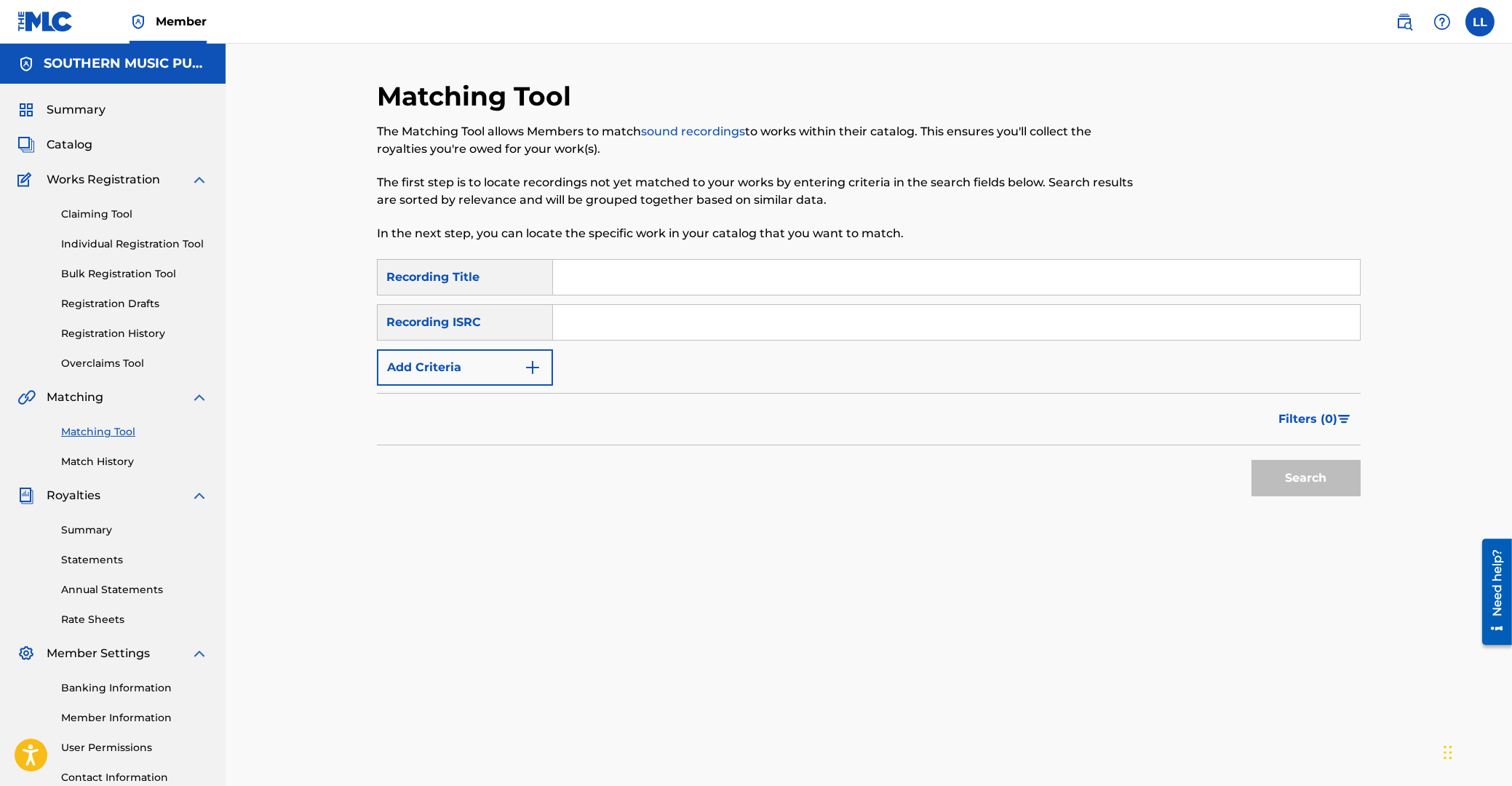
click at [772, 326] on input "Search Form" at bounding box center [957, 322] width 808 height 35
paste input "PHU010509247"
click at [1288, 469] on button "Search" at bounding box center [1307, 478] width 109 height 37
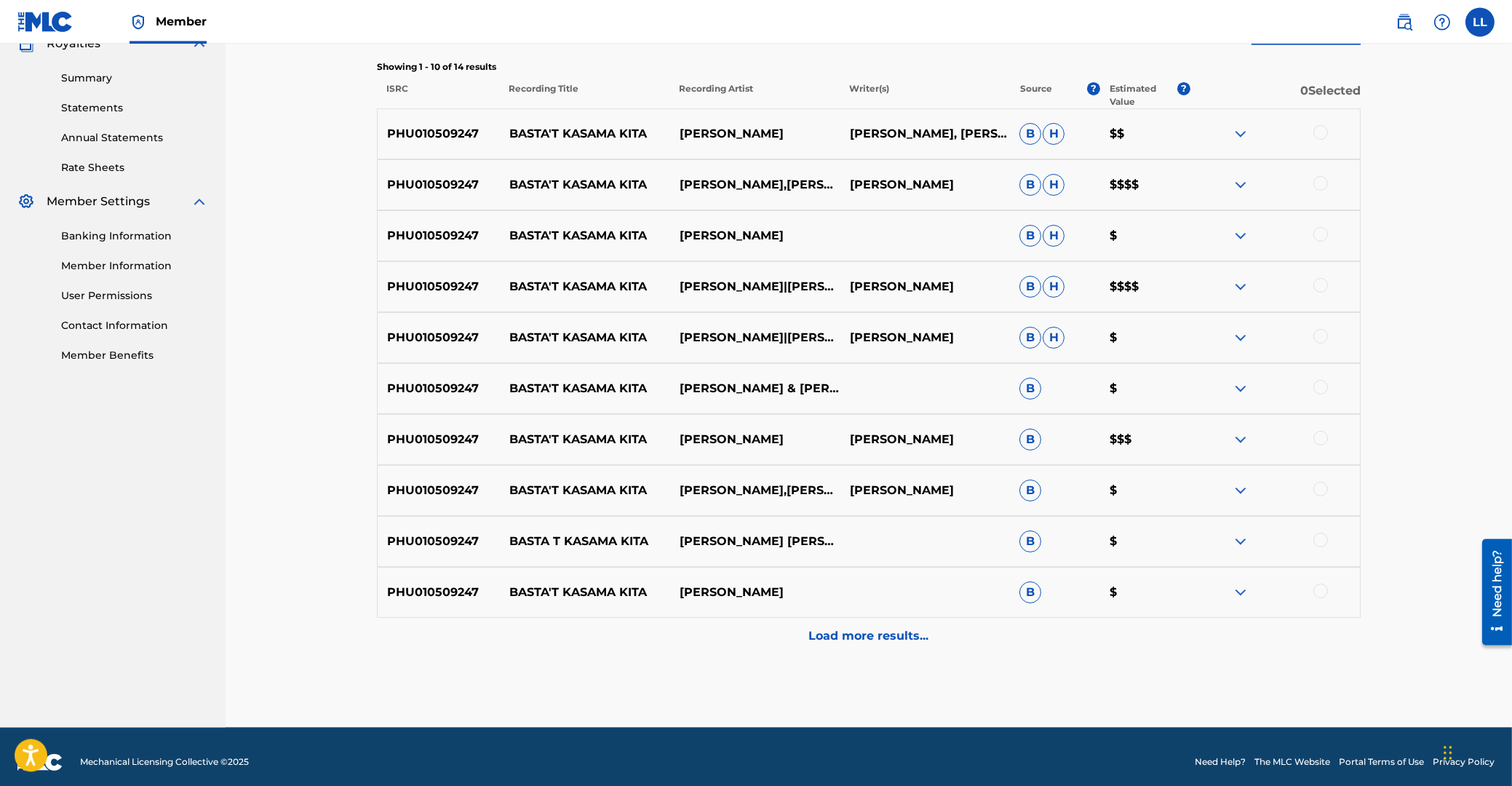
scroll to position [463, 0]
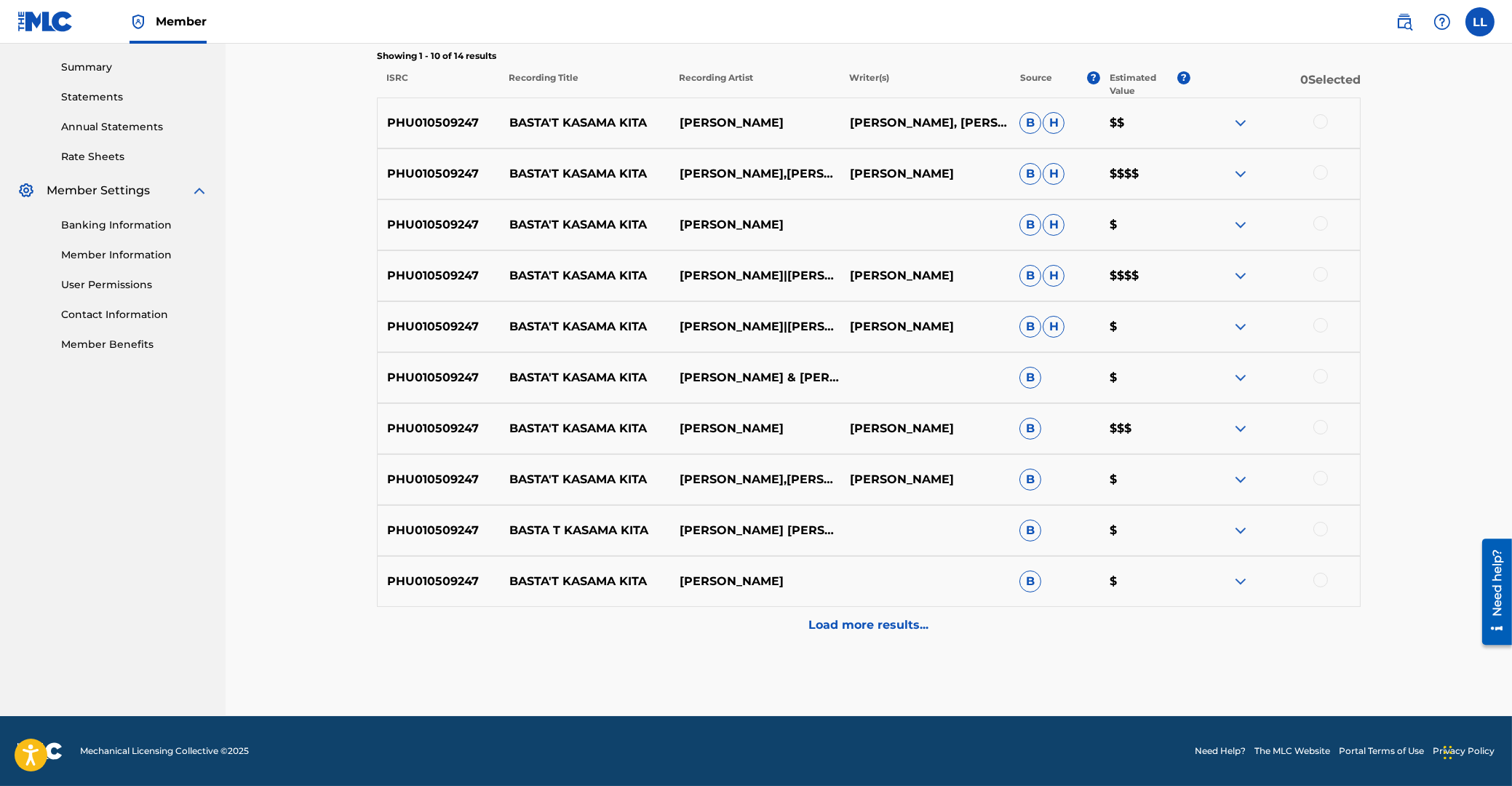
click at [830, 635] on div "Load more results..." at bounding box center [869, 624] width 984 height 37
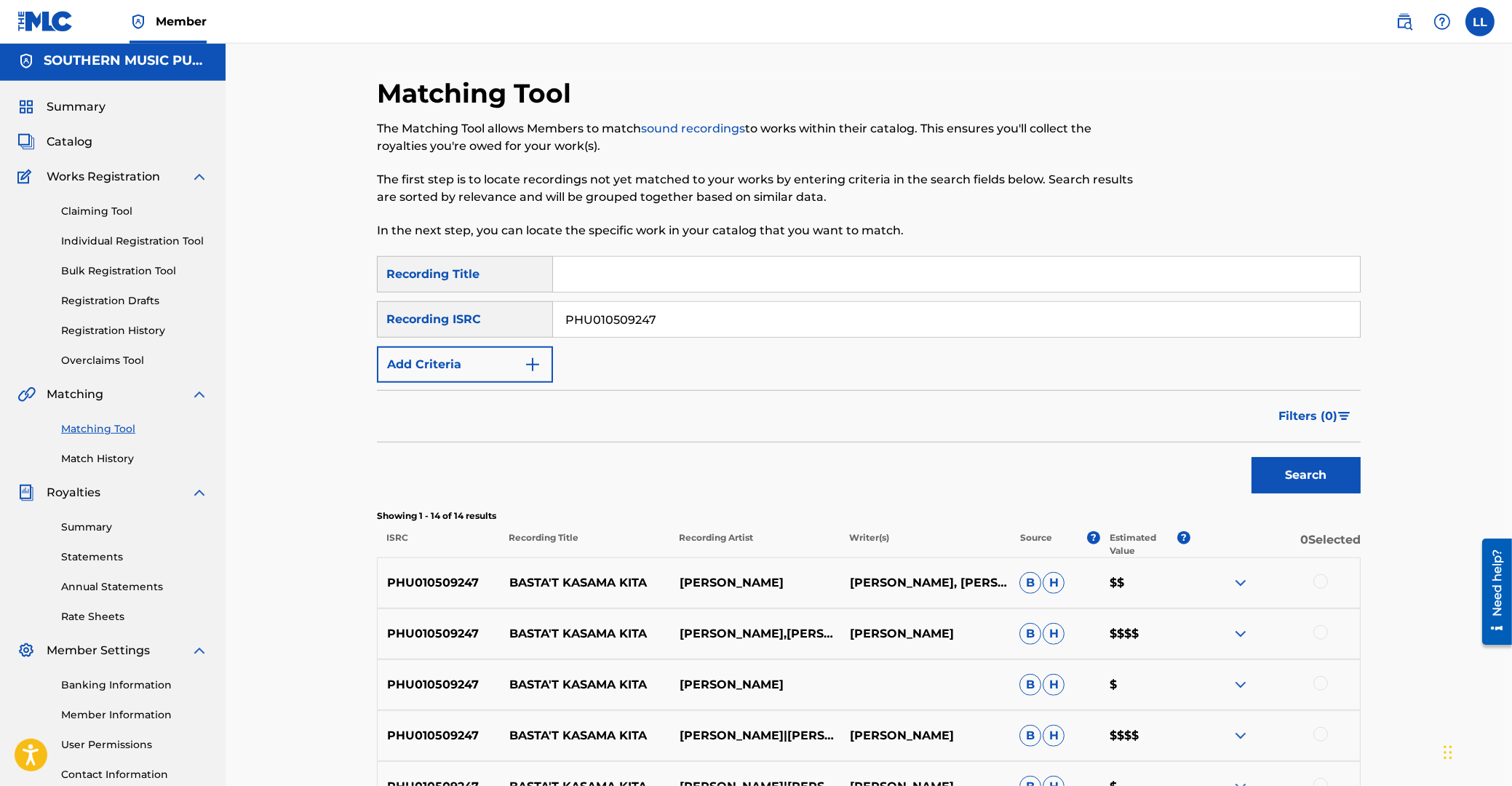
scroll to position [0, 0]
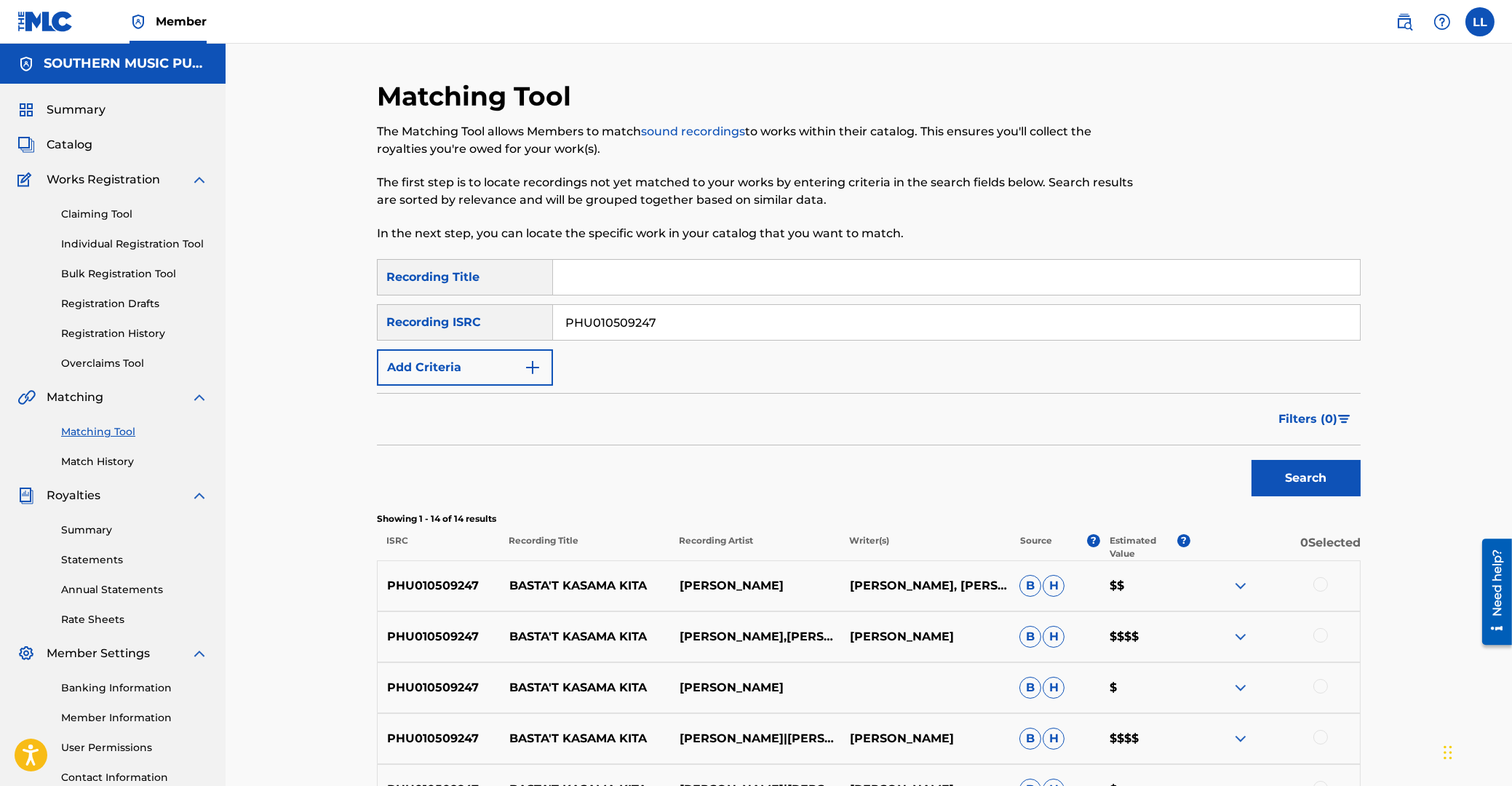
drag, startPoint x: 677, startPoint y: 319, endPoint x: 695, endPoint y: 402, distance: 84.9
click at [553, 318] on input "PHU010509247" at bounding box center [957, 322] width 808 height 35
paste input "710025"
click at [1282, 481] on button "Search" at bounding box center [1307, 478] width 109 height 37
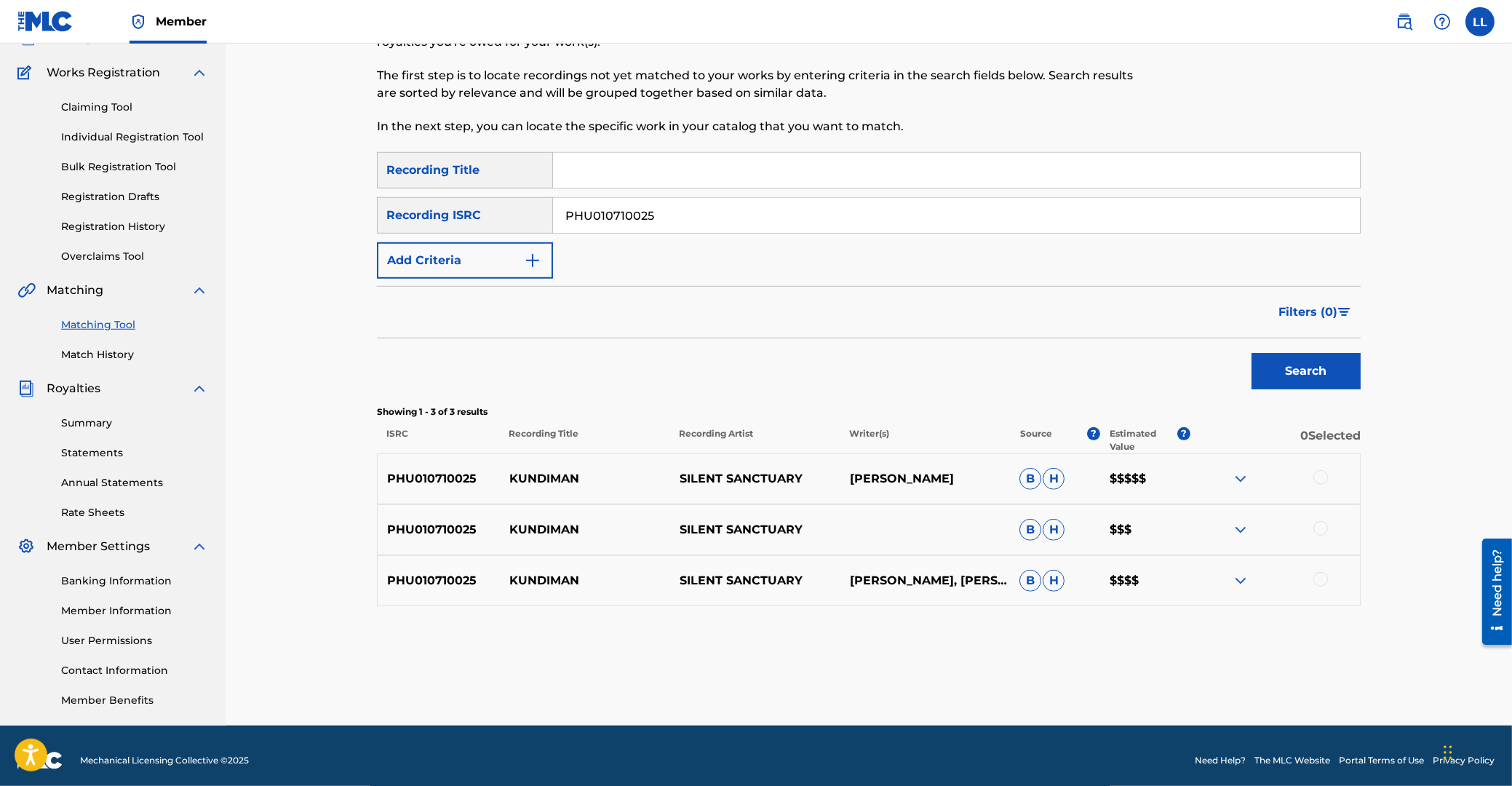
scroll to position [116, 0]
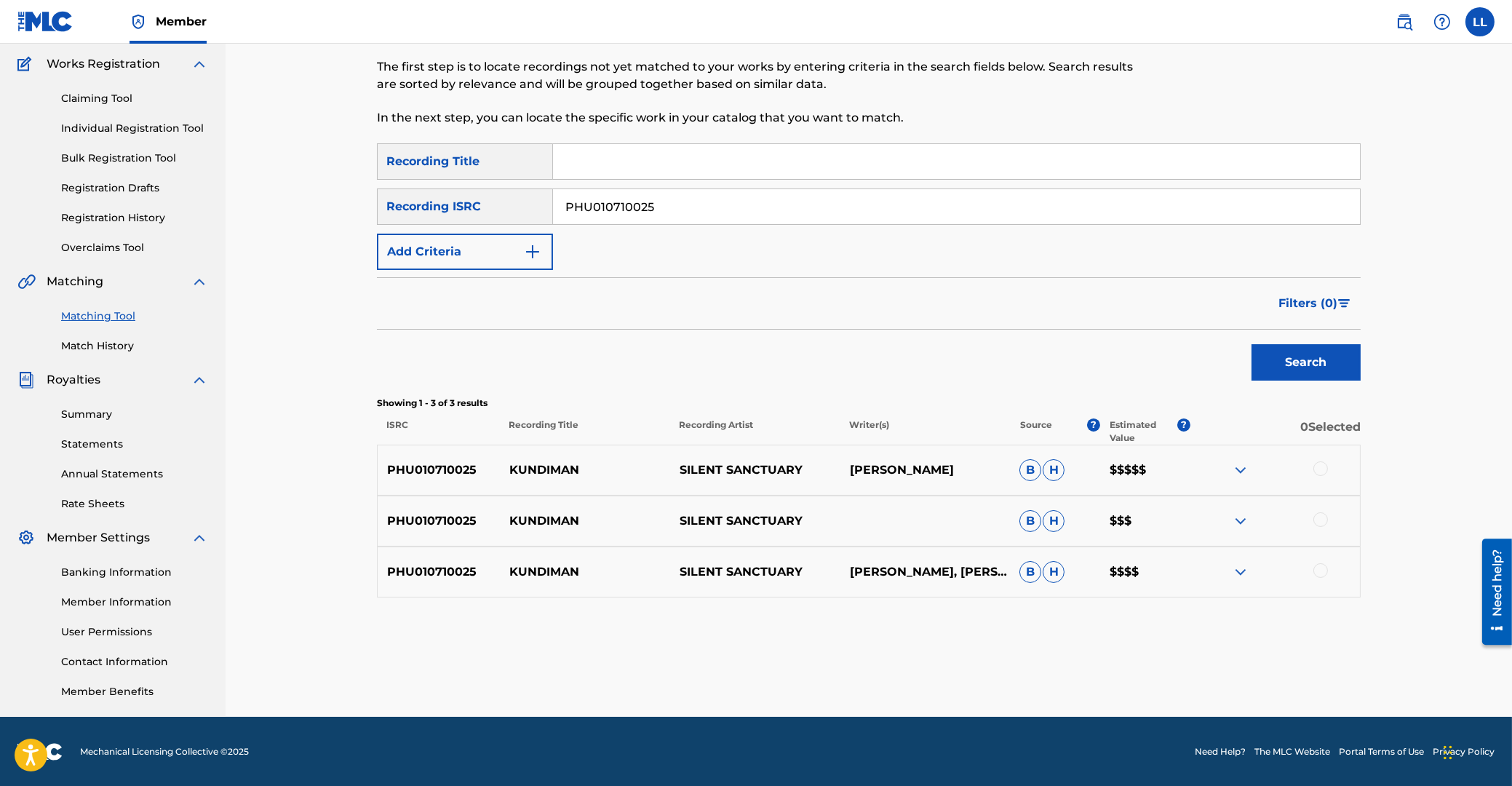
drag, startPoint x: 699, startPoint y: 214, endPoint x: 410, endPoint y: 202, distance: 289.2
click at [553, 202] on input "PHU010710025" at bounding box center [957, 206] width 808 height 35
paste input "1212308"
type input "PHU011212308"
click at [1320, 363] on button "Search" at bounding box center [1307, 362] width 109 height 37
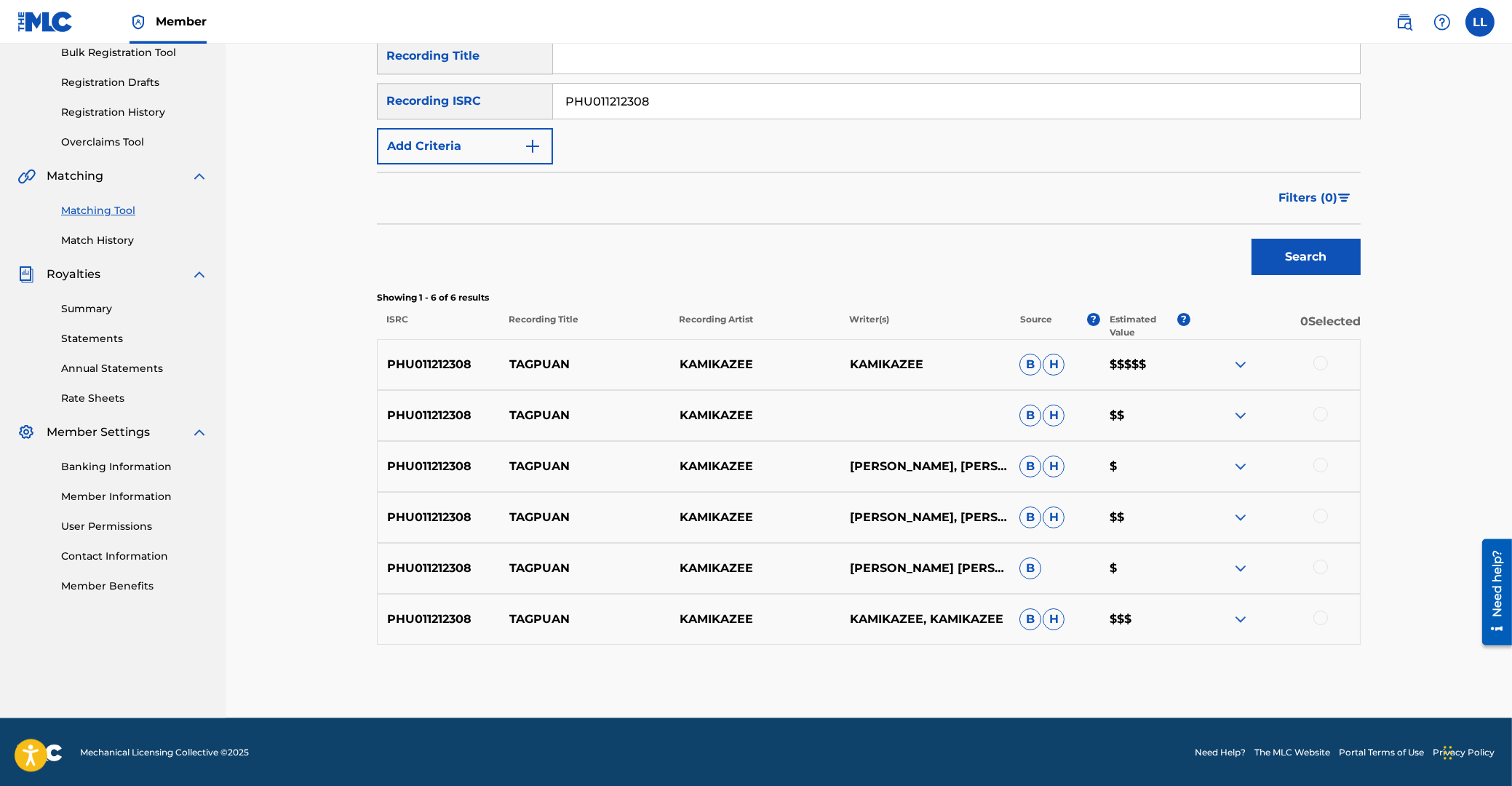
scroll to position [222, 0]
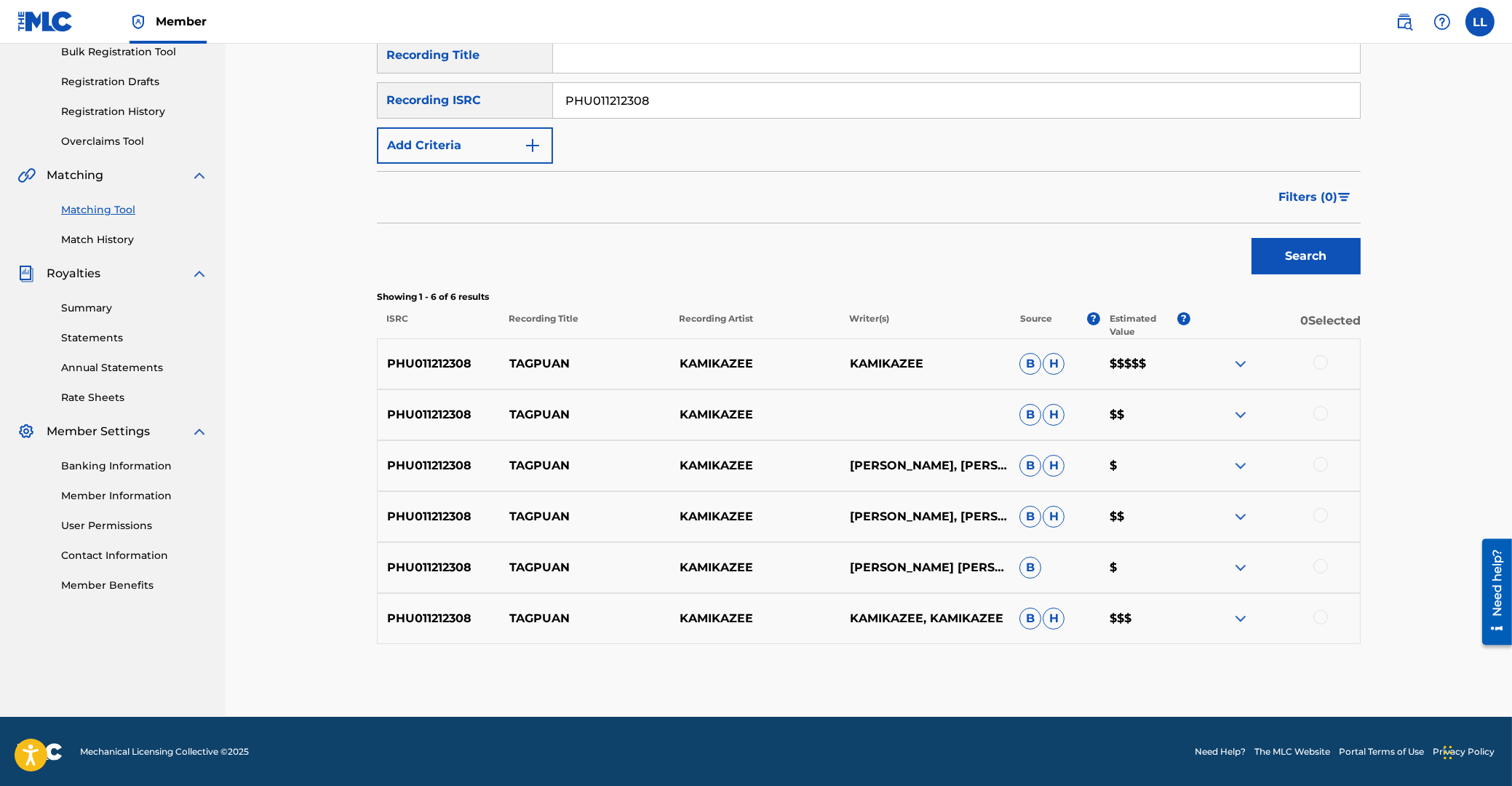
click at [534, 355] on p "TAGPUAN" at bounding box center [585, 363] width 170 height 17
copy p "TAGPUAN"
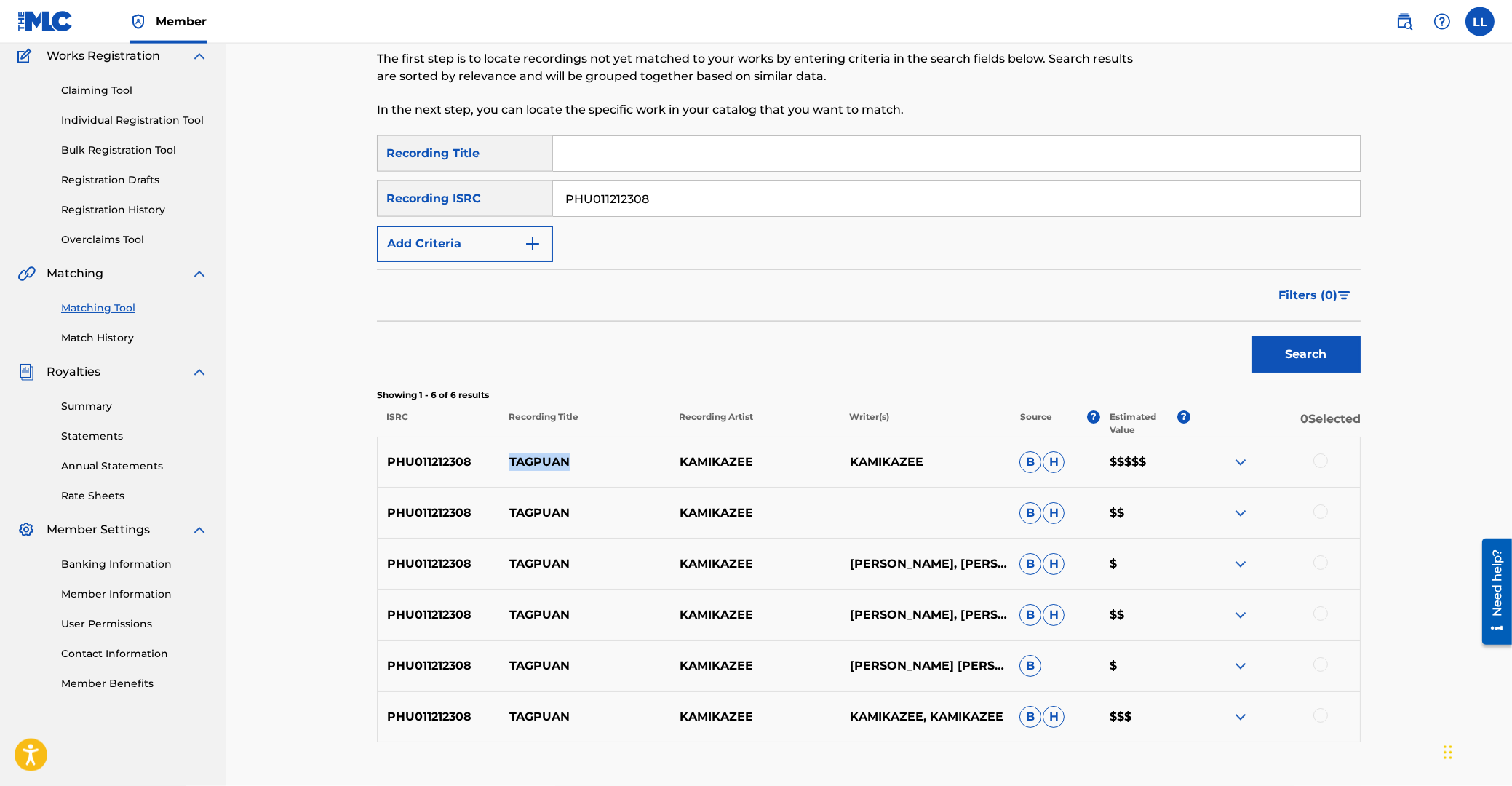
scroll to position [0, 0]
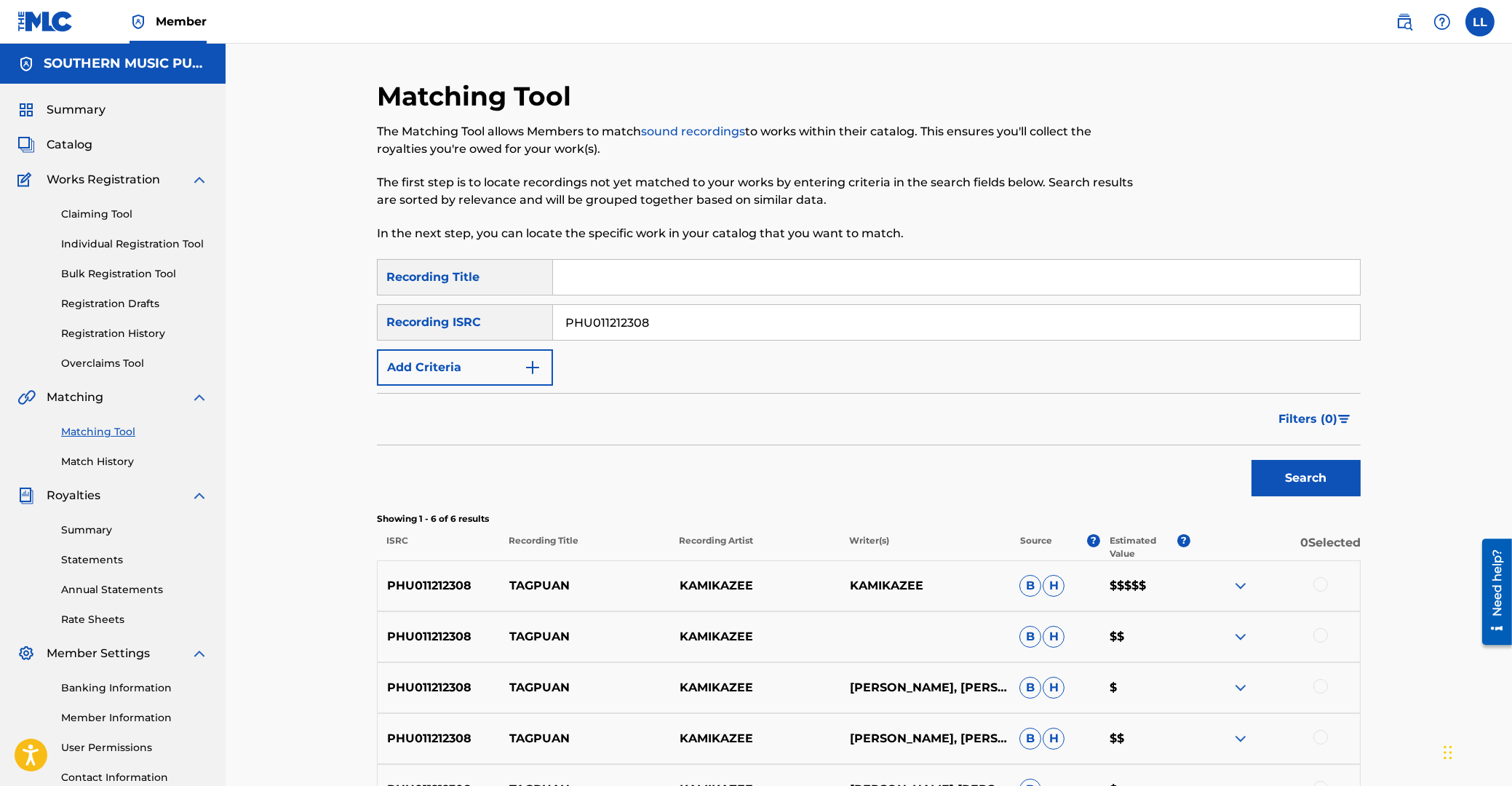
click at [699, 282] on input "Search Form" at bounding box center [957, 277] width 808 height 35
paste input "TAGPUAN"
type input "TAGPUAN"
drag, startPoint x: 694, startPoint y: 319, endPoint x: 412, endPoint y: 294, distance: 283.1
click at [553, 305] on input "PHU011212308" at bounding box center [957, 322] width 808 height 35
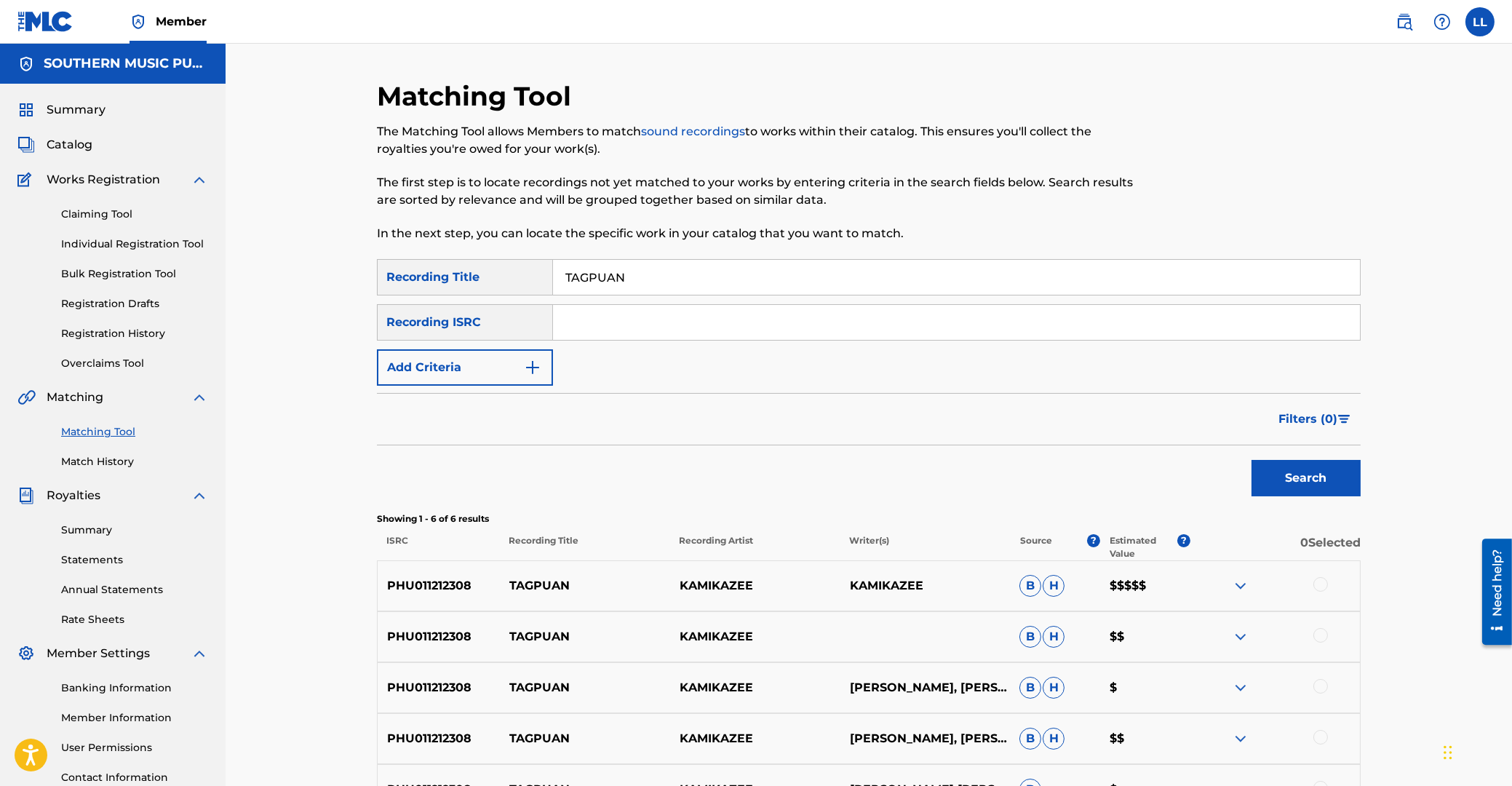
click at [441, 357] on button "Add Criteria" at bounding box center [465, 367] width 176 height 37
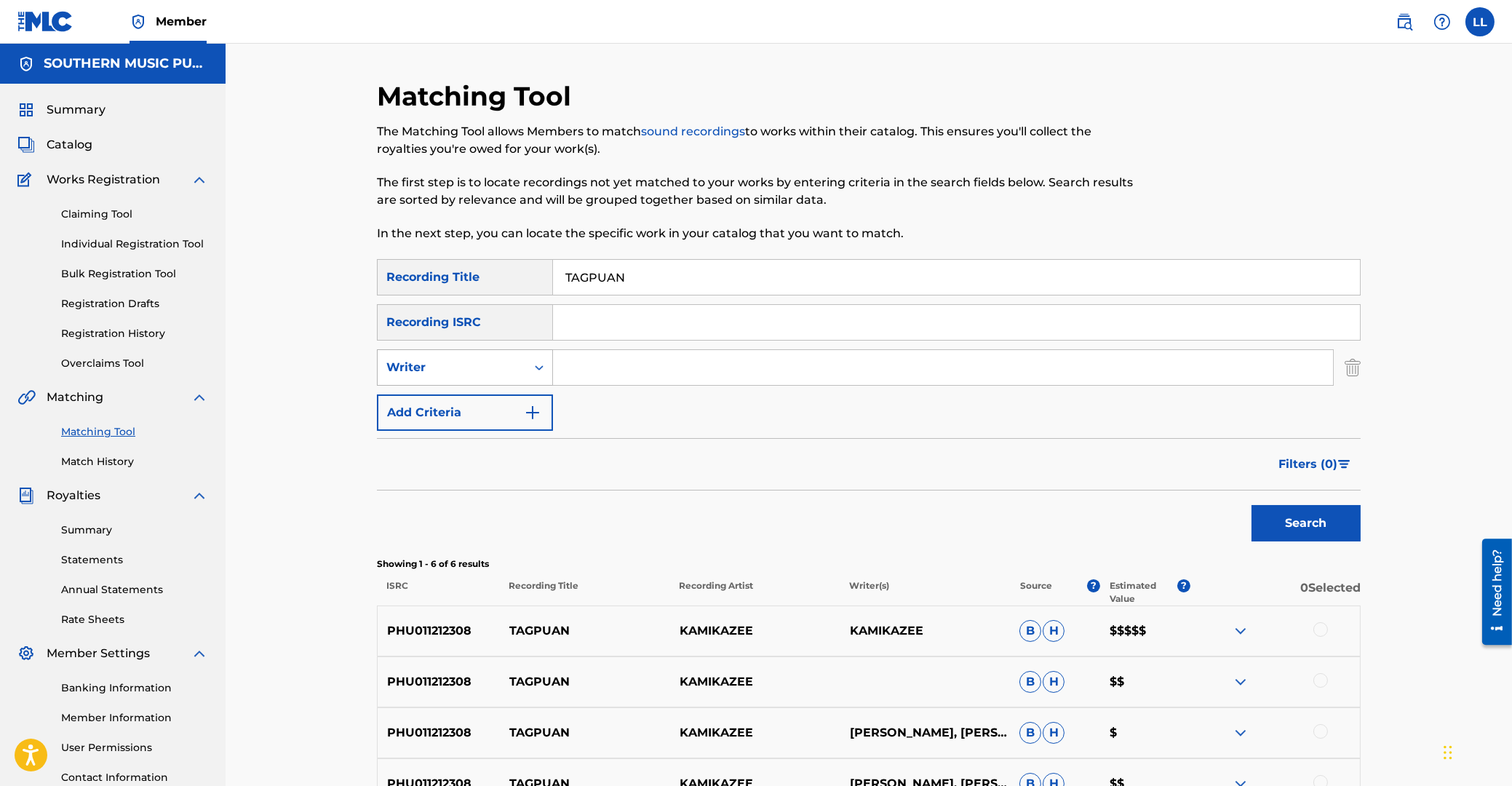
click at [532, 371] on icon "Search Form" at bounding box center [539, 367] width 14 height 14
drag, startPoint x: 437, startPoint y: 436, endPoint x: 445, endPoint y: 412, distance: 25.3
click at [445, 412] on div "Recording Artist Writer" at bounding box center [465, 422] width 175 height 73
click at [483, 397] on div "Recording Artist" at bounding box center [465, 404] width 175 height 37
click at [591, 356] on input "Search Form" at bounding box center [942, 367] width 780 height 35
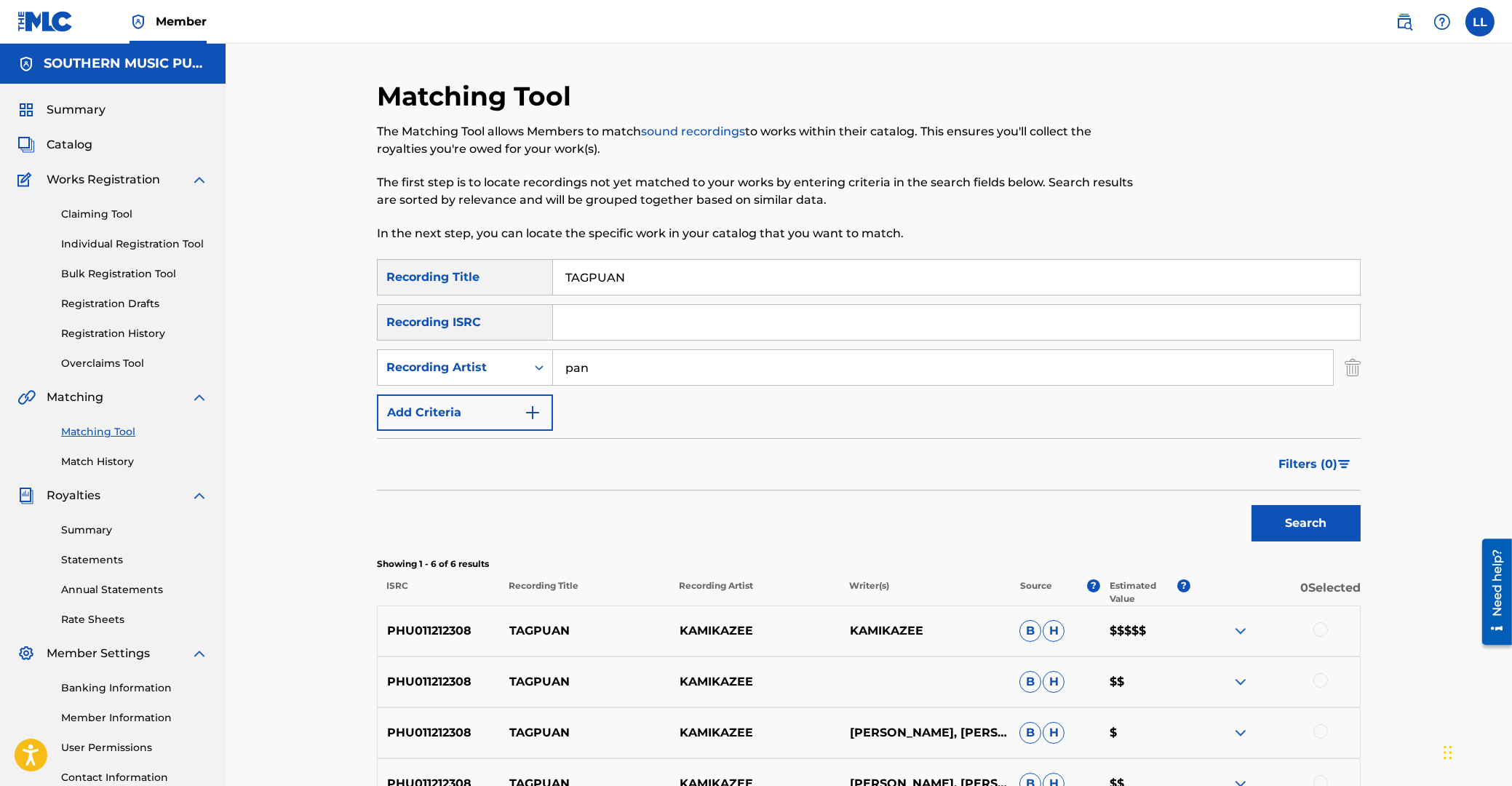
type input "pan"
click at [1252, 505] on button "Search" at bounding box center [1307, 523] width 109 height 37
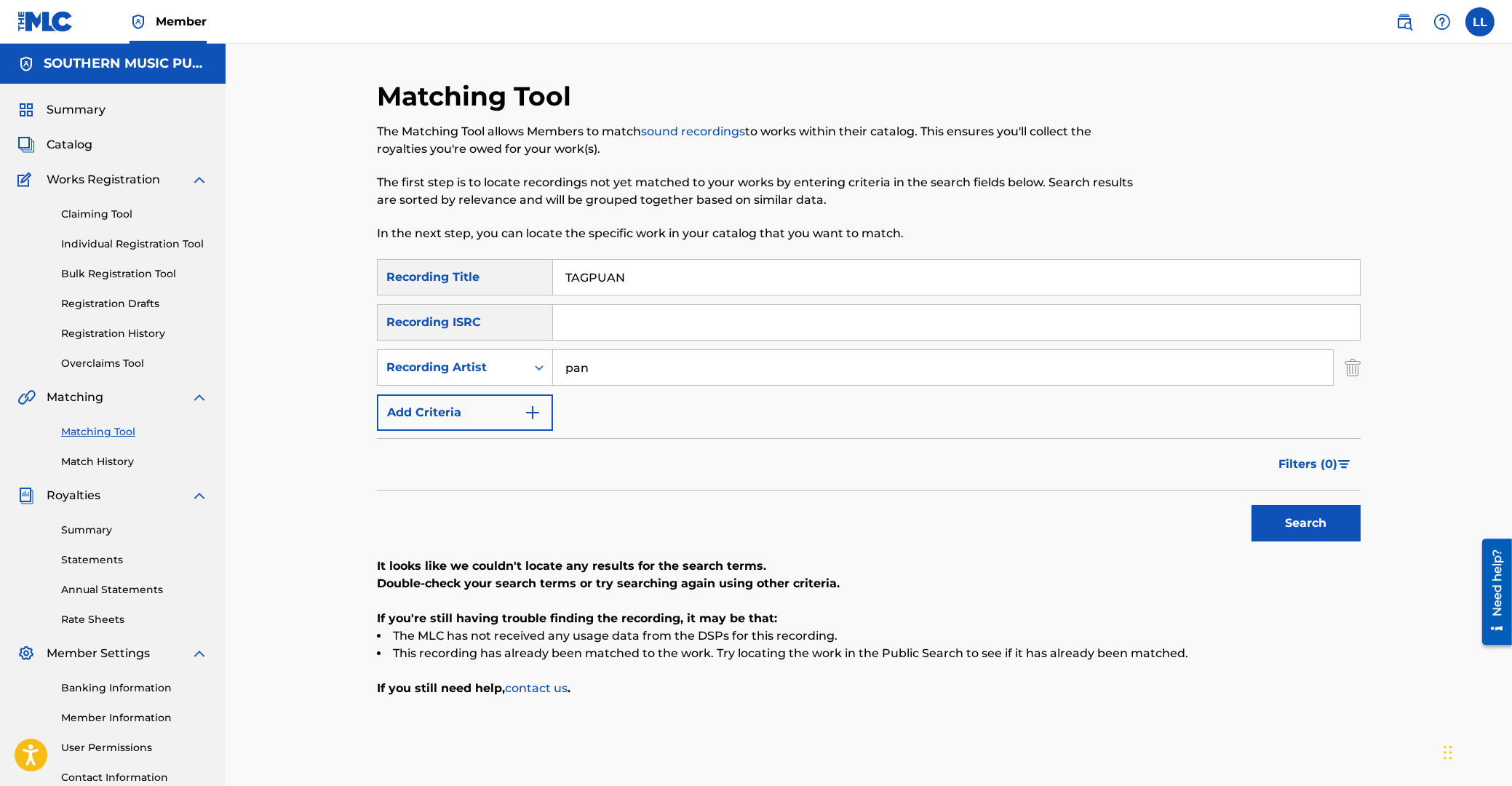
drag, startPoint x: 637, startPoint y: 368, endPoint x: 495, endPoint y: 368, distance: 142.0
click at [553, 368] on input "pan" at bounding box center [942, 367] width 780 height 35
drag, startPoint x: 712, startPoint y: 279, endPoint x: 378, endPoint y: 272, distance: 334.1
click at [553, 272] on input "TAGPUAN" at bounding box center [957, 277] width 808 height 35
click at [441, 362] on div "Recording Artist" at bounding box center [452, 367] width 131 height 17
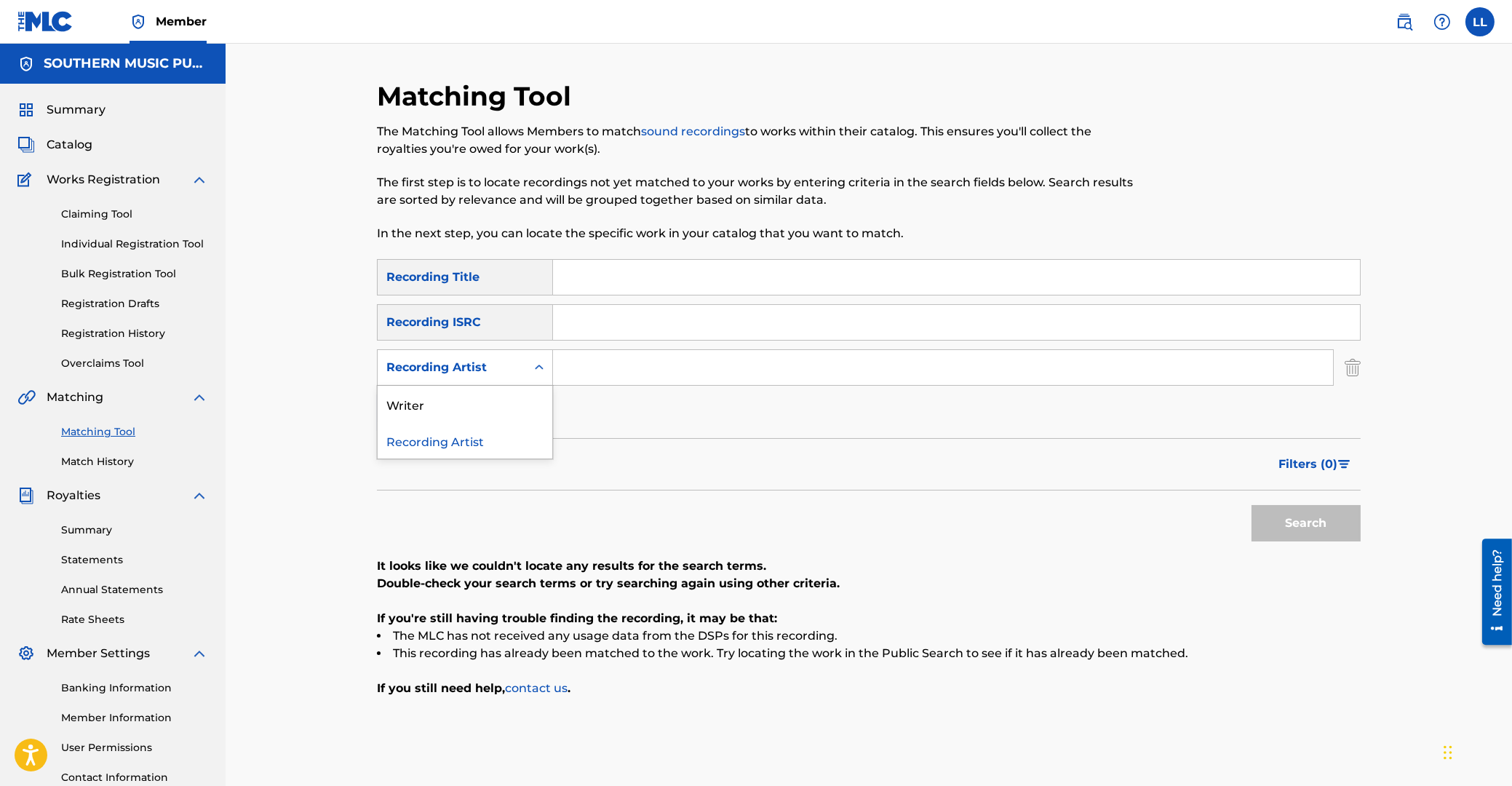
click at [464, 326] on div "Recording ISRC" at bounding box center [465, 322] width 176 height 37
click at [496, 363] on div "Recording Artist" at bounding box center [452, 367] width 131 height 17
click at [584, 321] on input "Search Form" at bounding box center [957, 322] width 808 height 35
paste input "QM24S1702999"
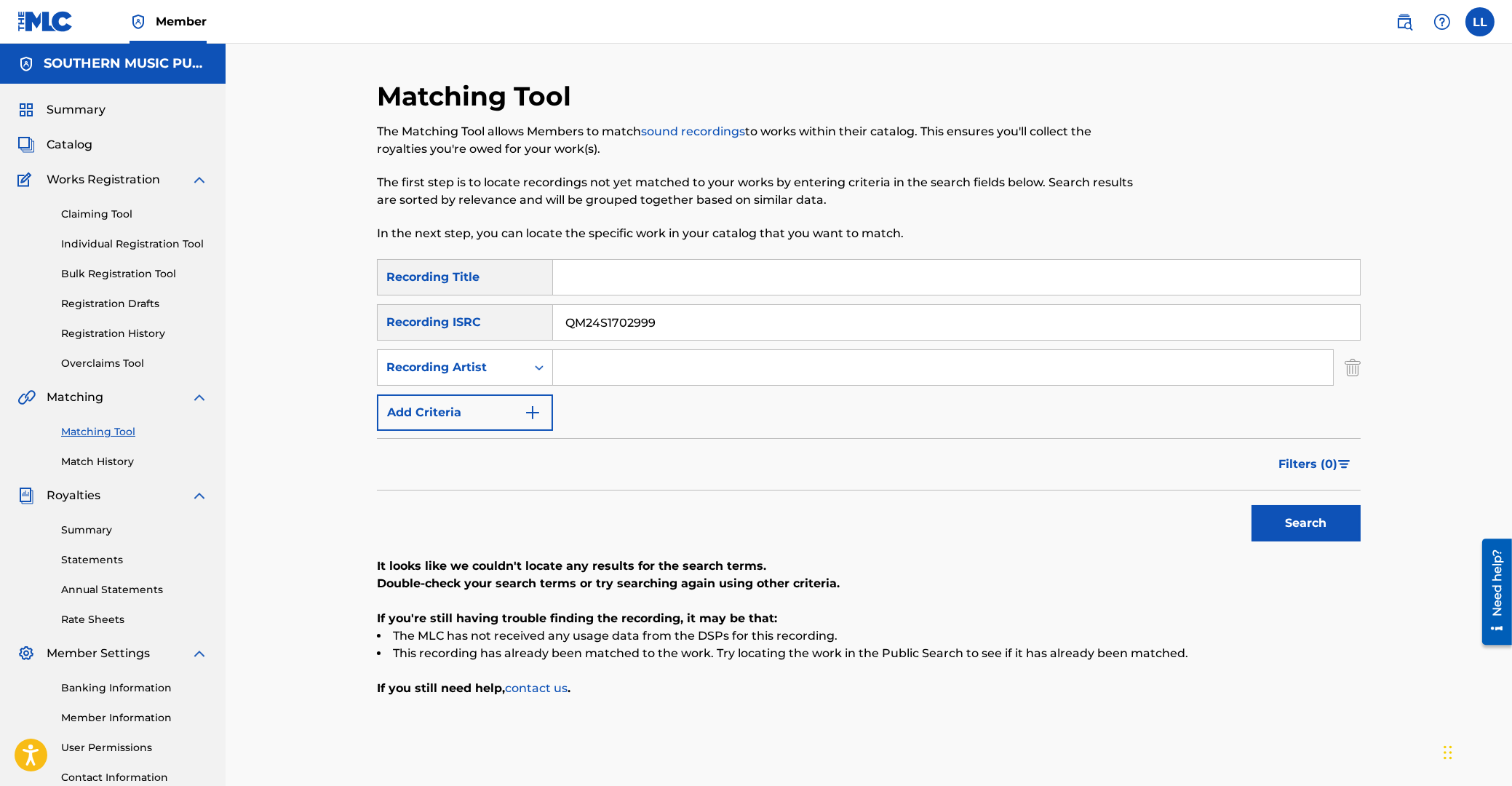
type input "QM24S1702999"
click at [1305, 519] on button "Search" at bounding box center [1307, 523] width 109 height 37
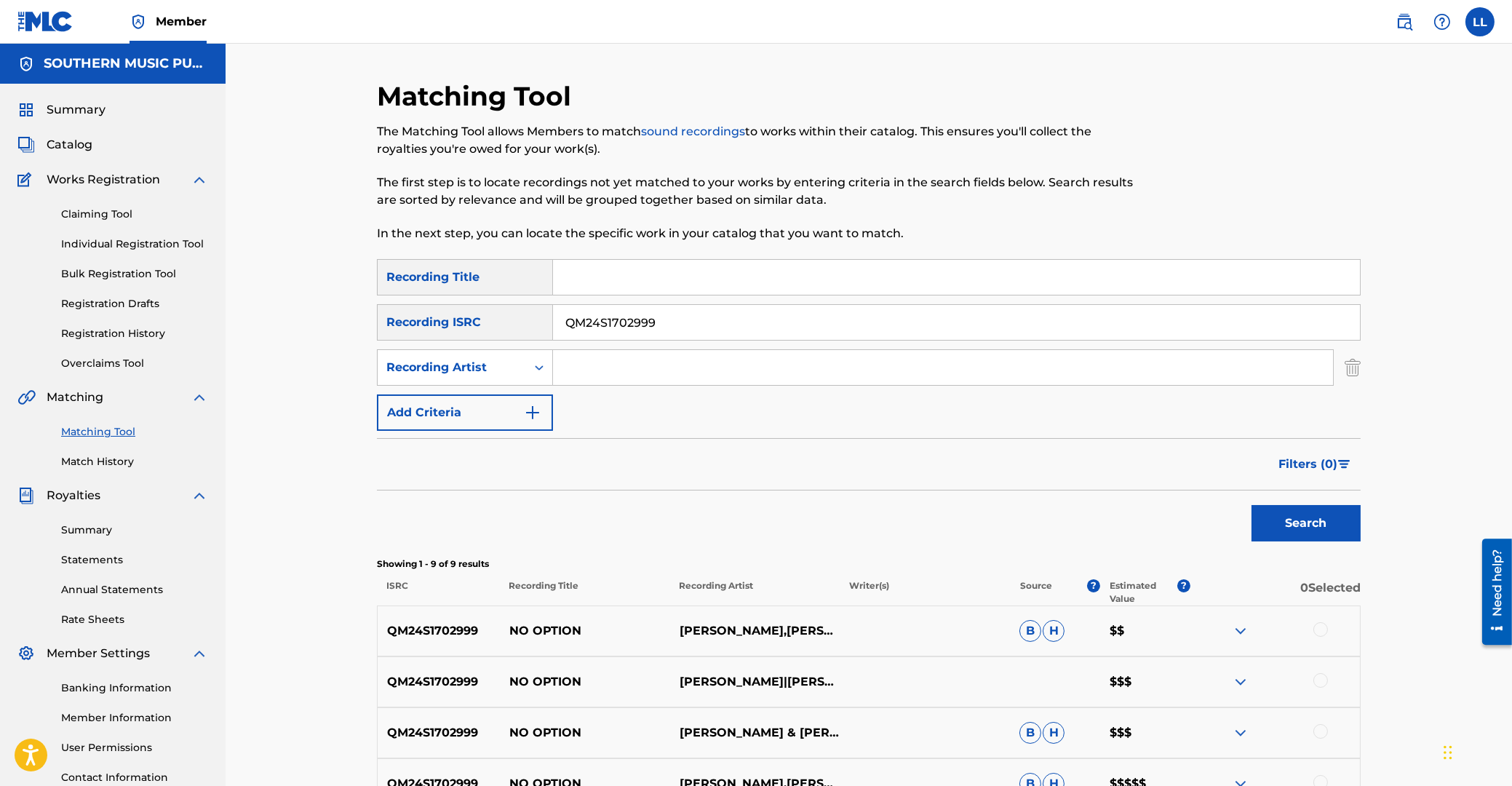
drag, startPoint x: 656, startPoint y: 322, endPoint x: 481, endPoint y: 321, distance: 175.0
click at [553, 321] on input "QM24S1702999" at bounding box center [957, 322] width 808 height 35
click at [669, 280] on input "Search Form" at bounding box center [957, 277] width 808 height 35
type input "no option"
type input "dj snake"
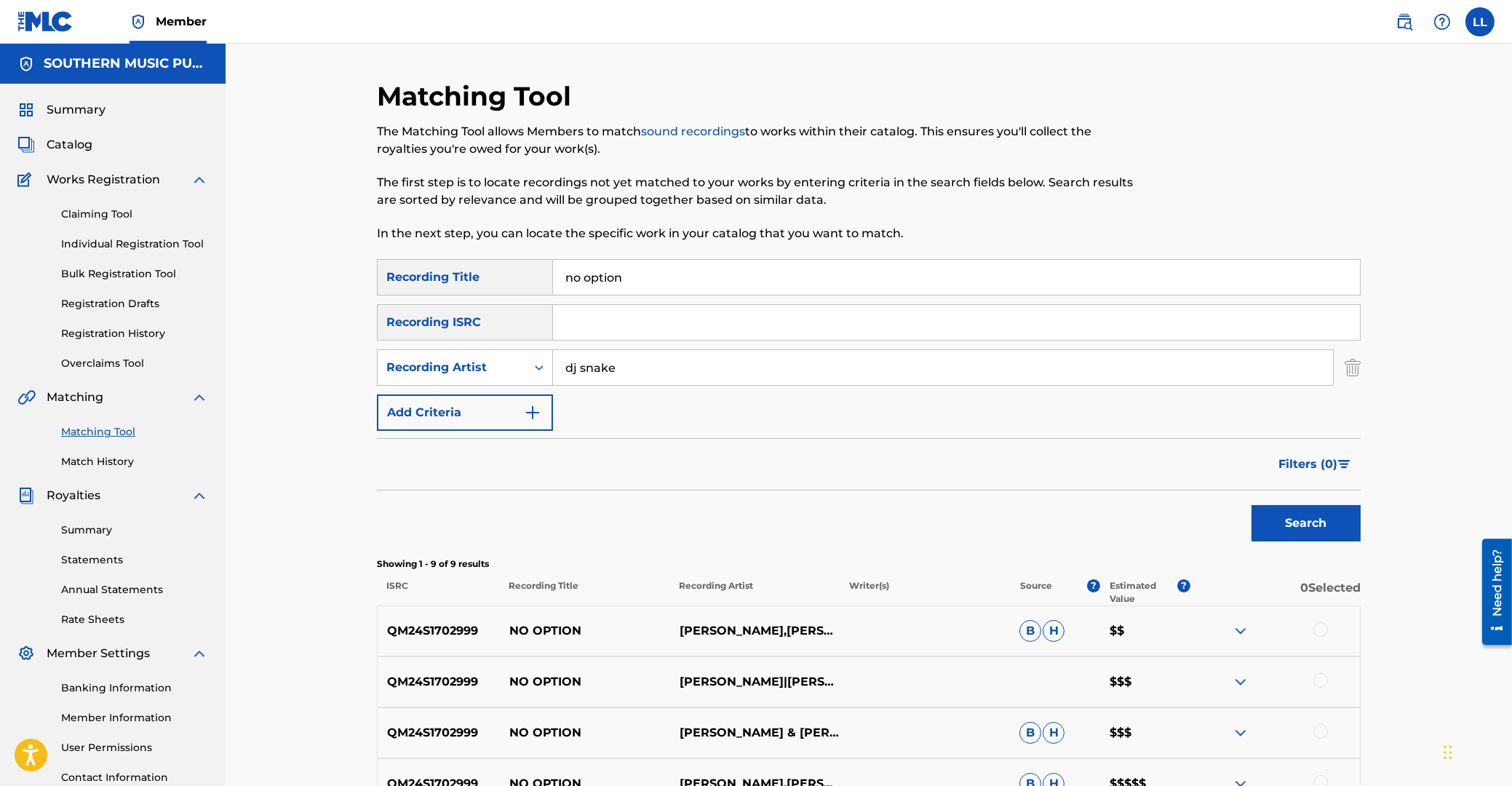
click at [1252, 505] on button "Search" at bounding box center [1307, 523] width 109 height 37
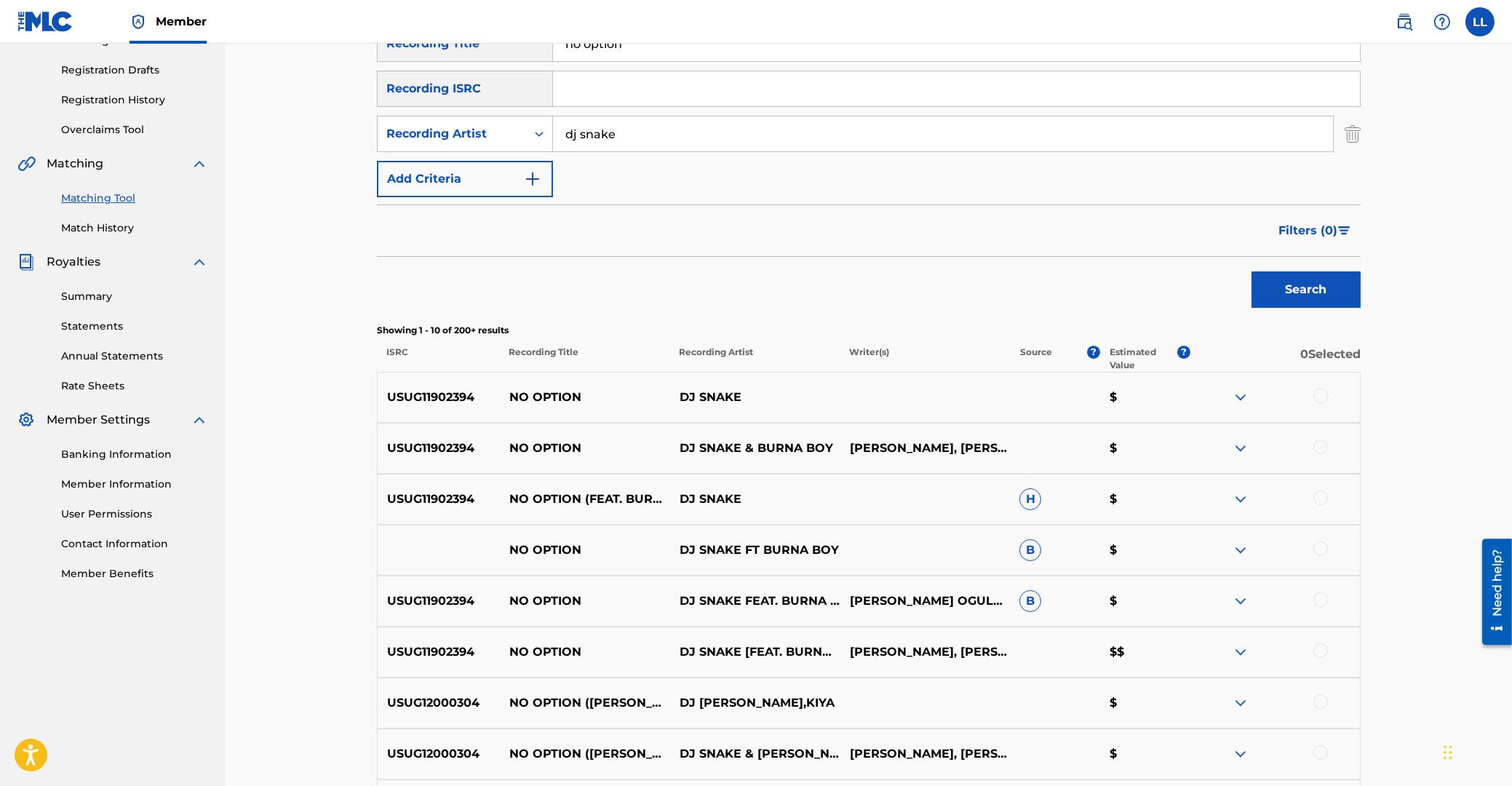
scroll to position [311, 0]
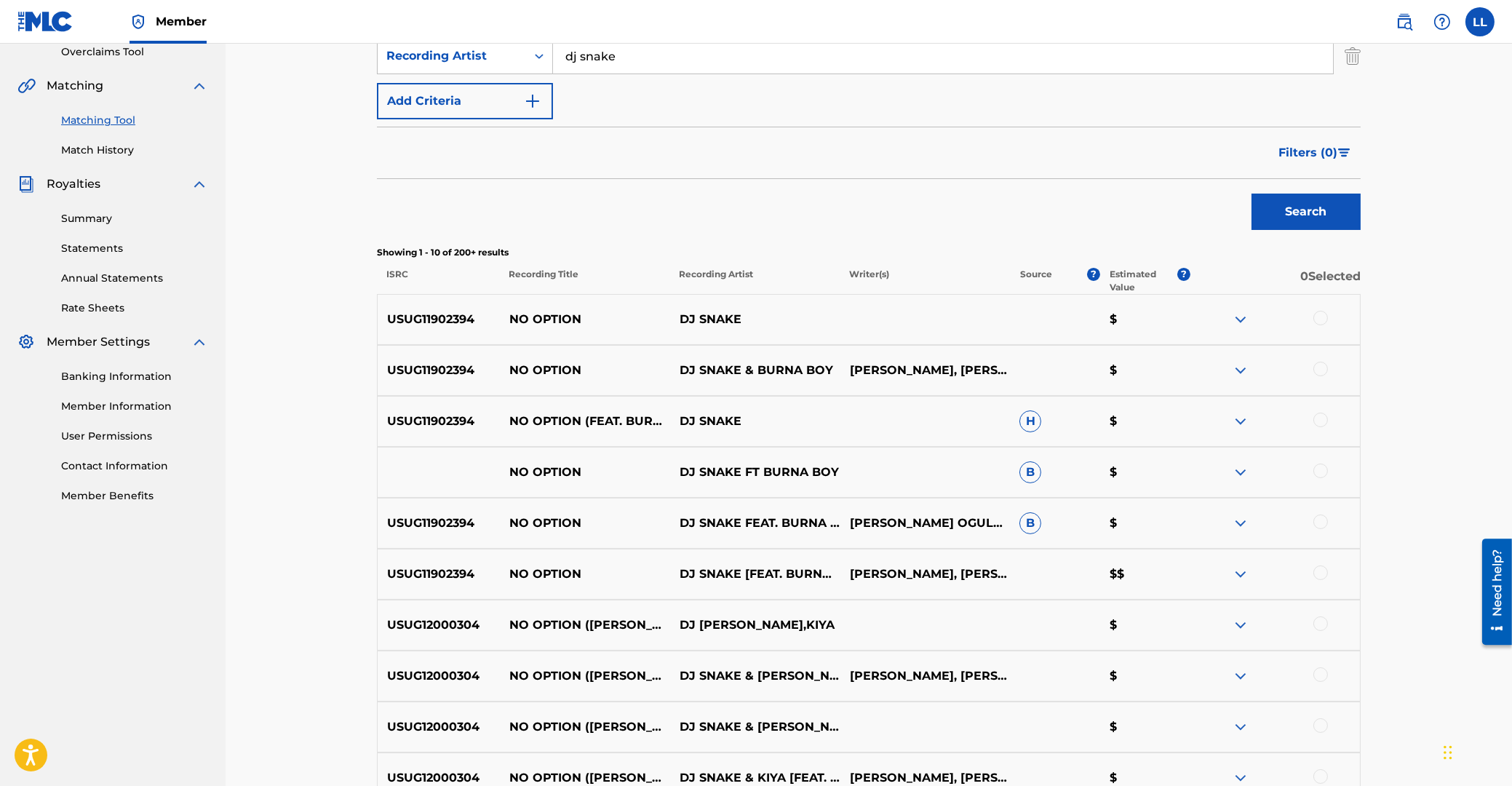
click at [1323, 318] on div at bounding box center [1321, 318] width 14 height 14
click at [1319, 369] on div at bounding box center [1321, 369] width 14 height 14
click at [1320, 419] on div at bounding box center [1321, 420] width 14 height 14
click at [1324, 468] on div at bounding box center [1321, 471] width 14 height 14
click at [1324, 521] on div at bounding box center [1321, 521] width 14 height 14
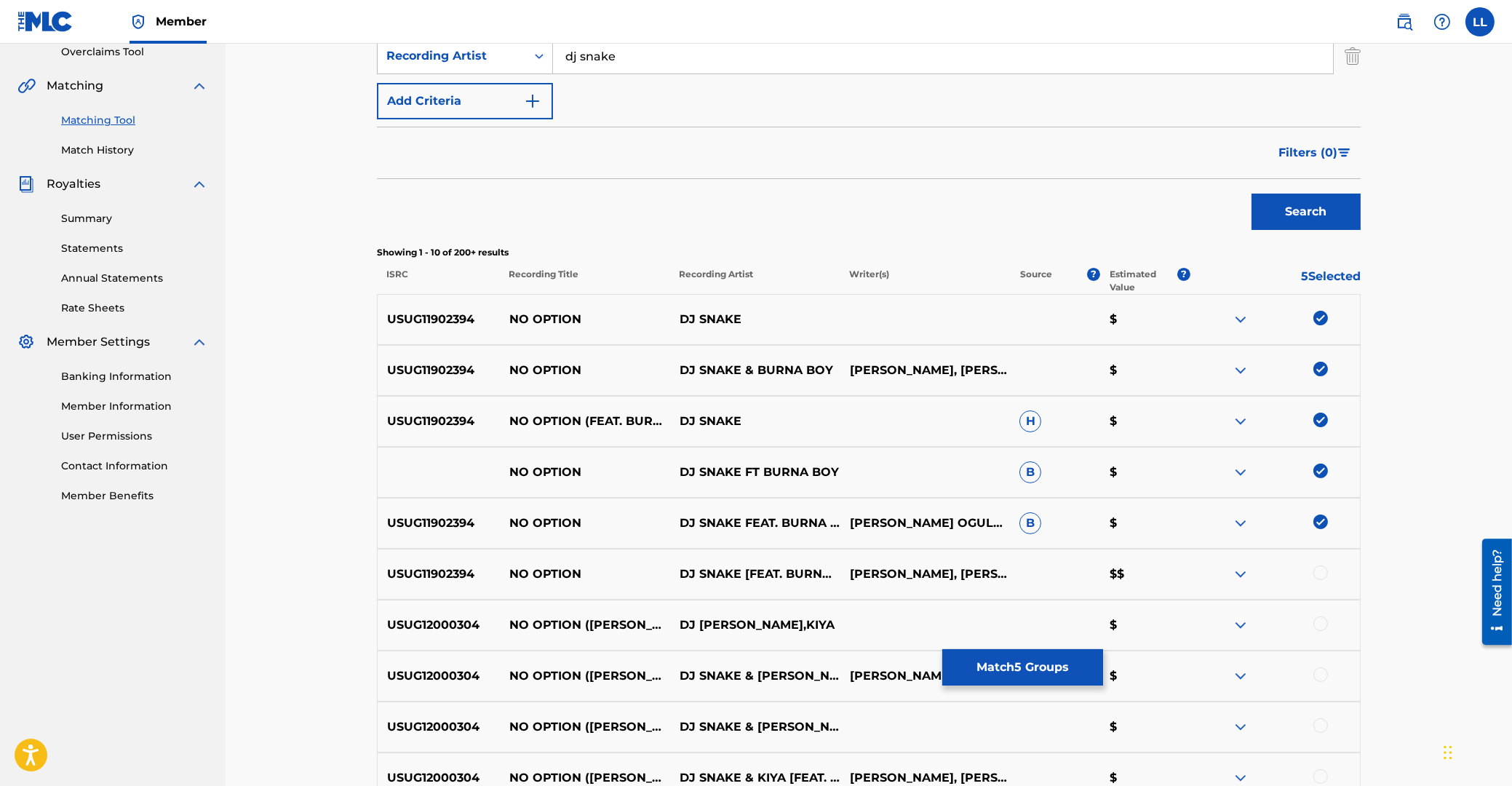
click at [1322, 572] on div at bounding box center [1321, 572] width 14 height 14
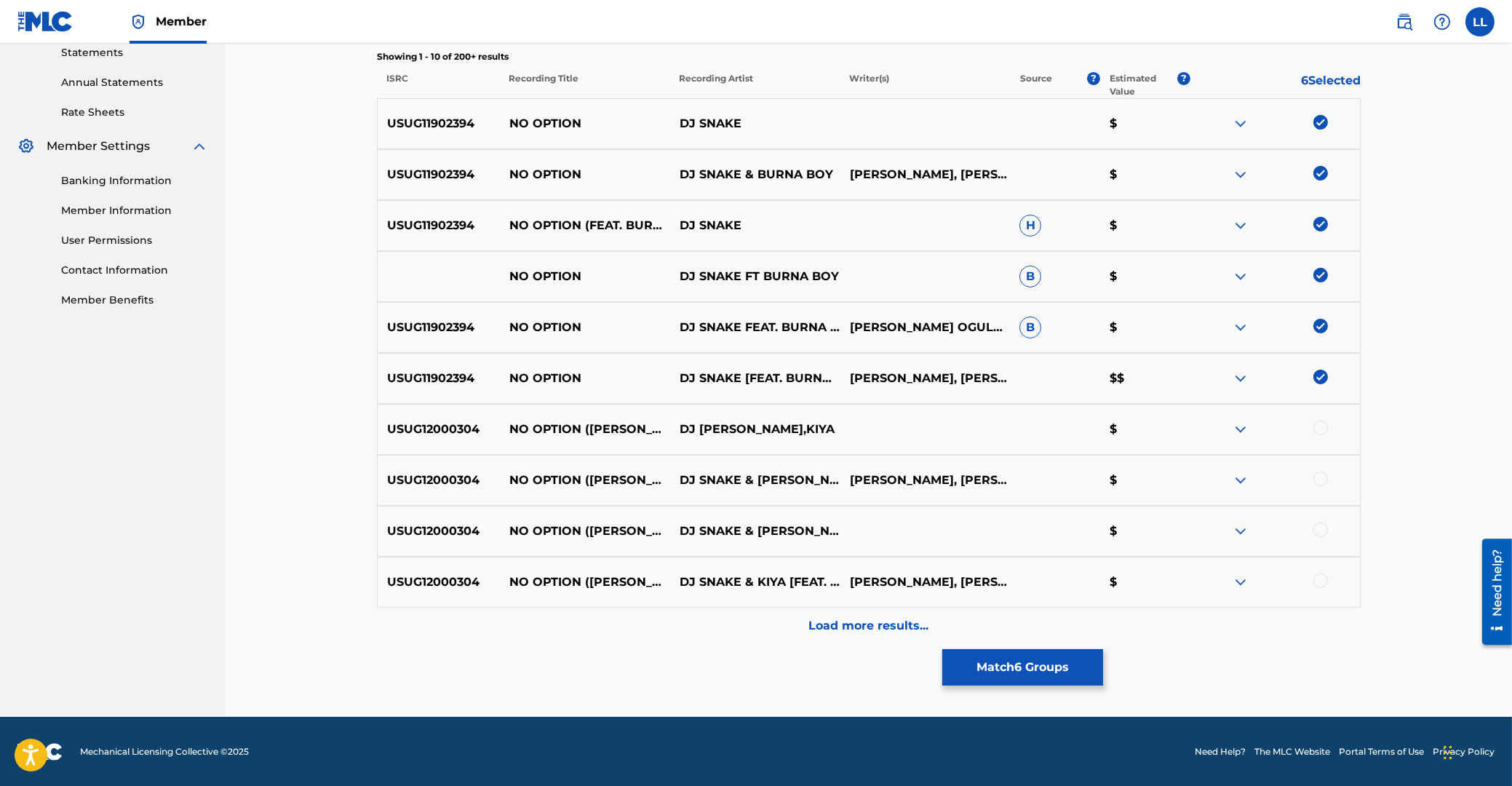
click at [1324, 427] on div at bounding box center [1321, 428] width 14 height 14
click at [1320, 483] on div at bounding box center [1321, 479] width 14 height 14
drag, startPoint x: 1324, startPoint y: 527, endPoint x: 1317, endPoint y: 539, distance: 13.9
click at [1324, 528] on div at bounding box center [1321, 529] width 14 height 14
click at [1324, 580] on div at bounding box center [1321, 581] width 14 height 14
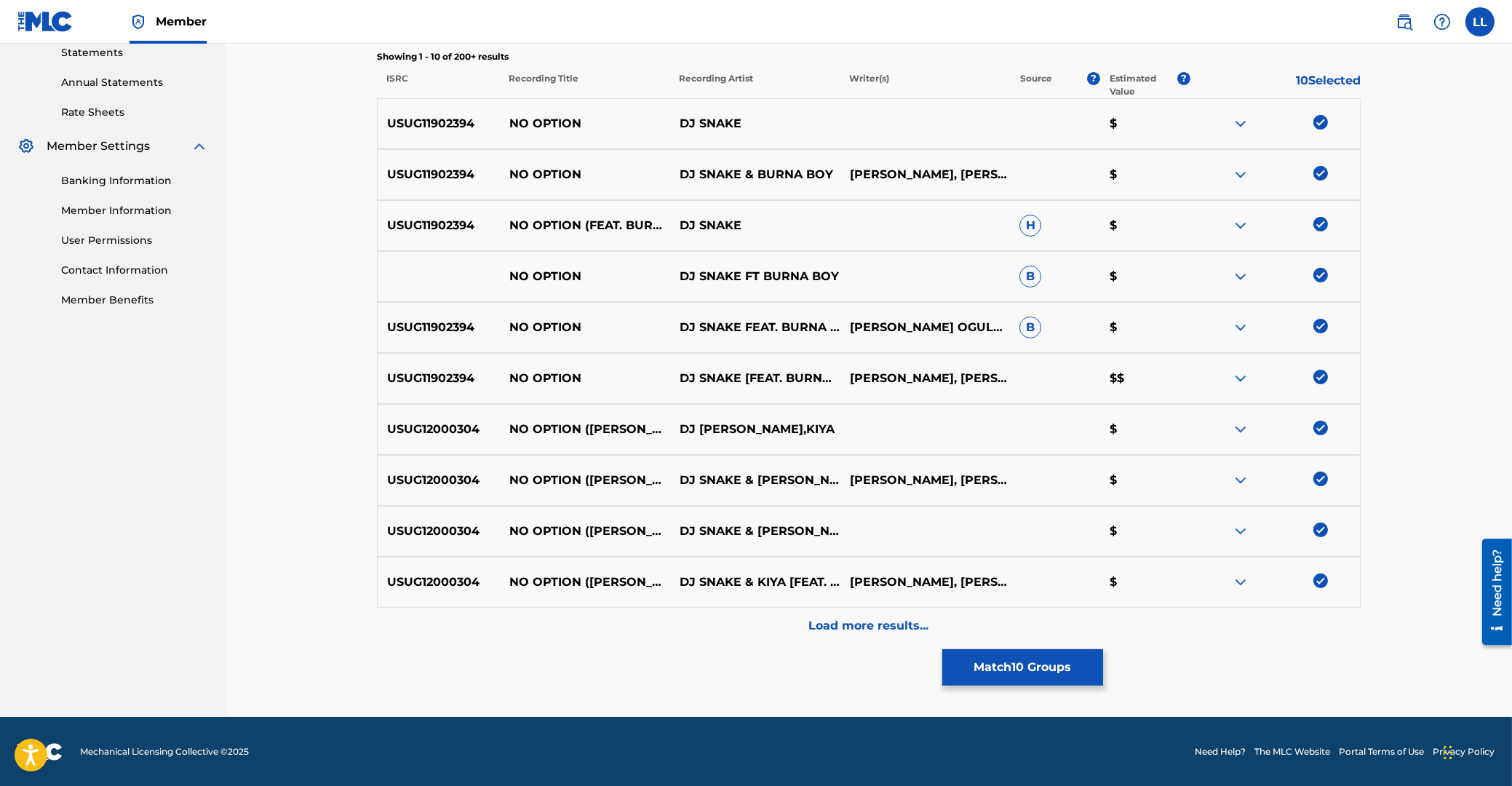
click at [907, 626] on p "Load more results..." at bounding box center [870, 625] width 120 height 17
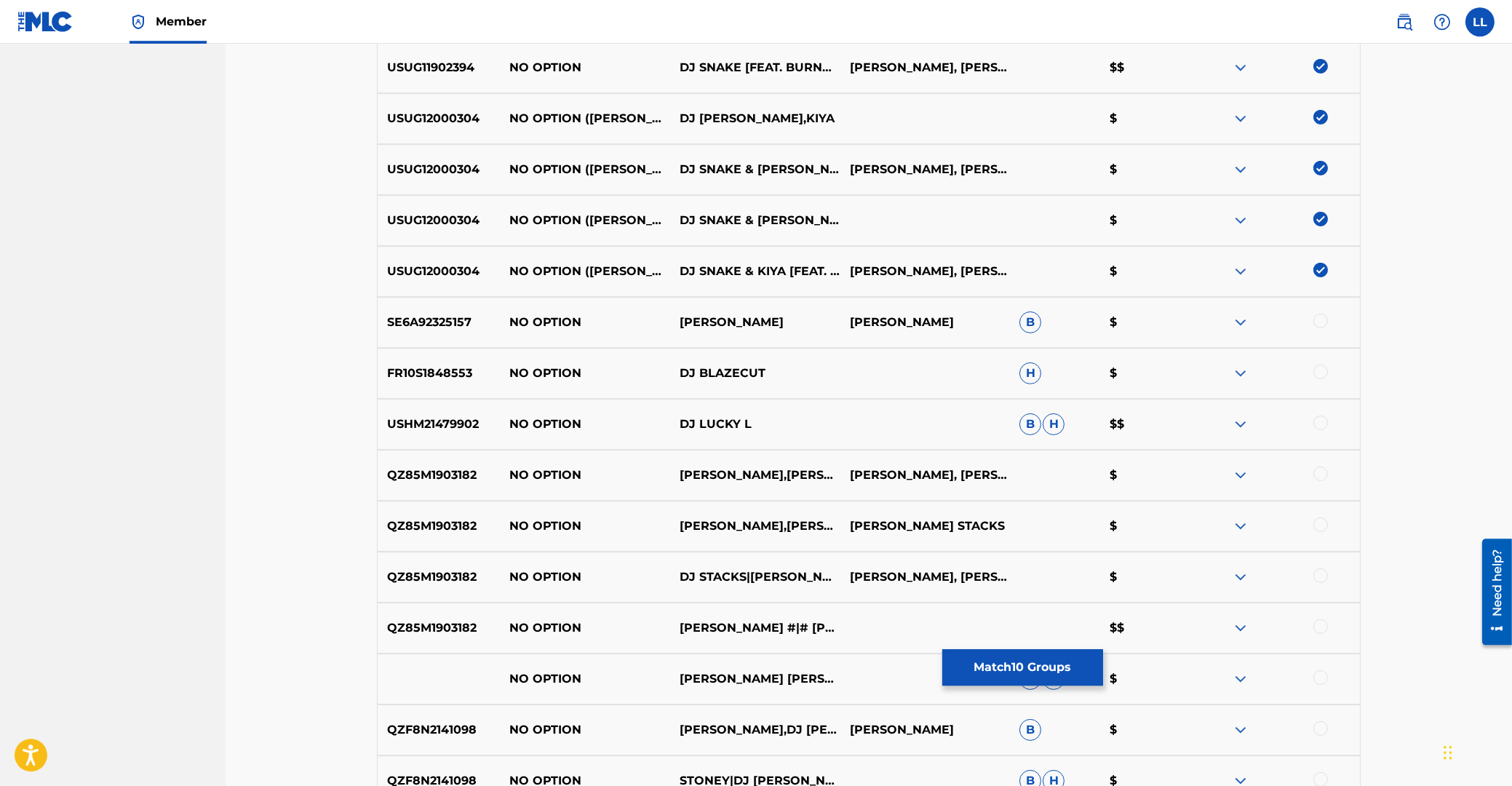
scroll to position [740, 0]
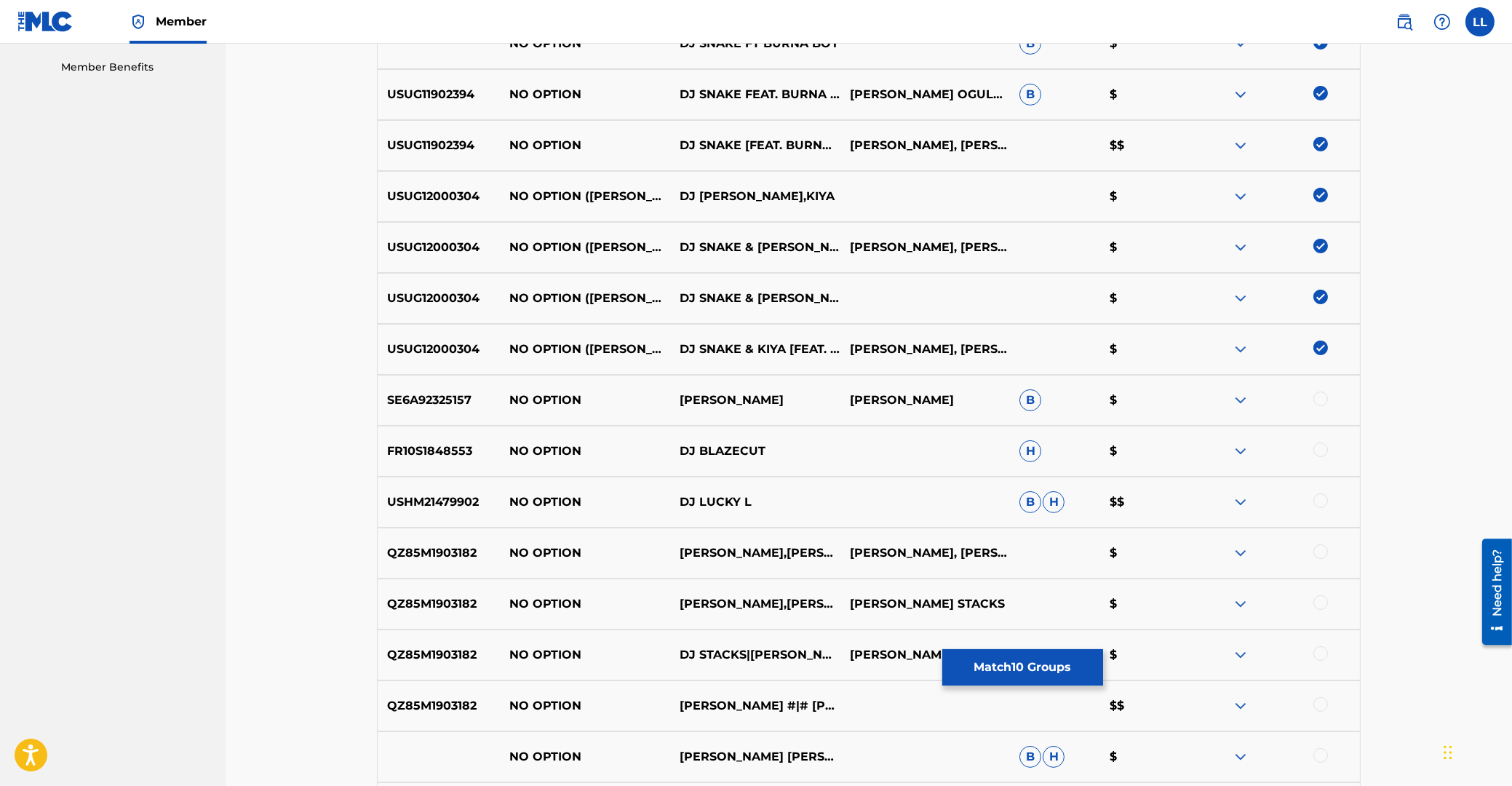
click at [1040, 659] on button "Match 10 Groups" at bounding box center [1022, 668] width 161 height 37
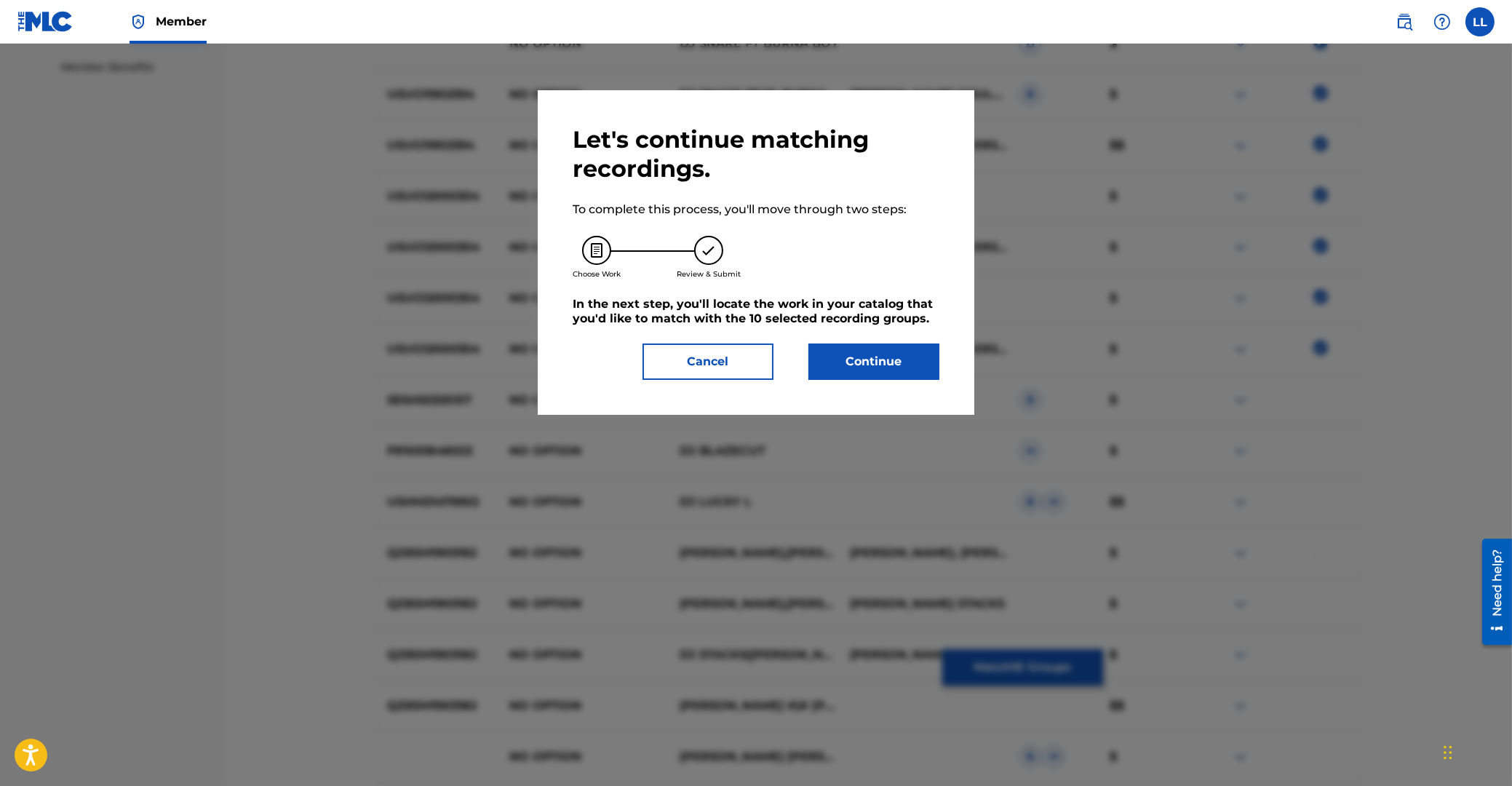
click at [896, 361] on button "Continue" at bounding box center [874, 362] width 131 height 37
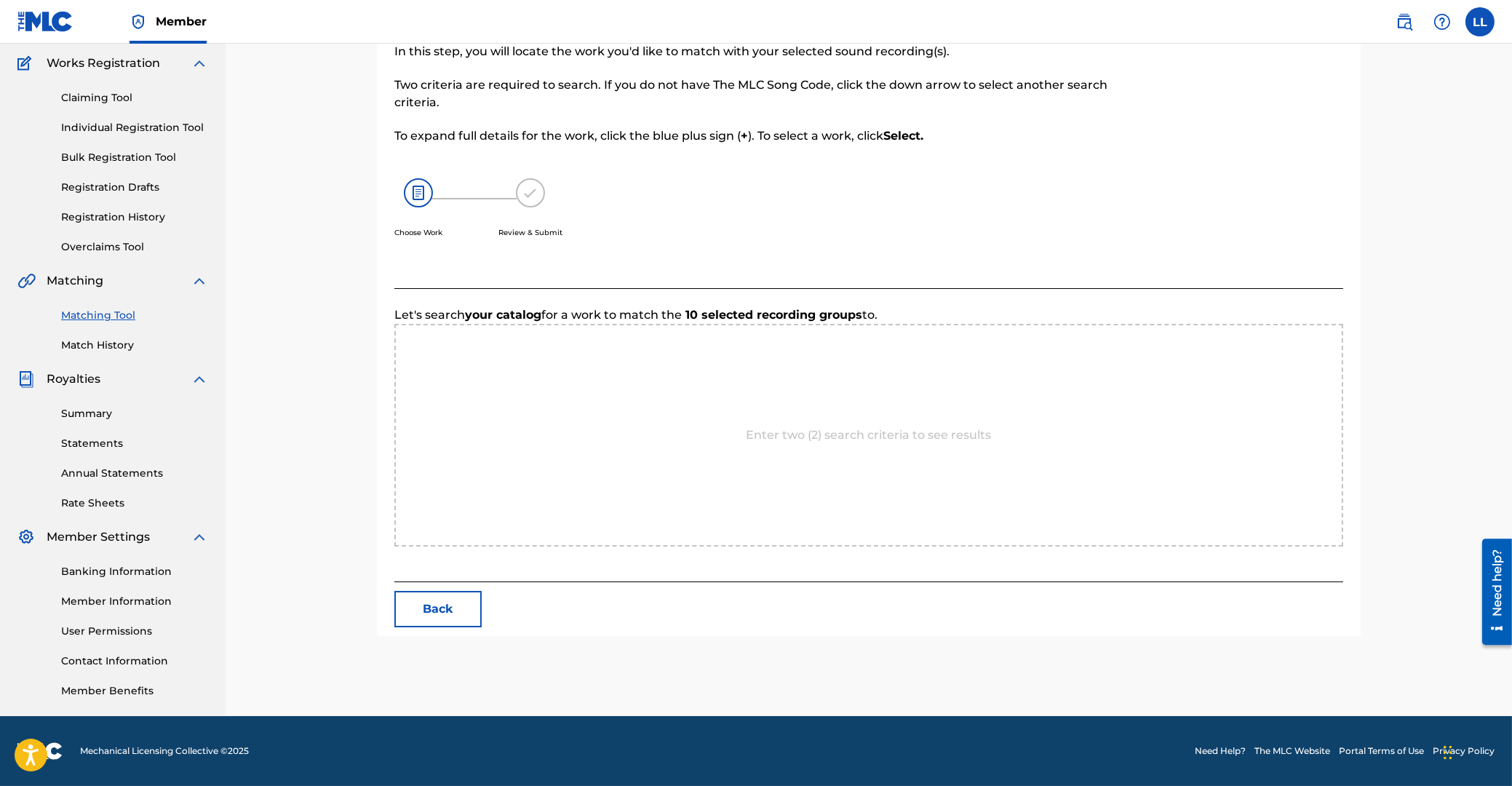
scroll to position [116, 0]
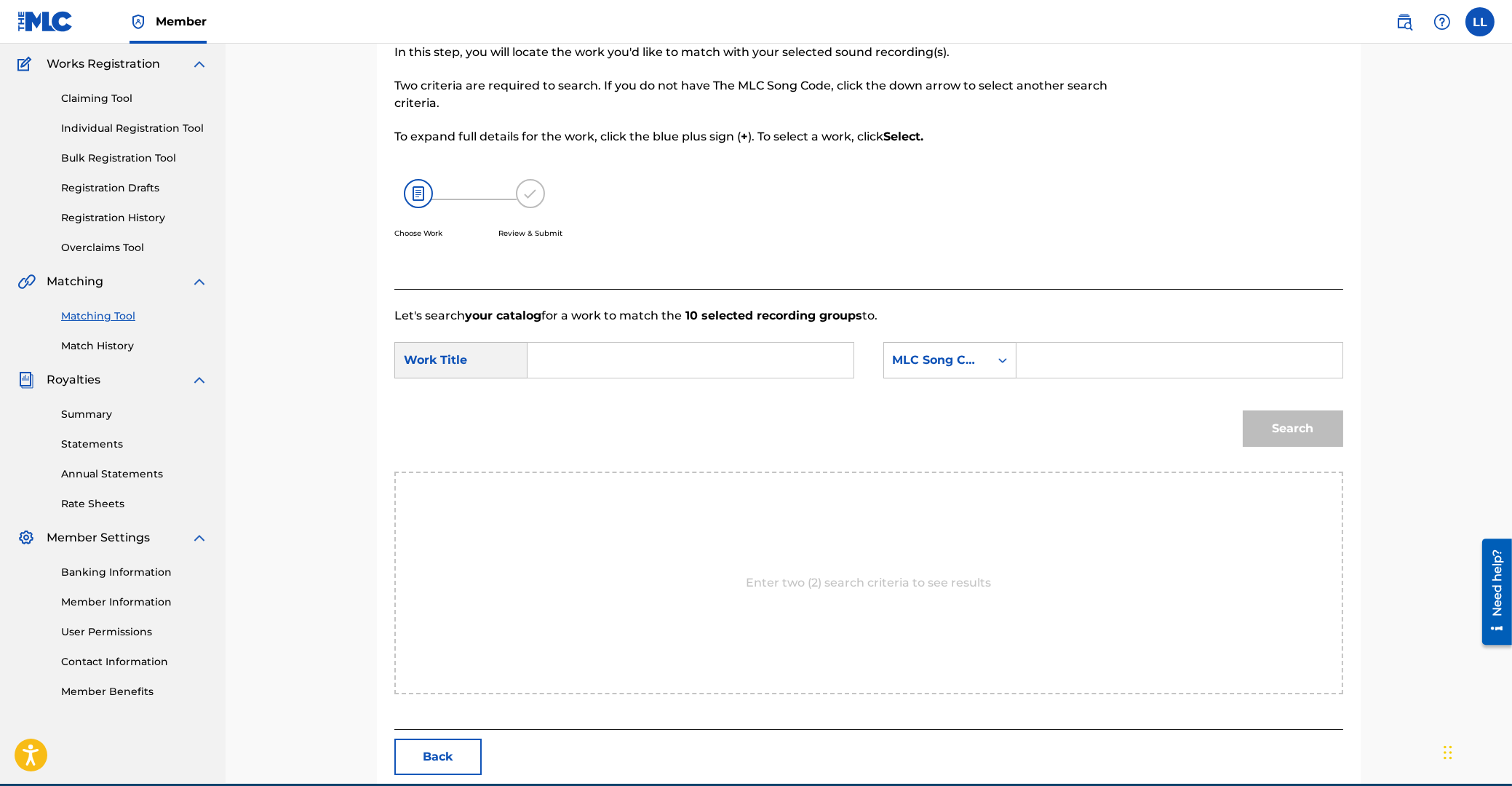
click at [687, 358] on input "Search Form" at bounding box center [691, 360] width 302 height 35
type input "no"
paste input "NC9UNL"
type input "NC9UNL"
click at [1243, 410] on button "Search" at bounding box center [1293, 428] width 101 height 37
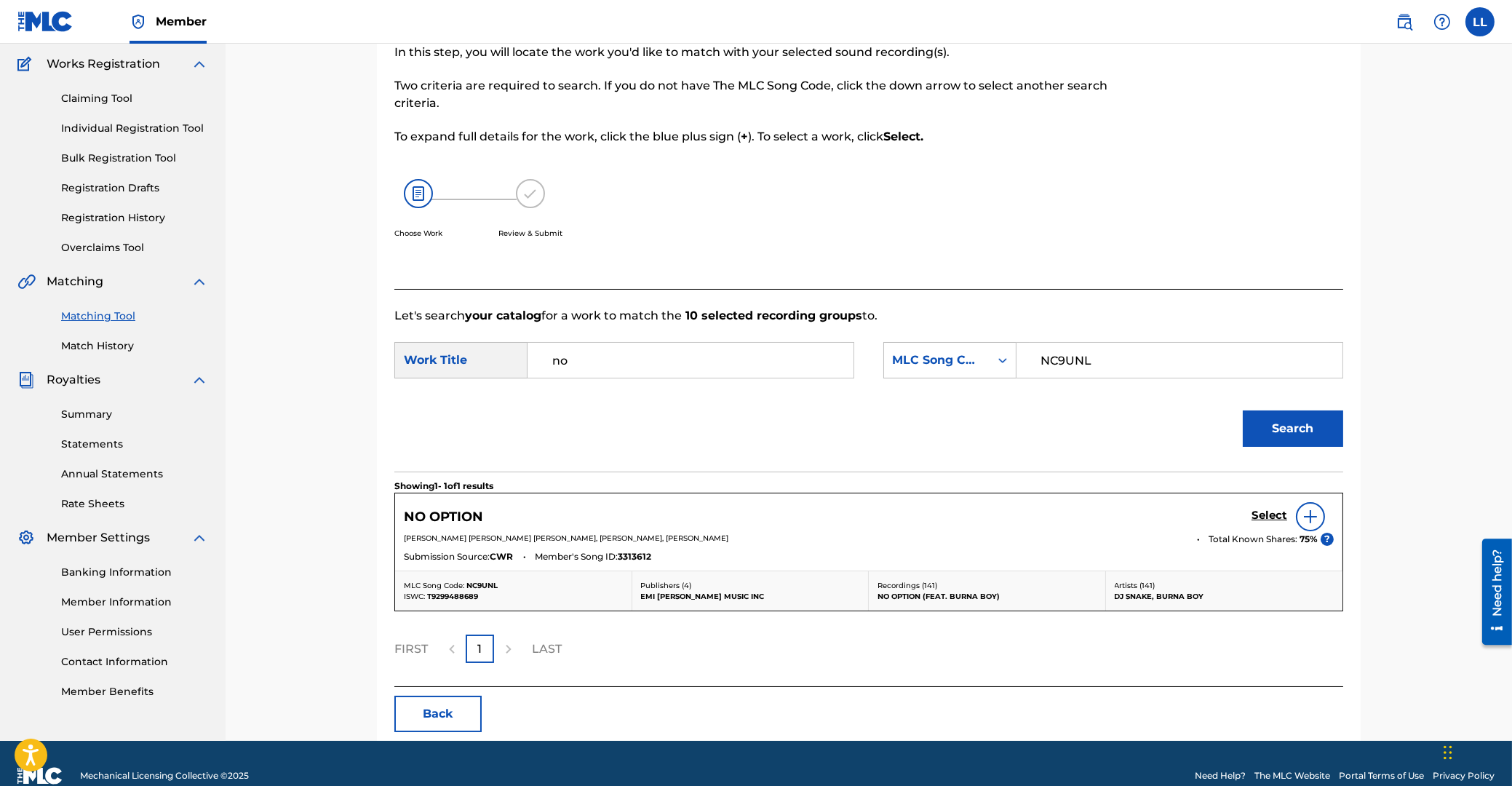
click at [1270, 513] on h5 "Select" at bounding box center [1270, 515] width 36 height 13
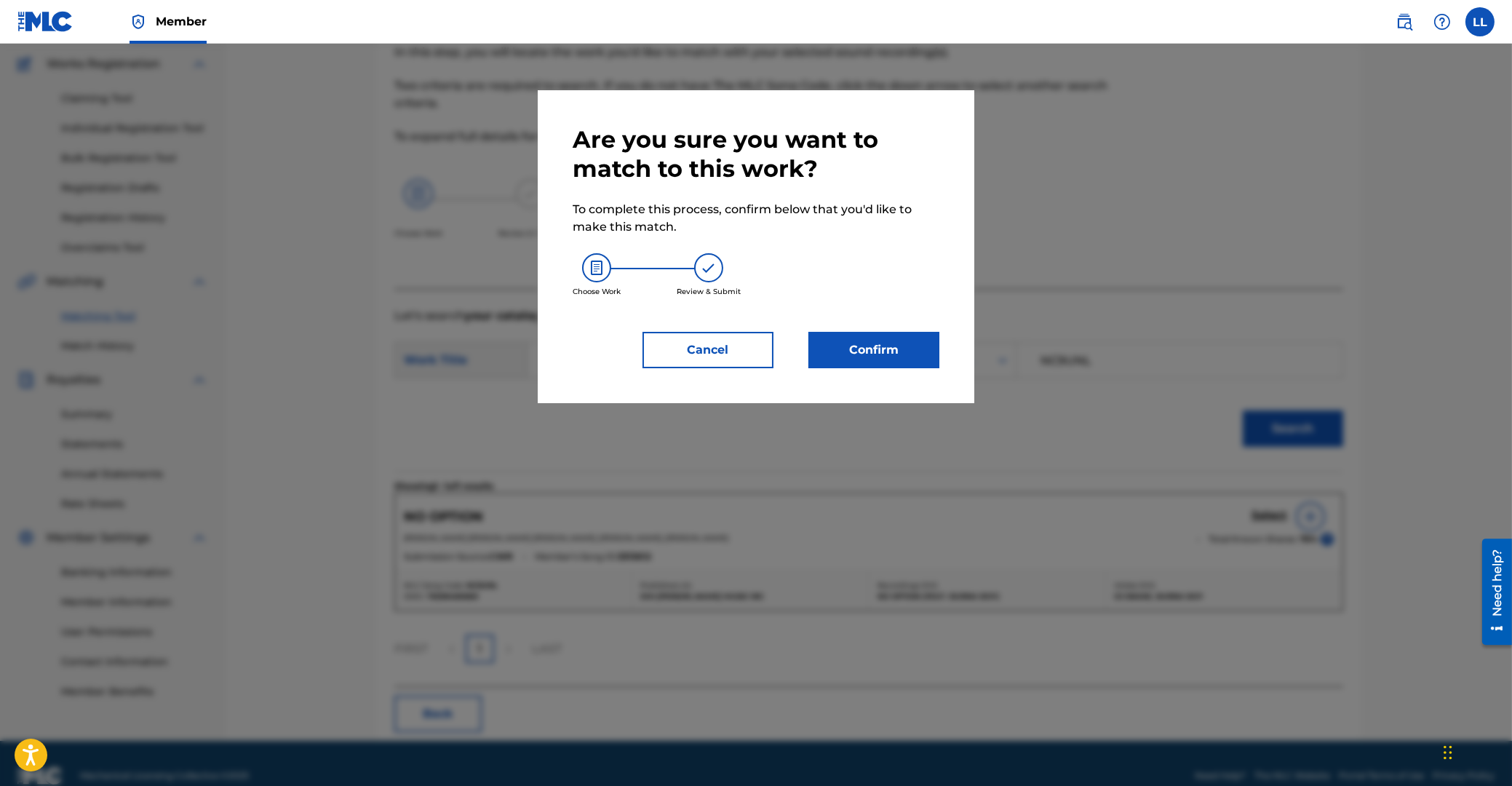
click at [890, 360] on button "Confirm" at bounding box center [874, 350] width 131 height 37
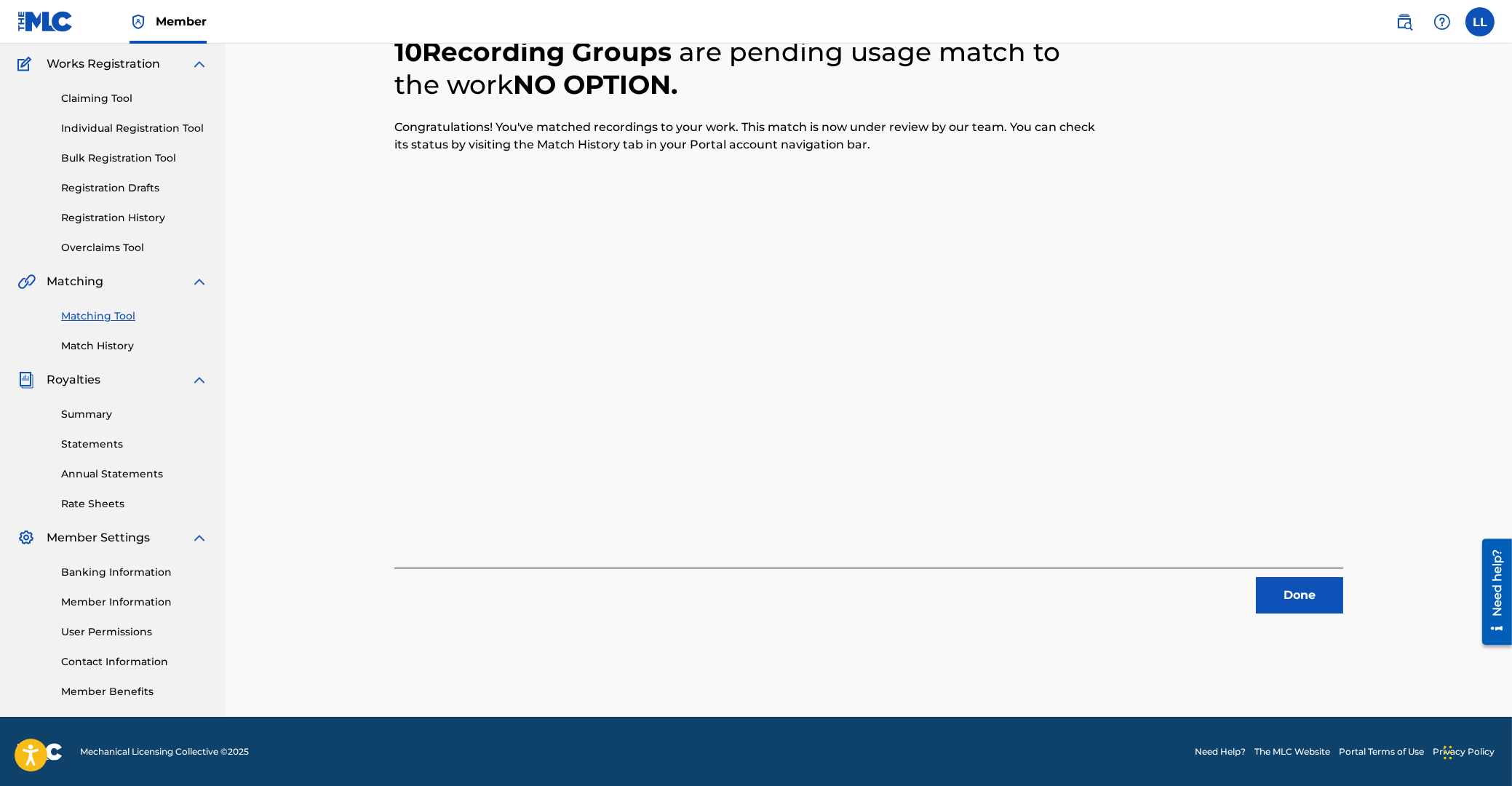
click at [1287, 599] on button "Done" at bounding box center [1299, 595] width 87 height 37
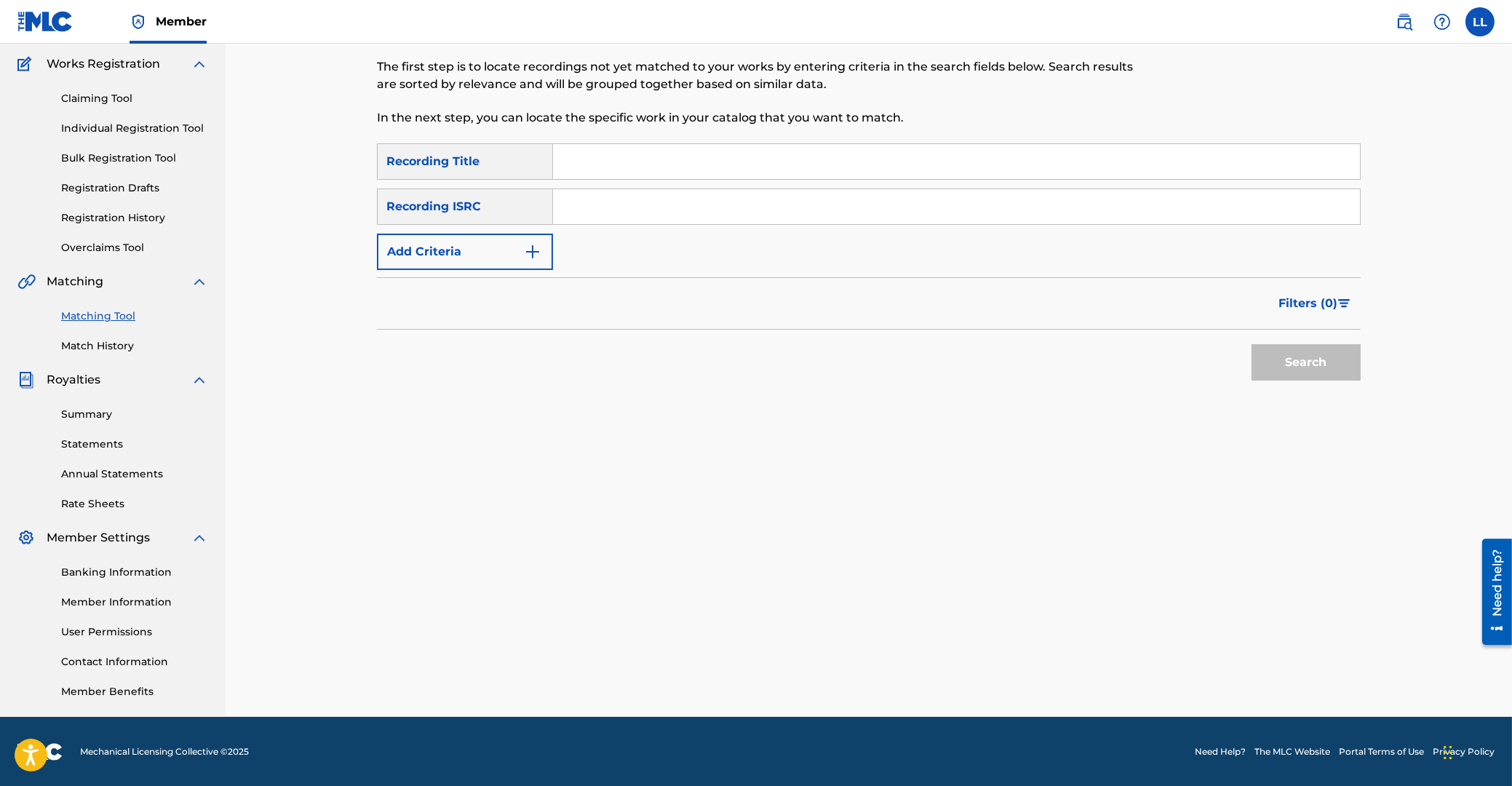
click at [611, 210] on input "Search Form" at bounding box center [957, 206] width 808 height 35
paste input "QM24S1818132"
click at [1317, 364] on button "Search" at bounding box center [1307, 362] width 109 height 37
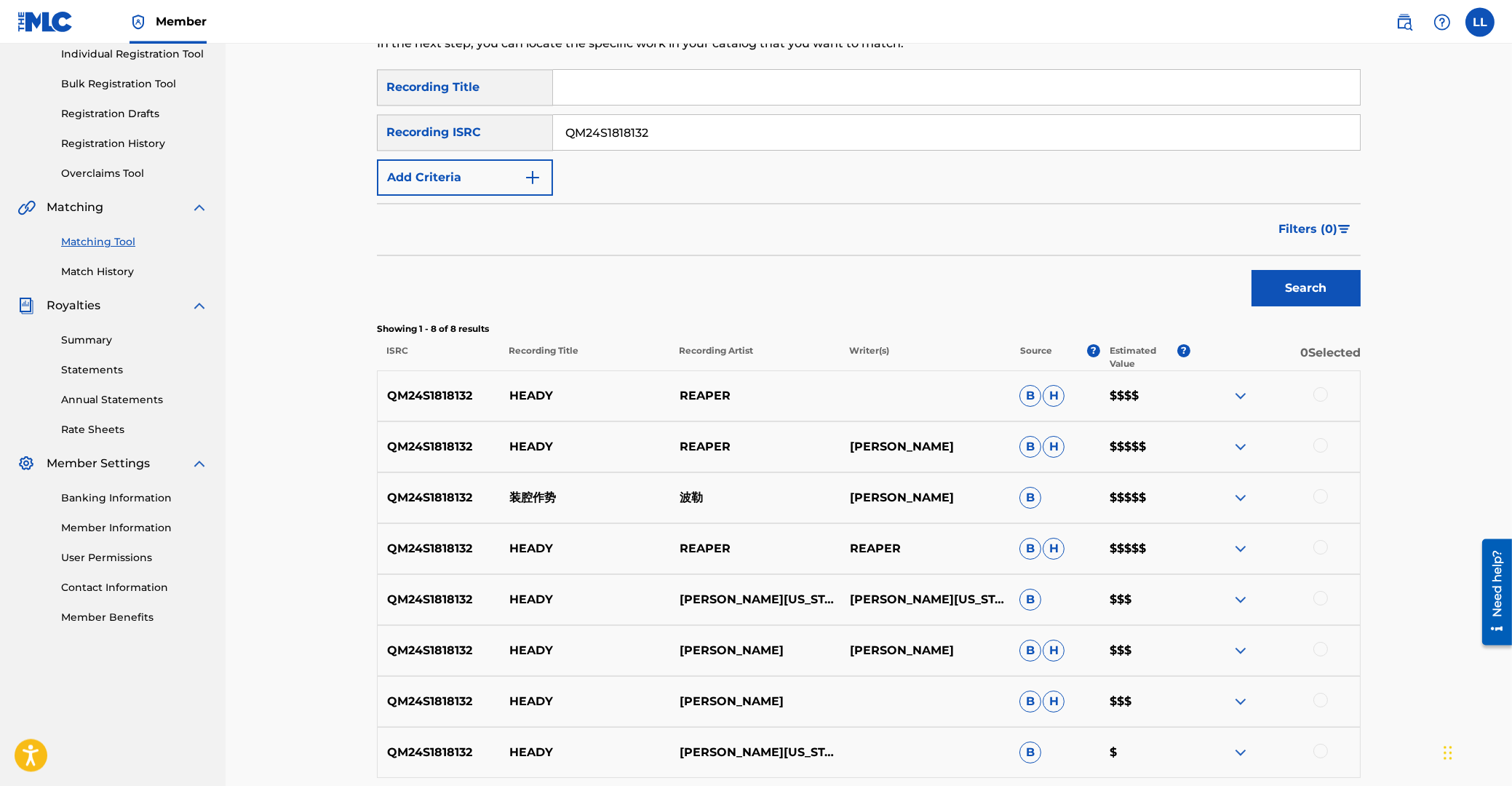
scroll to position [13, 0]
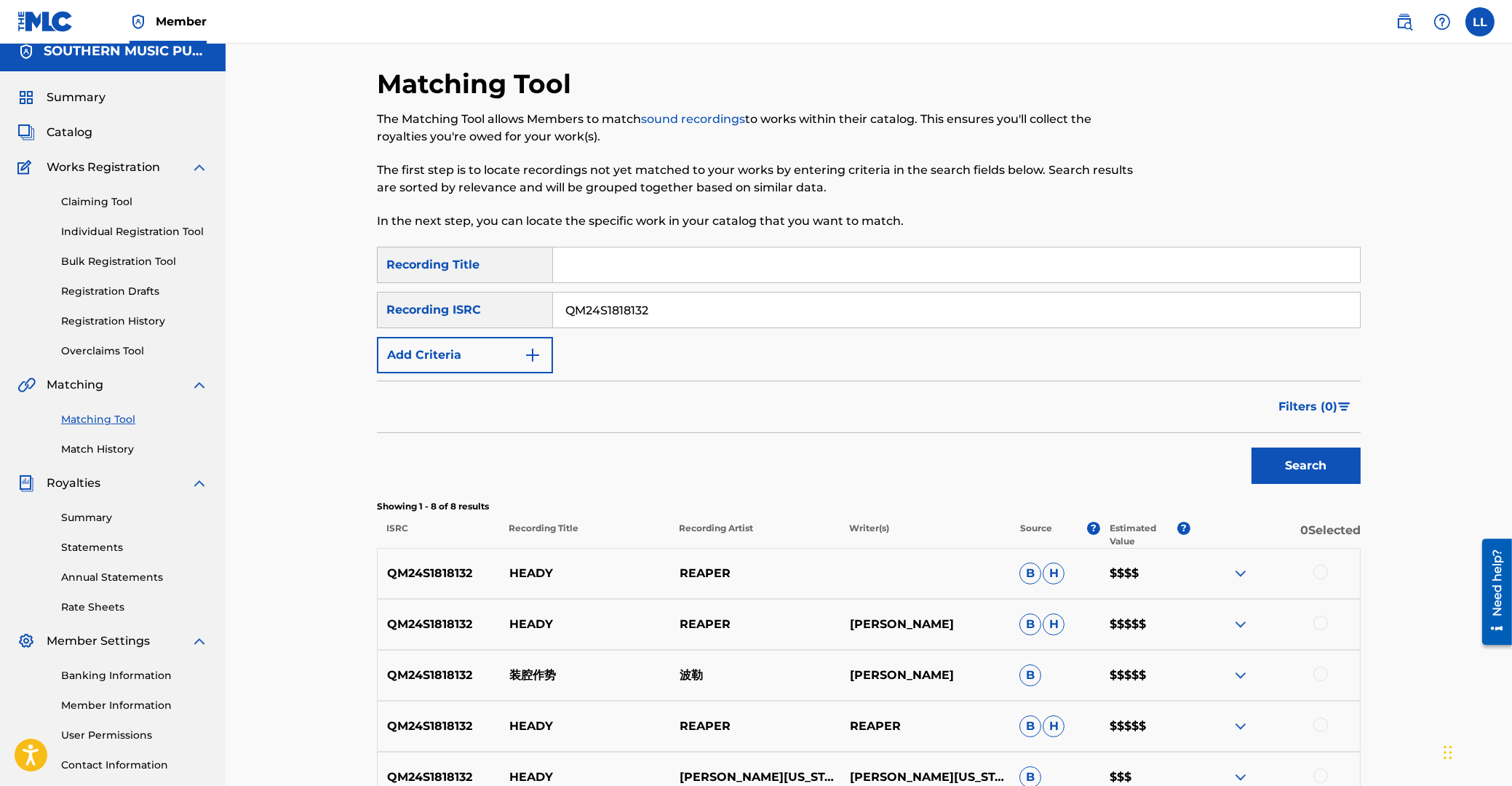
drag, startPoint x: 695, startPoint y: 310, endPoint x: 459, endPoint y: 304, distance: 236.1
click at [553, 314] on input "QM24S1818132" at bounding box center [957, 310] width 808 height 35
paste input "2103745"
type input "QM24S2103745"
drag, startPoint x: 1293, startPoint y: 457, endPoint x: 1270, endPoint y: 375, distance: 85.2
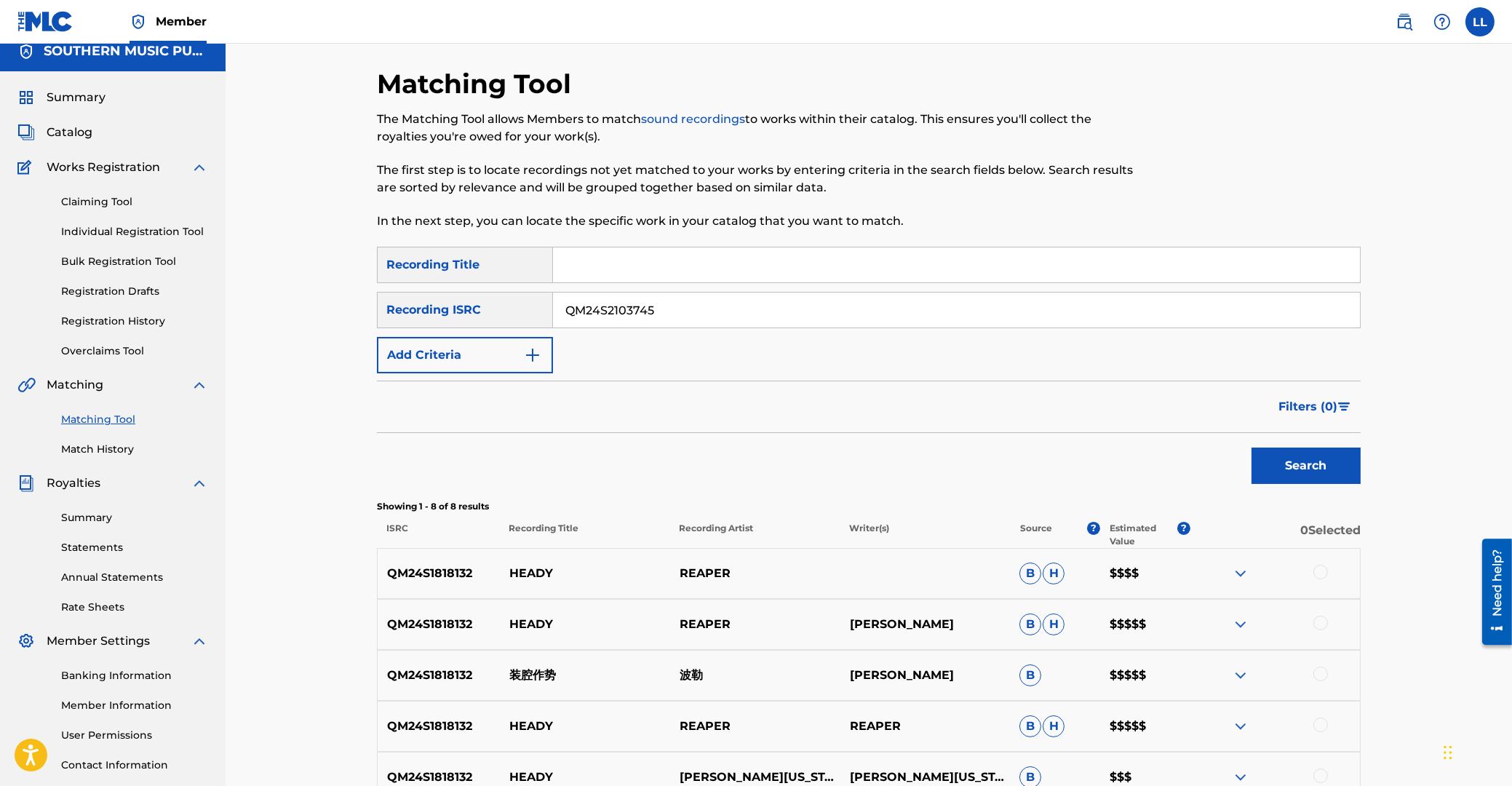
click at [1294, 447] on div "Search" at bounding box center [1303, 462] width 117 height 58
click at [1309, 455] on button "Search" at bounding box center [1307, 466] width 109 height 37
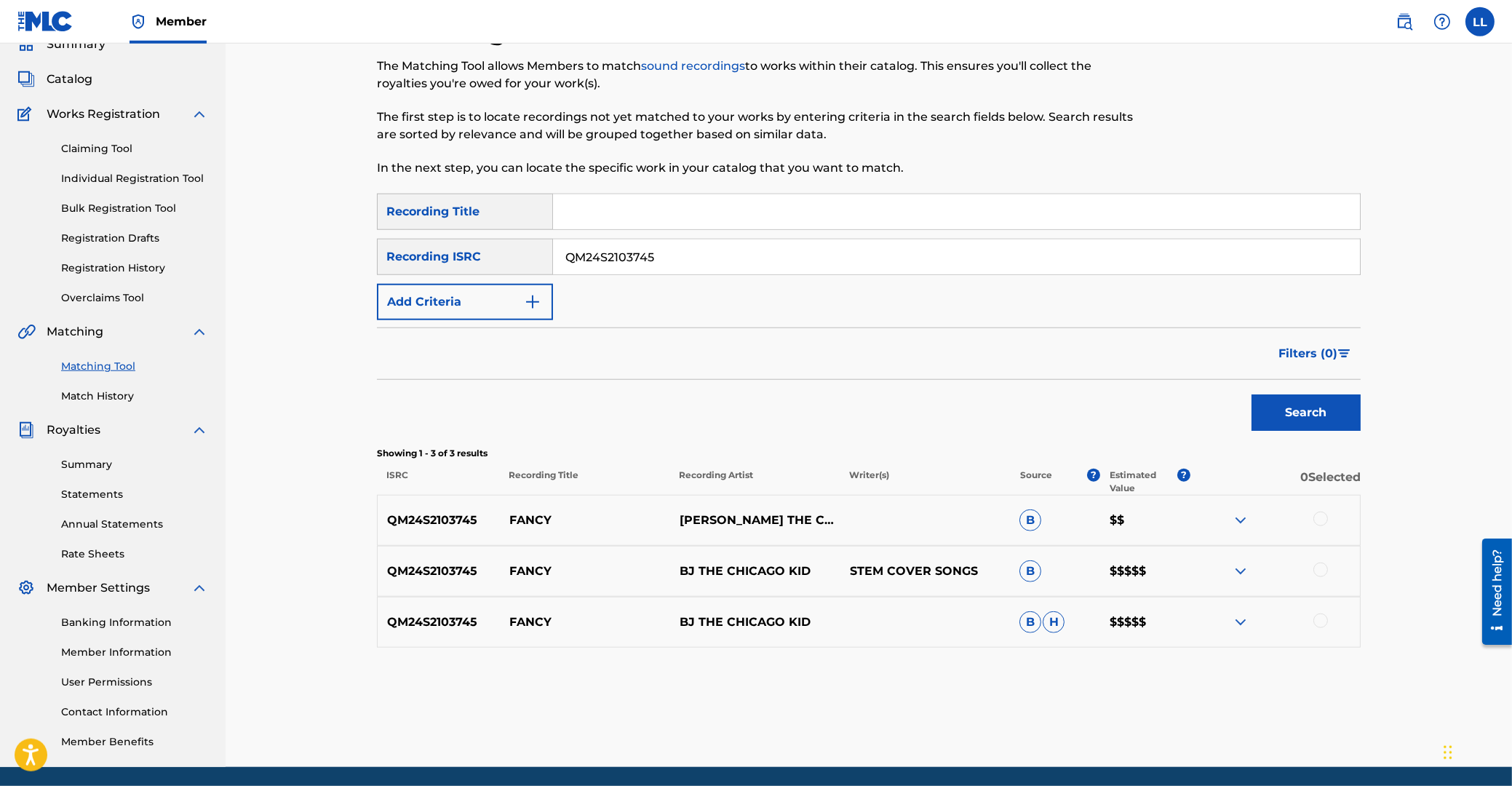
scroll to position [91, 0]
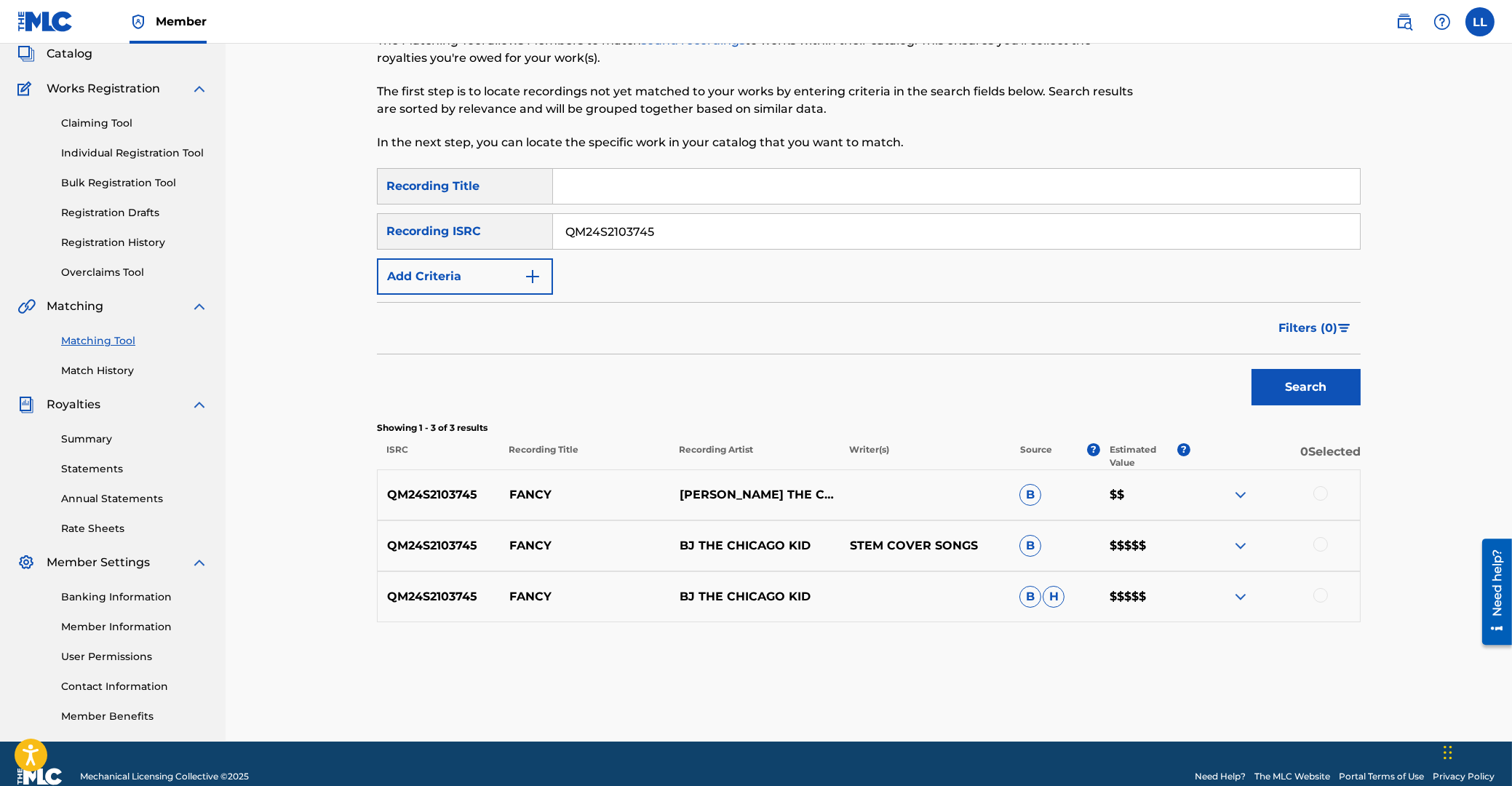
click at [1319, 491] on div at bounding box center [1321, 493] width 14 height 14
click at [1324, 548] on div at bounding box center [1321, 545] width 14 height 14
click at [1322, 596] on div at bounding box center [1321, 595] width 14 height 14
click at [1050, 668] on button "Match 3 Groups" at bounding box center [1022, 668] width 161 height 37
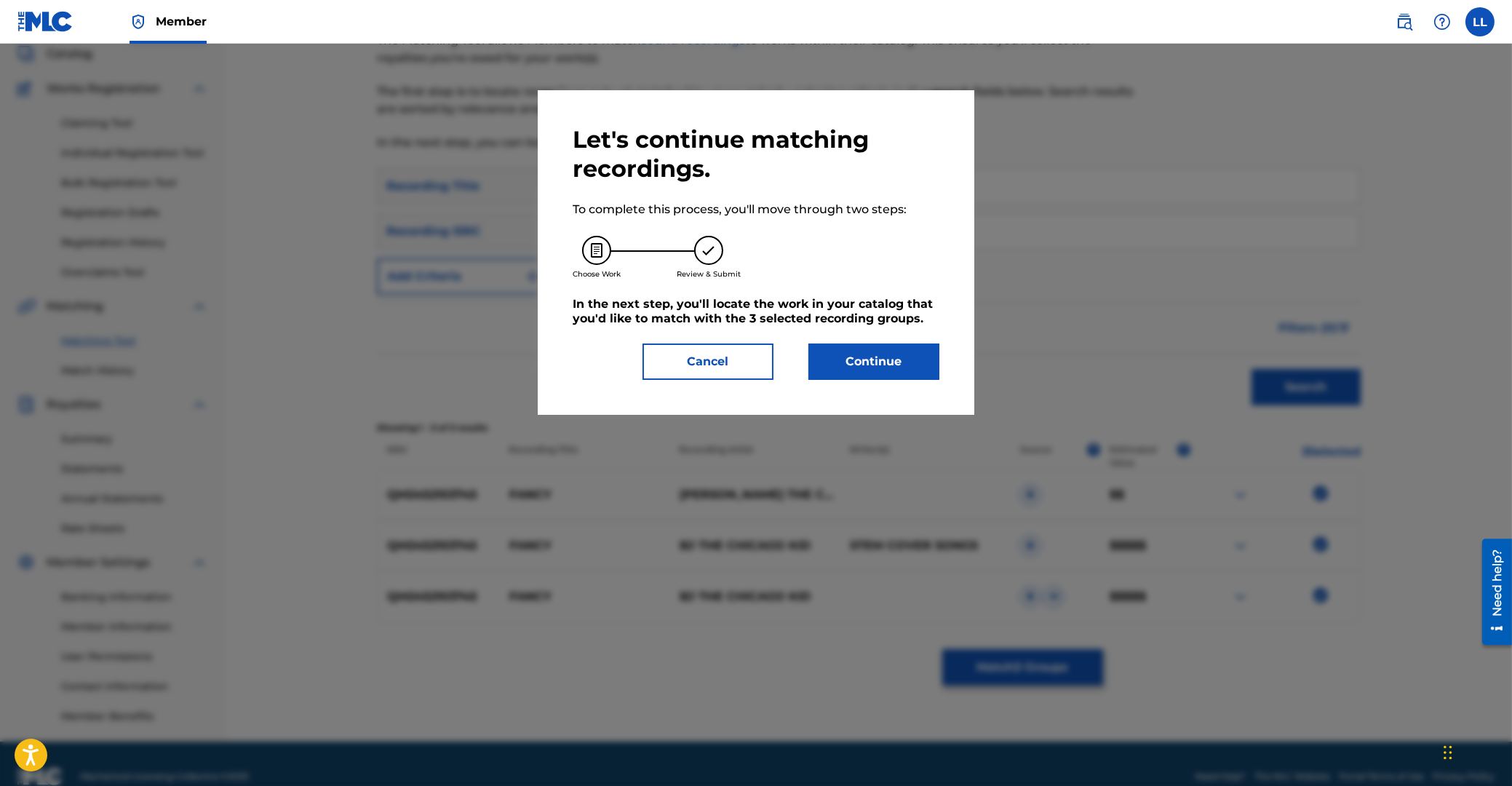
click at [872, 356] on button "Continue" at bounding box center [874, 362] width 131 height 37
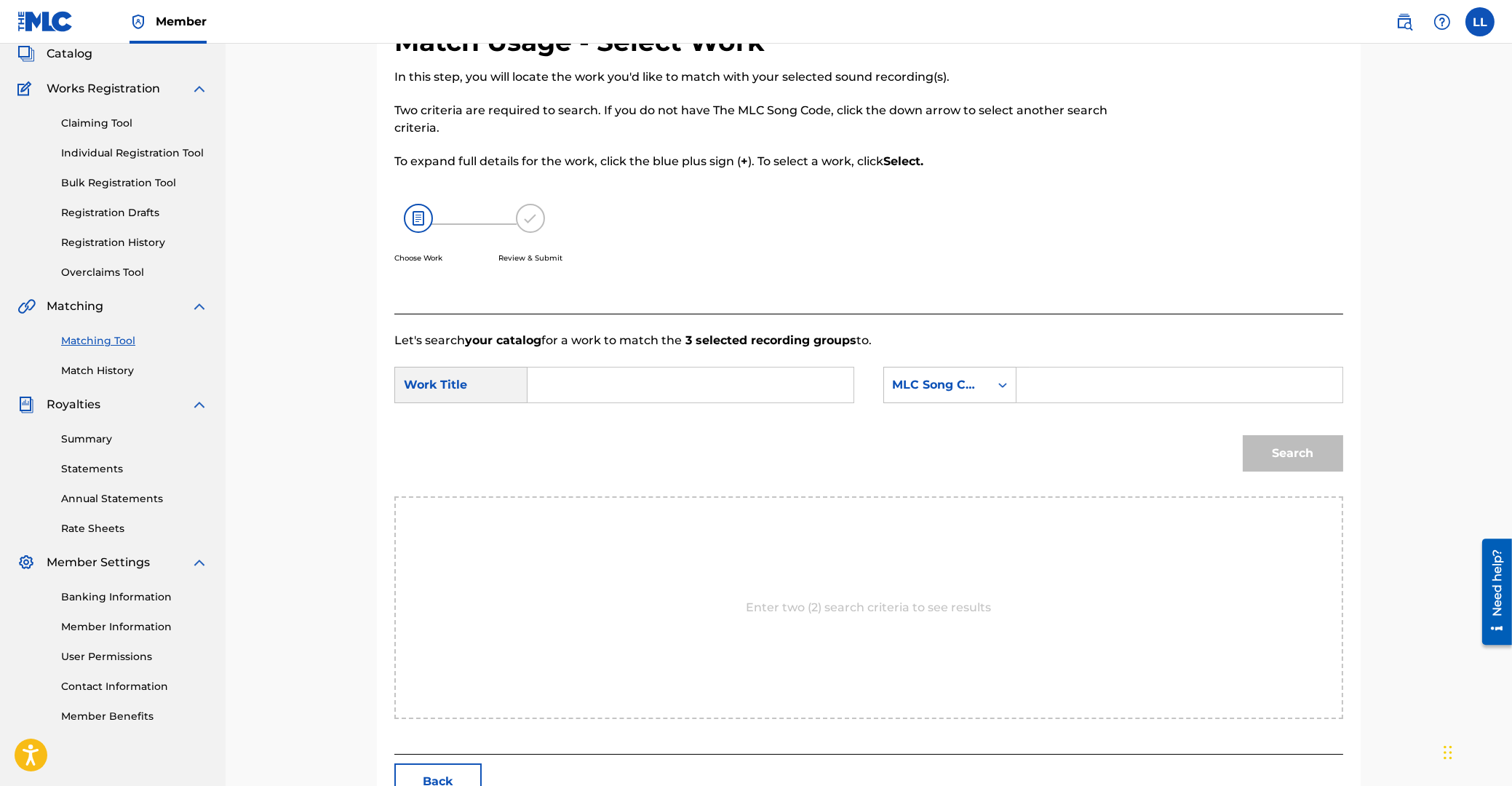
click at [604, 388] on input "Search Form" at bounding box center [691, 385] width 302 height 35
paste input "FANCY"
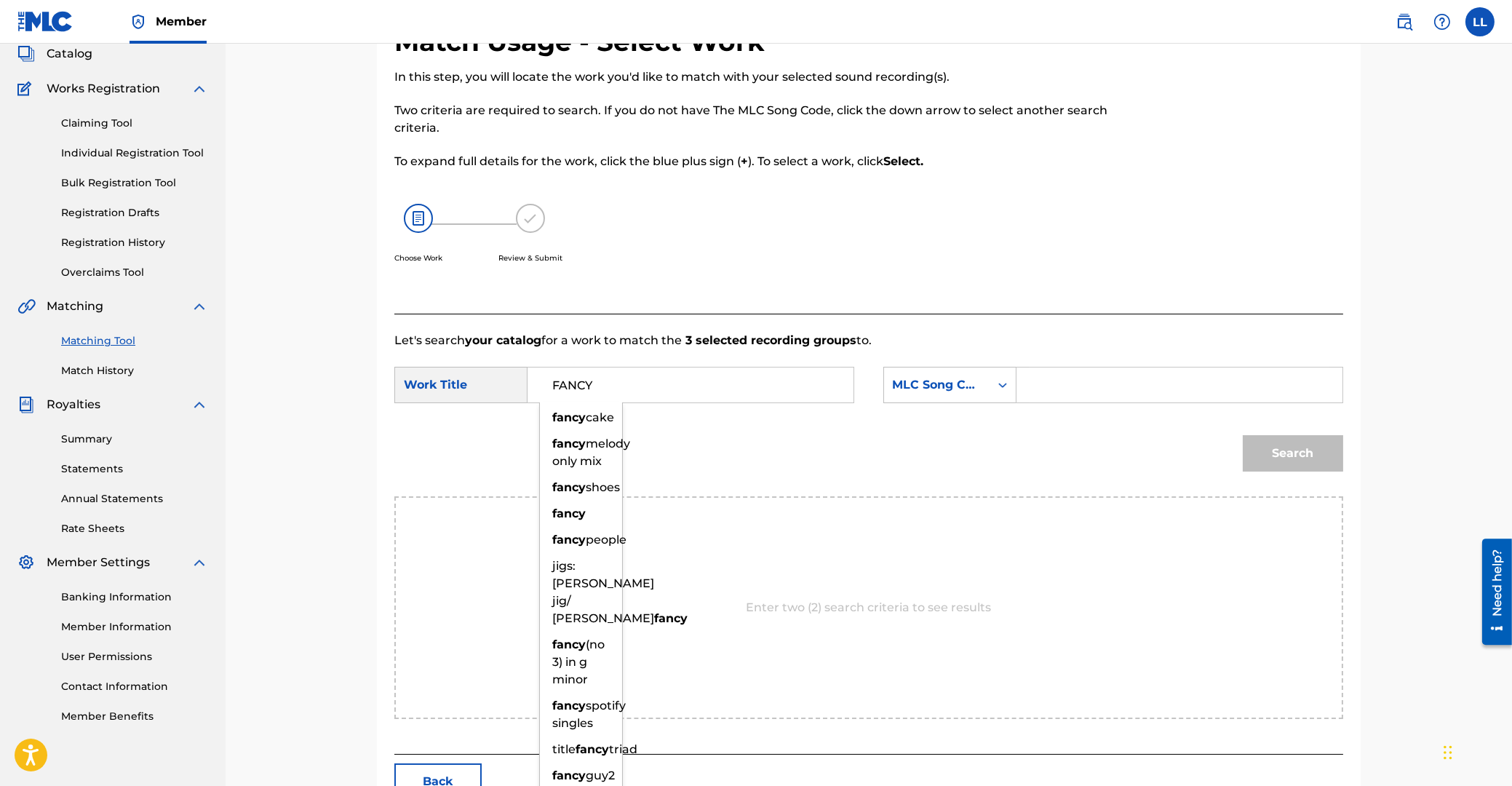
type input "FANCY"
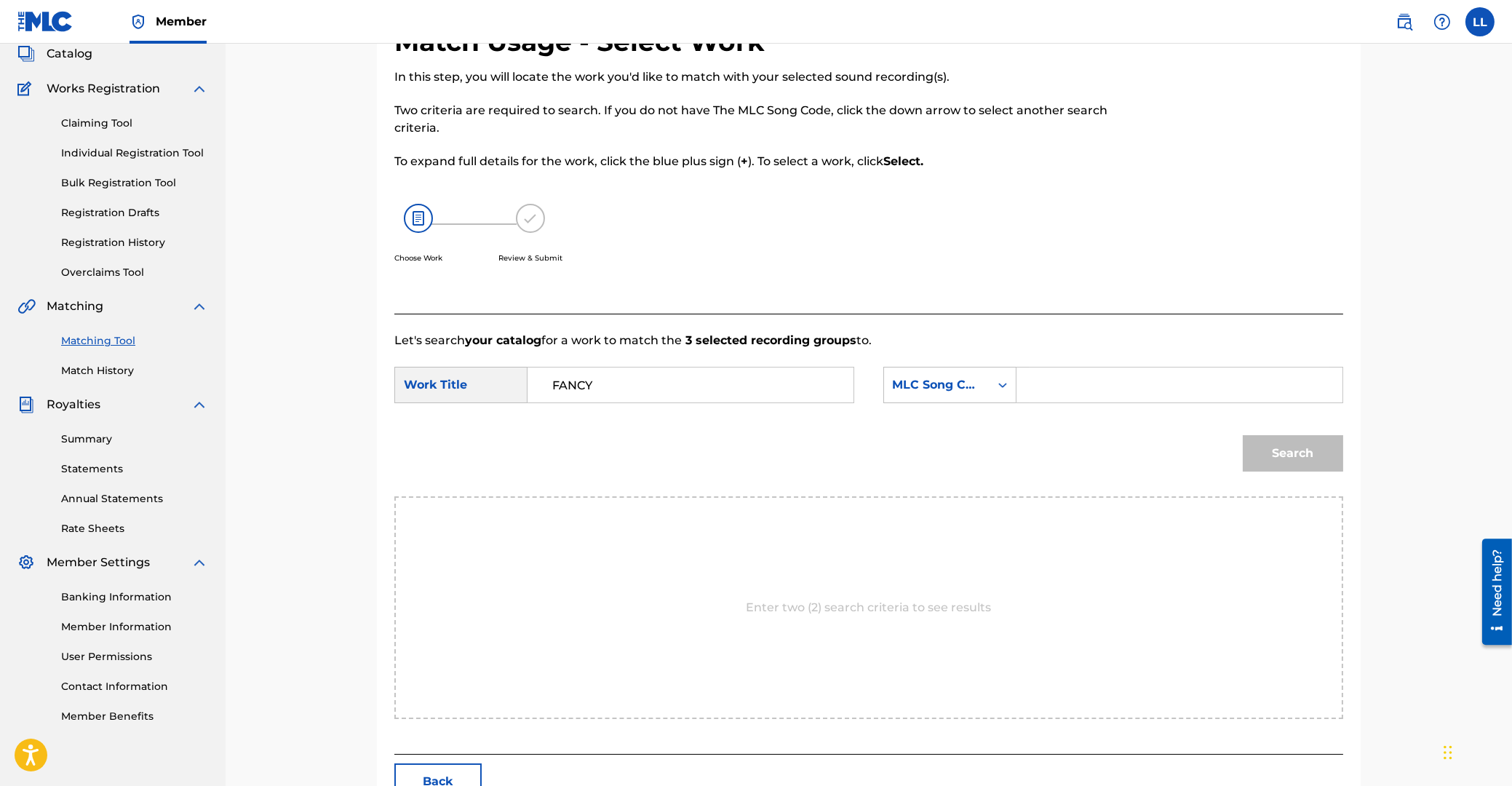
click at [1079, 389] on input "Search Form" at bounding box center [1180, 385] width 302 height 35
paste input "F2565N"
type input "F2565N"
click at [1290, 444] on button "Search" at bounding box center [1293, 453] width 101 height 37
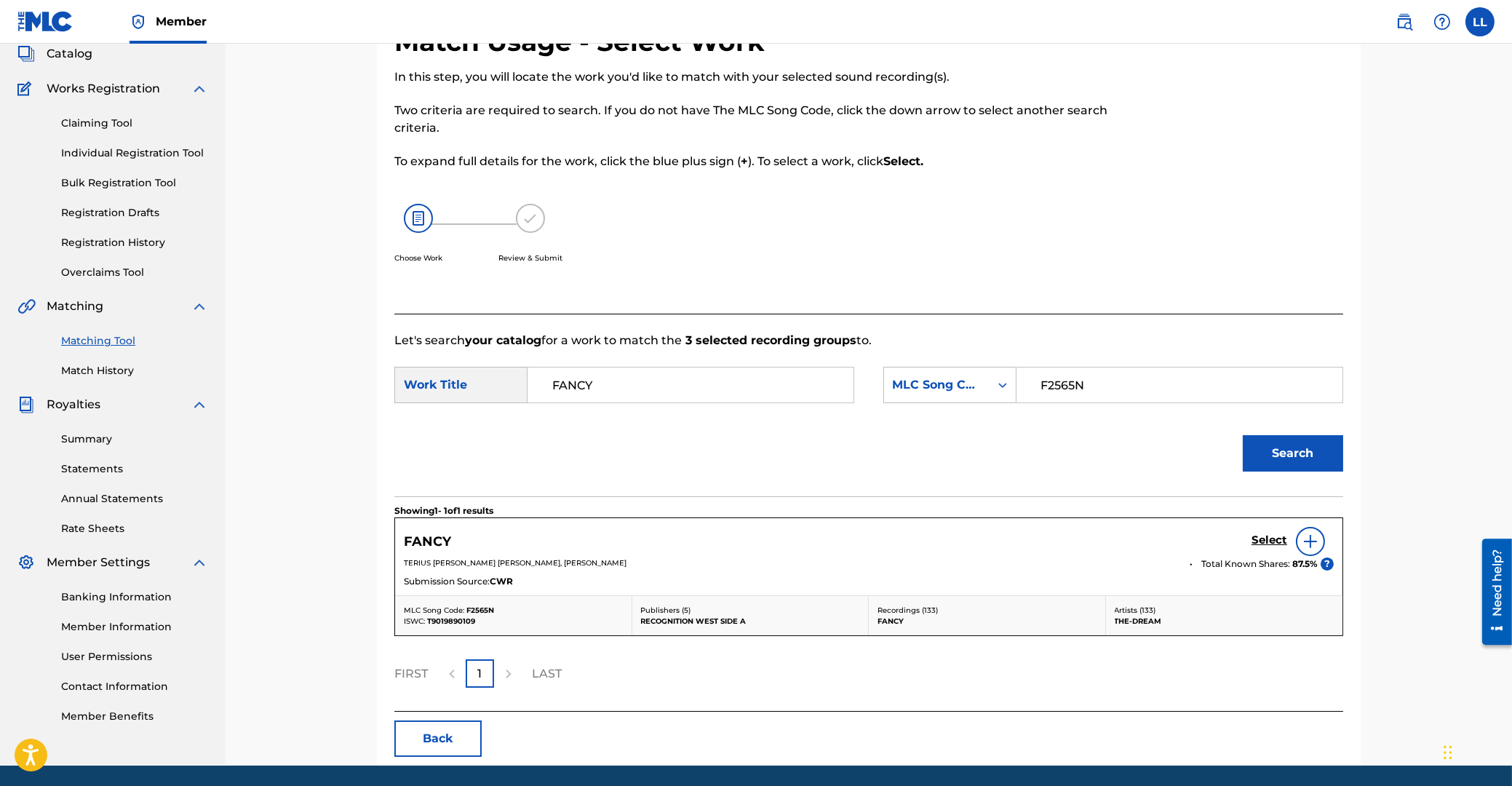
click at [1270, 537] on h5 "Select" at bounding box center [1270, 540] width 36 height 13
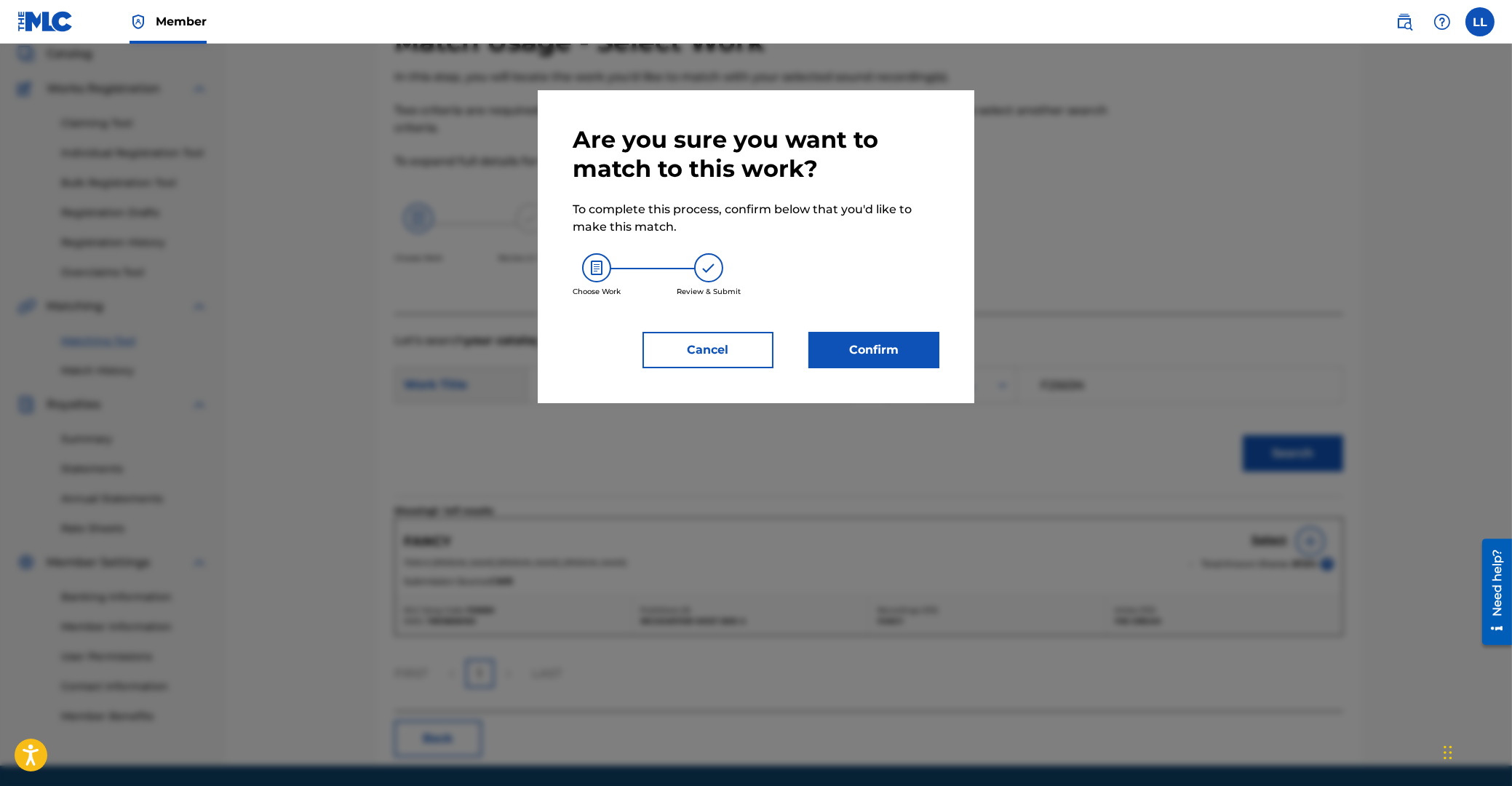
click at [856, 351] on button "Confirm" at bounding box center [874, 350] width 131 height 37
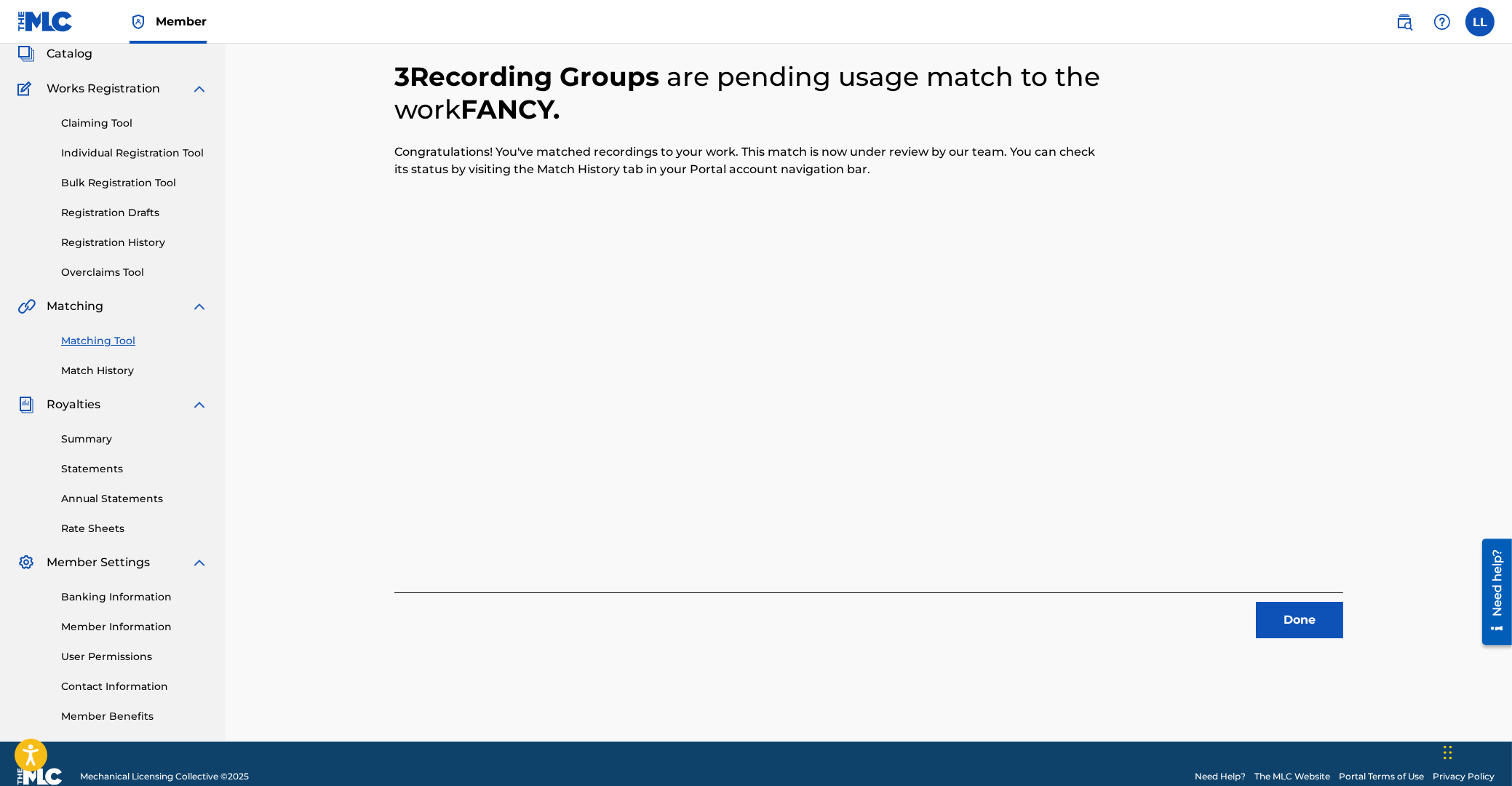
click at [1312, 622] on button "Done" at bounding box center [1299, 620] width 87 height 37
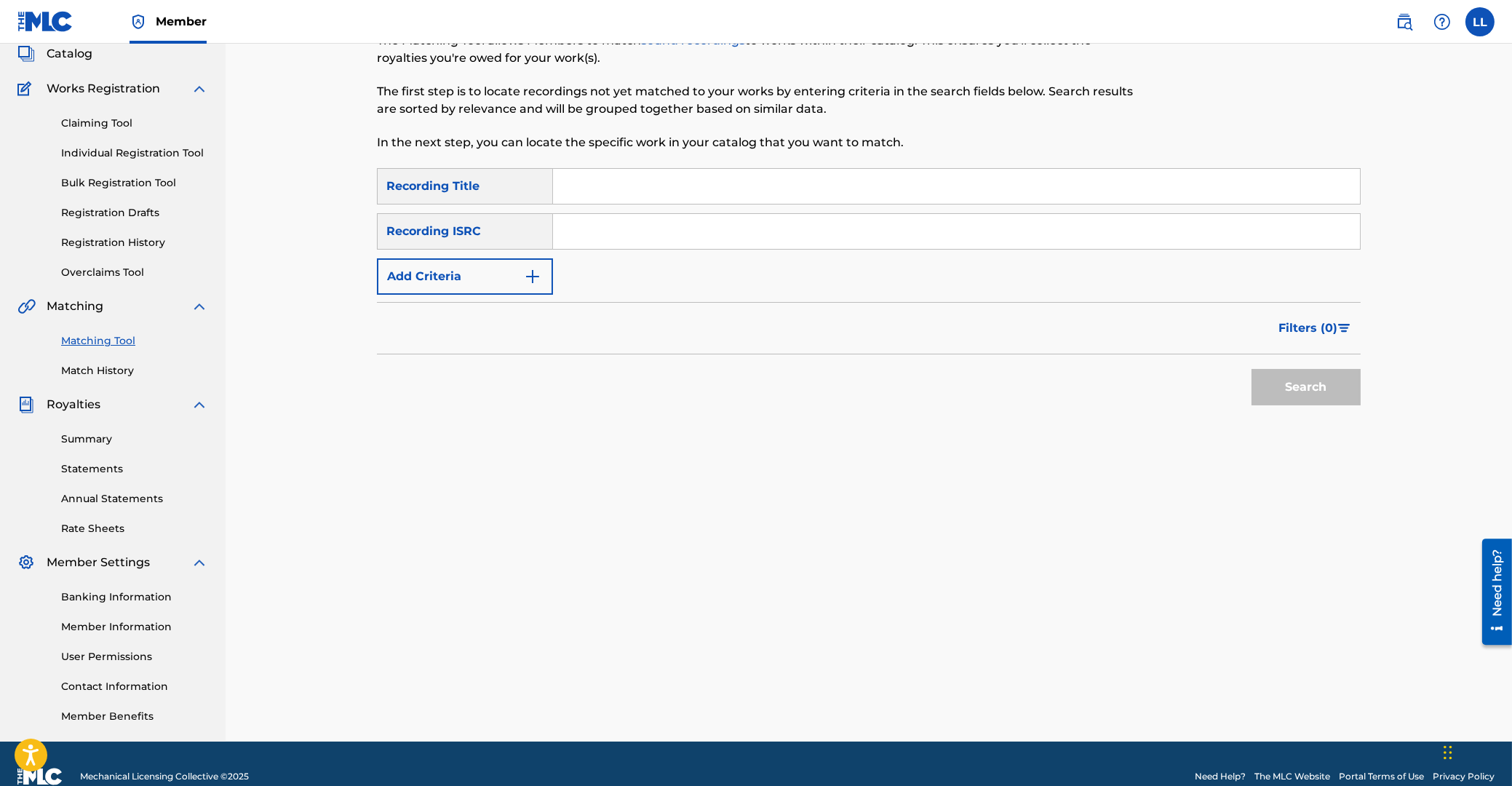
click at [712, 242] on input "Search Form" at bounding box center [957, 231] width 808 height 35
paste input "QM3DF2155954"
click at [1323, 388] on button "Search" at bounding box center [1307, 387] width 109 height 37
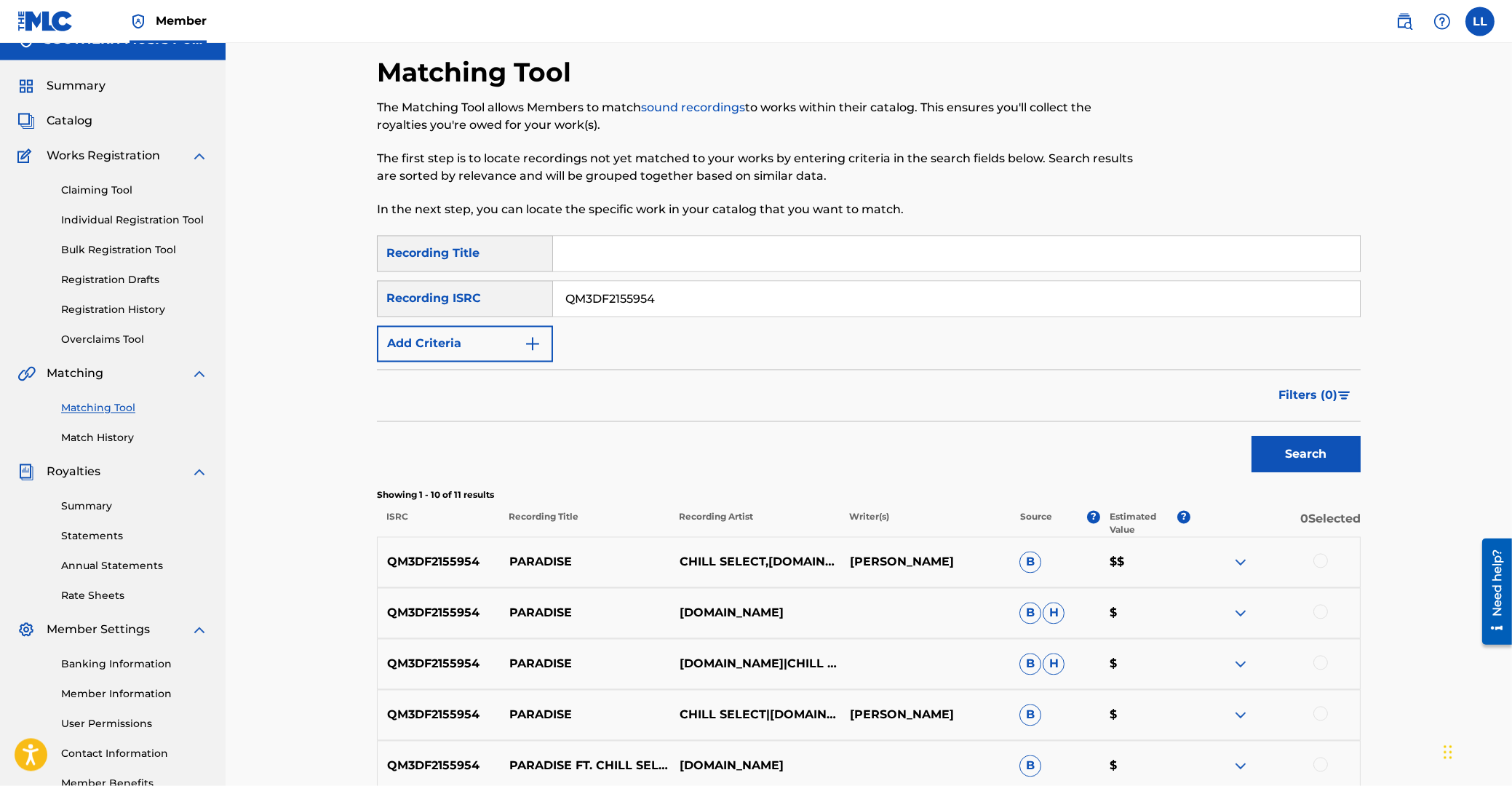
scroll to position [13, 0]
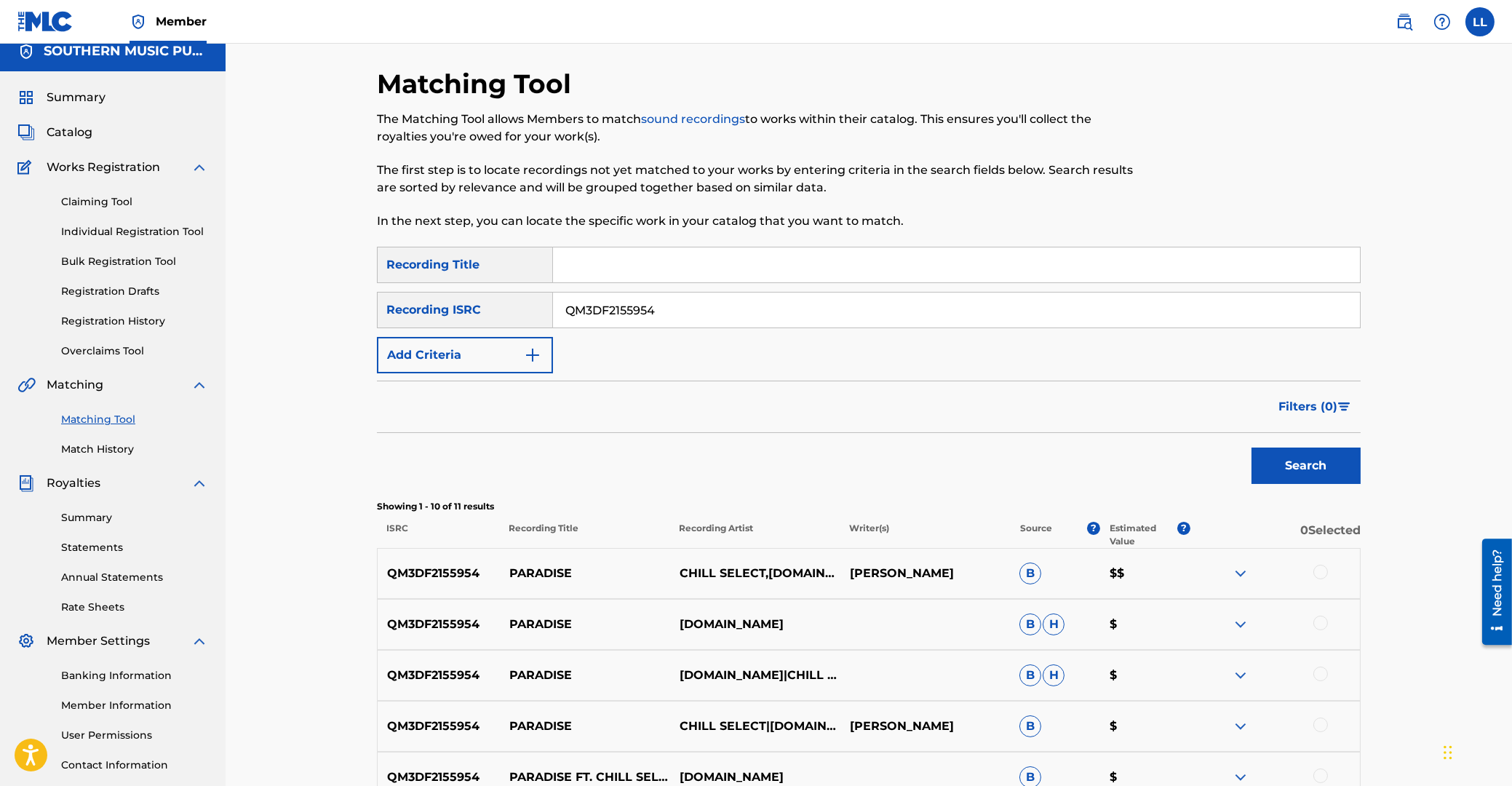
drag, startPoint x: 695, startPoint y: 306, endPoint x: 660, endPoint y: 341, distance: 49.5
click at [553, 314] on input "QM3DF2155954" at bounding box center [957, 310] width 808 height 35
paste input "USZXT1041688"
click at [1293, 468] on button "Search" at bounding box center [1307, 466] width 109 height 37
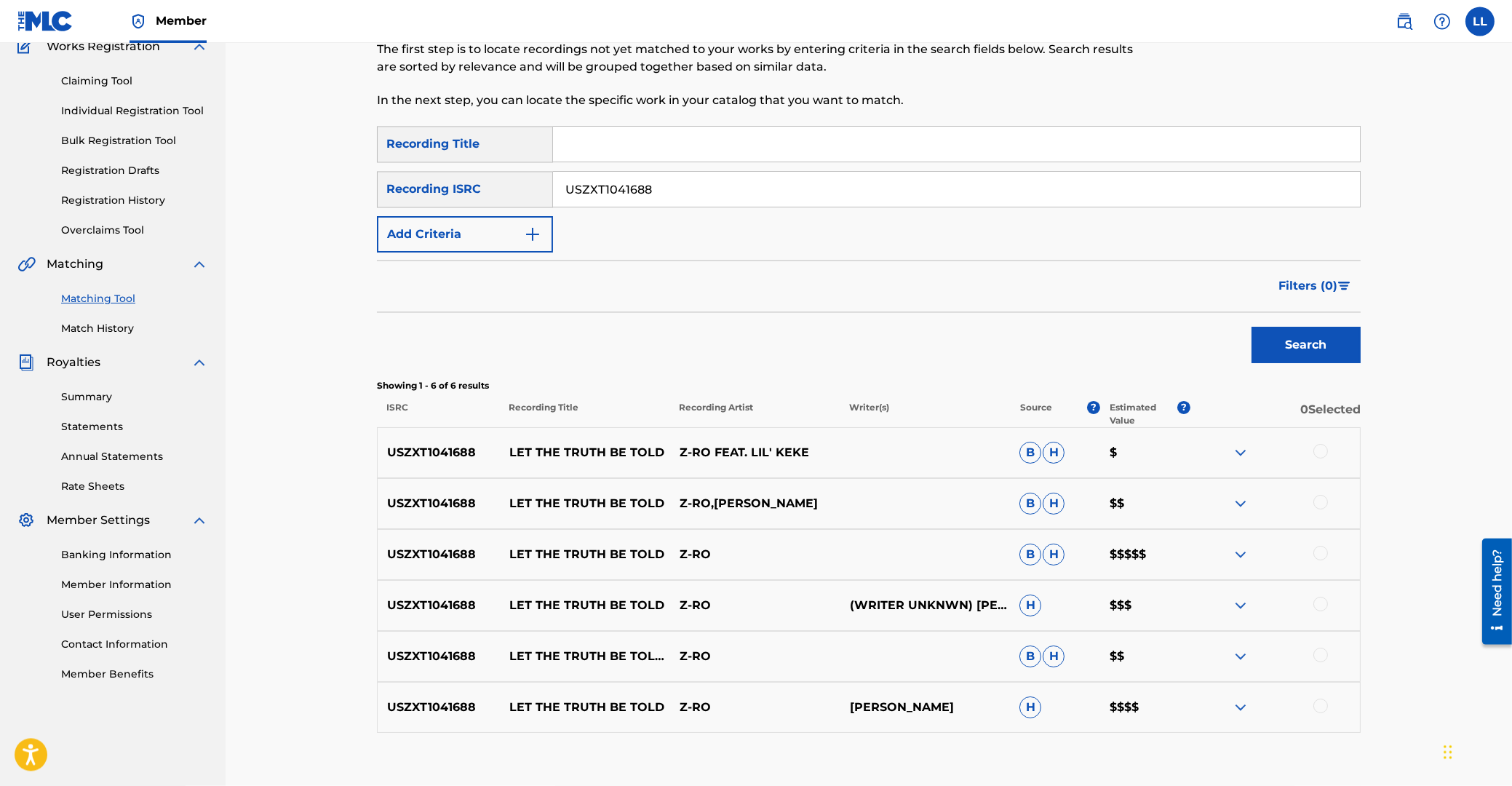
scroll to position [222, 0]
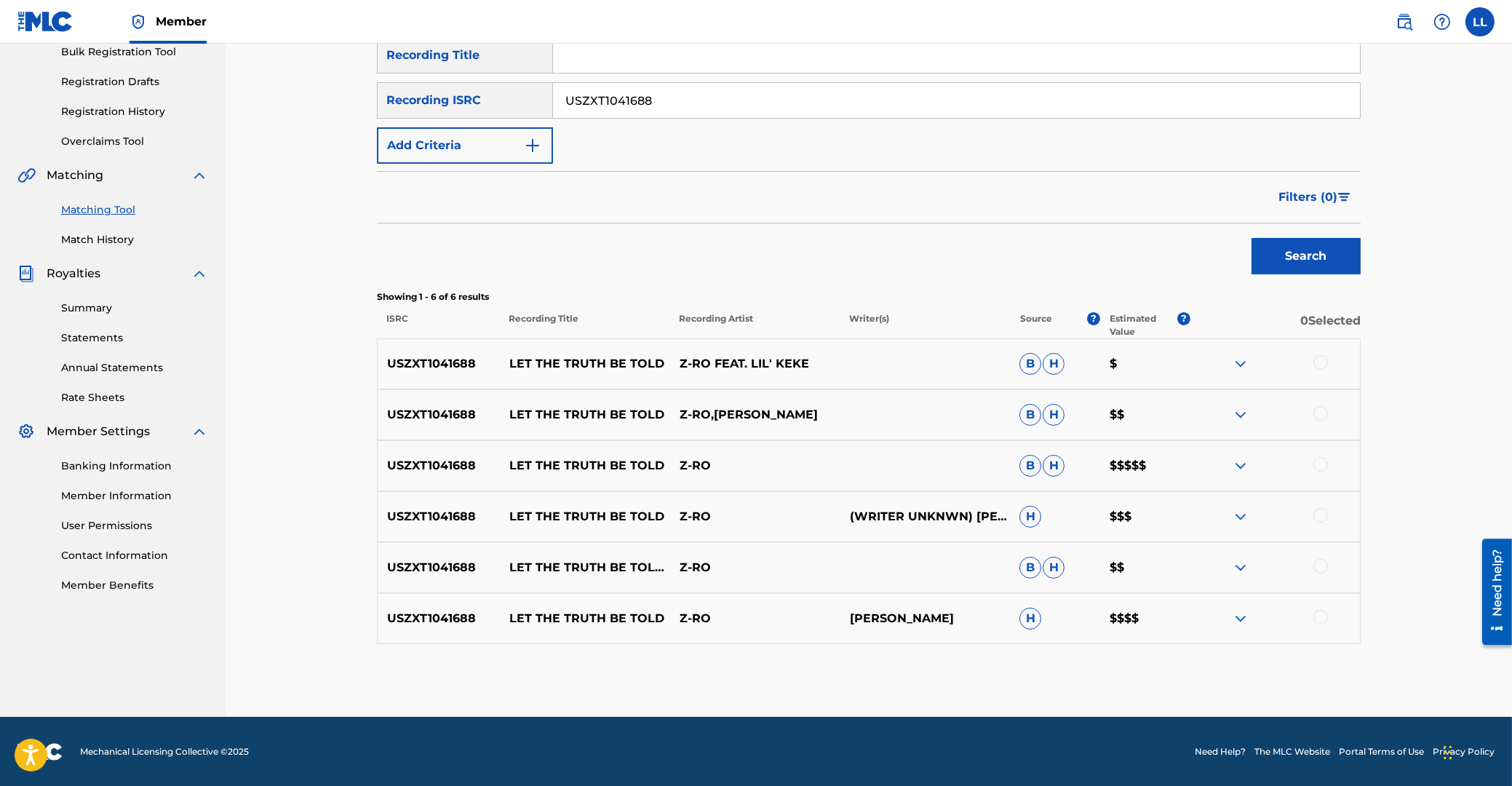
drag, startPoint x: 722, startPoint y: 95, endPoint x: 364, endPoint y: 92, distance: 358.0
click at [553, 92] on input "USZXT1041688" at bounding box center [957, 100] width 808 height 35
paste input "Y280747493"
click at [1297, 245] on button "Search" at bounding box center [1307, 256] width 109 height 37
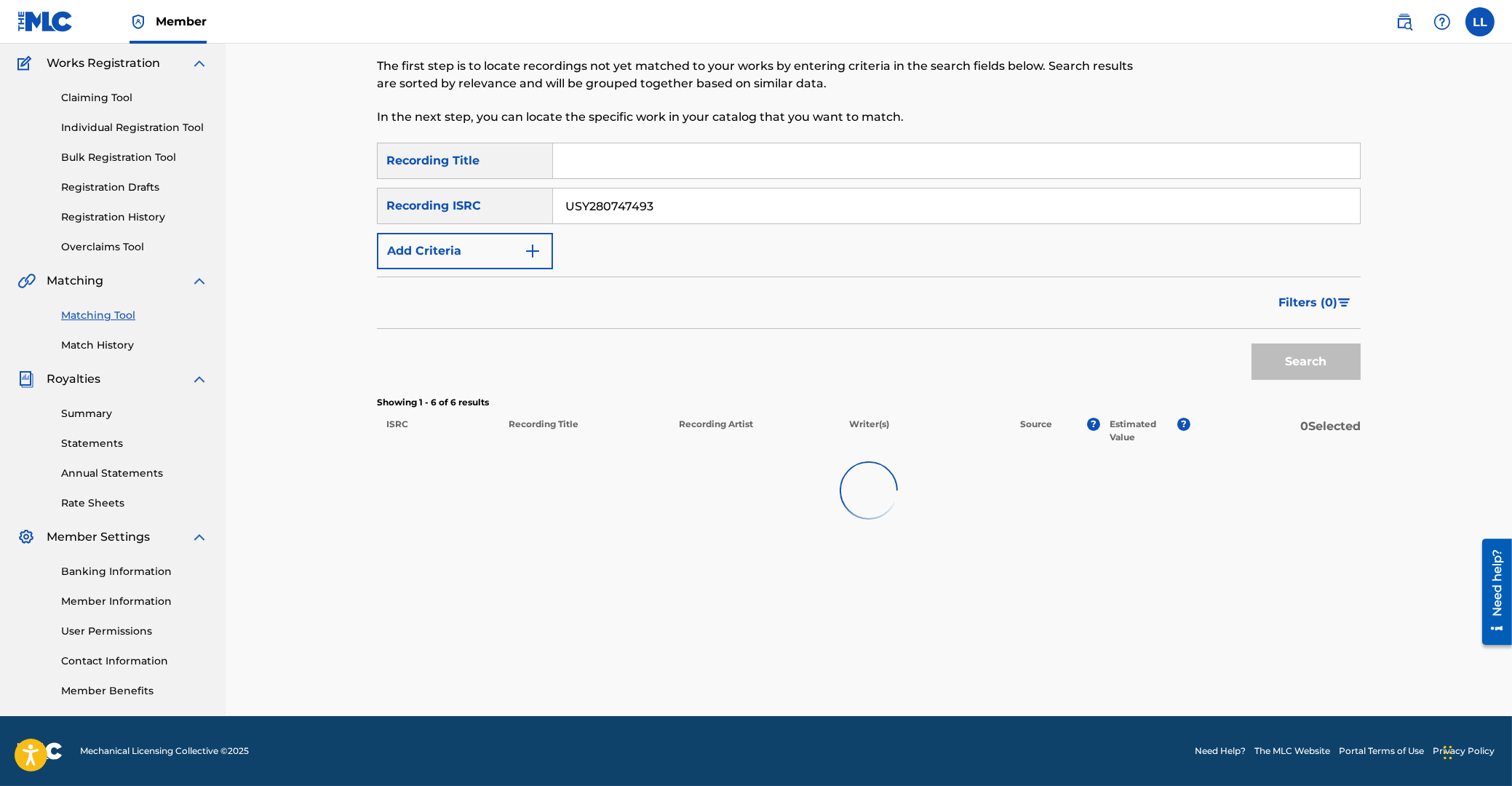
scroll to position [116, 0]
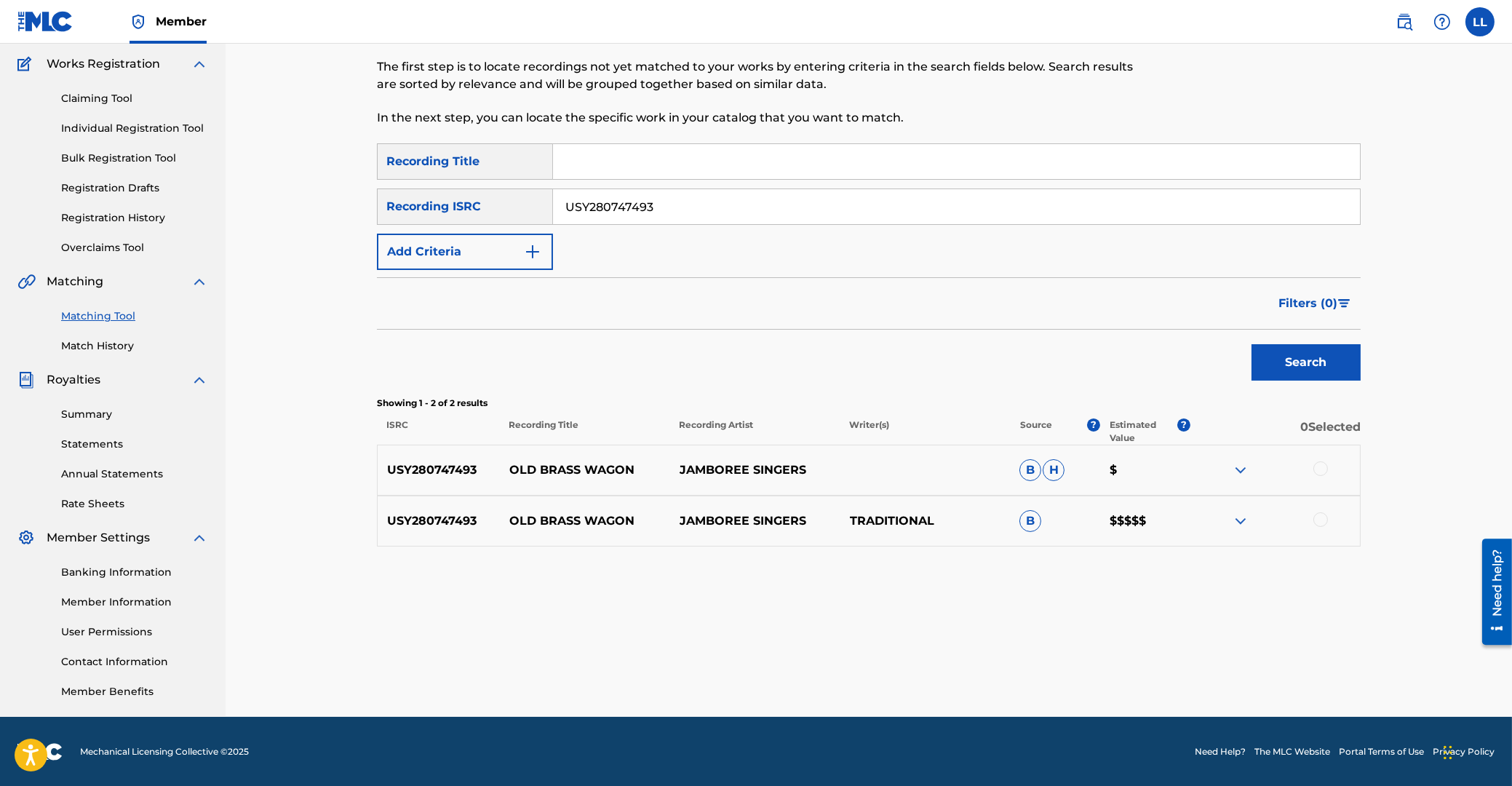
click at [432, 469] on p "USY280747493" at bounding box center [439, 469] width 122 height 17
copy p "USY280747493"
drag, startPoint x: 694, startPoint y: 202, endPoint x: 425, endPoint y: 200, distance: 269.0
click at [553, 200] on input "USY280747493" at bounding box center [957, 206] width 808 height 35
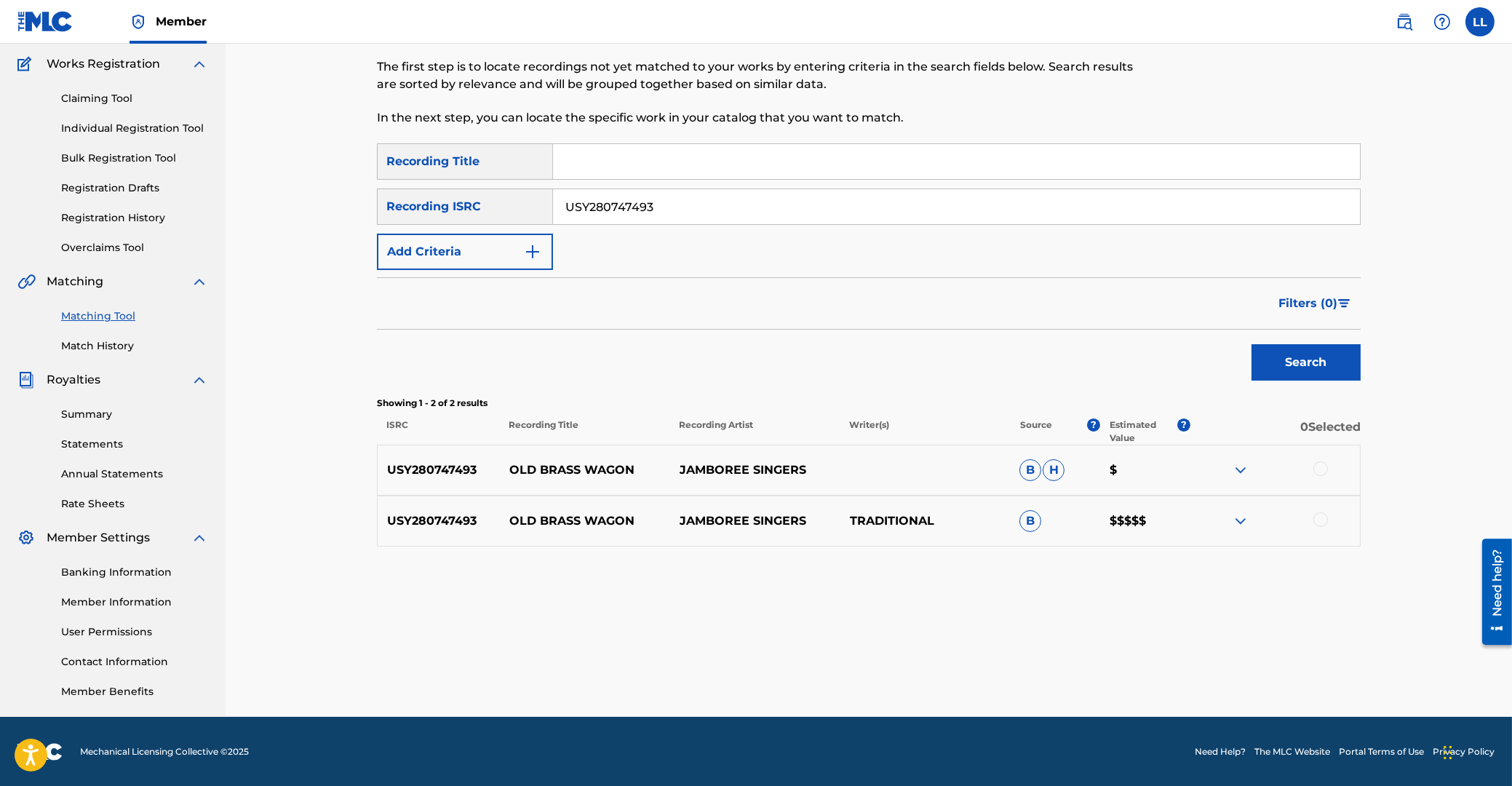
paste input "UYG1305612"
click at [1297, 363] on button "Search" at bounding box center [1307, 362] width 109 height 37
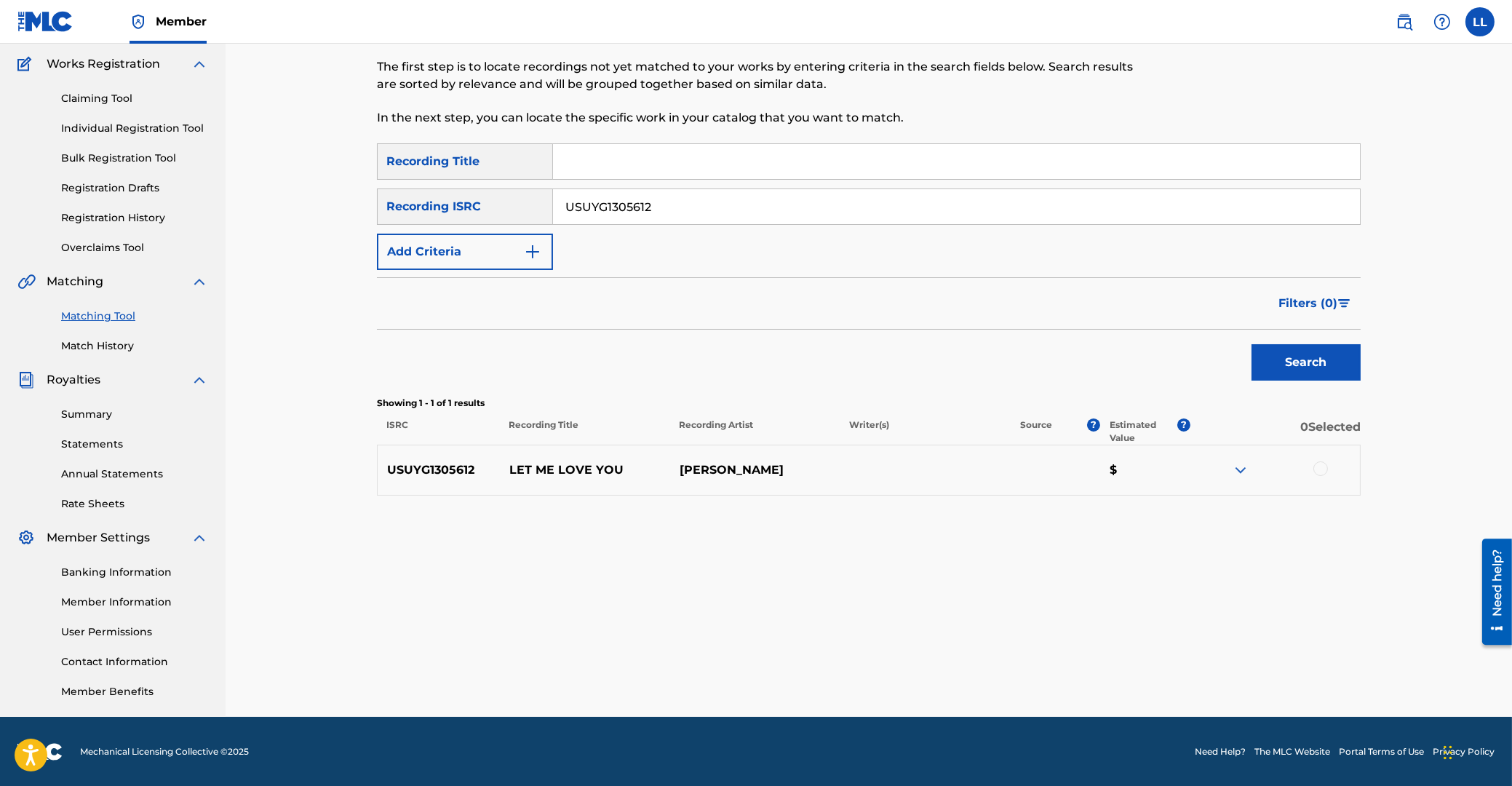
drag, startPoint x: 538, startPoint y: 206, endPoint x: 410, endPoint y: 206, distance: 128.0
click at [553, 206] on input "USUYG1305612" at bounding box center [957, 206] width 808 height 35
paste input "255761"
click at [1283, 356] on button "Search" at bounding box center [1307, 362] width 109 height 37
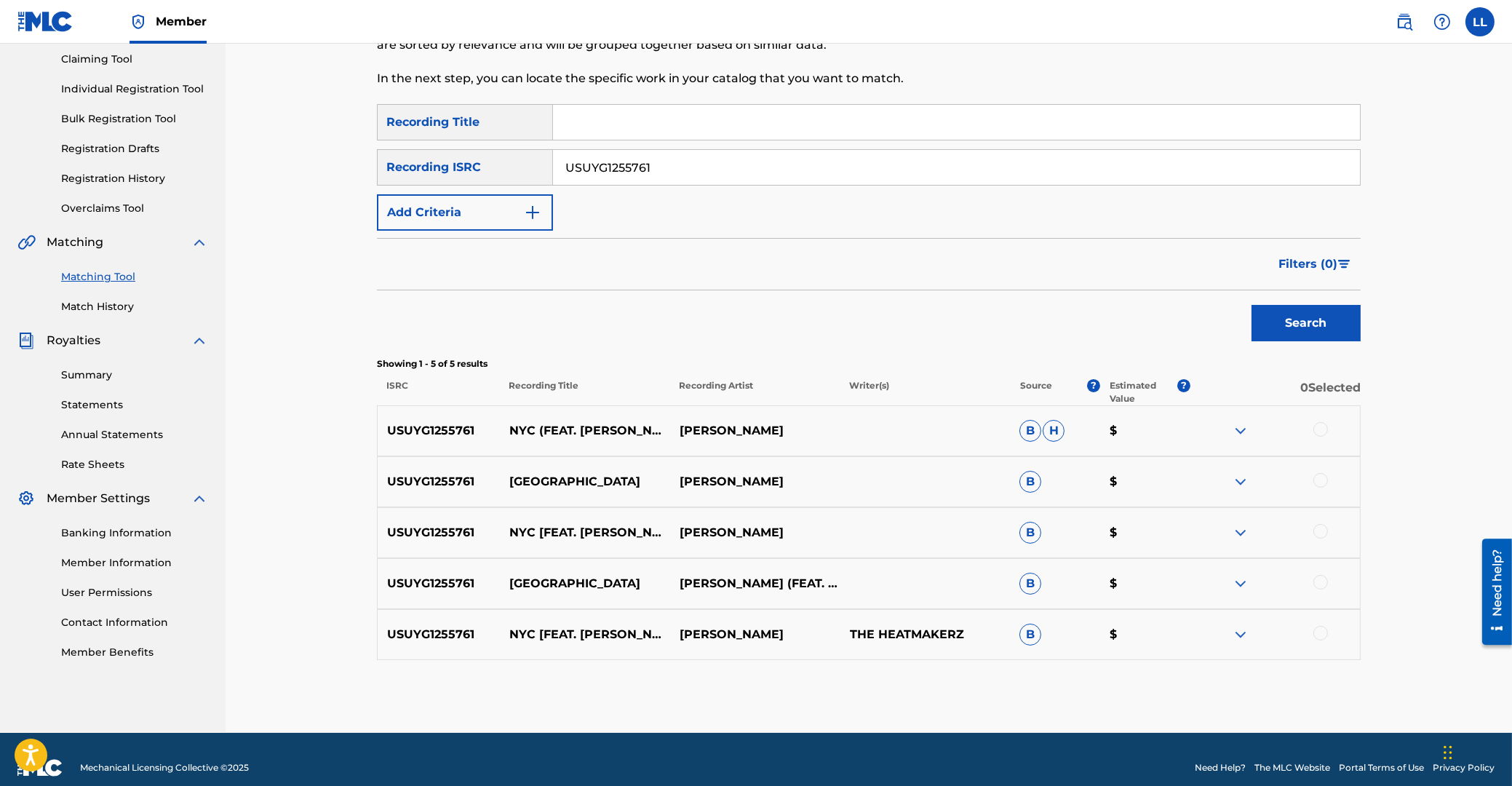
scroll to position [171, 0]
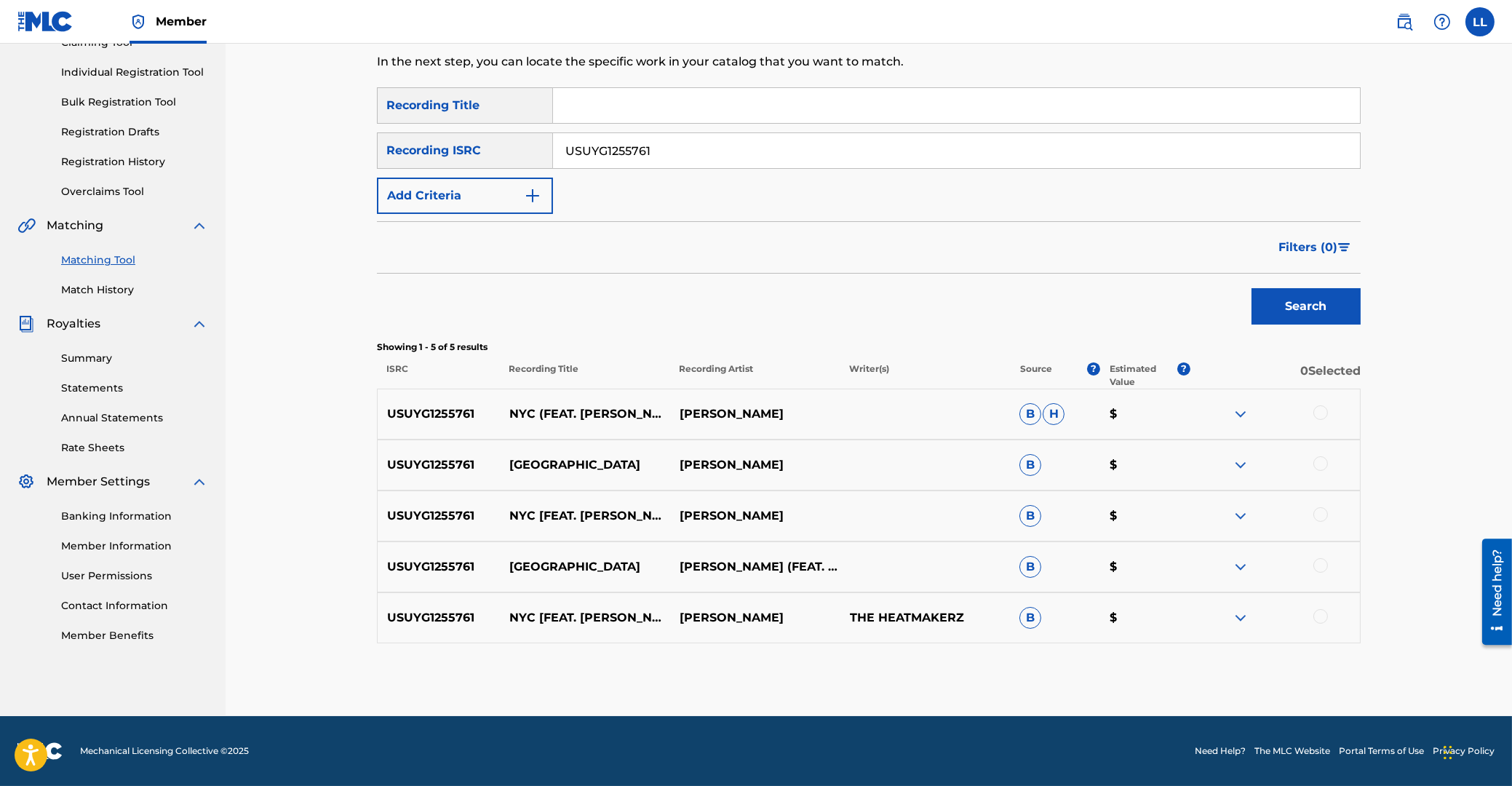
drag, startPoint x: 684, startPoint y: 141, endPoint x: 339, endPoint y: 144, distance: 345.0
click at [553, 144] on input "USUYG1255761" at bounding box center [957, 150] width 808 height 35
paste input "04949"
type input "USUYG1204949"
click at [1294, 319] on button "Search" at bounding box center [1307, 306] width 109 height 37
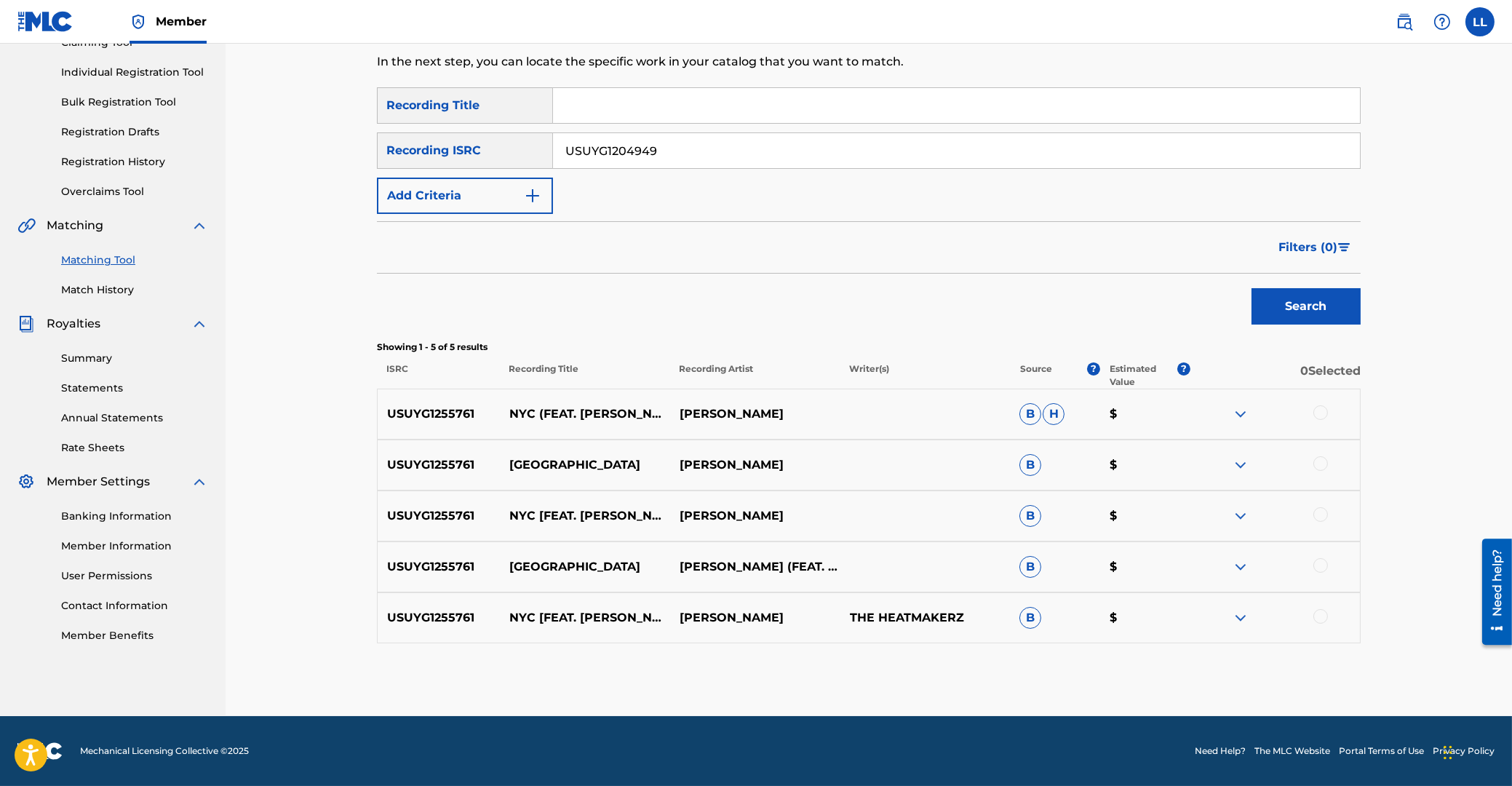
scroll to position [116, 0]
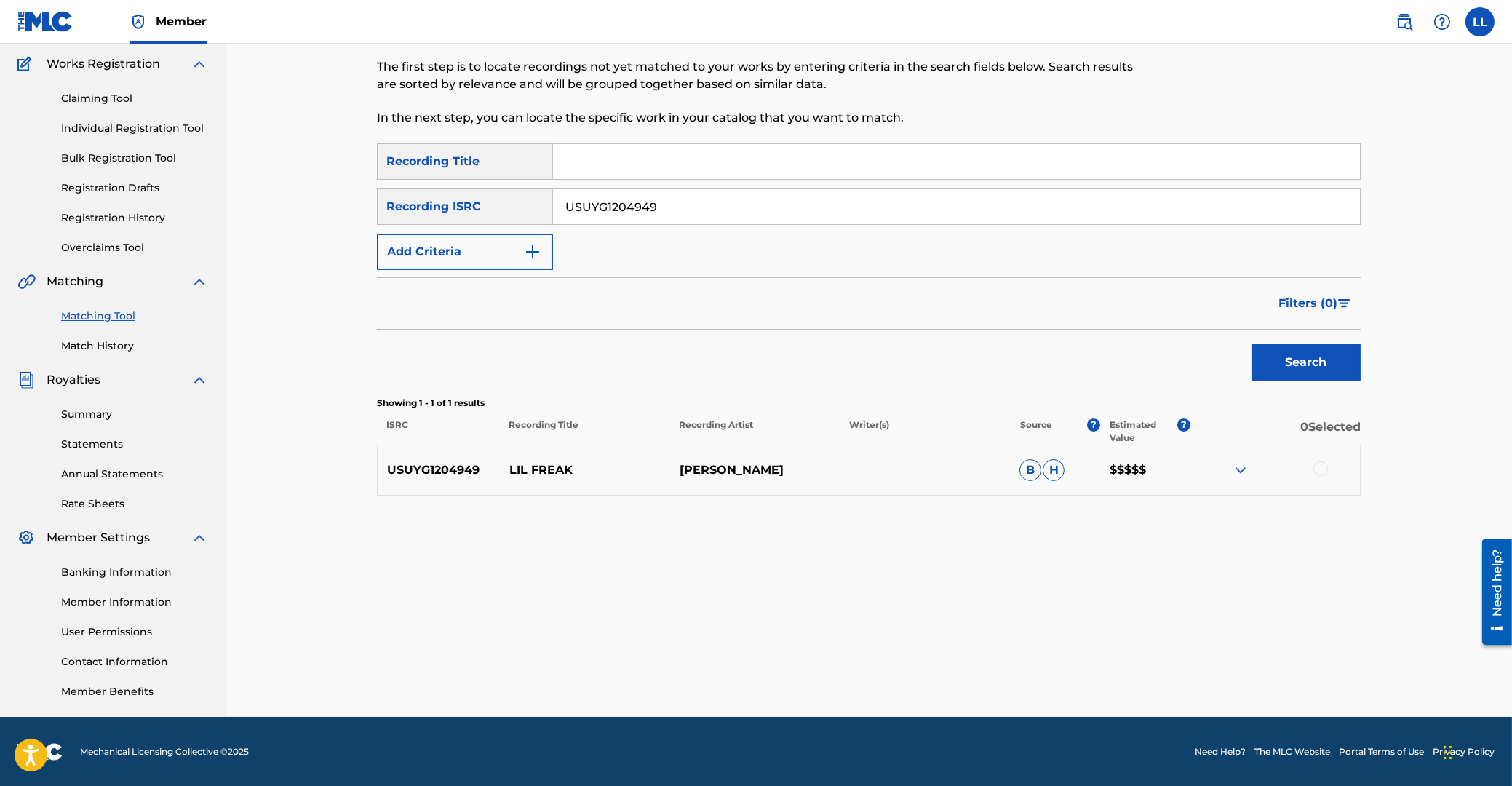
click at [1245, 472] on img at bounding box center [1240, 469] width 17 height 17
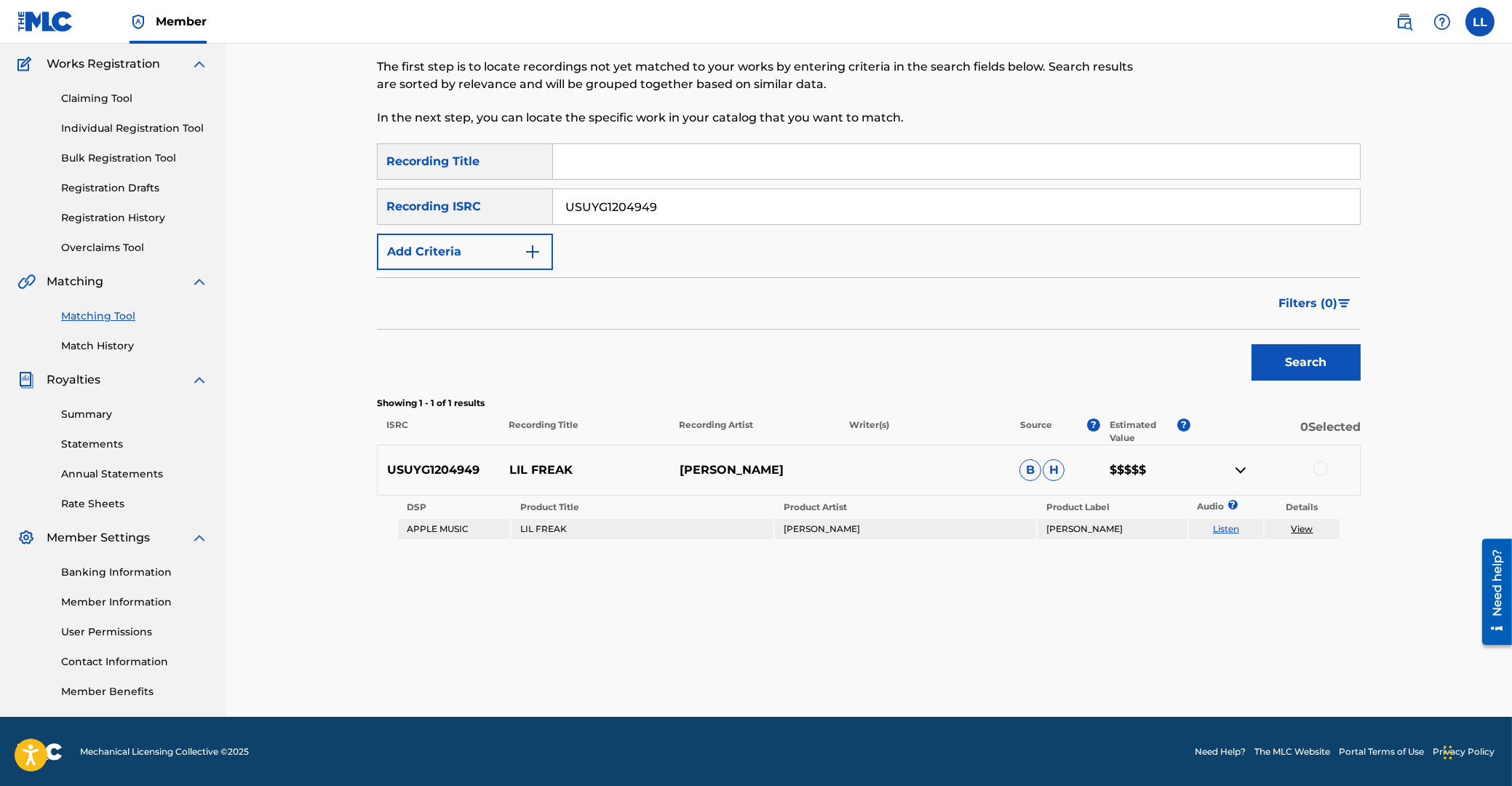
click at [760, 156] on input "Search Form" at bounding box center [957, 162] width 808 height 35
paste input "LIL FREAK"
type input "LIL FREAK"
drag, startPoint x: 692, startPoint y: 210, endPoint x: 487, endPoint y: 206, distance: 205.0
click at [553, 207] on input "USUYG1204949" at bounding box center [957, 206] width 808 height 35
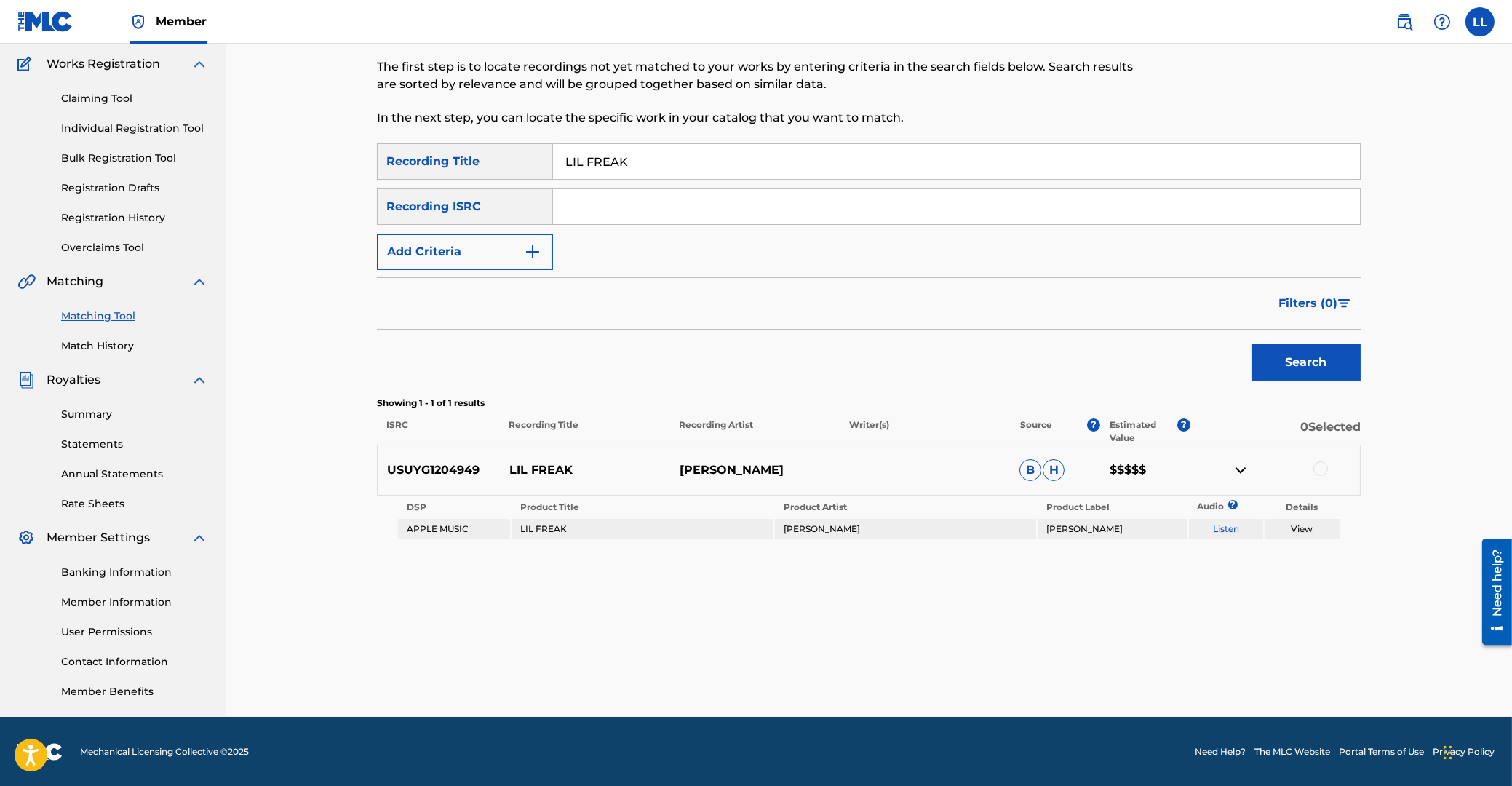
click at [416, 249] on button "Add Criteria" at bounding box center [465, 251] width 176 height 37
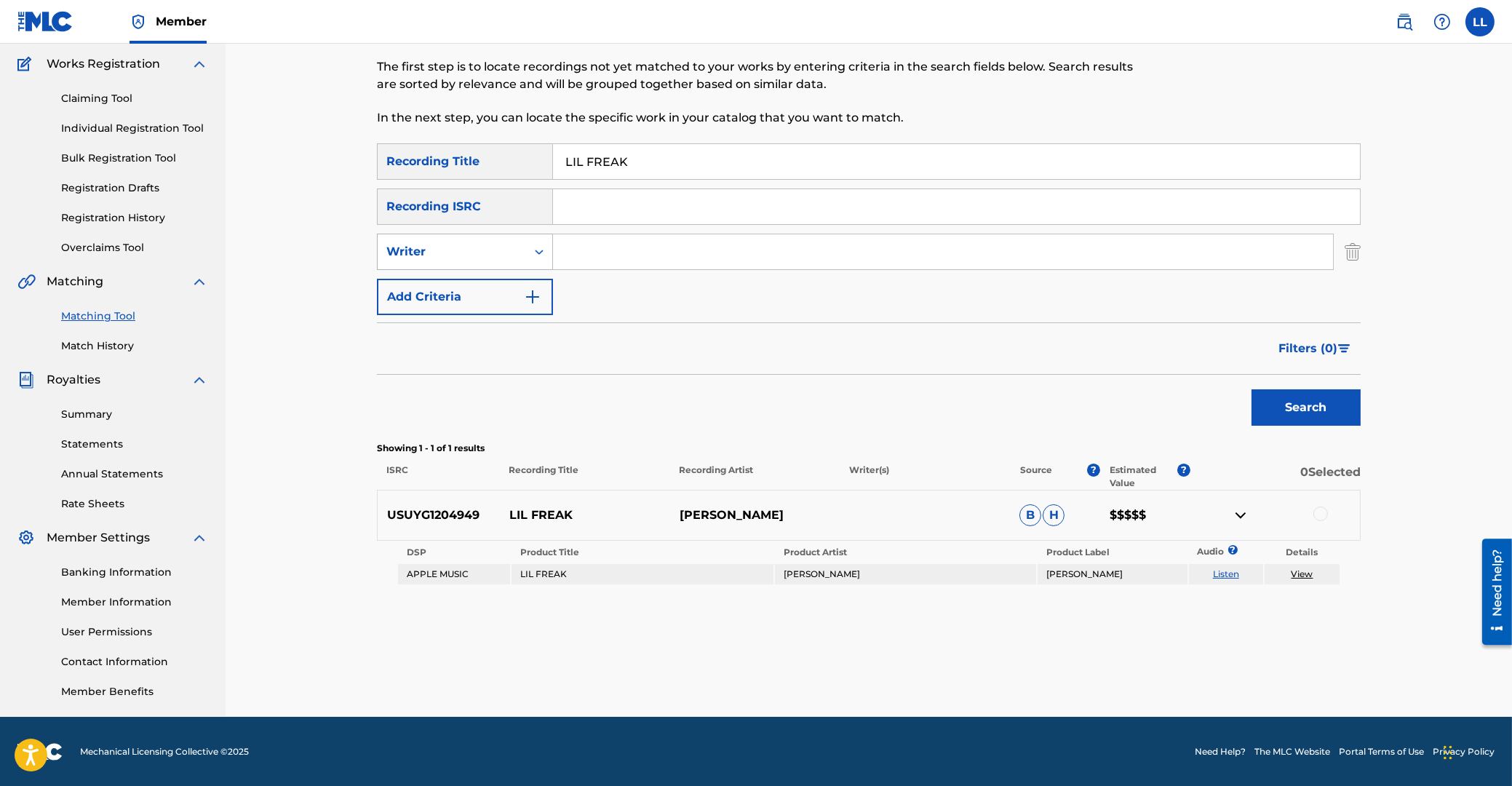
click at [538, 251] on icon "Search Form" at bounding box center [539, 252] width 14 height 14
click at [484, 300] on div "Recording Artist" at bounding box center [465, 288] width 175 height 37
click at [592, 251] on input "Search Form" at bounding box center [942, 251] width 780 height 35
type input "[PERSON_NAME]"
click at [1252, 389] on button "Search" at bounding box center [1307, 407] width 109 height 37
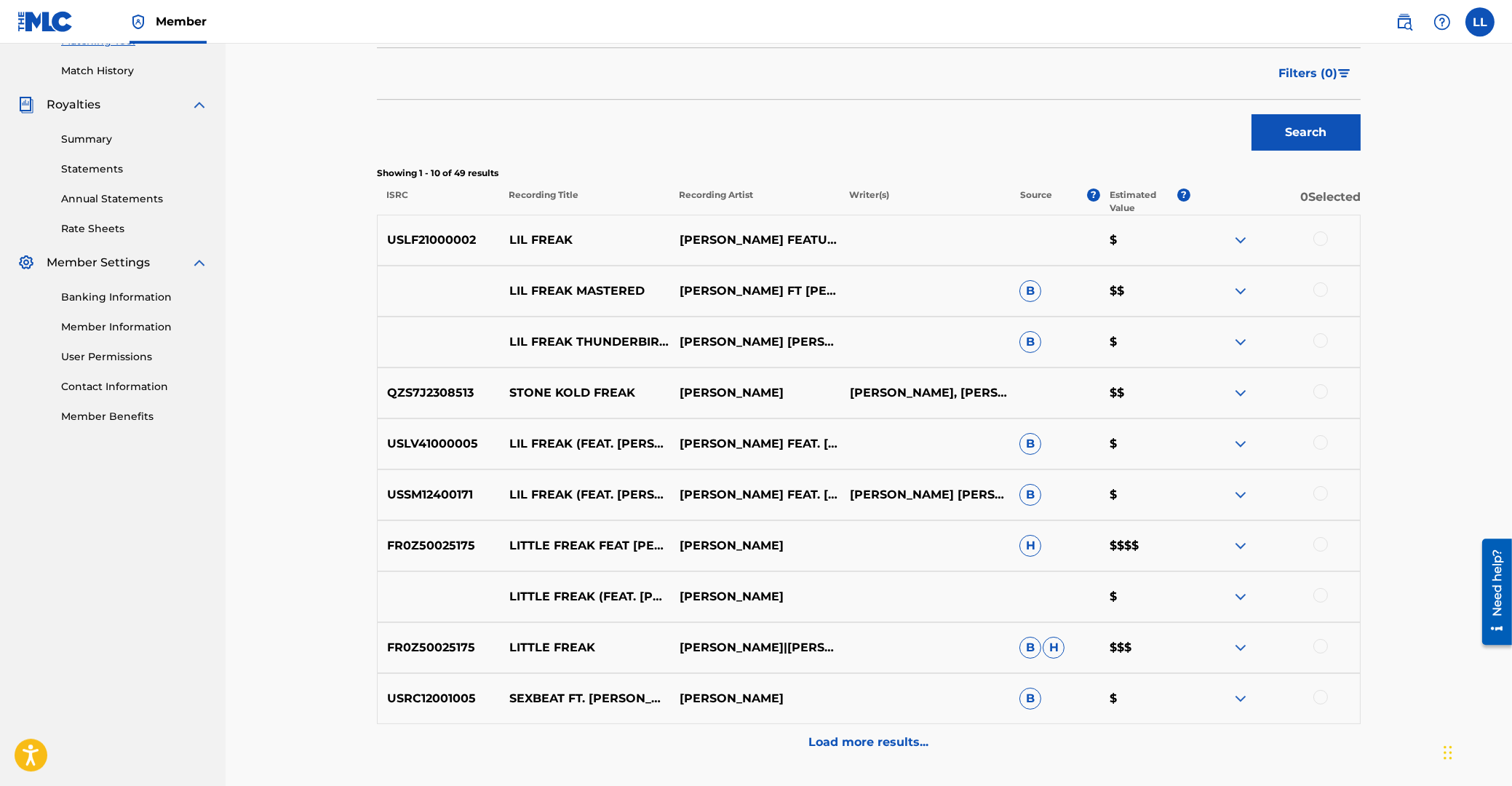
scroll to position [428, 0]
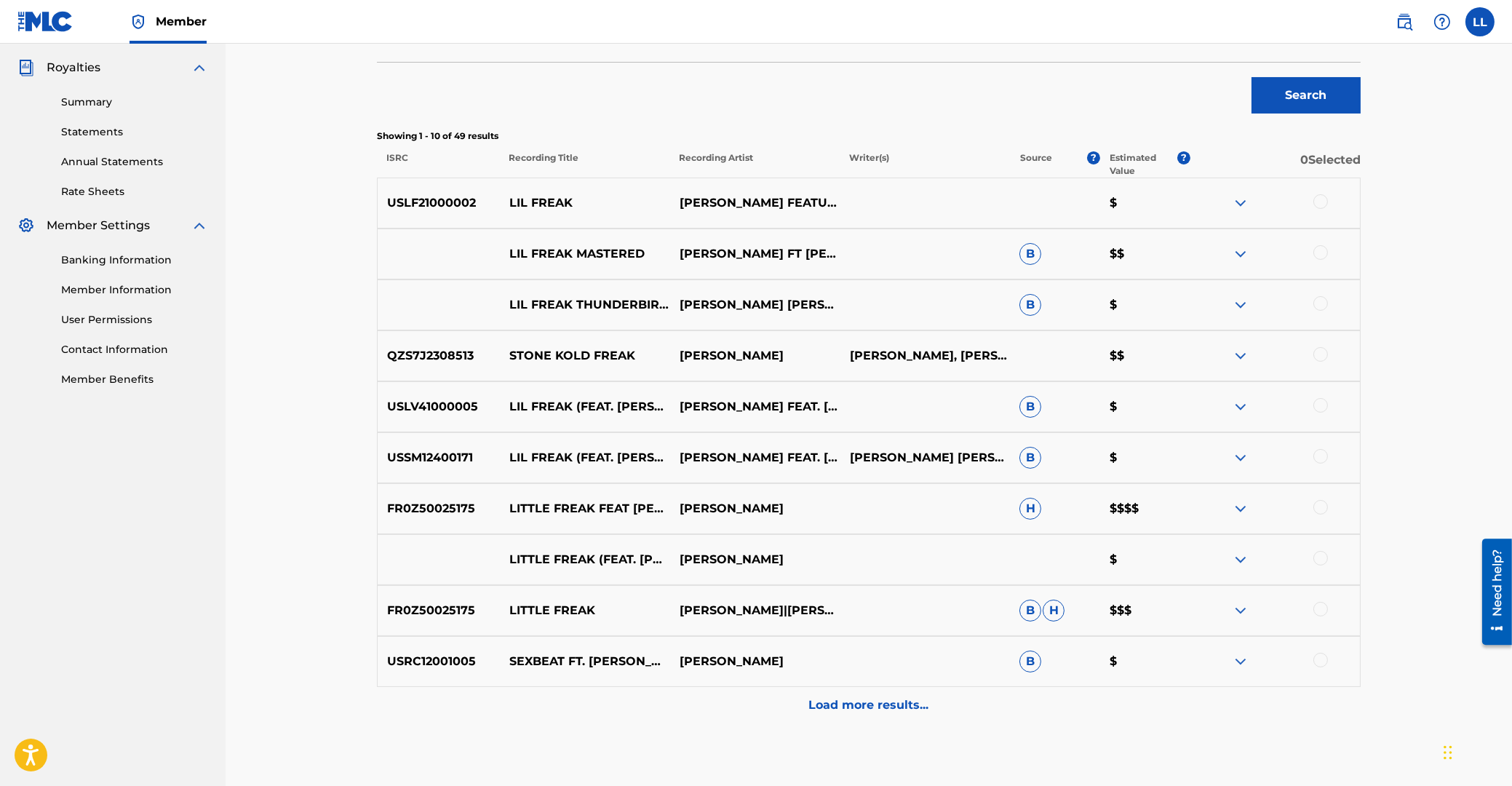
click at [1322, 196] on div at bounding box center [1321, 202] width 14 height 14
click at [1318, 250] on div at bounding box center [1321, 252] width 14 height 14
click at [1321, 404] on div at bounding box center [1321, 406] width 14 height 14
click at [1319, 458] on div at bounding box center [1321, 456] width 14 height 14
click at [1320, 507] on div at bounding box center [1321, 507] width 14 height 14
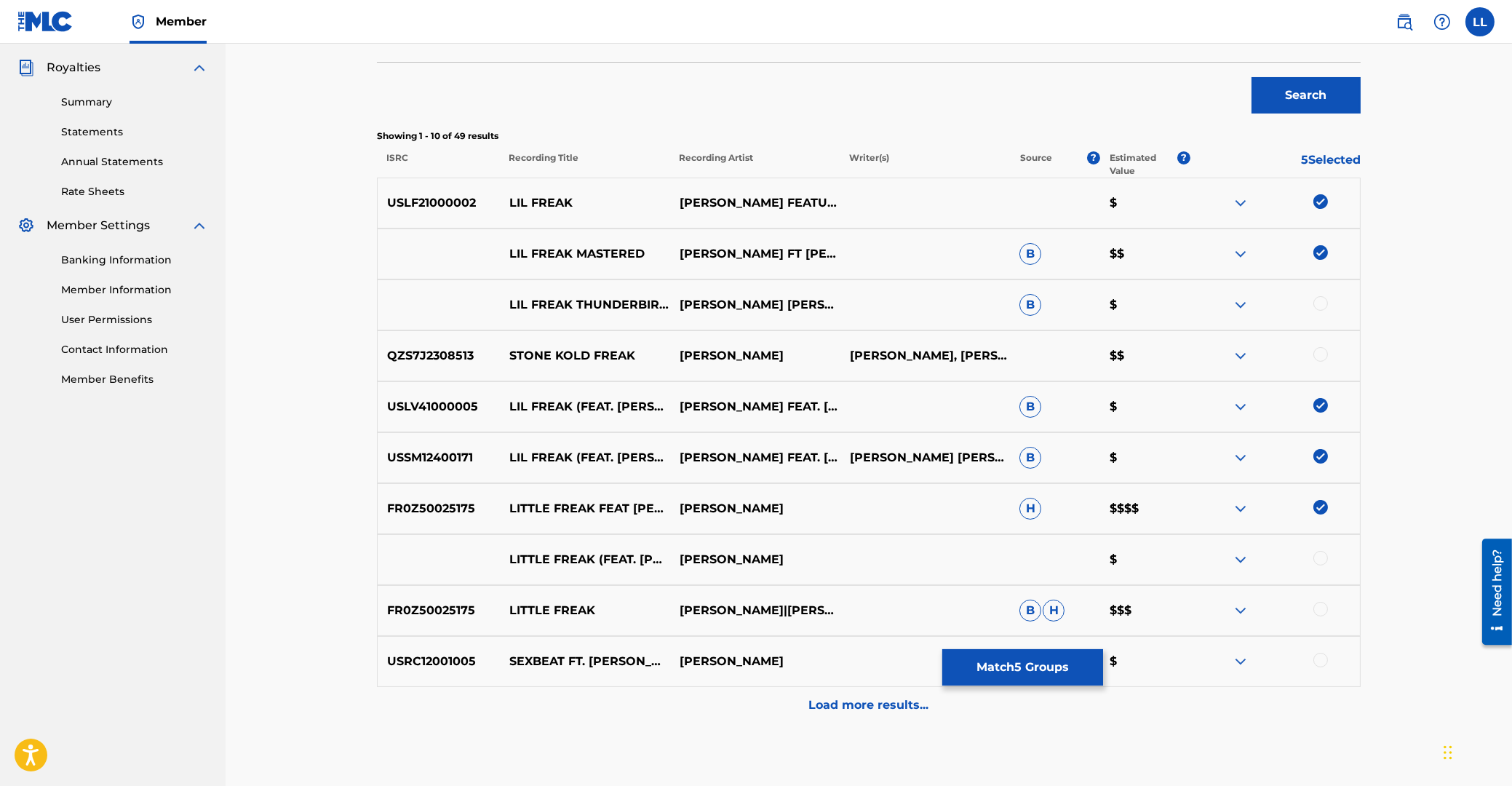
click at [1319, 559] on div at bounding box center [1321, 558] width 14 height 14
click at [1324, 606] on div at bounding box center [1321, 609] width 14 height 14
click at [834, 705] on p "Load more results..." at bounding box center [870, 704] width 120 height 17
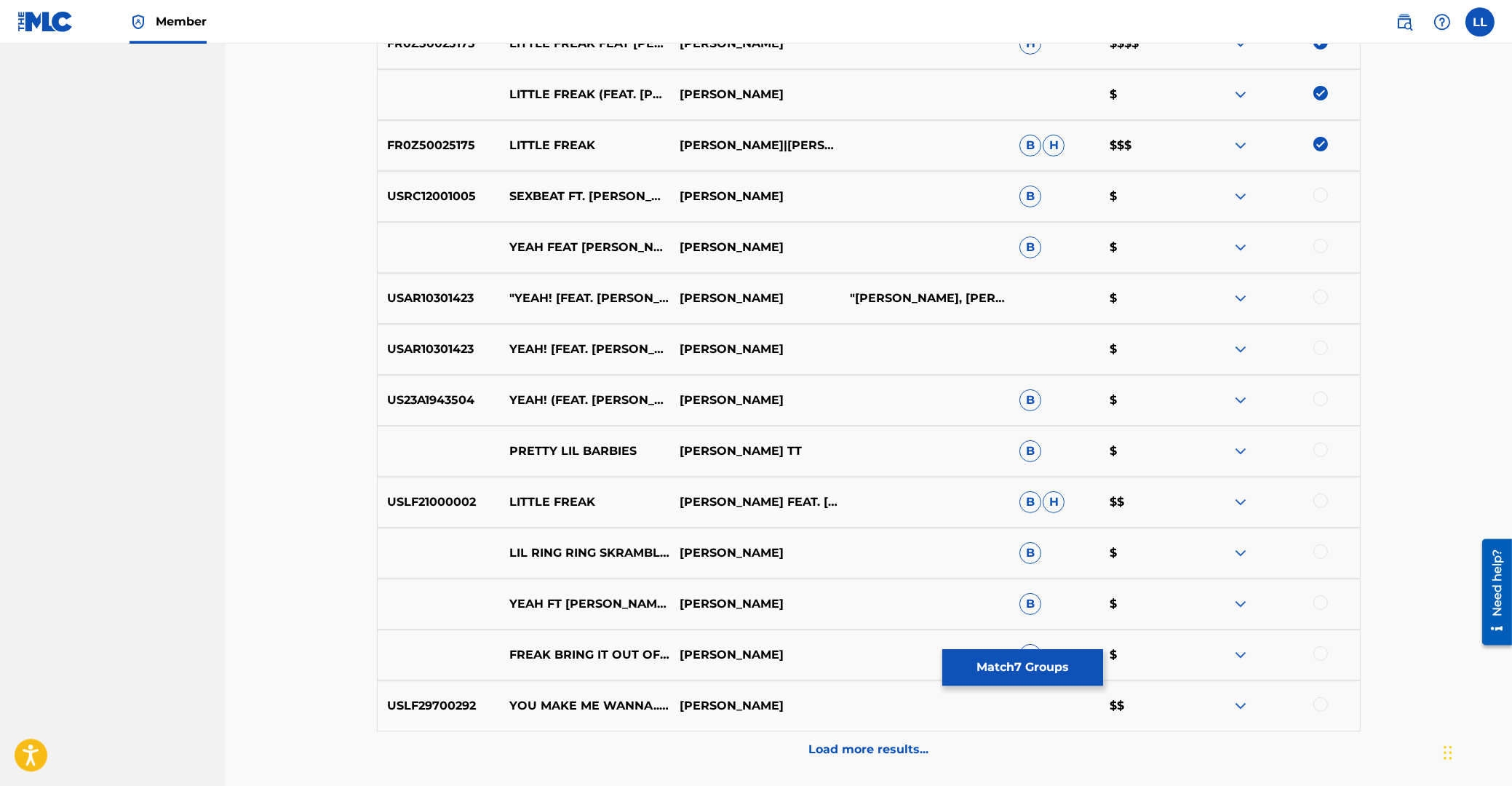
scroll to position [895, 0]
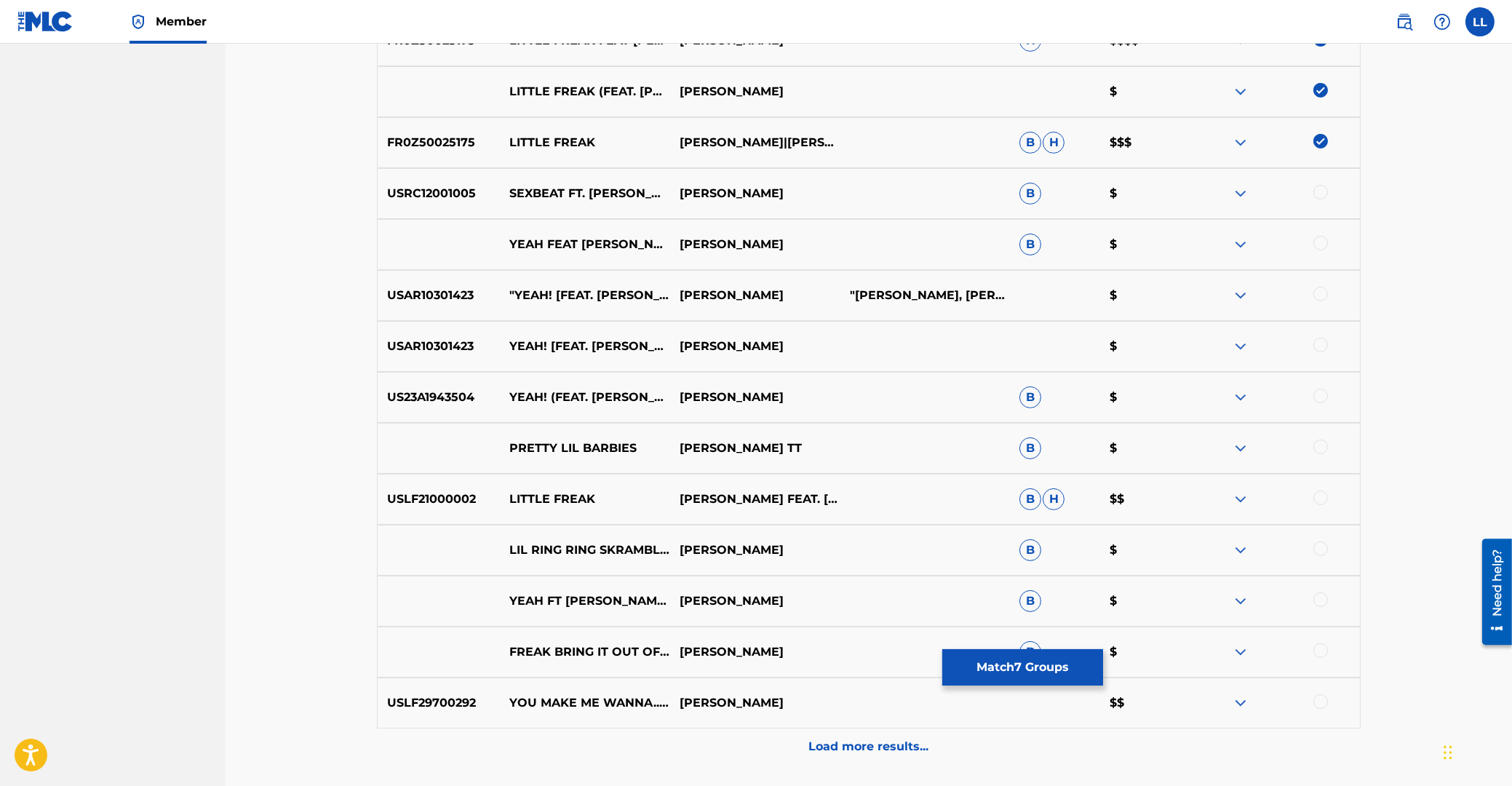
click at [1322, 499] on div at bounding box center [1321, 498] width 14 height 14
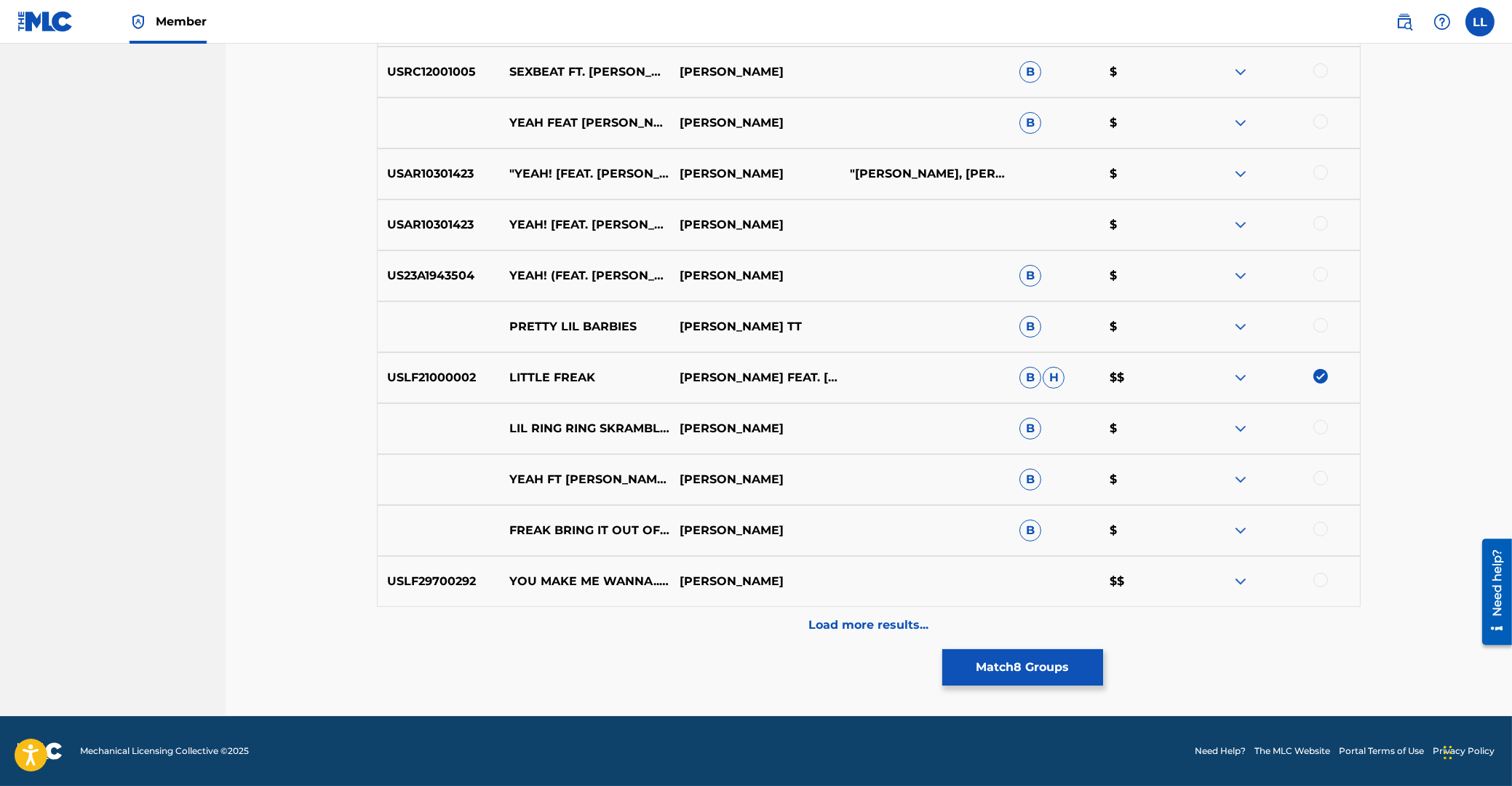
click at [845, 627] on p "Load more results..." at bounding box center [870, 624] width 120 height 17
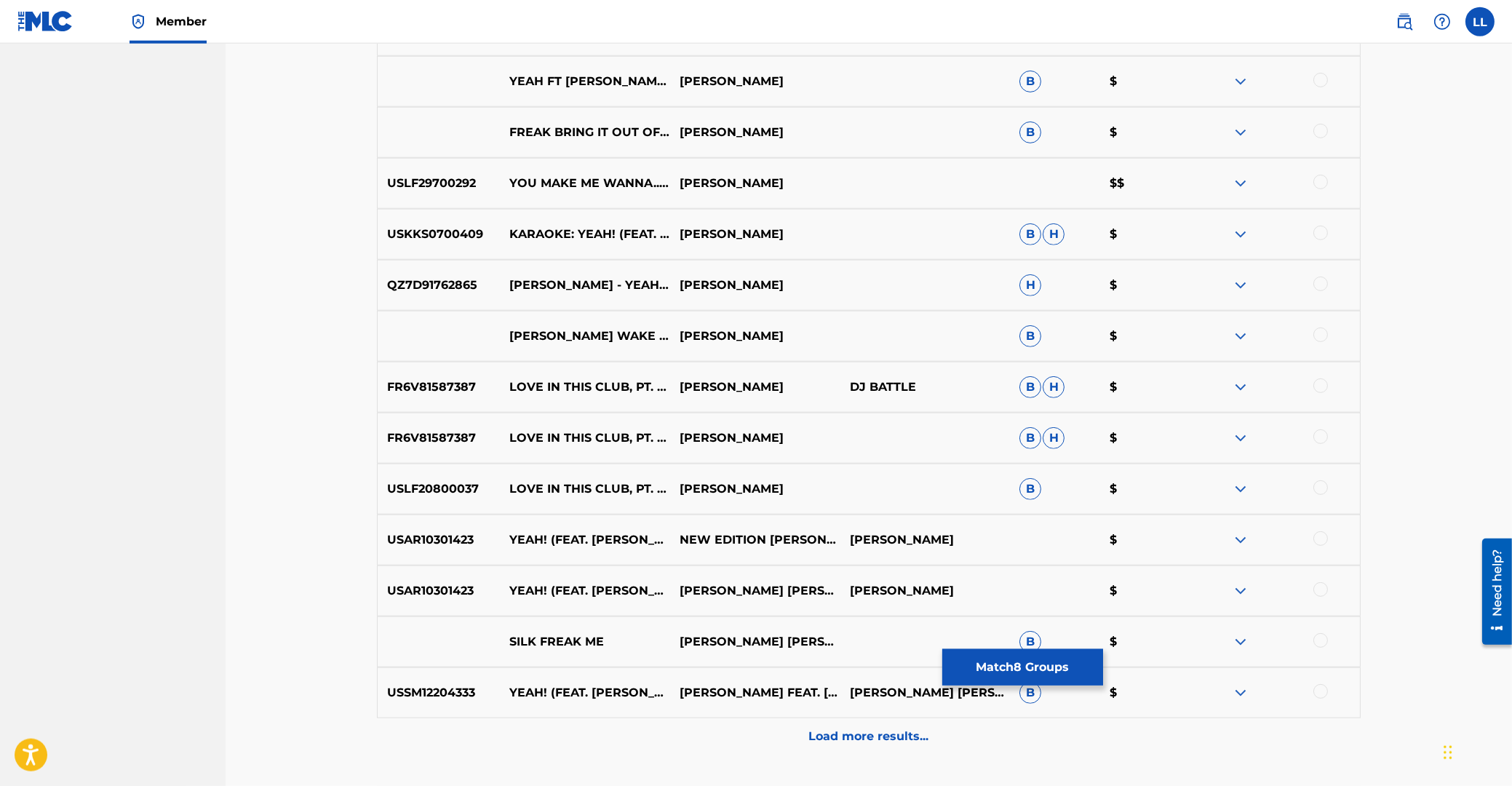
scroll to position [1520, 0]
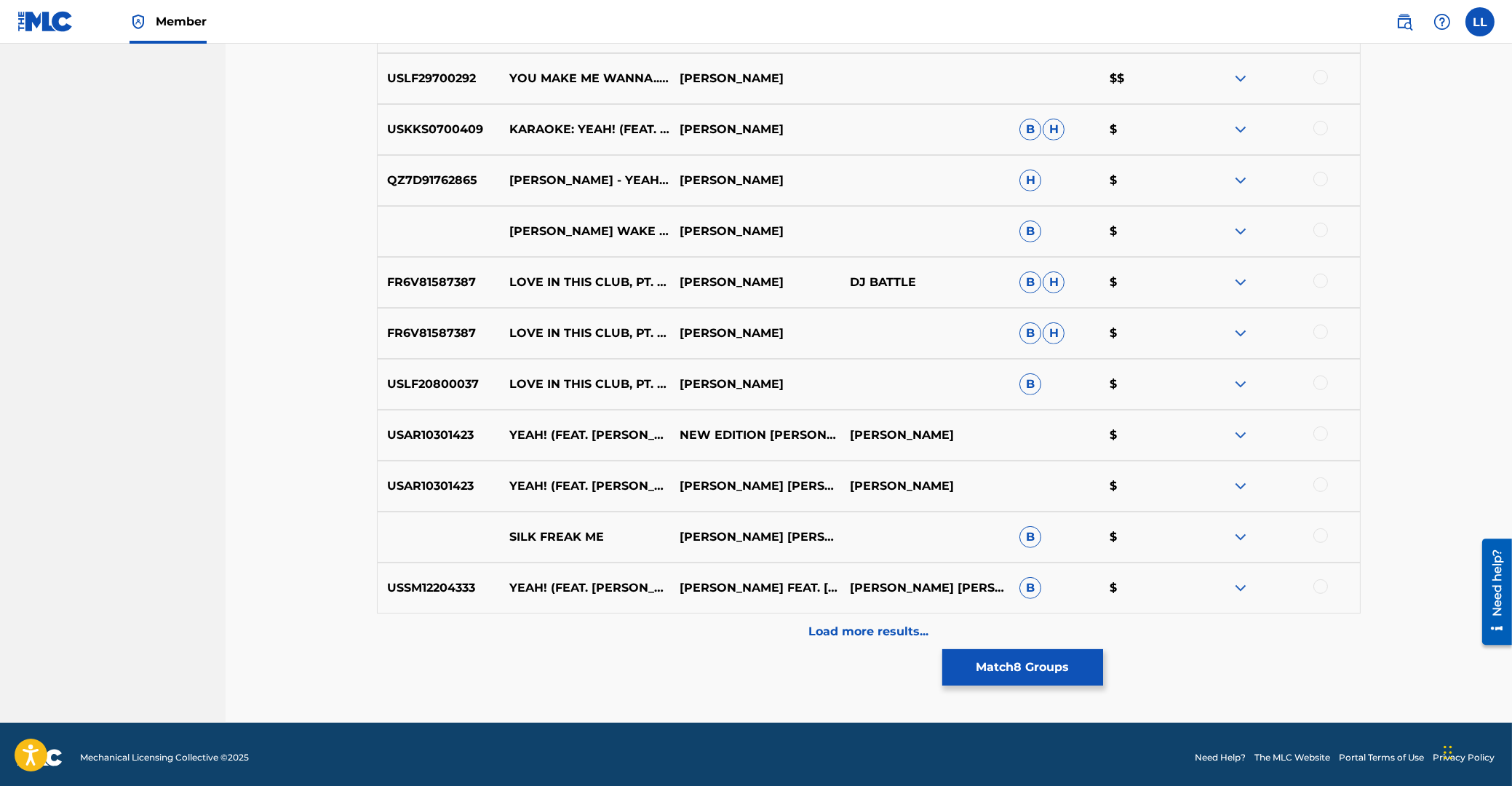
click at [1023, 665] on button "Match 8 Groups" at bounding box center [1022, 668] width 161 height 37
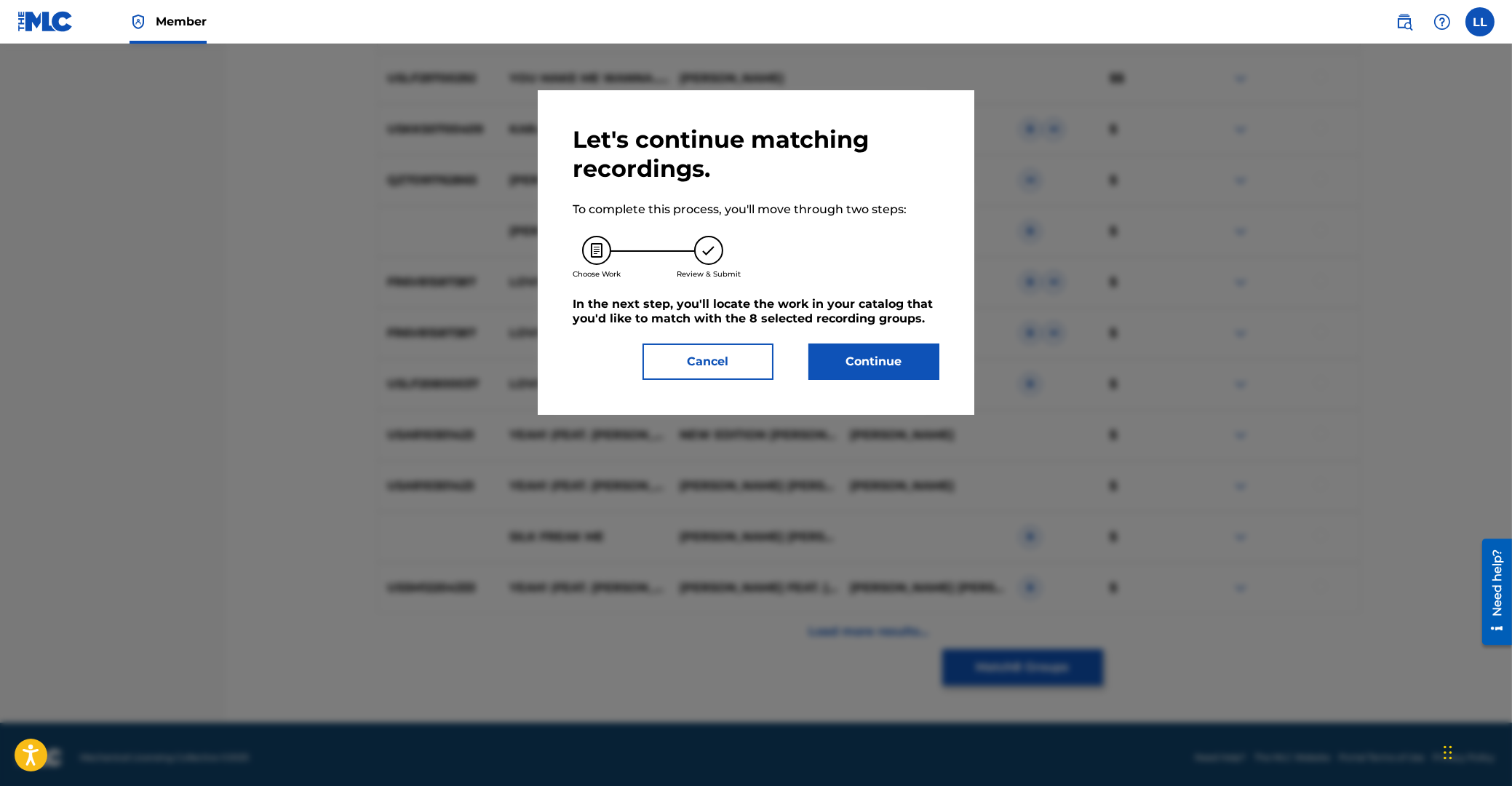
click at [905, 360] on button "Continue" at bounding box center [874, 362] width 131 height 37
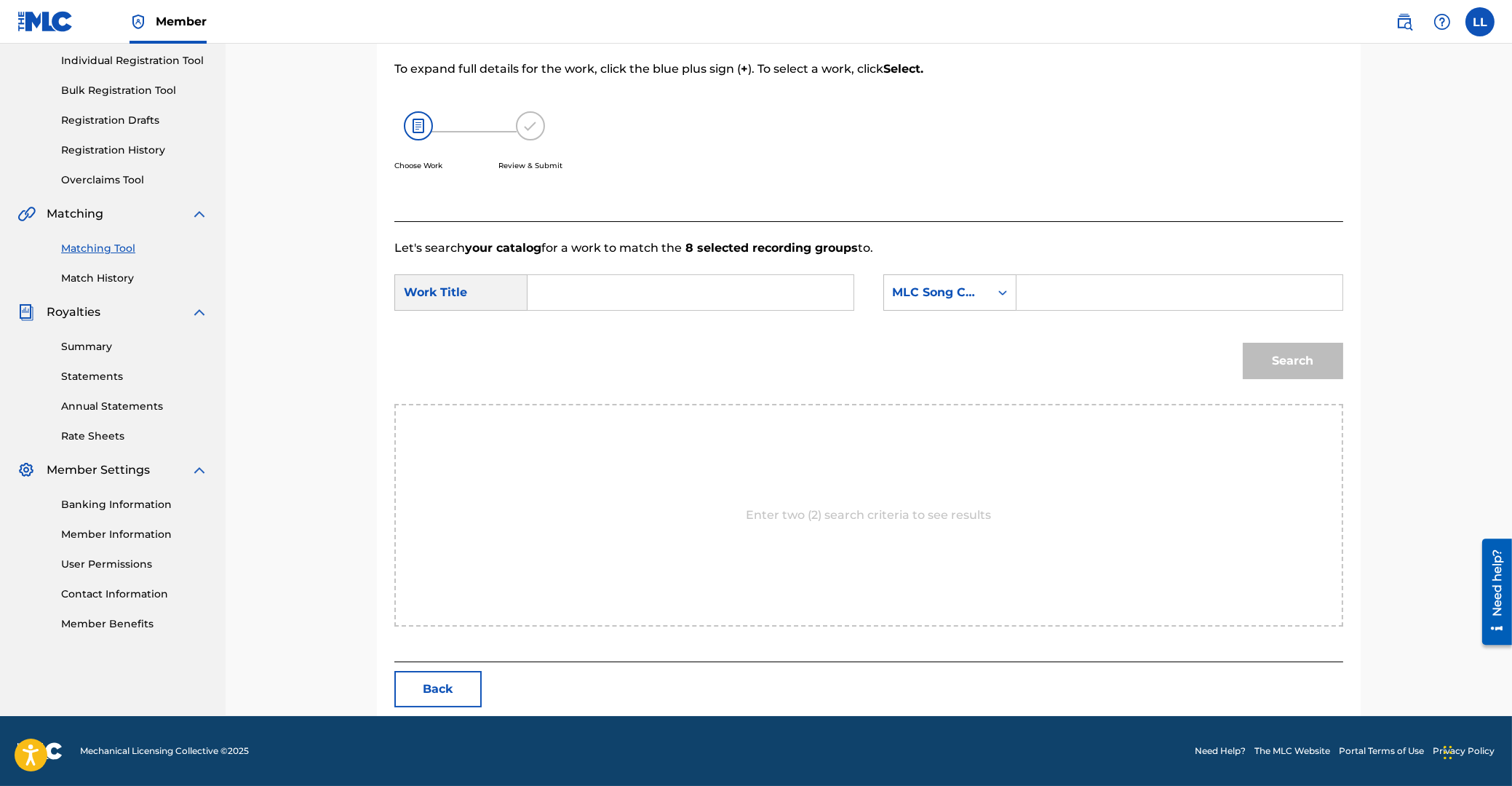
scroll to position [116, 0]
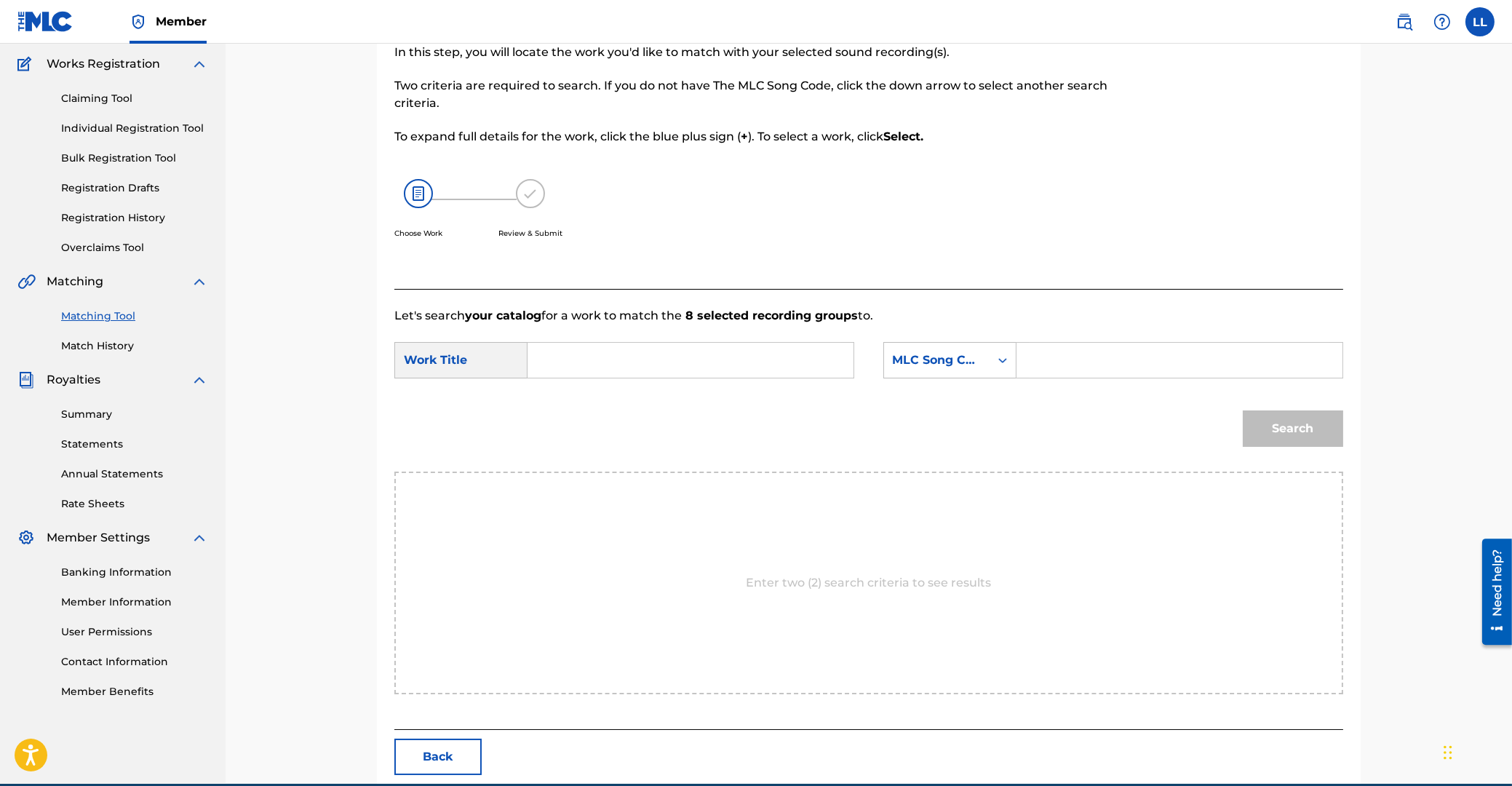
click at [723, 364] on input "Search Form" at bounding box center [691, 360] width 302 height 35
type input "lil"
paste input "L59871"
type input "L59871"
click at [1243, 410] on button "Search" at bounding box center [1293, 428] width 101 height 37
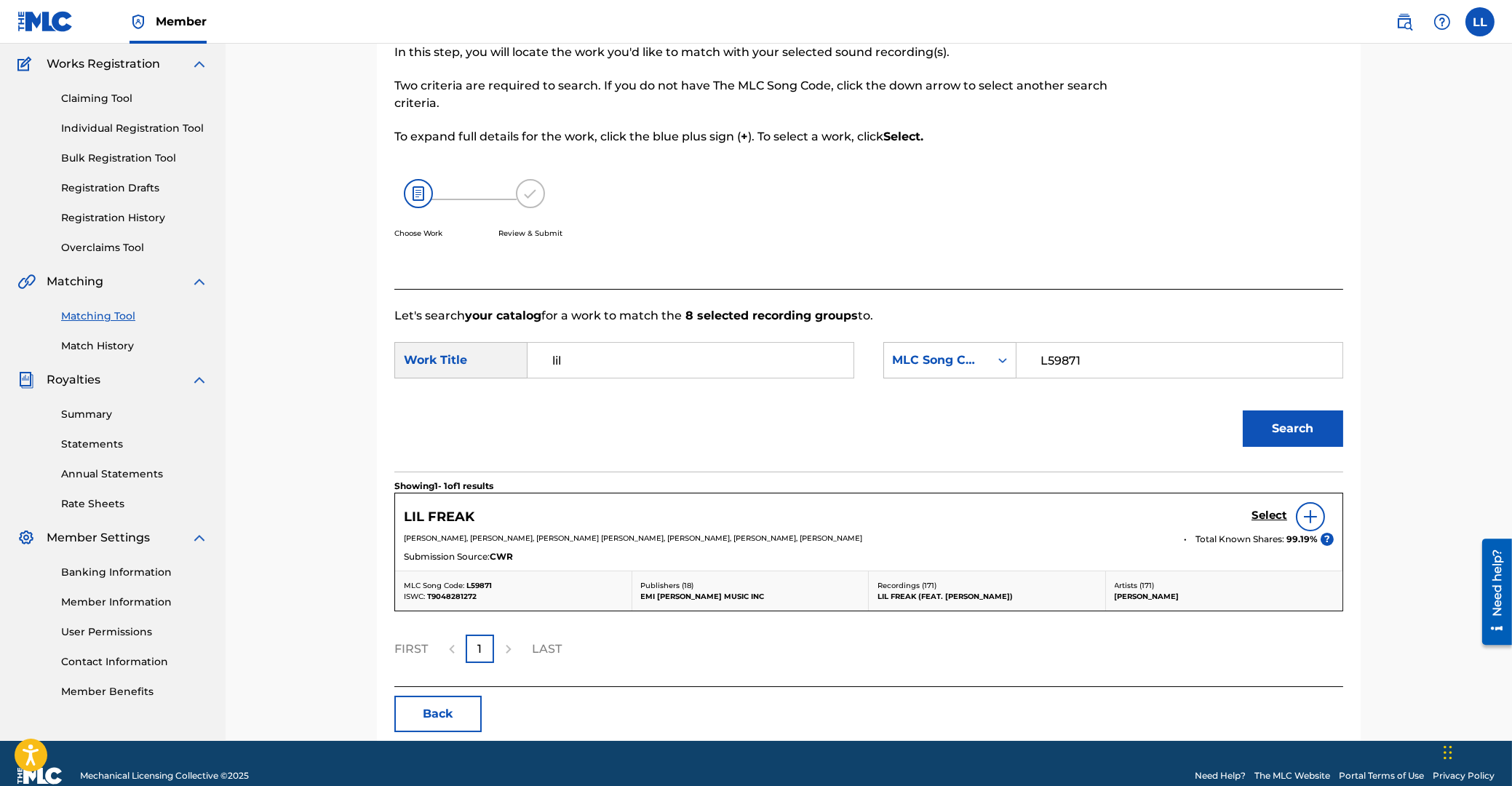
click at [1269, 511] on h5 "Select" at bounding box center [1270, 515] width 36 height 13
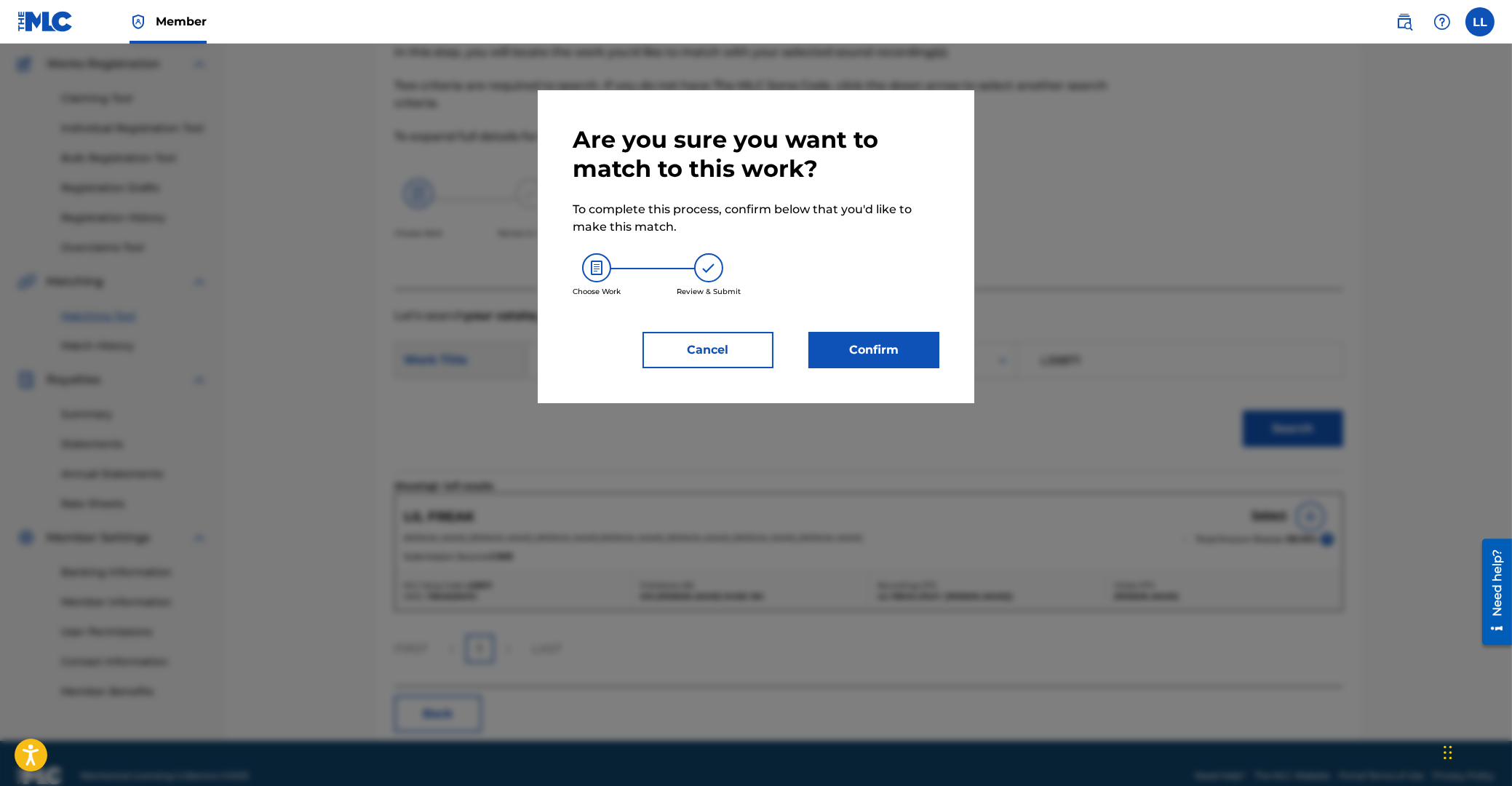
click at [866, 354] on button "Confirm" at bounding box center [874, 350] width 131 height 37
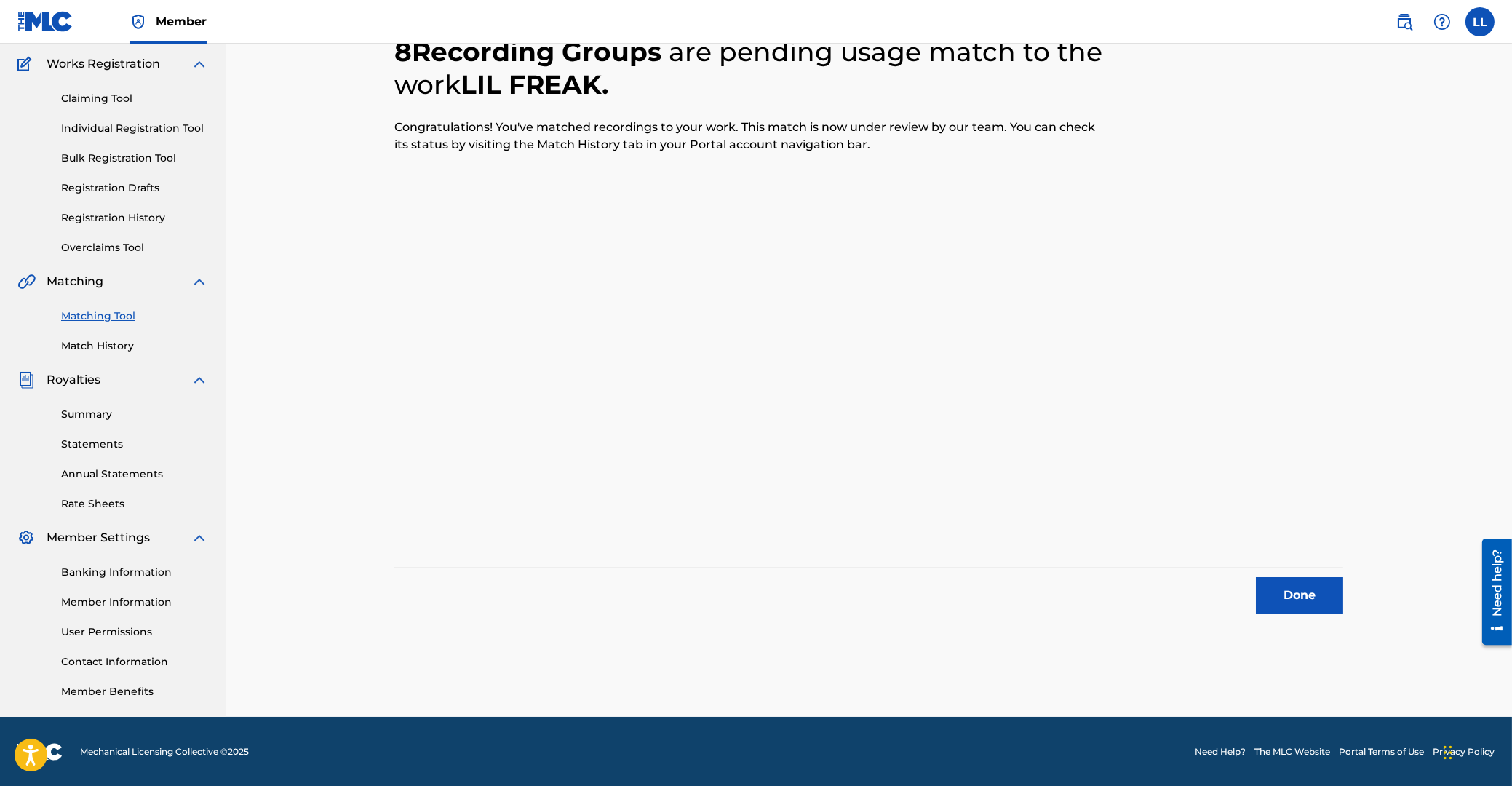
click at [1293, 592] on button "Done" at bounding box center [1299, 595] width 87 height 37
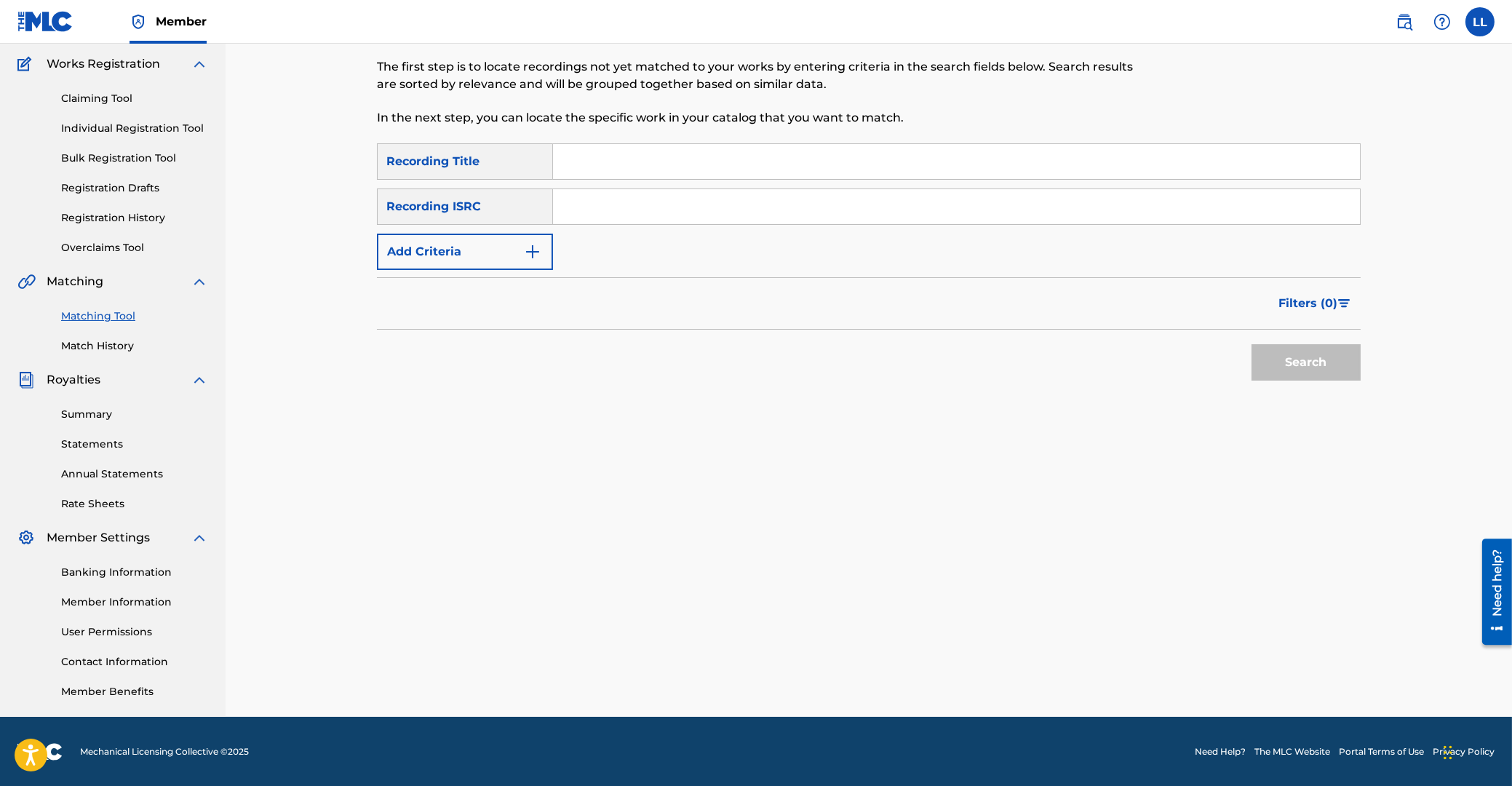
drag, startPoint x: 625, startPoint y: 211, endPoint x: 538, endPoint y: 221, distance: 87.6
click at [626, 210] on input "Search Form" at bounding box center [957, 206] width 808 height 35
paste input "USUYG1169593"
type input "USUYG1169593"
click at [1308, 354] on button "Search" at bounding box center [1307, 362] width 109 height 37
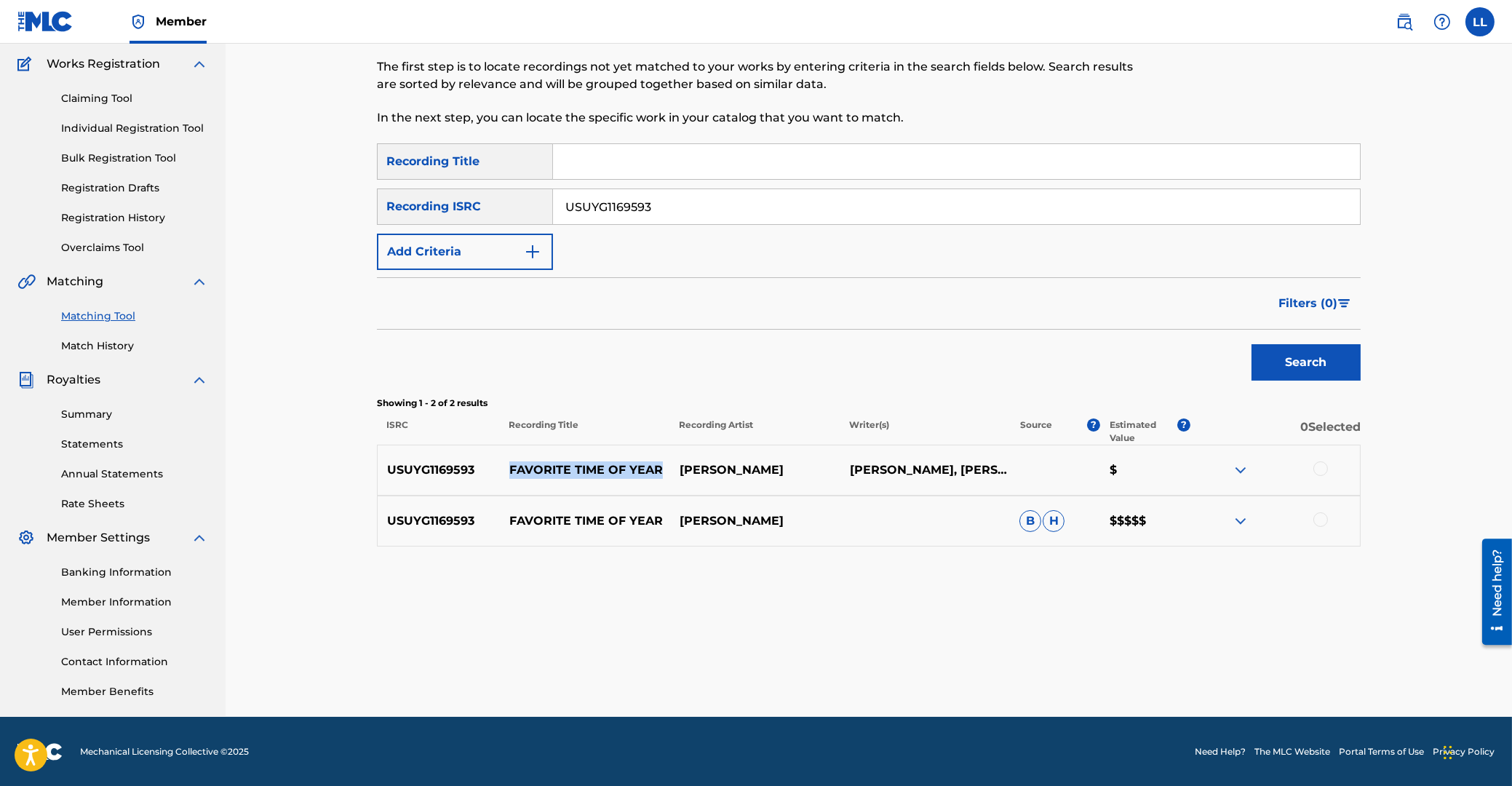
drag, startPoint x: 510, startPoint y: 467, endPoint x: 657, endPoint y: 474, distance: 147.2
click at [657, 474] on p "FAVORITE TIME OF YEAR" at bounding box center [585, 469] width 170 height 17
copy p "FAVORITE TIME OF YEAR"
click at [685, 160] on input "Search Form" at bounding box center [957, 162] width 808 height 35
paste input "FAVORITE TIME OF YEAR"
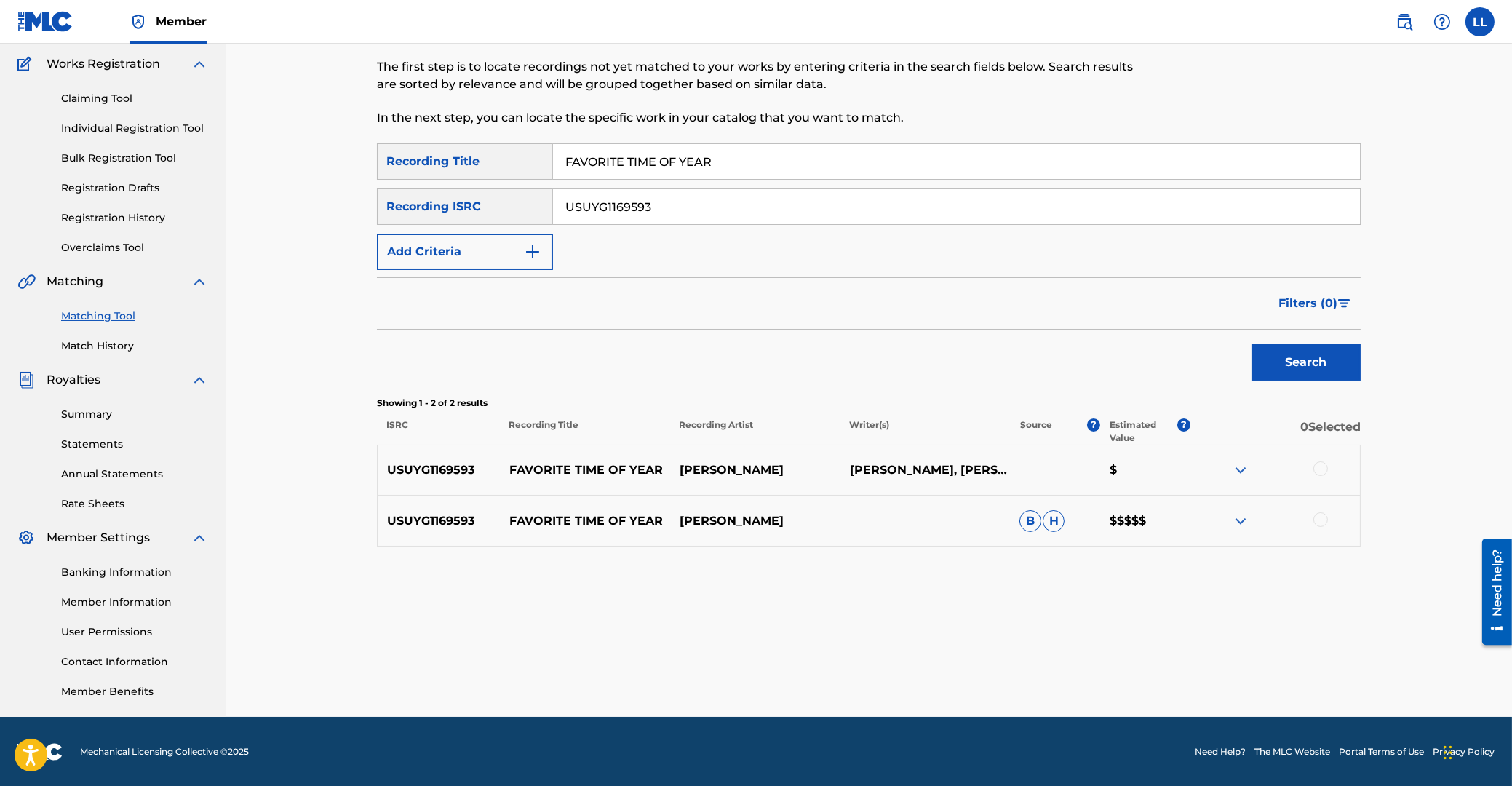
type input "FAVORITE TIME OF YEAR"
drag, startPoint x: 684, startPoint y: 211, endPoint x: 503, endPoint y: 207, distance: 181.0
click at [553, 207] on input "USUYG1169593" at bounding box center [957, 206] width 808 height 35
click at [481, 246] on button "Add Criteria" at bounding box center [465, 251] width 176 height 37
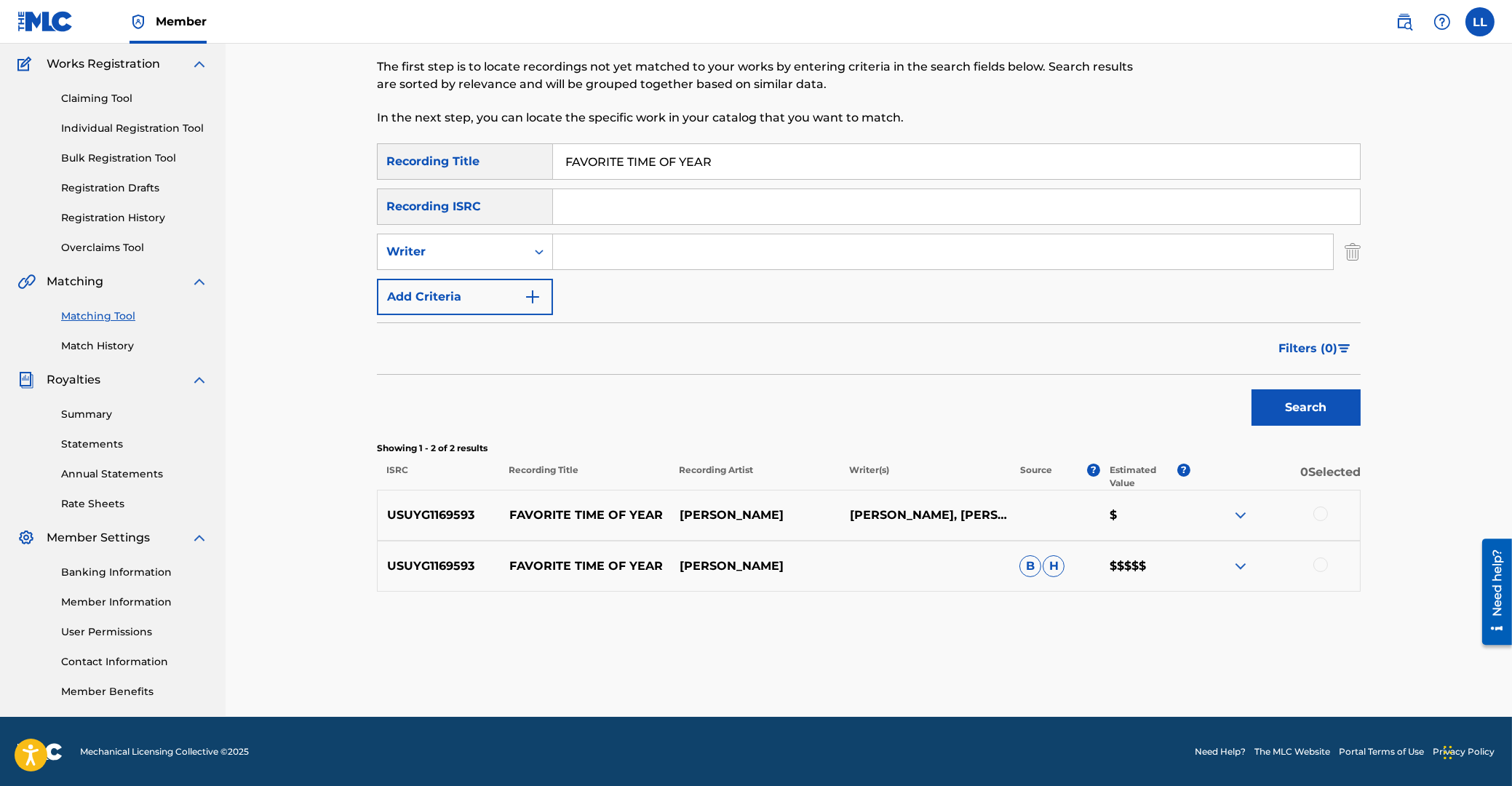
click at [599, 264] on input "Search Form" at bounding box center [942, 251] width 780 height 35
type input "bissell"
click at [1252, 389] on button "Search" at bounding box center [1307, 407] width 109 height 37
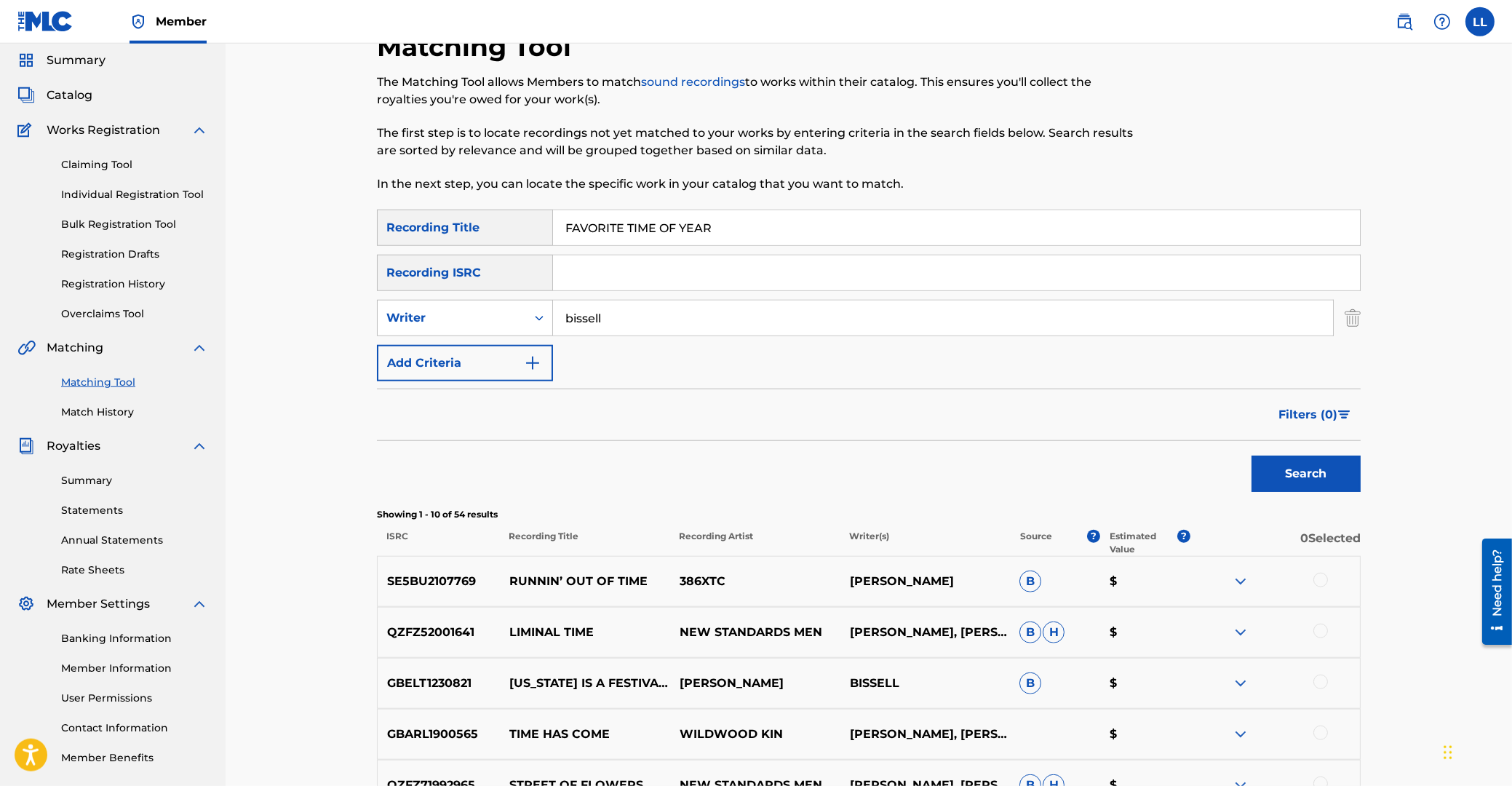
scroll to position [38, 0]
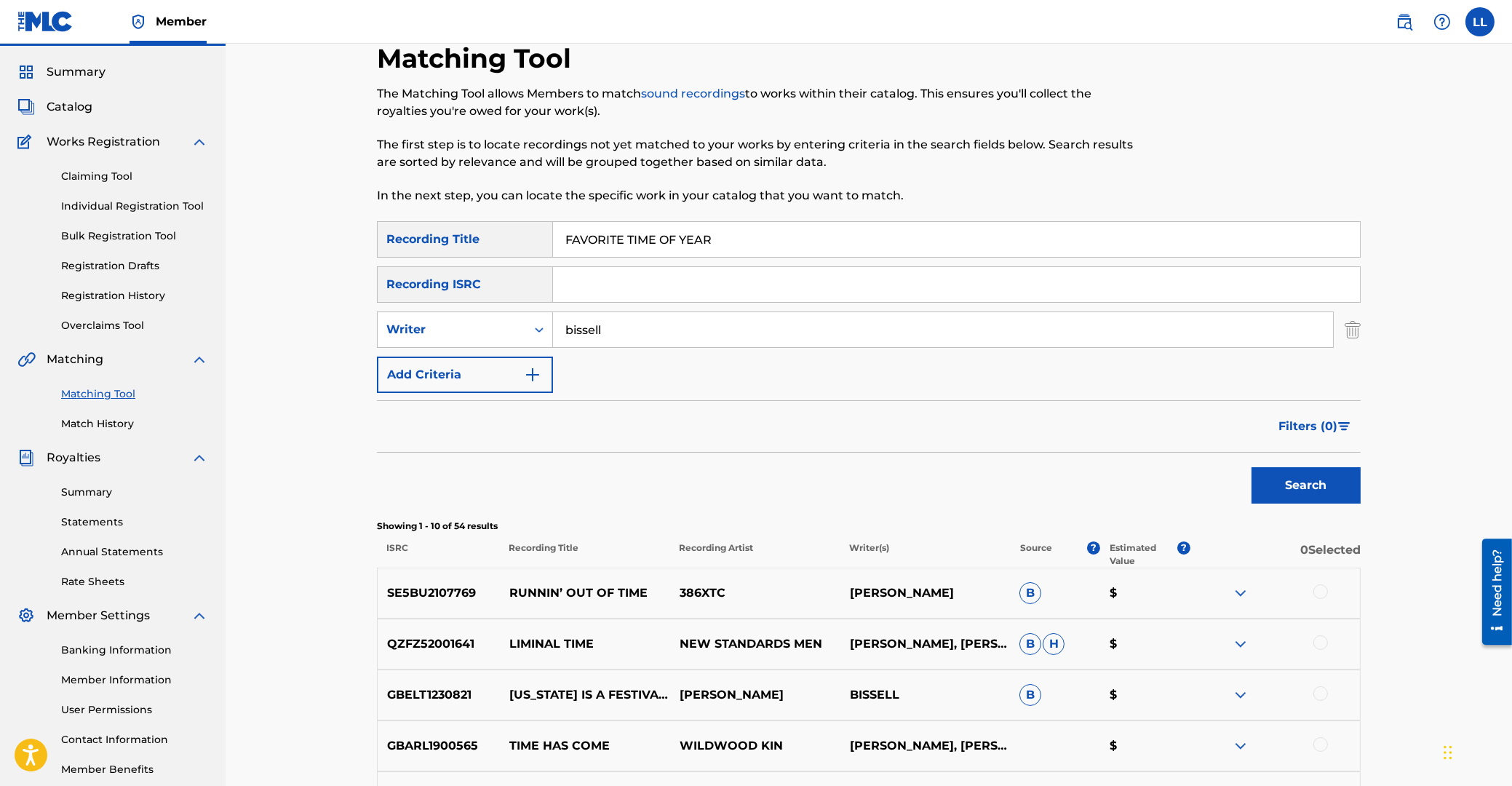
drag, startPoint x: 750, startPoint y: 234, endPoint x: 345, endPoint y: 235, distance: 405.0
click at [553, 235] on input "FAVORITE TIME OF YEAR" at bounding box center [957, 239] width 808 height 35
click at [563, 332] on input "bissell" at bounding box center [942, 329] width 780 height 35
type input "[PERSON_NAME]"
click at [1252, 467] on button "Search" at bounding box center [1307, 485] width 109 height 37
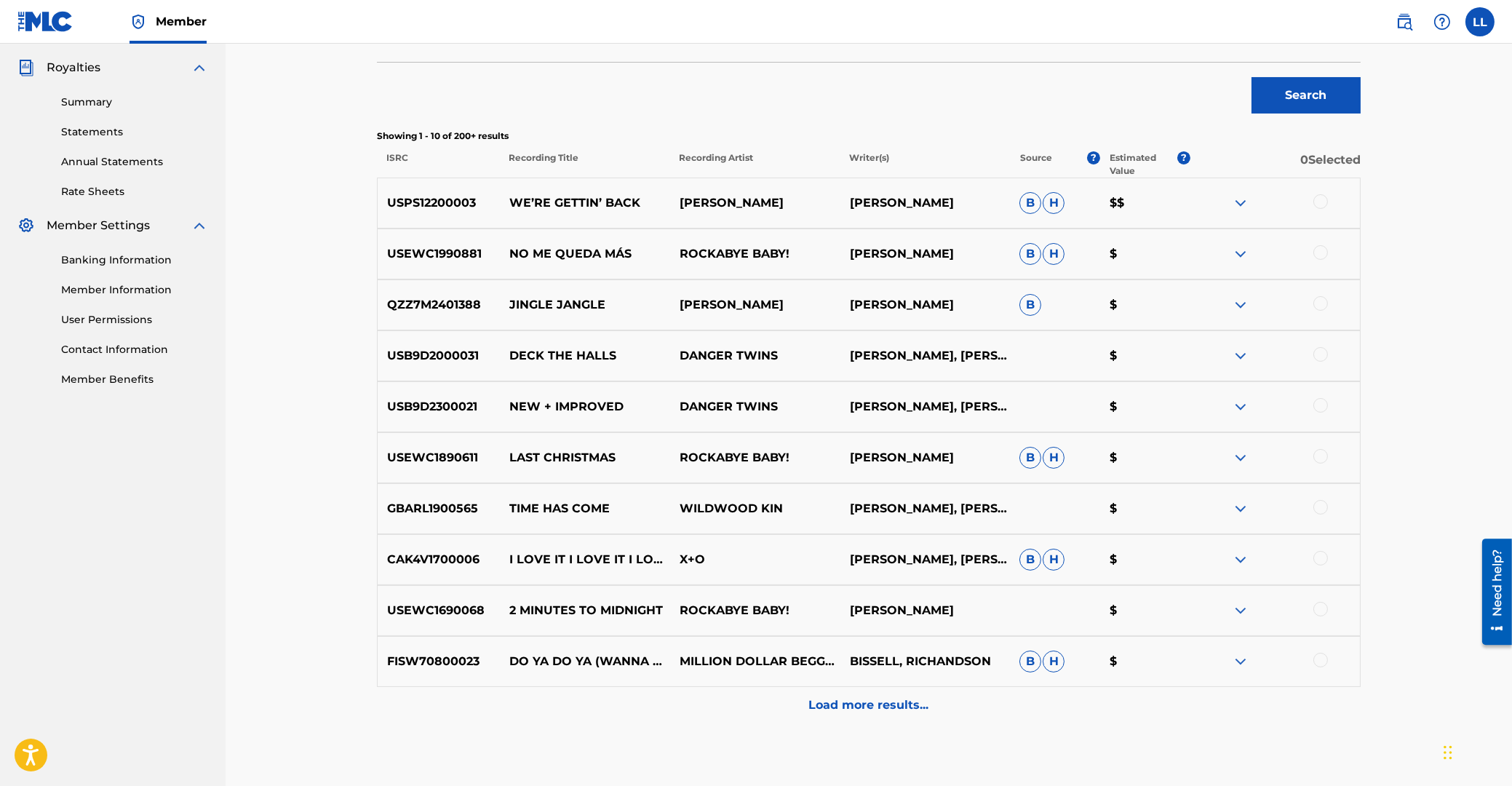
scroll to position [0, 0]
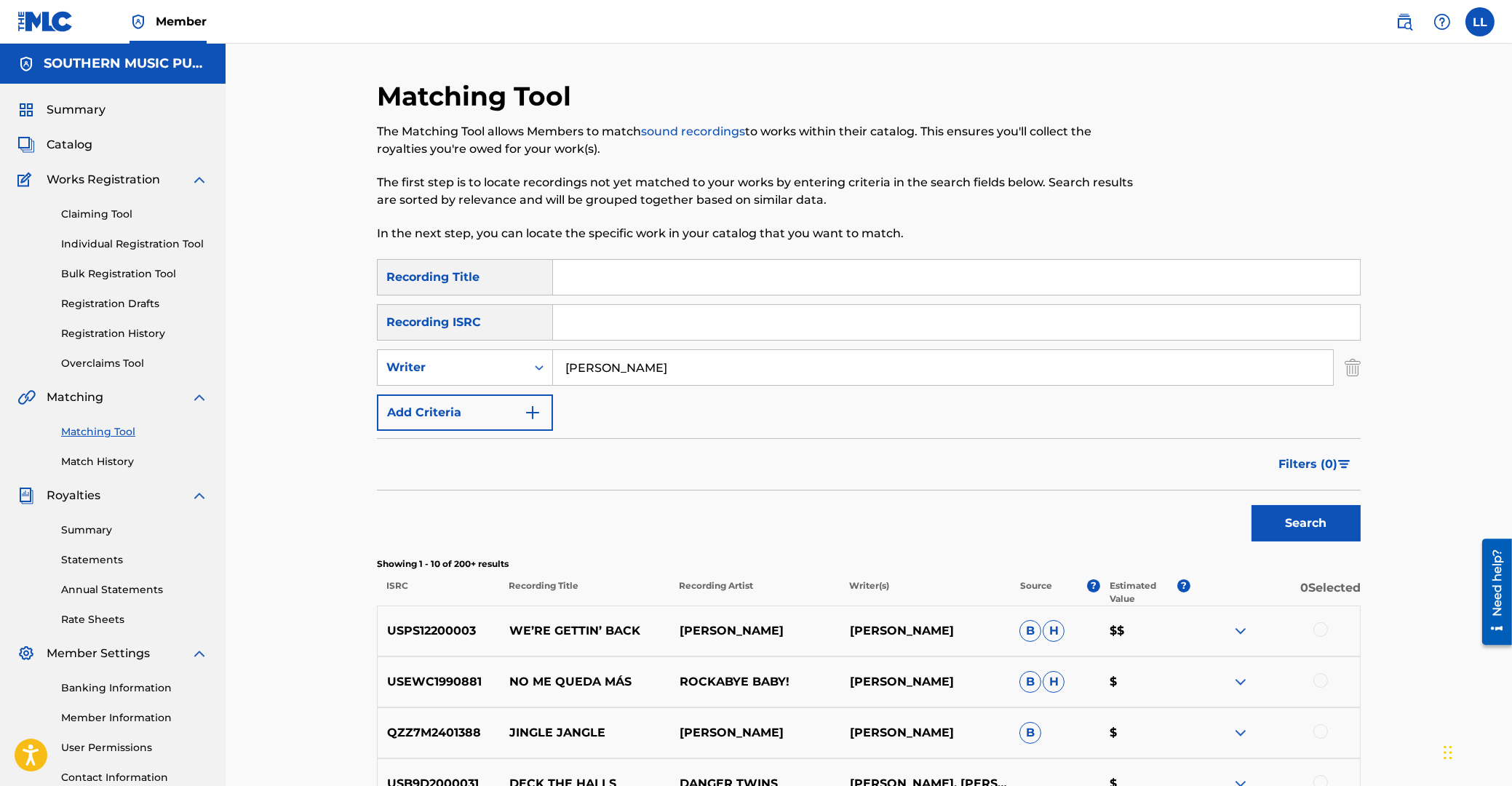
click at [634, 328] on input "Search Form" at bounding box center [957, 322] width 808 height 35
paste input "USHM90512955"
type input "USHM90512955"
drag, startPoint x: 712, startPoint y: 364, endPoint x: 410, endPoint y: 364, distance: 302.0
click at [553, 364] on input "[PERSON_NAME]" at bounding box center [942, 367] width 780 height 35
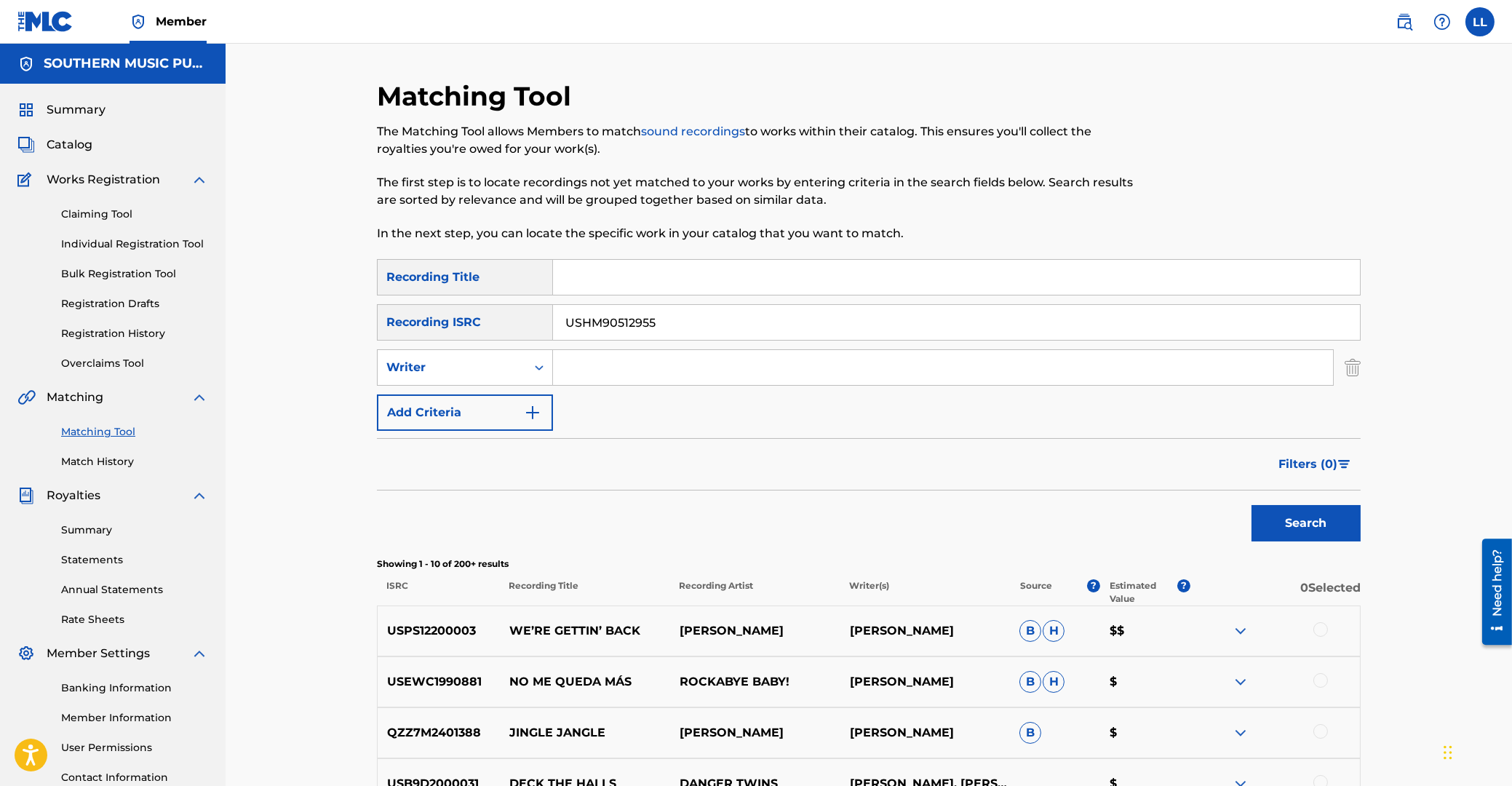
click at [1307, 527] on button "Search" at bounding box center [1307, 523] width 109 height 37
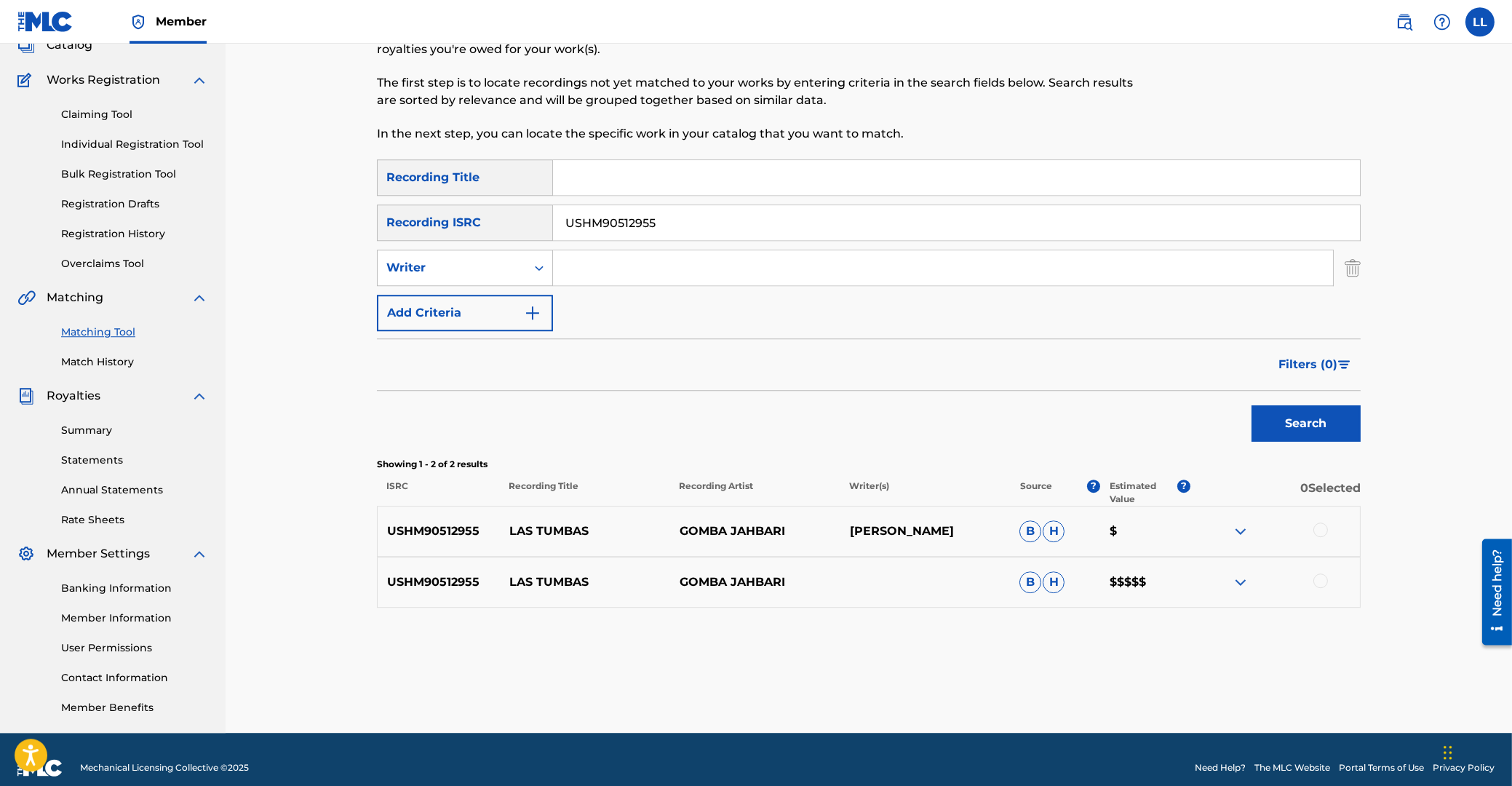
scroll to position [116, 0]
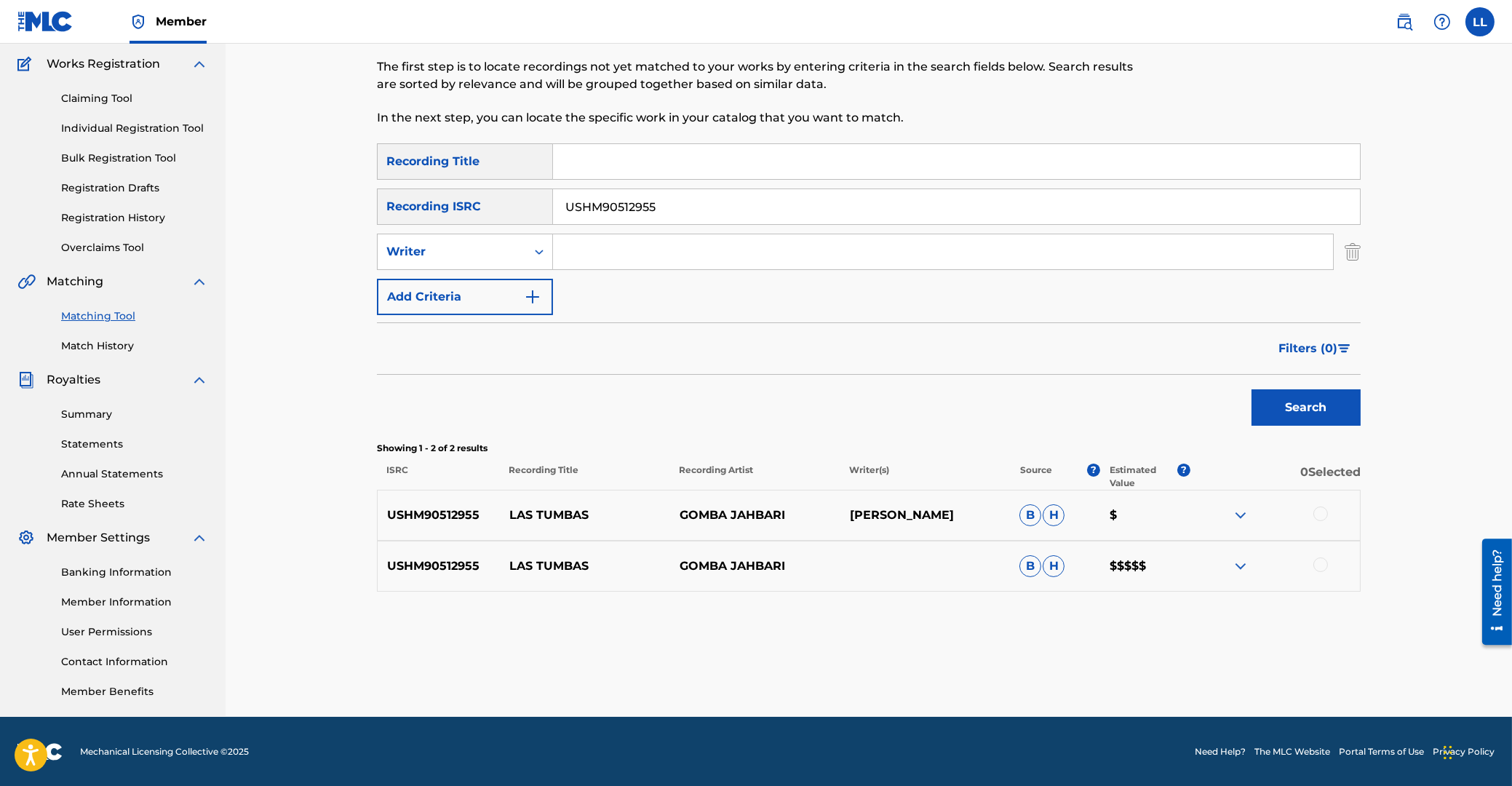
click at [431, 514] on p "USHM90512955" at bounding box center [439, 515] width 122 height 17
copy p "USHM90512955"
click at [1321, 511] on div at bounding box center [1321, 514] width 14 height 14
click at [1318, 561] on div at bounding box center [1321, 564] width 14 height 14
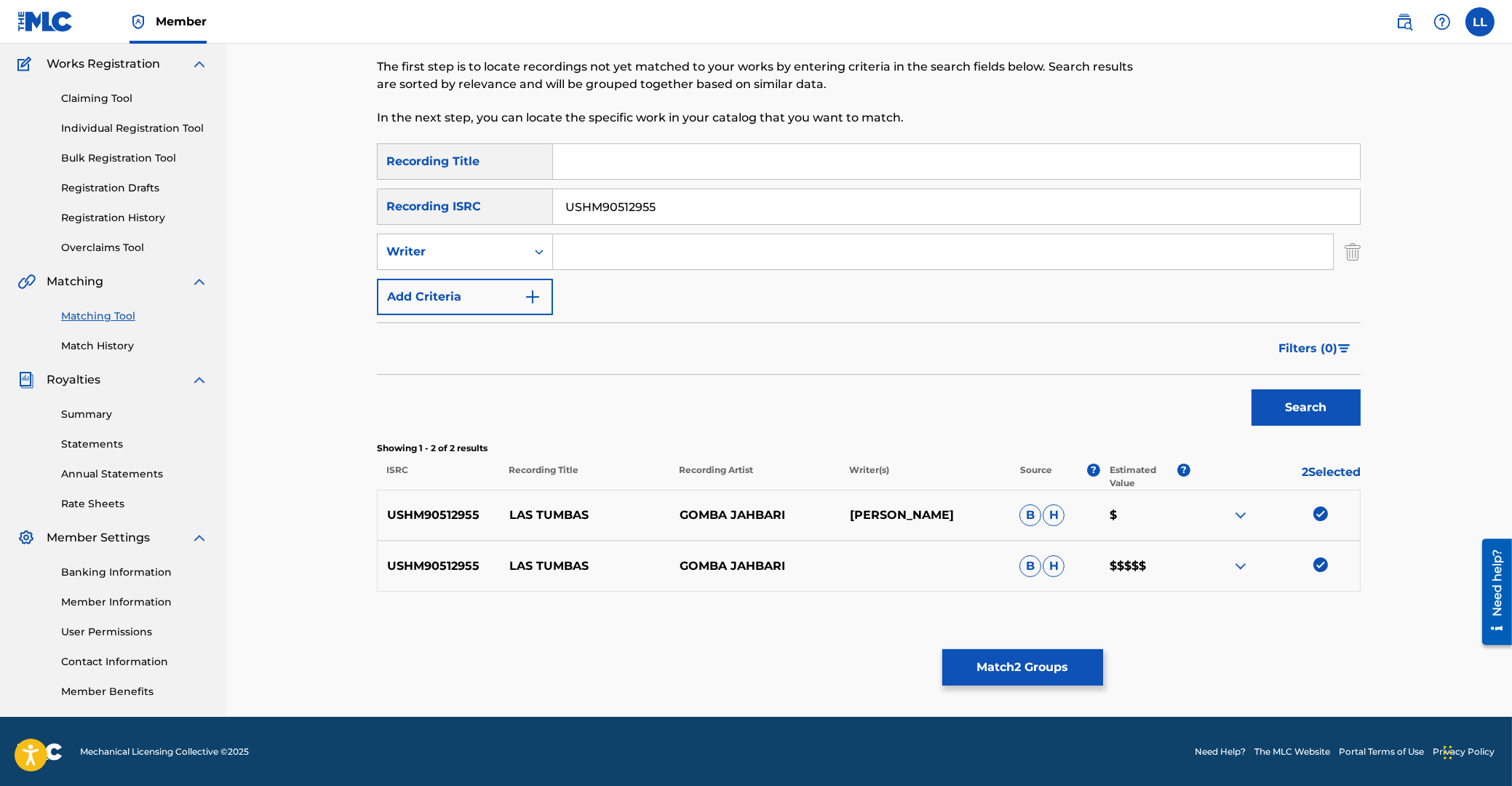
click at [1018, 656] on button "Match 2 Groups" at bounding box center [1022, 668] width 161 height 37
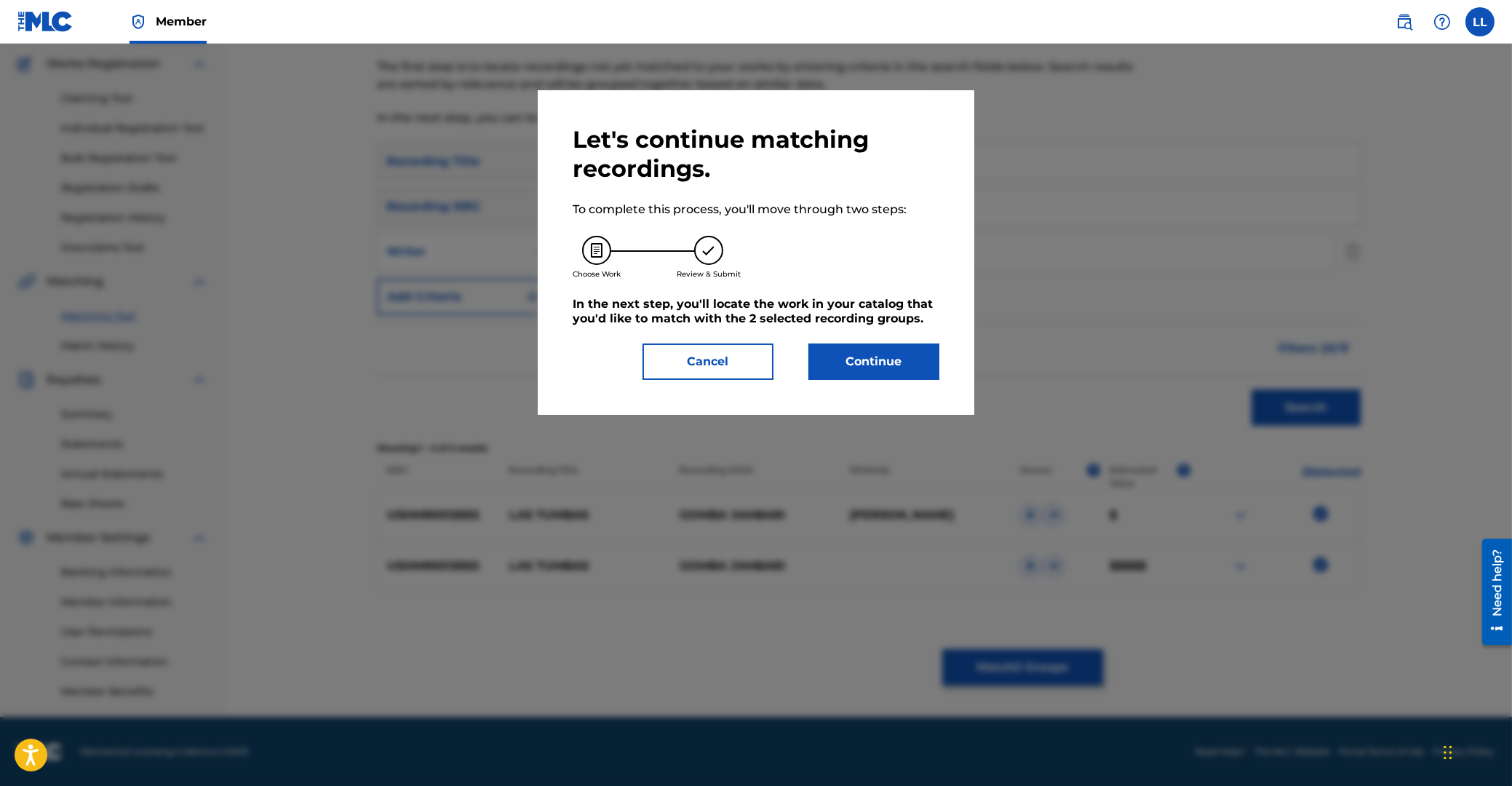
click at [898, 368] on button "Continue" at bounding box center [874, 362] width 131 height 37
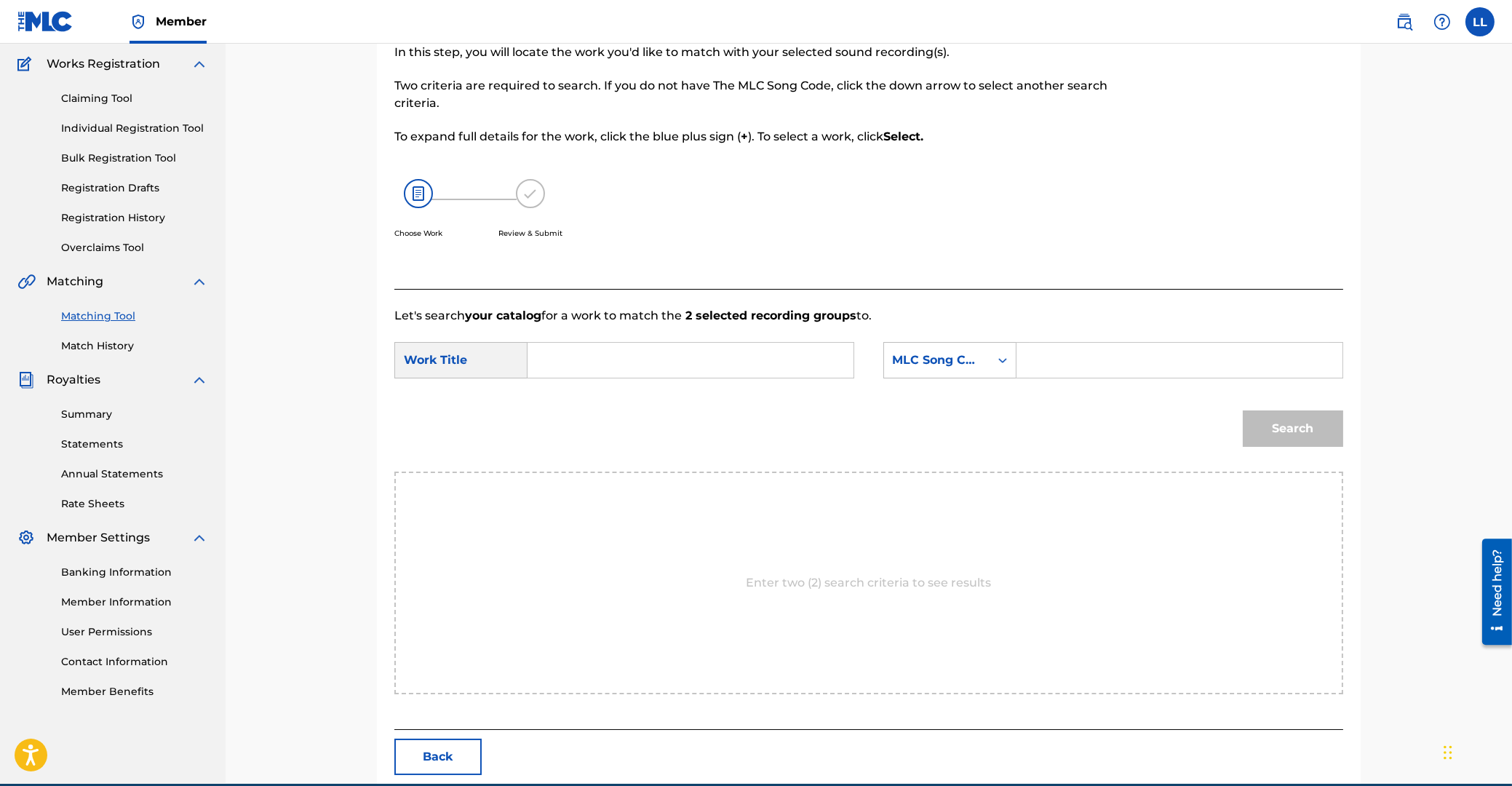
click at [751, 357] on input "Search Form" at bounding box center [691, 360] width 302 height 35
type input "las"
paste input "L12823"
type input "L12823"
click at [1243, 410] on button "Search" at bounding box center [1293, 428] width 101 height 37
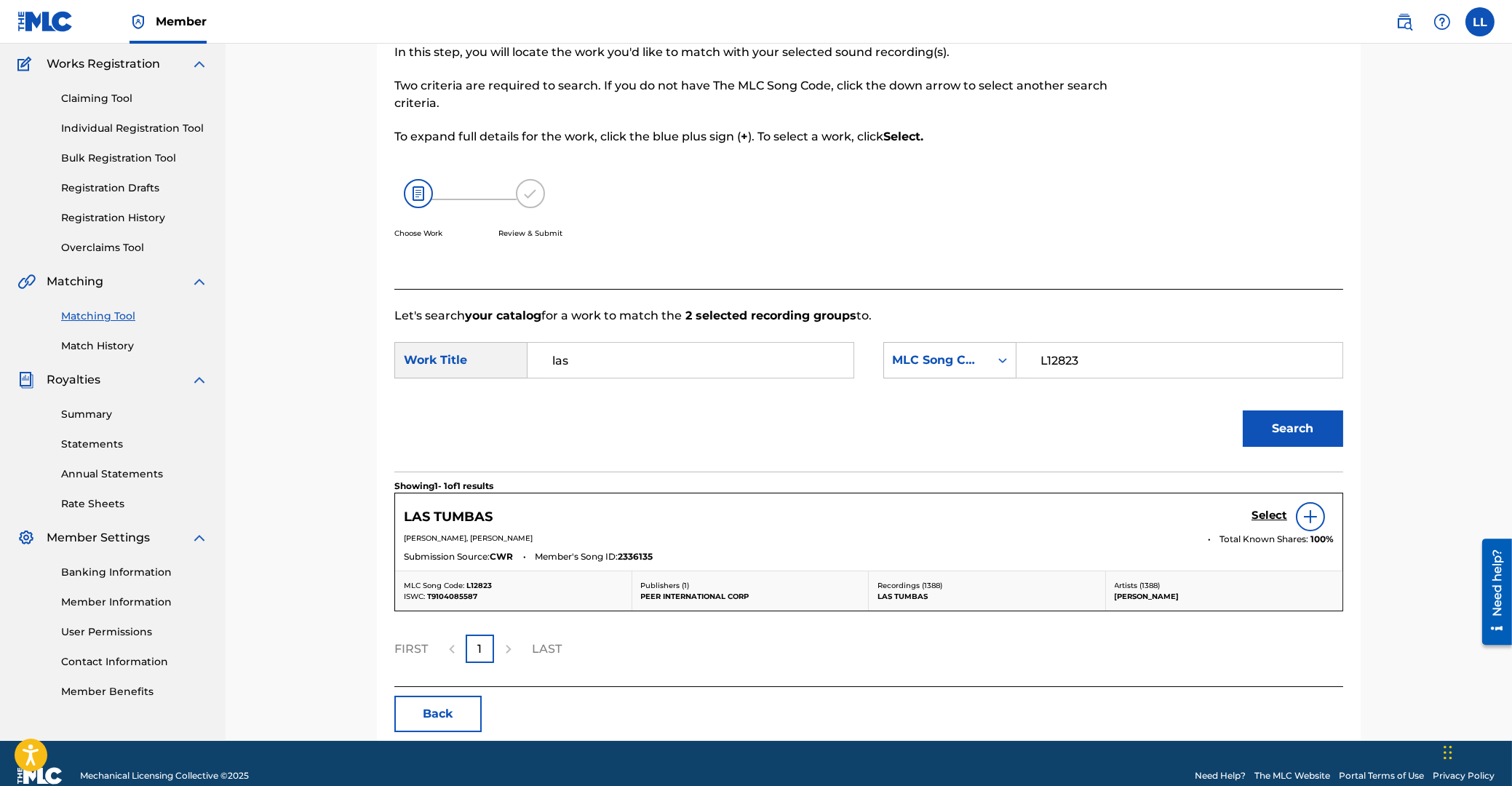
click at [1266, 513] on h5 "Select" at bounding box center [1270, 515] width 36 height 13
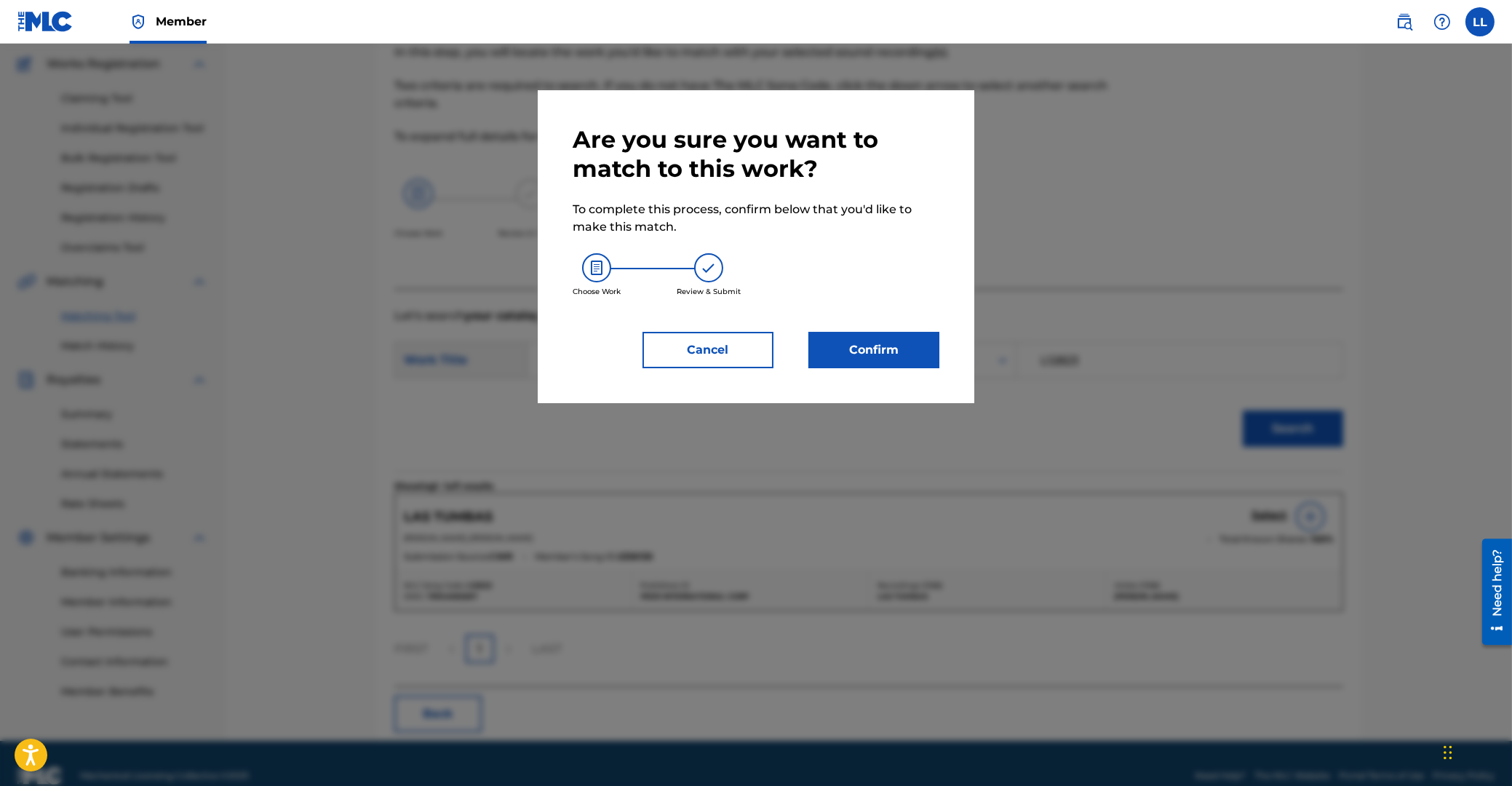
click at [886, 345] on button "Confirm" at bounding box center [874, 350] width 131 height 37
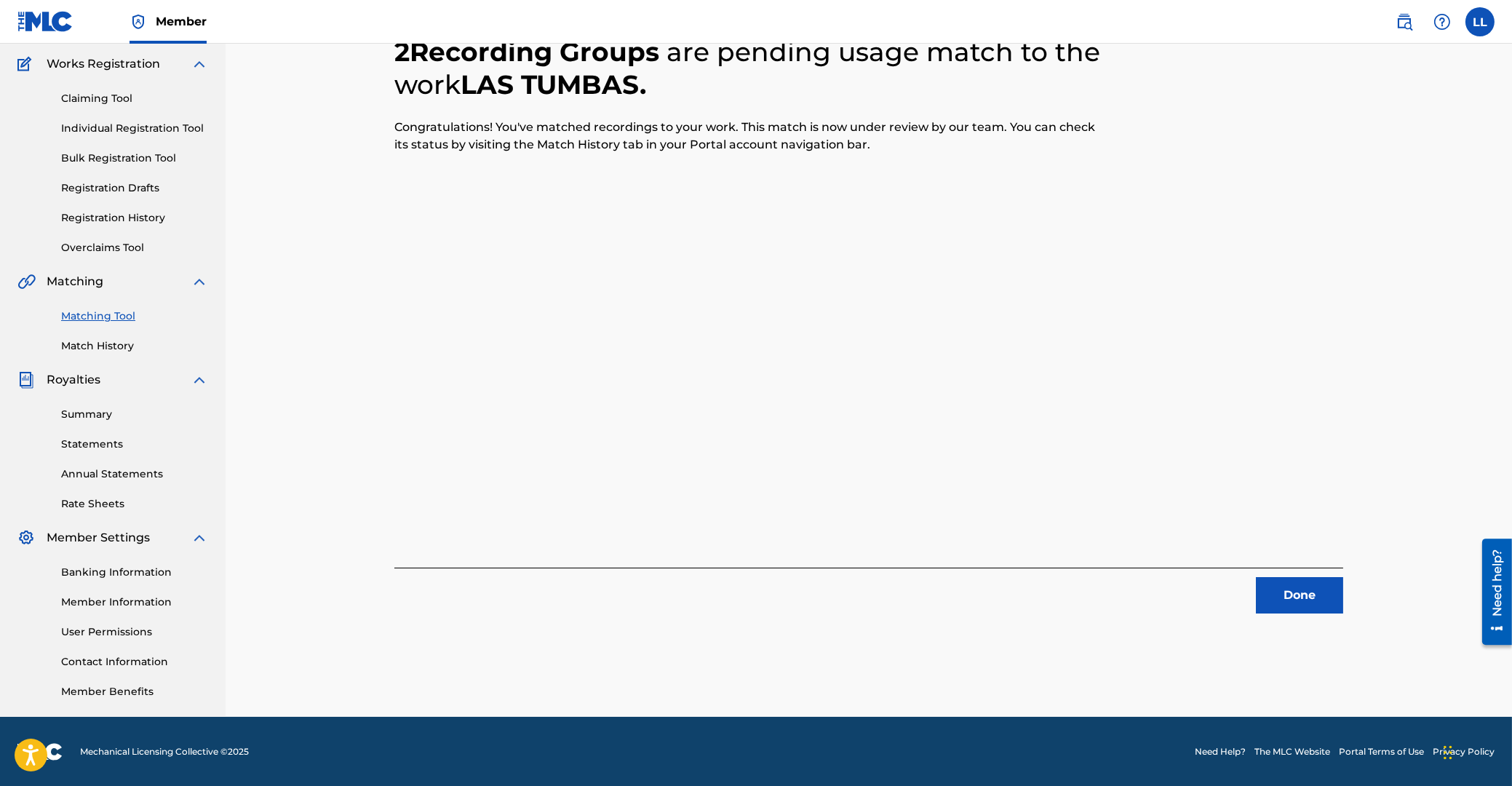
click at [1298, 590] on button "Done" at bounding box center [1299, 595] width 87 height 37
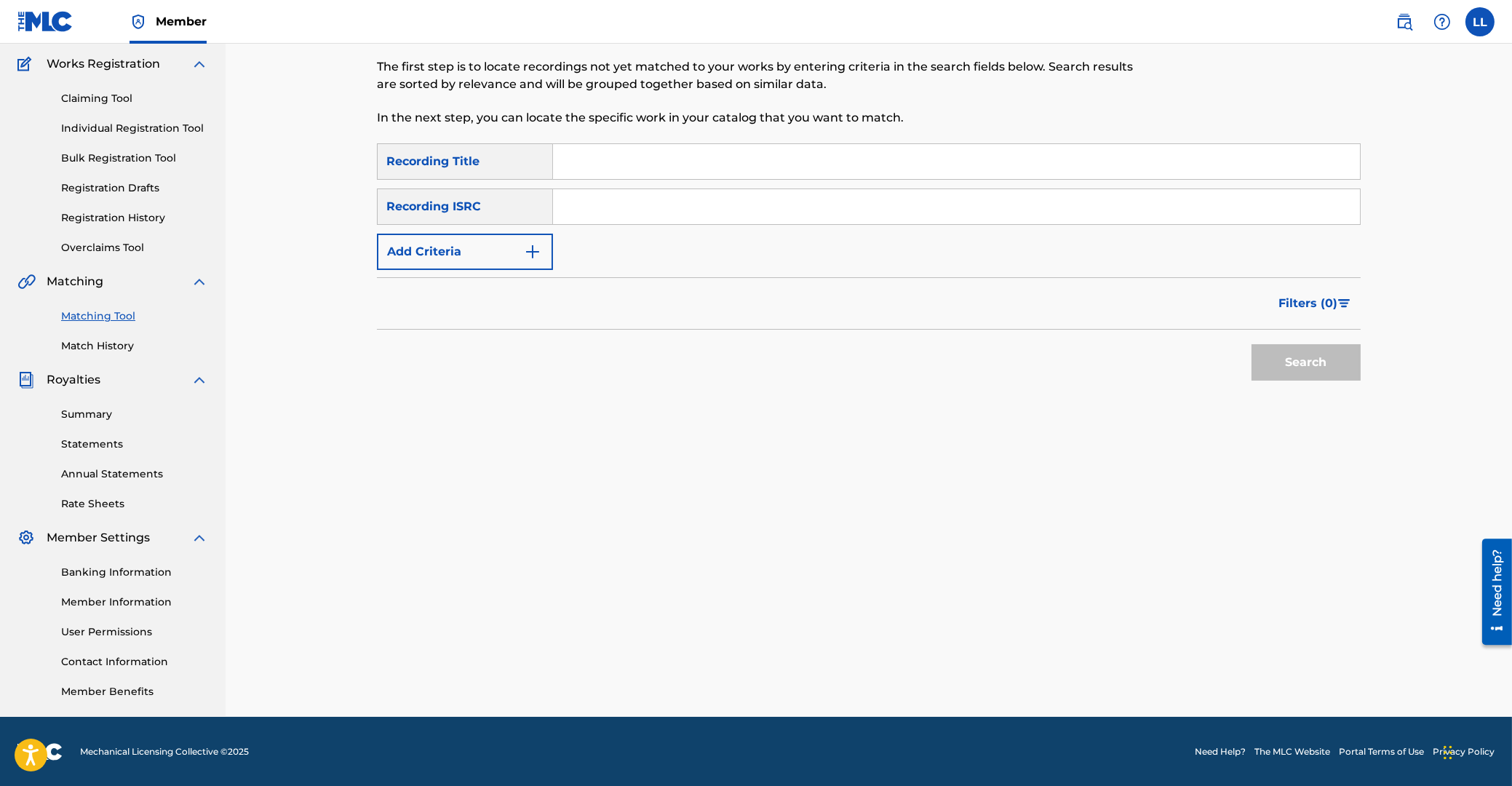
click at [731, 494] on div "Matching Tool The Matching Tool allows Members to match sound recordings to wor…" at bounding box center [869, 340] width 984 height 753
click at [650, 196] on input "Search Form" at bounding box center [957, 206] width 808 height 35
paste input "USHM81623605"
click at [1336, 369] on button "Search" at bounding box center [1307, 362] width 109 height 37
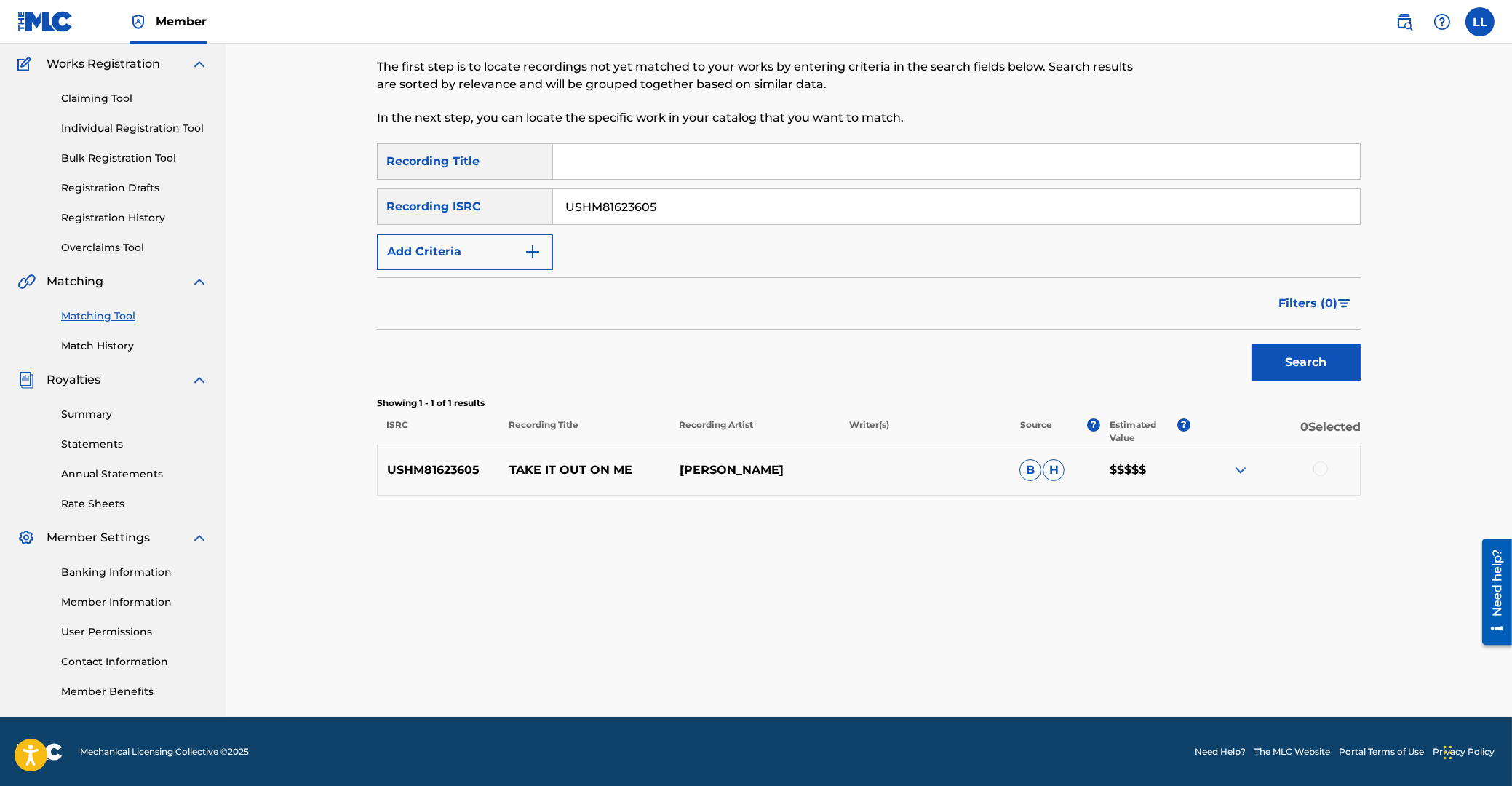
click at [1238, 469] on img at bounding box center [1240, 469] width 17 height 17
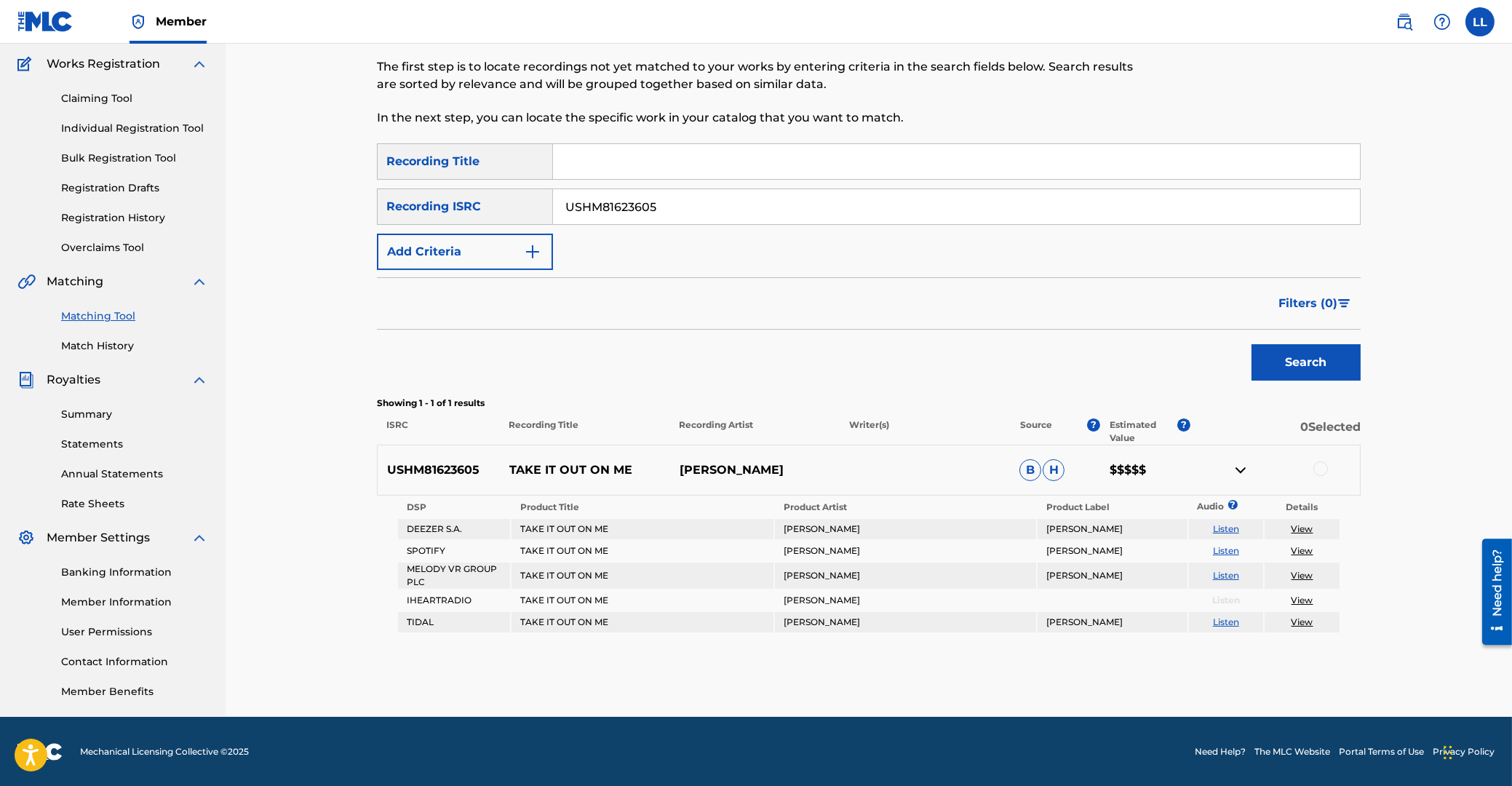
drag, startPoint x: 709, startPoint y: 205, endPoint x: 424, endPoint y: 206, distance: 285.0
click at [553, 206] on input "USHM81623605" at bounding box center [957, 206] width 808 height 35
paste input "527156"
type input "USHM81527156"
click at [1311, 358] on button "Search" at bounding box center [1307, 362] width 109 height 37
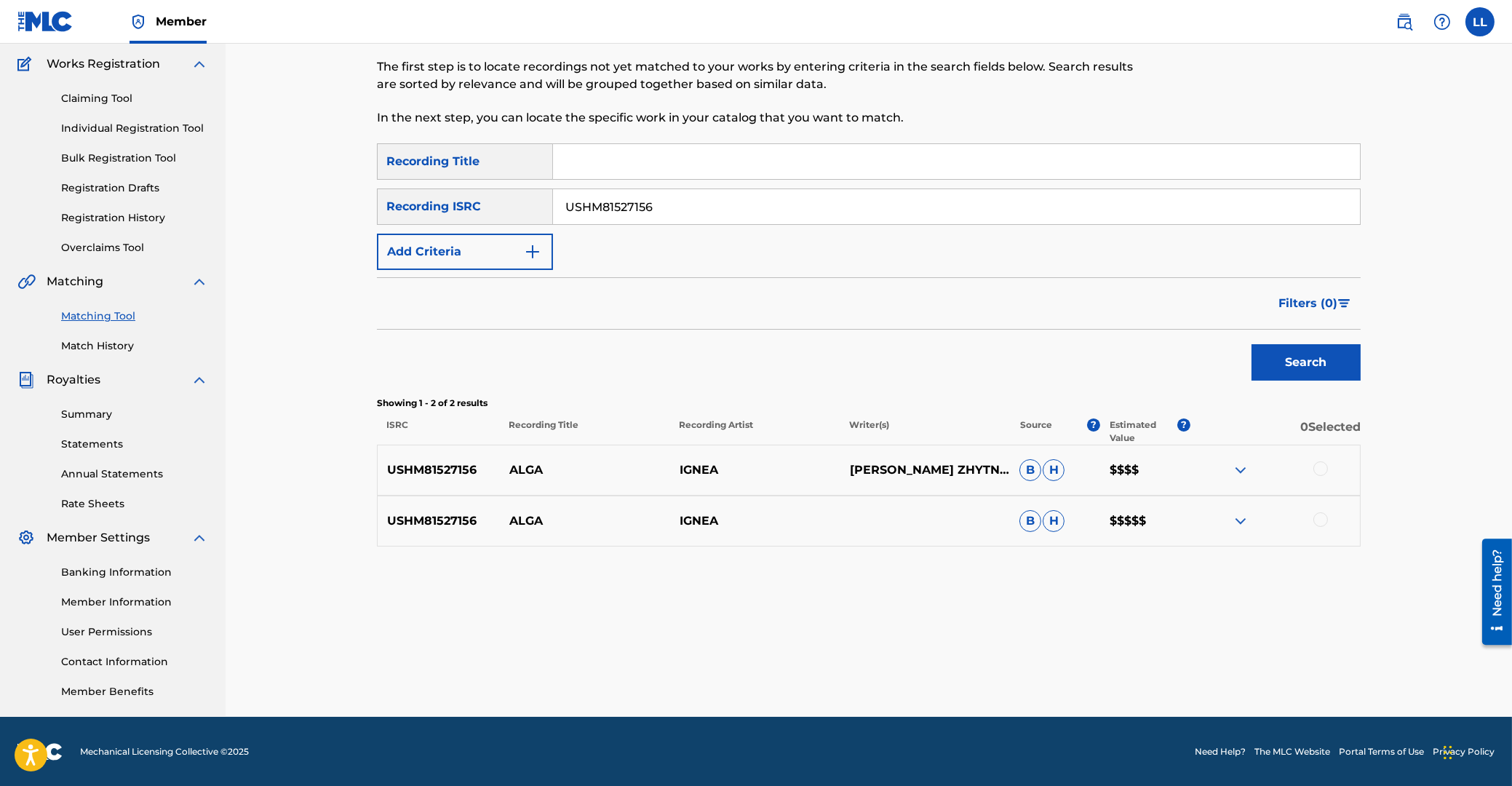
click at [430, 467] on p "USHM81527156" at bounding box center [439, 469] width 122 height 17
copy p "USHM81527156"
